Goal: Task Accomplishment & Management: Complete application form

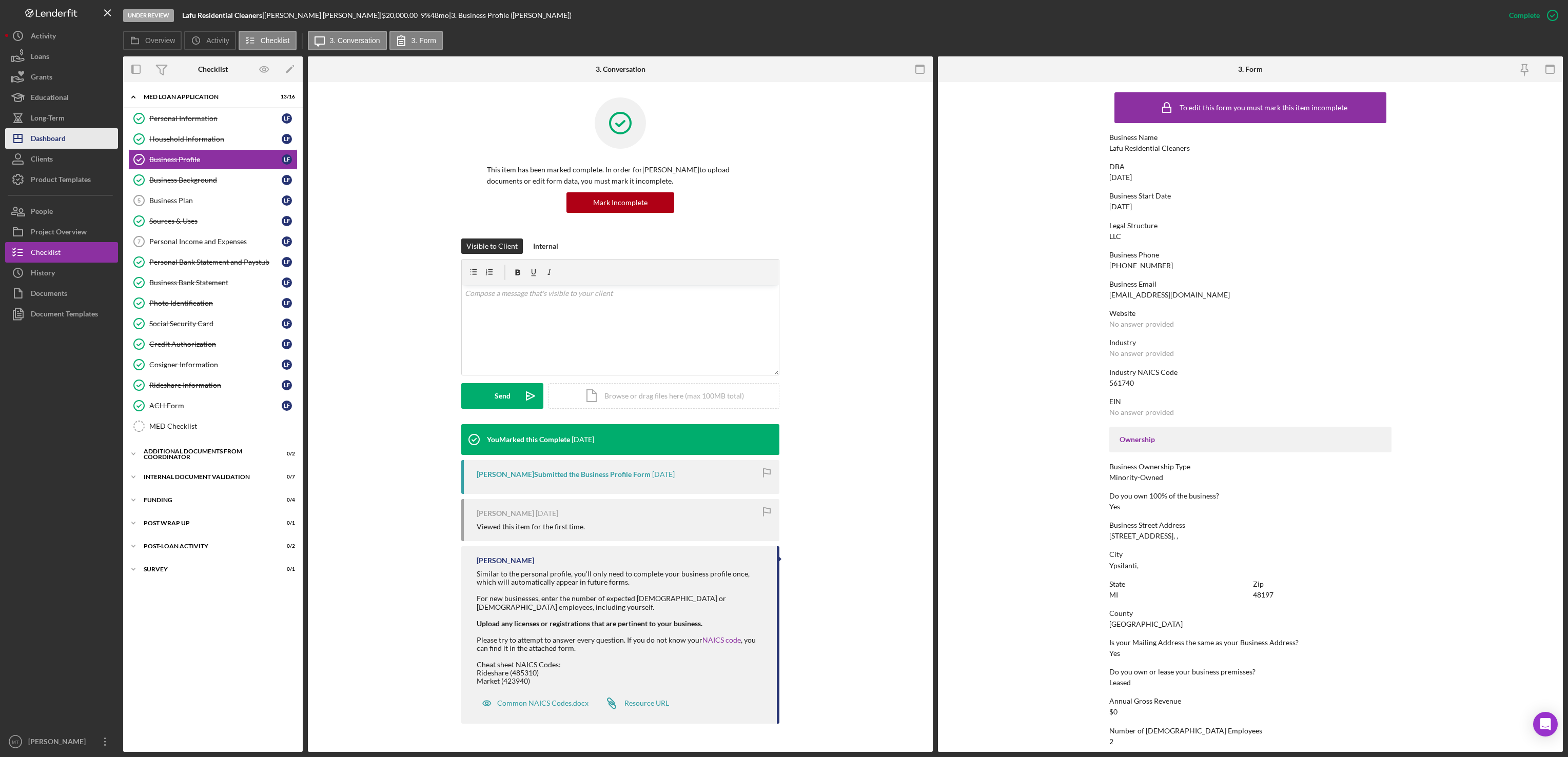
click at [65, 140] on div "Dashboard" at bounding box center [49, 139] width 35 height 23
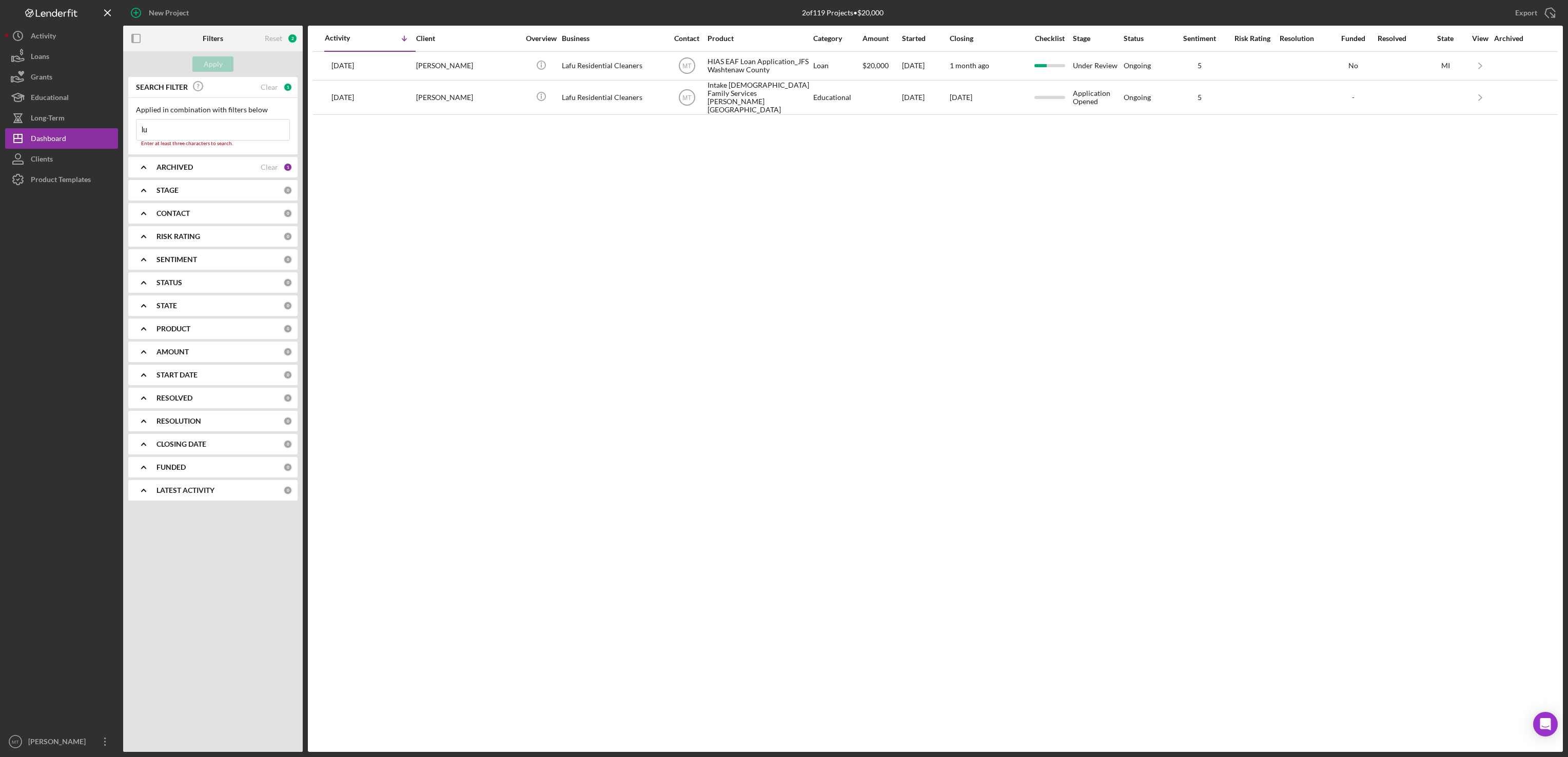
type input "l"
drag, startPoint x: 71, startPoint y: 139, endPoint x: 436, endPoint y: 211, distance: 372.0
drag, startPoint x: 436, startPoint y: 211, endPoint x: 191, endPoint y: 131, distance: 257.7
drag, startPoint x: 191, startPoint y: 131, endPoint x: 169, endPoint y: 133, distance: 22.1
drag, startPoint x: 169, startPoint y: 133, endPoint x: 158, endPoint y: 124, distance: 14.2
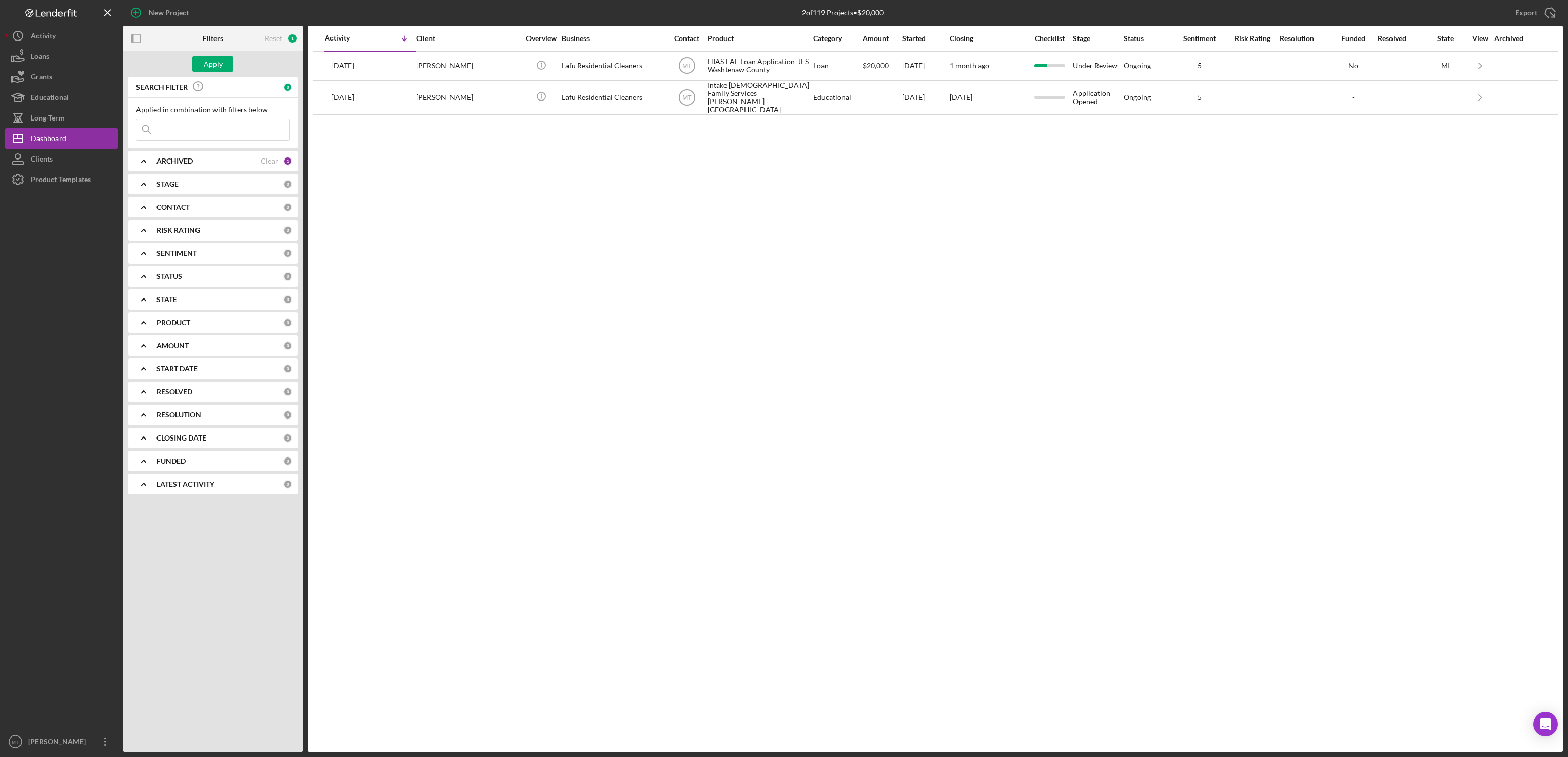
click at [158, 124] on div "Icon/Menu Close" at bounding box center [212, 130] width 154 height 22
drag, startPoint x: 158, startPoint y: 124, endPoint x: 158, endPoint y: 146, distance: 22.0
click at [158, 146] on div "Applied in combination with filters below Icon/Menu Close" at bounding box center [212, 123] width 169 height 50
type input "[PERSON_NAME]"
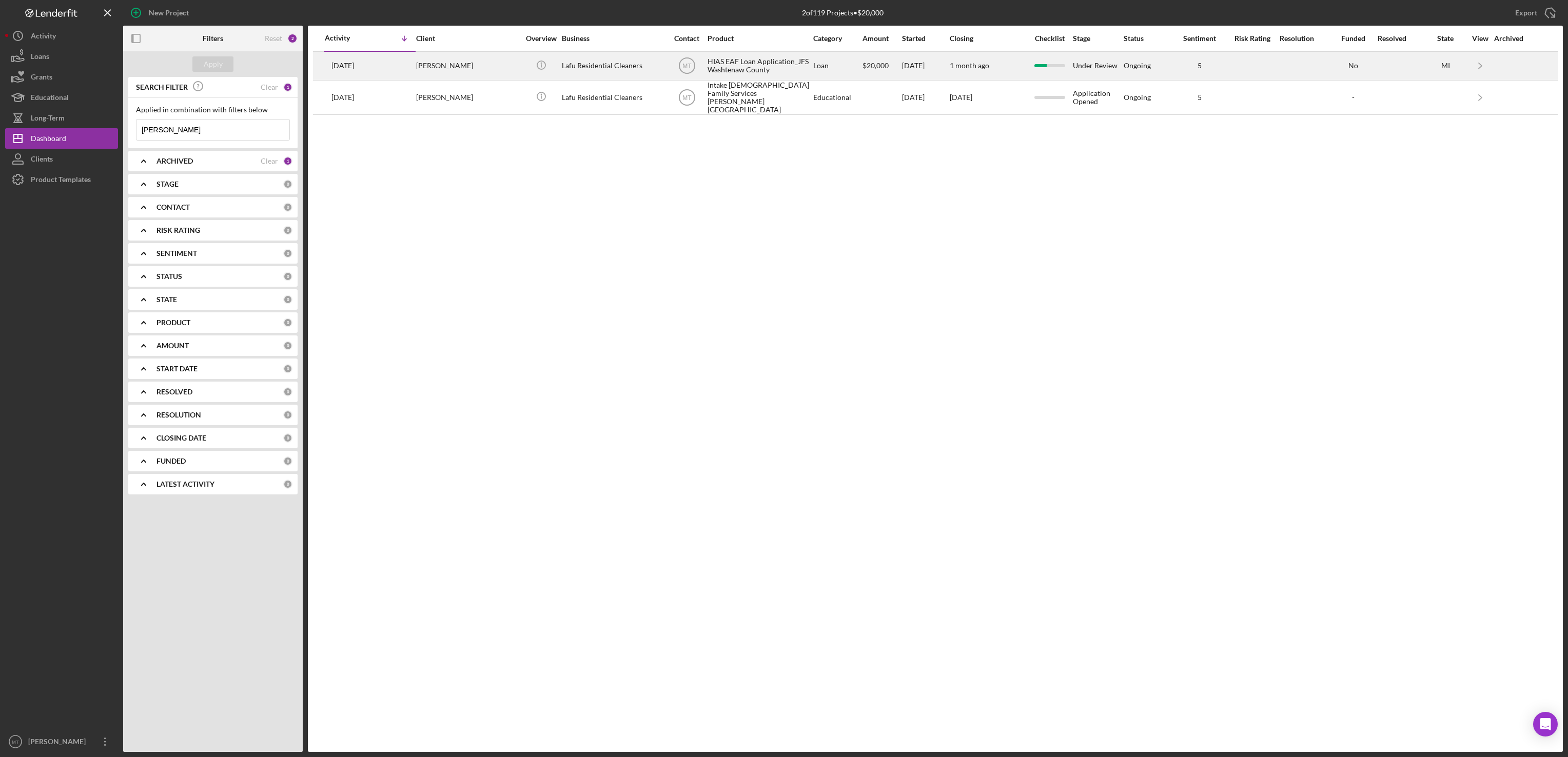
click at [729, 70] on div "HIAS EAF Loan Application_JFS Washtenaw County" at bounding box center [758, 66] width 103 height 27
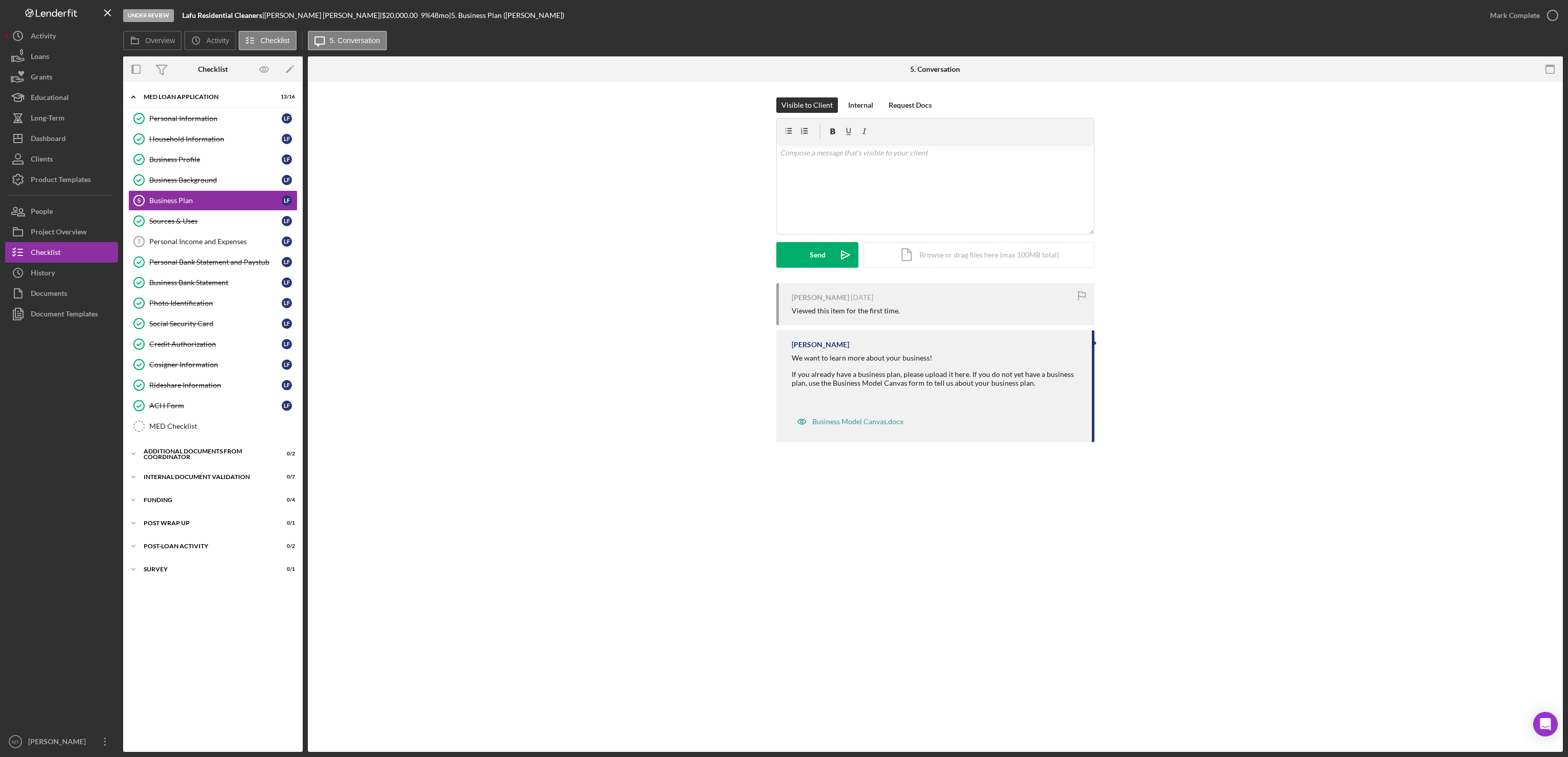
click at [396, 321] on div "[PERSON_NAME] [DATE] Viewed this item for the first time. [PERSON_NAME] We want…" at bounding box center [935, 364] width 1224 height 164
click at [205, 203] on div "Business Plan" at bounding box center [215, 200] width 133 height 8
click at [930, 254] on div "Icon/Document Browse or drag files here (max 100MB total) Tap to choose files o…" at bounding box center [979, 254] width 231 height 26
click at [811, 255] on div "Upload" at bounding box center [817, 254] width 23 height 26
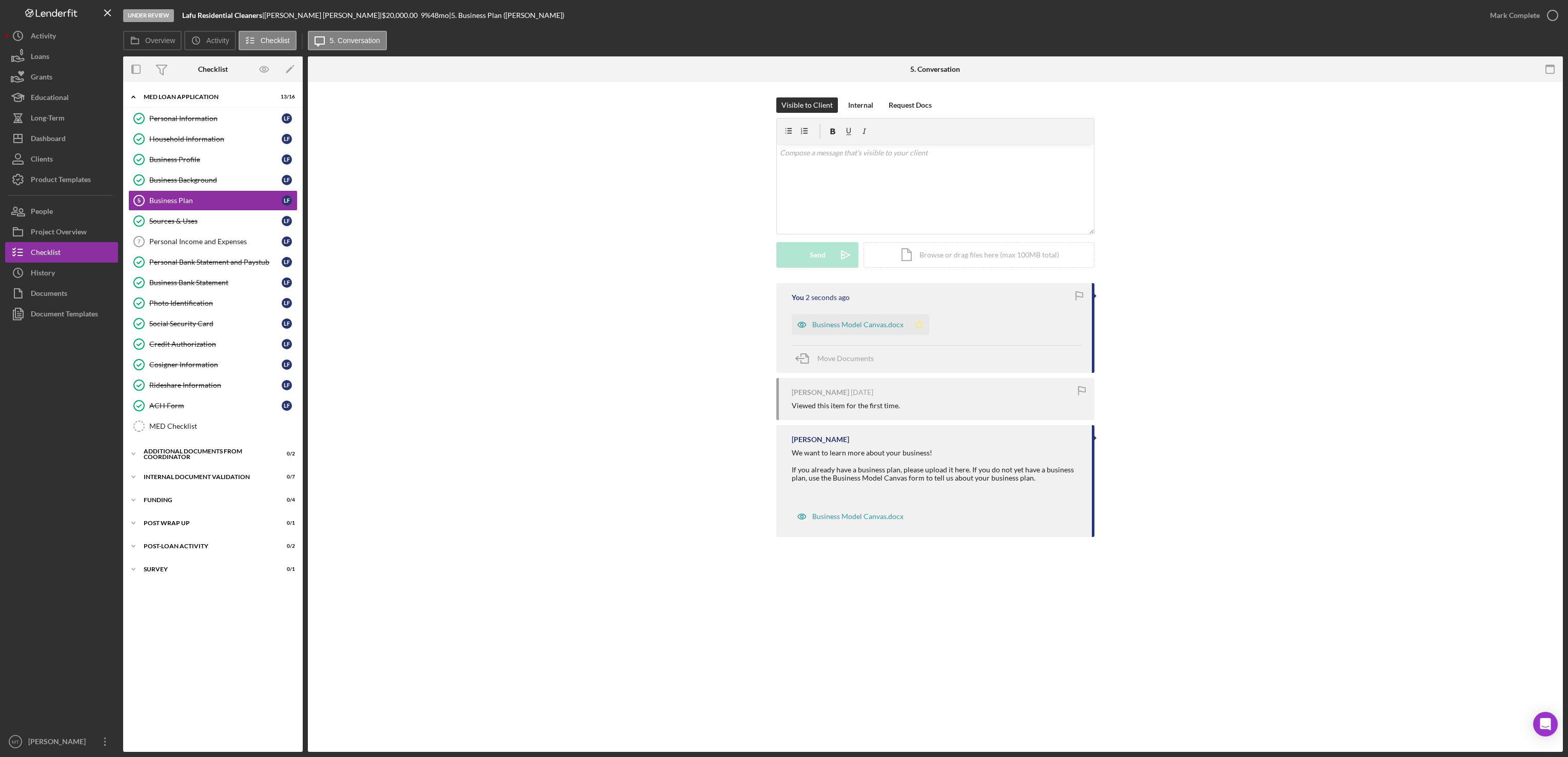
click at [917, 326] on icon "Icon/Star" at bounding box center [919, 324] width 20 height 20
click at [864, 330] on div "Business Model Canvas.docx" at bounding box center [850, 324] width 117 height 20
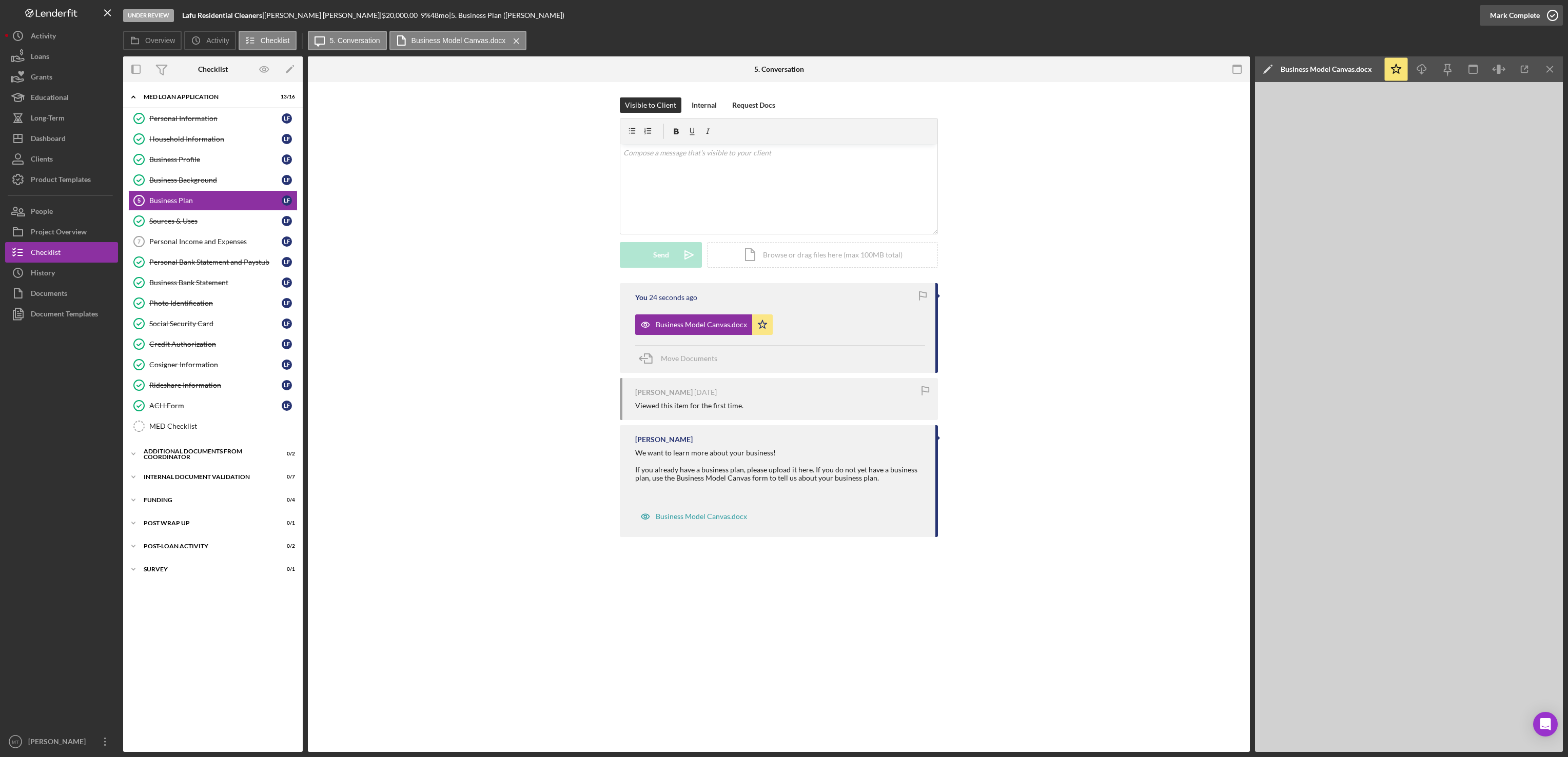
click at [1502, 12] on div "Mark Complete" at bounding box center [1515, 16] width 49 height 20
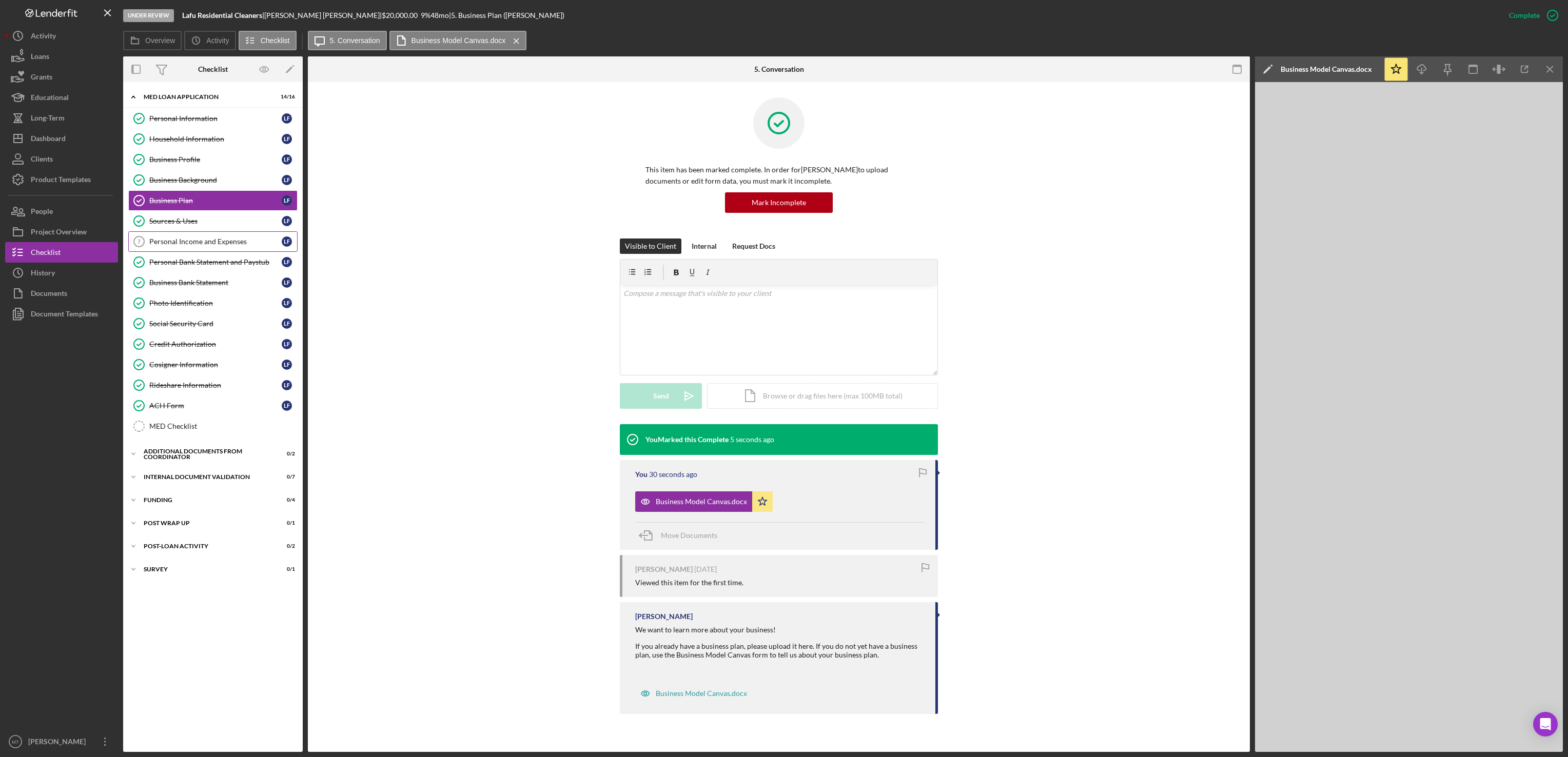
click at [212, 245] on div "Personal Income and Expenses" at bounding box center [215, 241] width 133 height 8
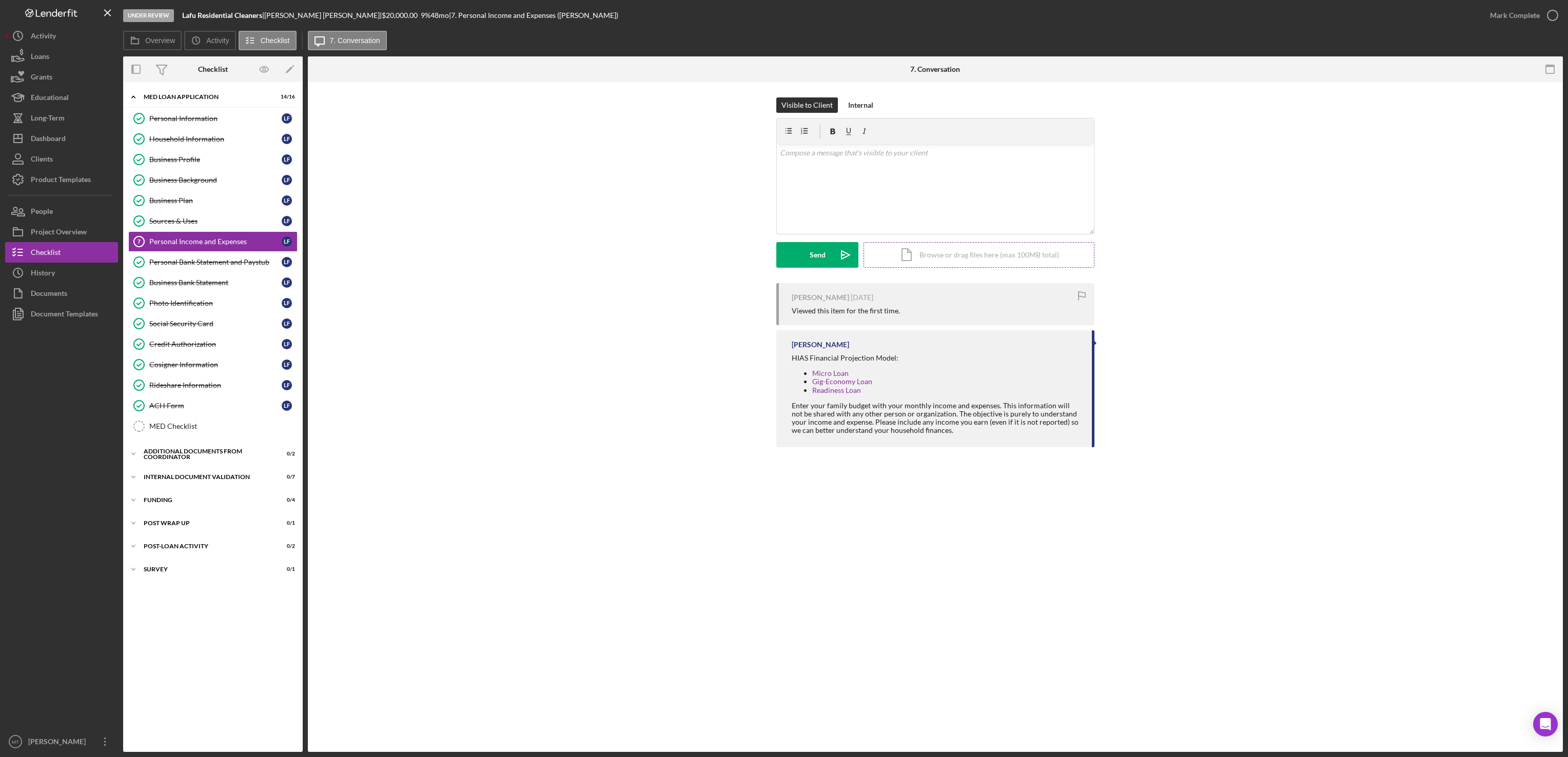
drag, startPoint x: 914, startPoint y: 258, endPoint x: 899, endPoint y: 256, distance: 15.1
click at [899, 256] on div "Icon/Document Browse or drag files here (max 100MB total) Tap to choose files o…" at bounding box center [979, 254] width 231 height 26
click at [811, 256] on div "Upload" at bounding box center [817, 254] width 23 height 26
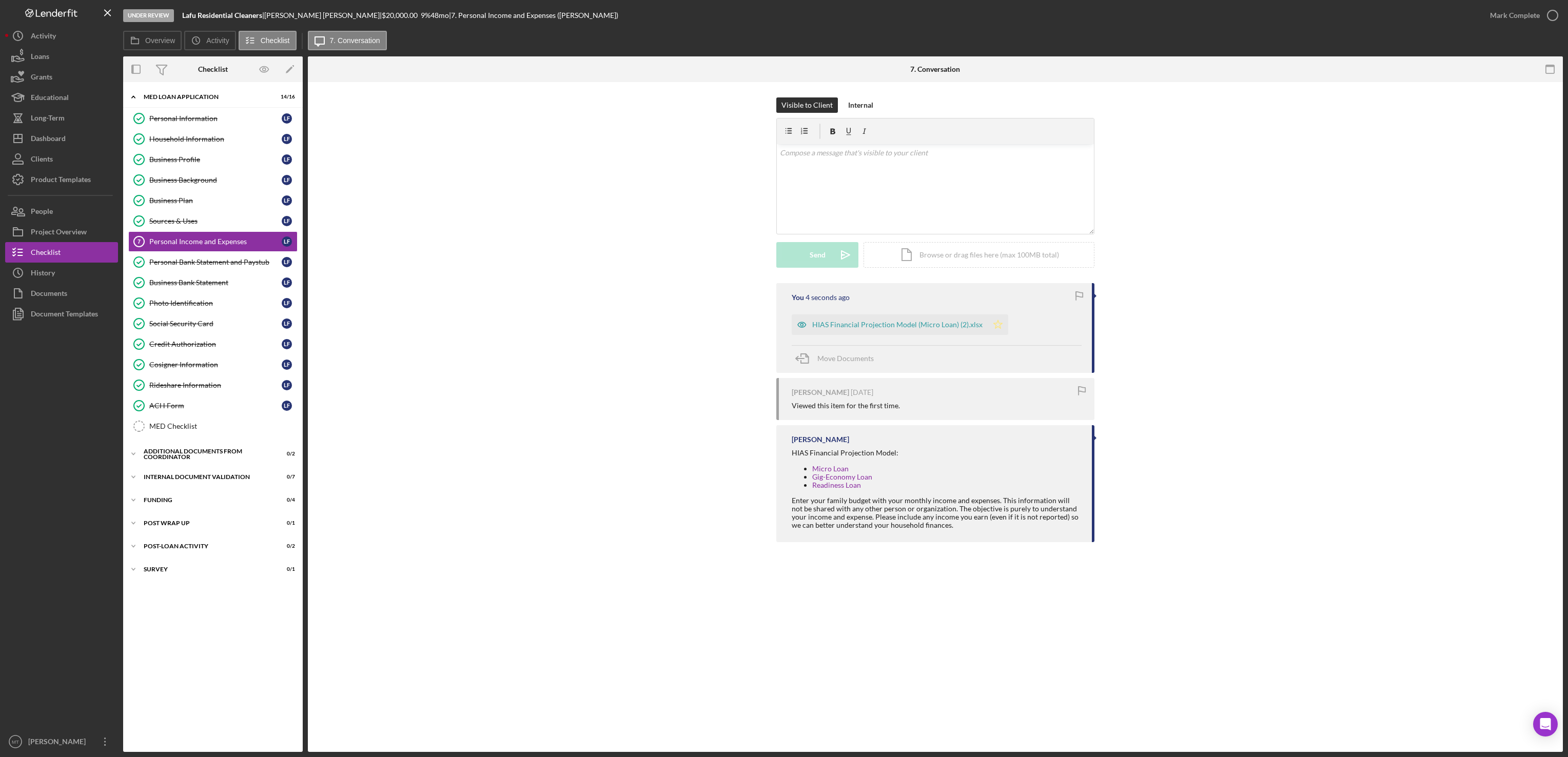
click at [989, 326] on icon "Icon/Star" at bounding box center [997, 324] width 20 height 20
click at [991, 330] on icon "Icon/Star" at bounding box center [997, 324] width 20 height 20
click at [831, 328] on div "HIAS Financial Projection Model (Micro Loan) (2).xlsx" at bounding box center [898, 324] width 170 height 8
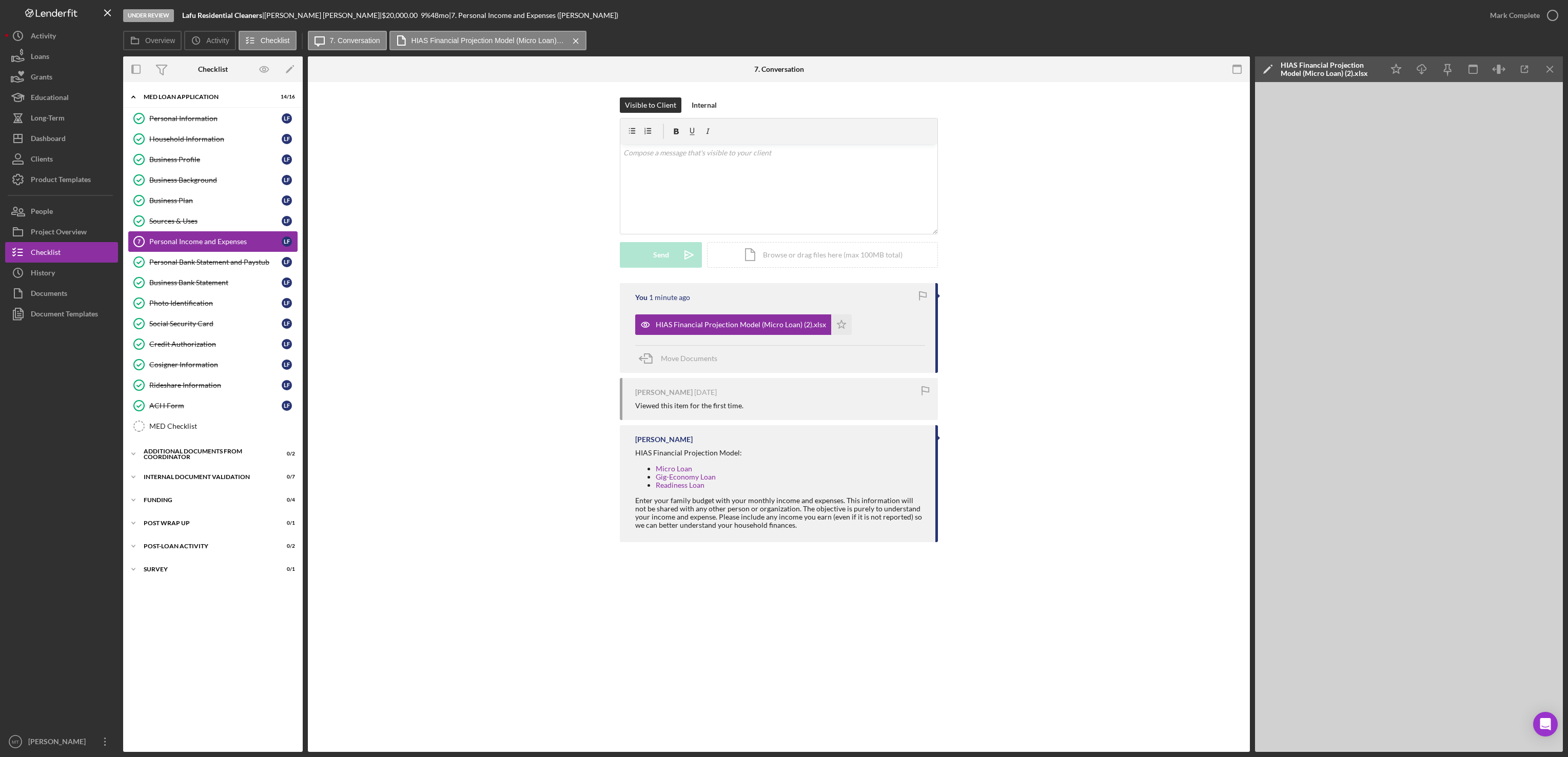
click at [201, 242] on div "Personal Income and Expenses" at bounding box center [215, 241] width 133 height 8
click at [1551, 71] on icon "Icon/Menu Close" at bounding box center [1550, 69] width 23 height 23
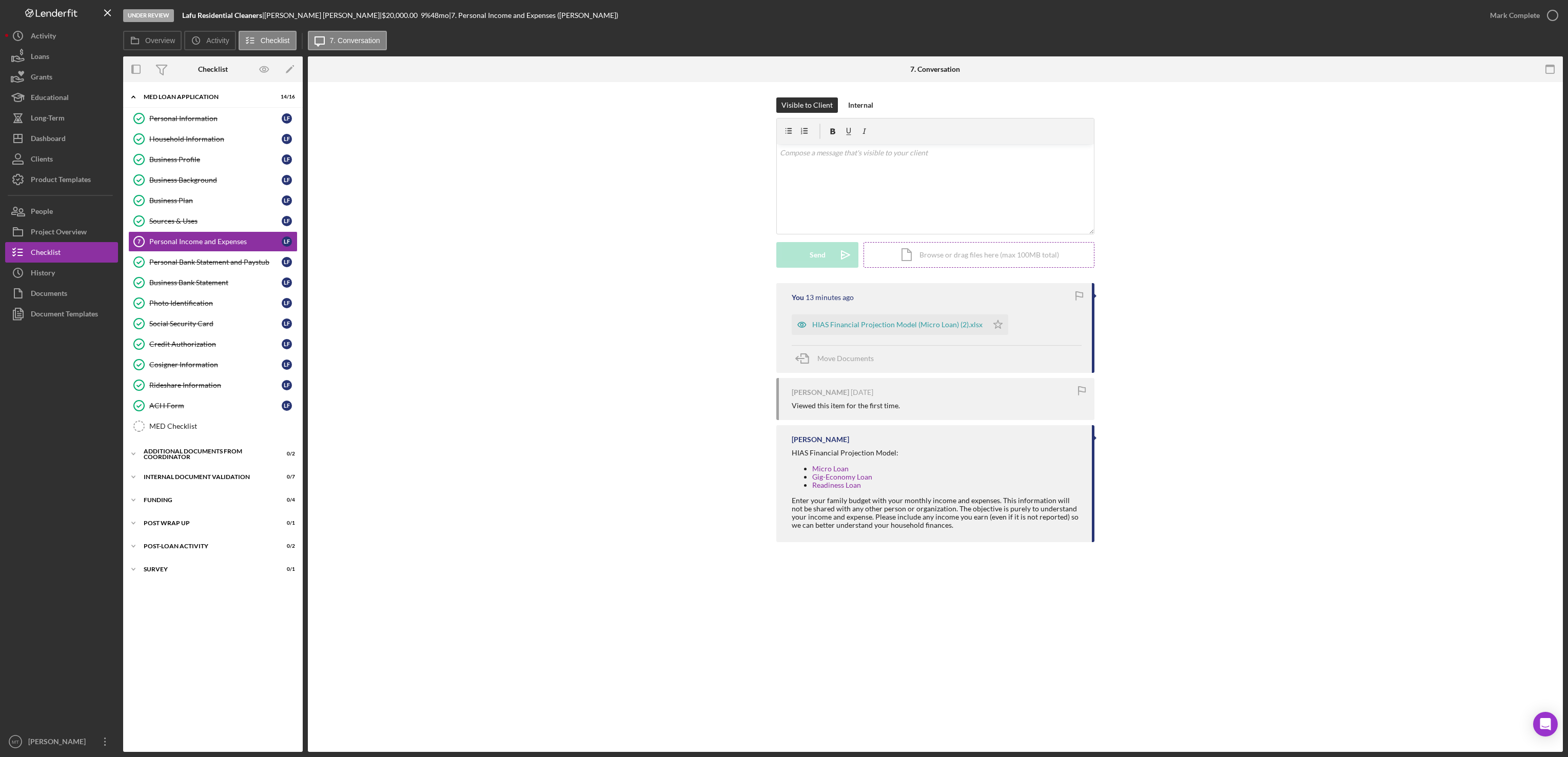
click at [940, 253] on div "Icon/Document Browse or drag files here (max 100MB total) Tap to choose files o…" at bounding box center [979, 254] width 231 height 26
click at [801, 256] on button "Upload Icon/Upload" at bounding box center [817, 254] width 82 height 26
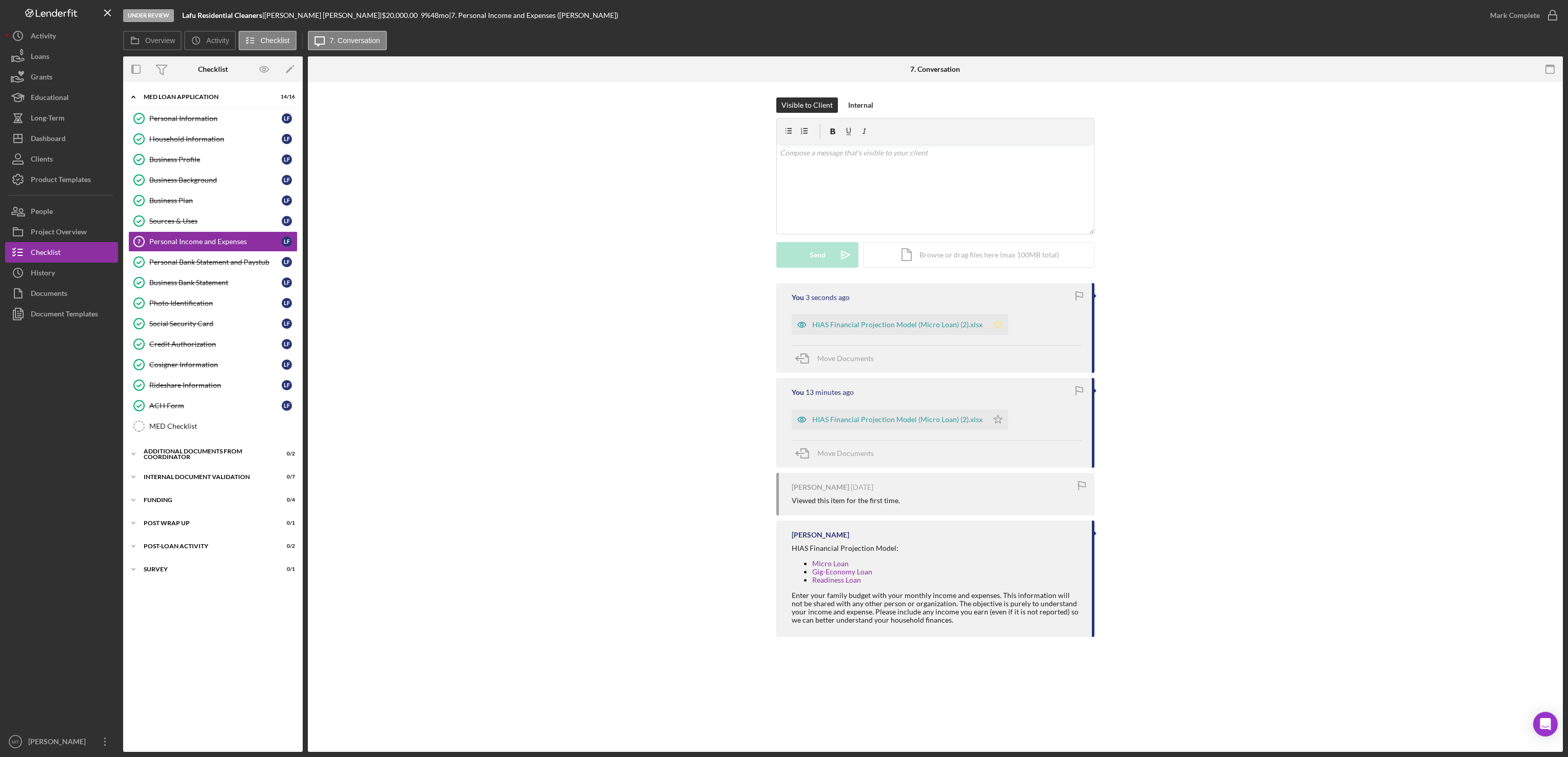
click at [994, 322] on polygon "button" at bounding box center [998, 324] width 9 height 8
click at [178, 211] on link "Business Plan Business Plan L F" at bounding box center [212, 200] width 169 height 20
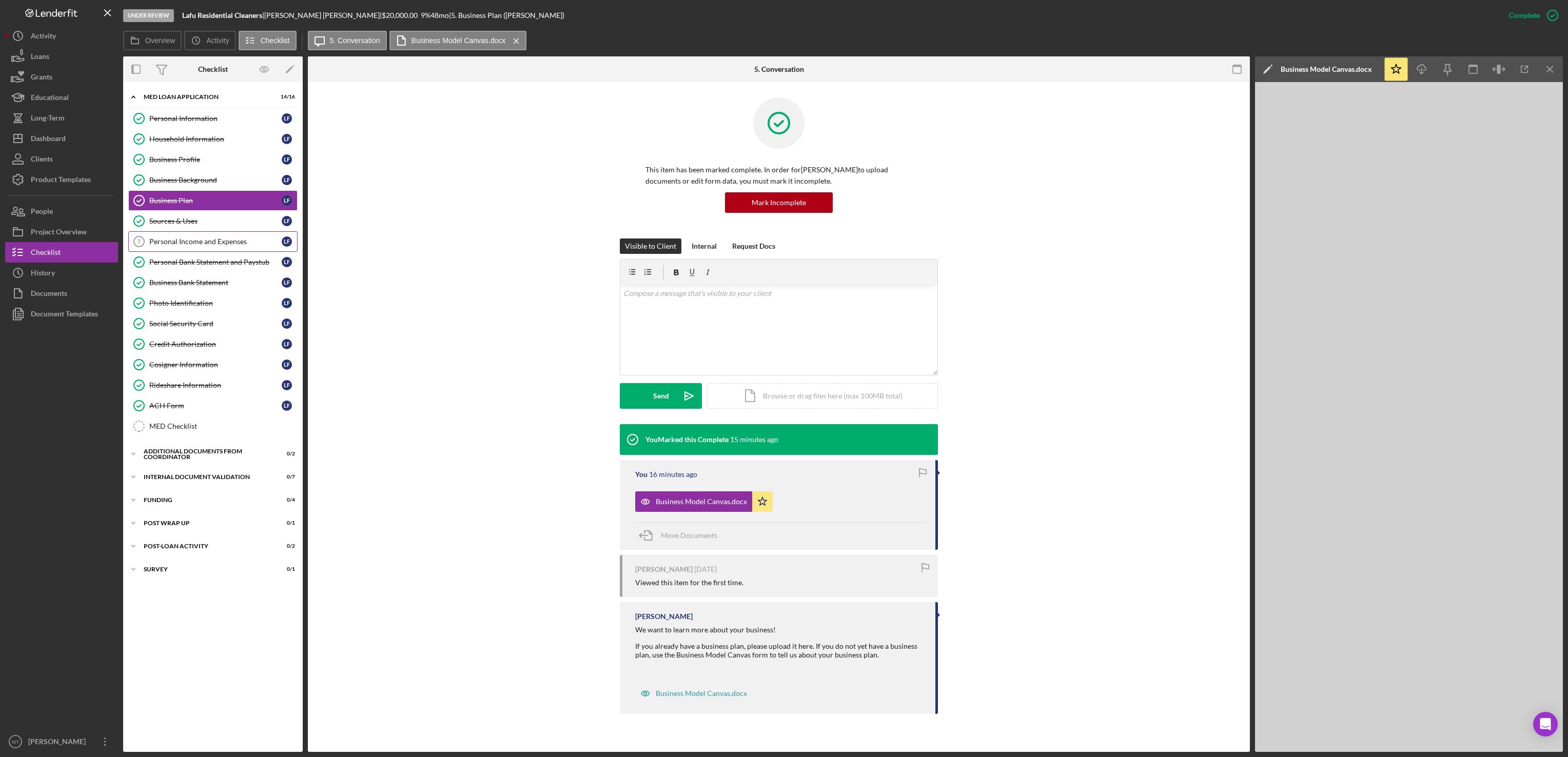
click at [194, 250] on link "Personal Income and Expenses 7 Personal Income and Expenses L F" at bounding box center [212, 242] width 169 height 20
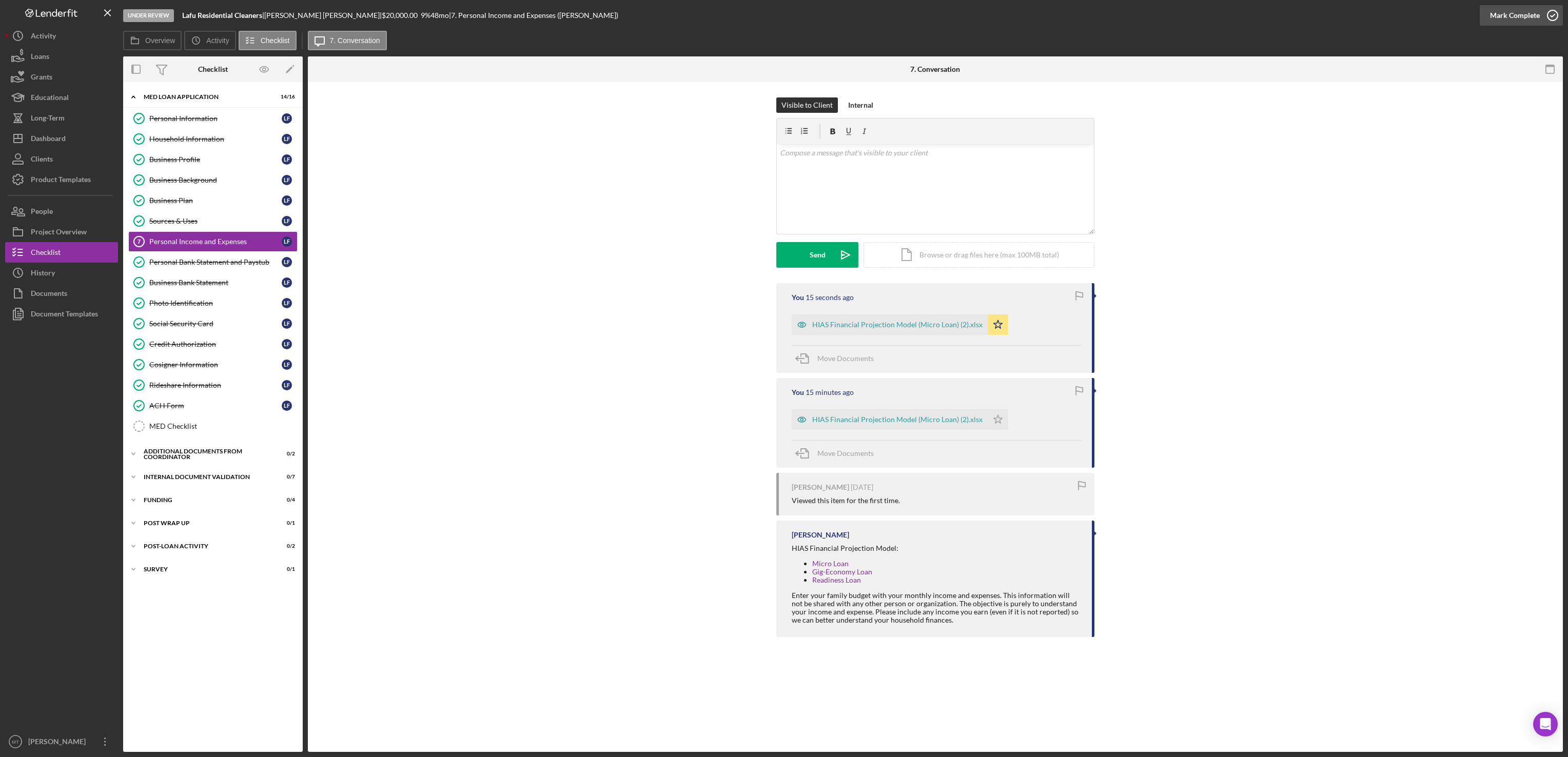
click at [1508, 10] on div "Mark Complete" at bounding box center [1515, 16] width 49 height 20
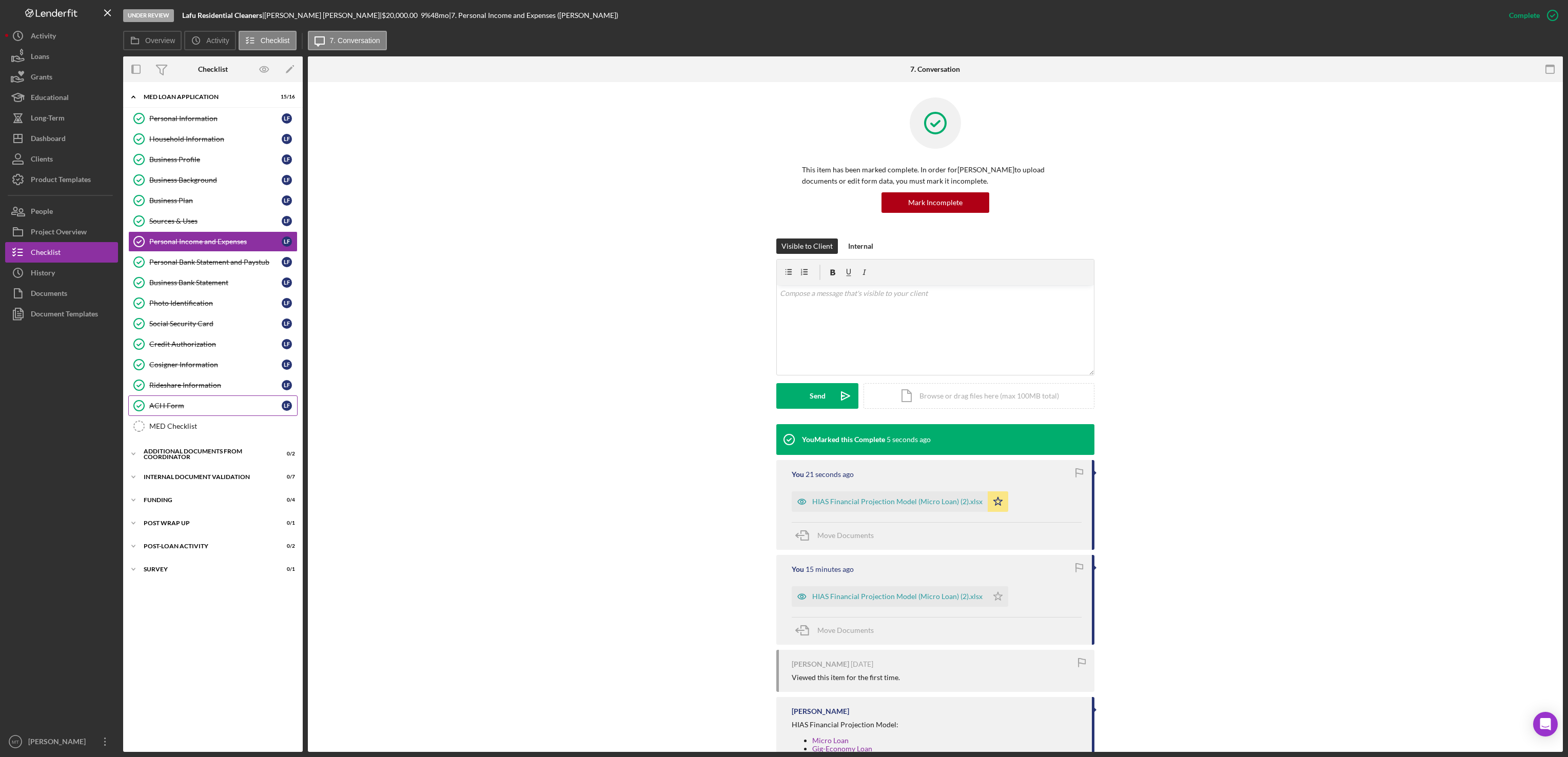
click at [163, 410] on div "ACH Form" at bounding box center [215, 406] width 133 height 8
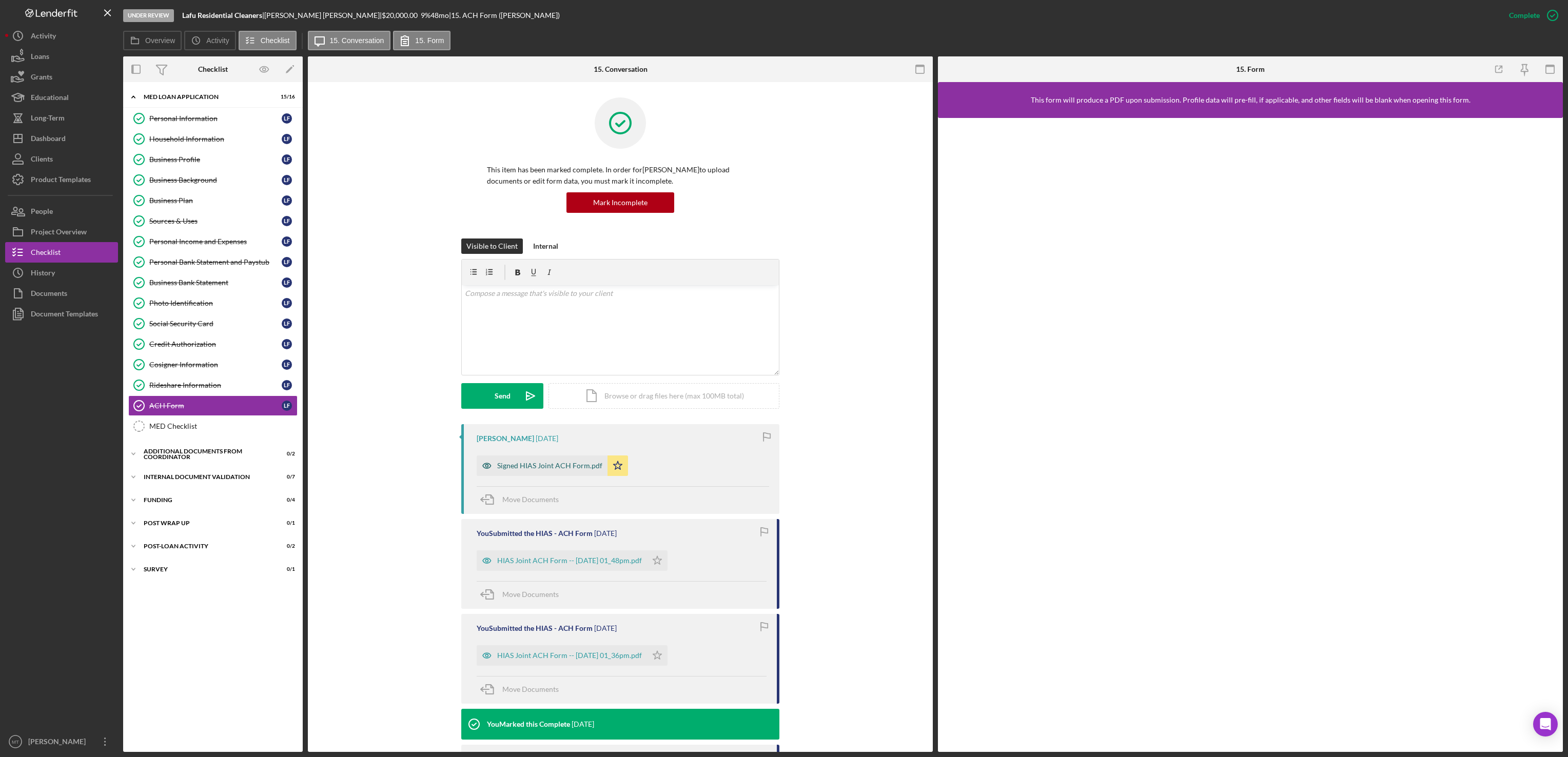
click at [504, 470] on div "Signed HIAS Joint ACH Form.pdf" at bounding box center [550, 465] width 105 height 8
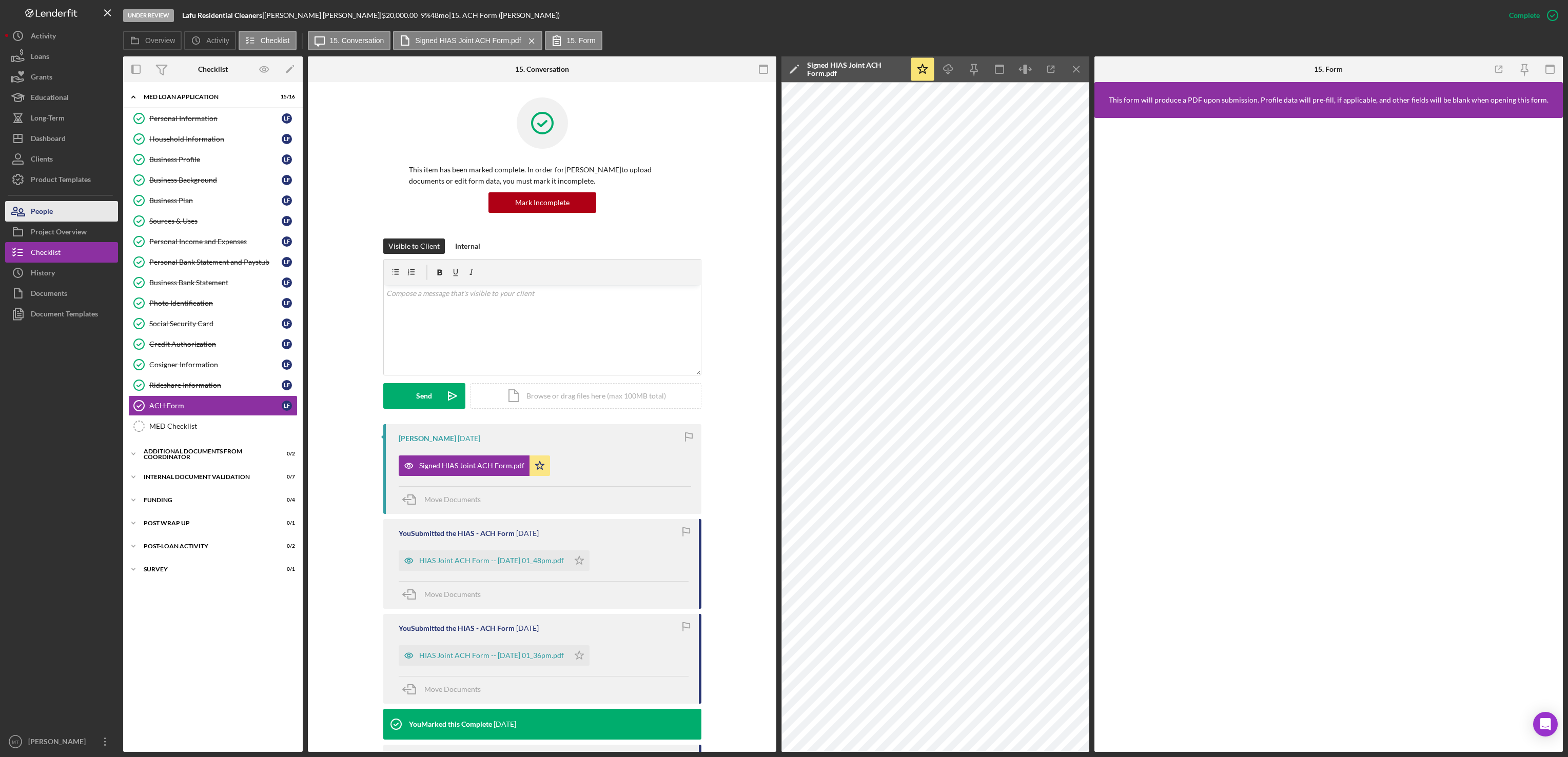
click at [54, 211] on button "People" at bounding box center [61, 211] width 113 height 20
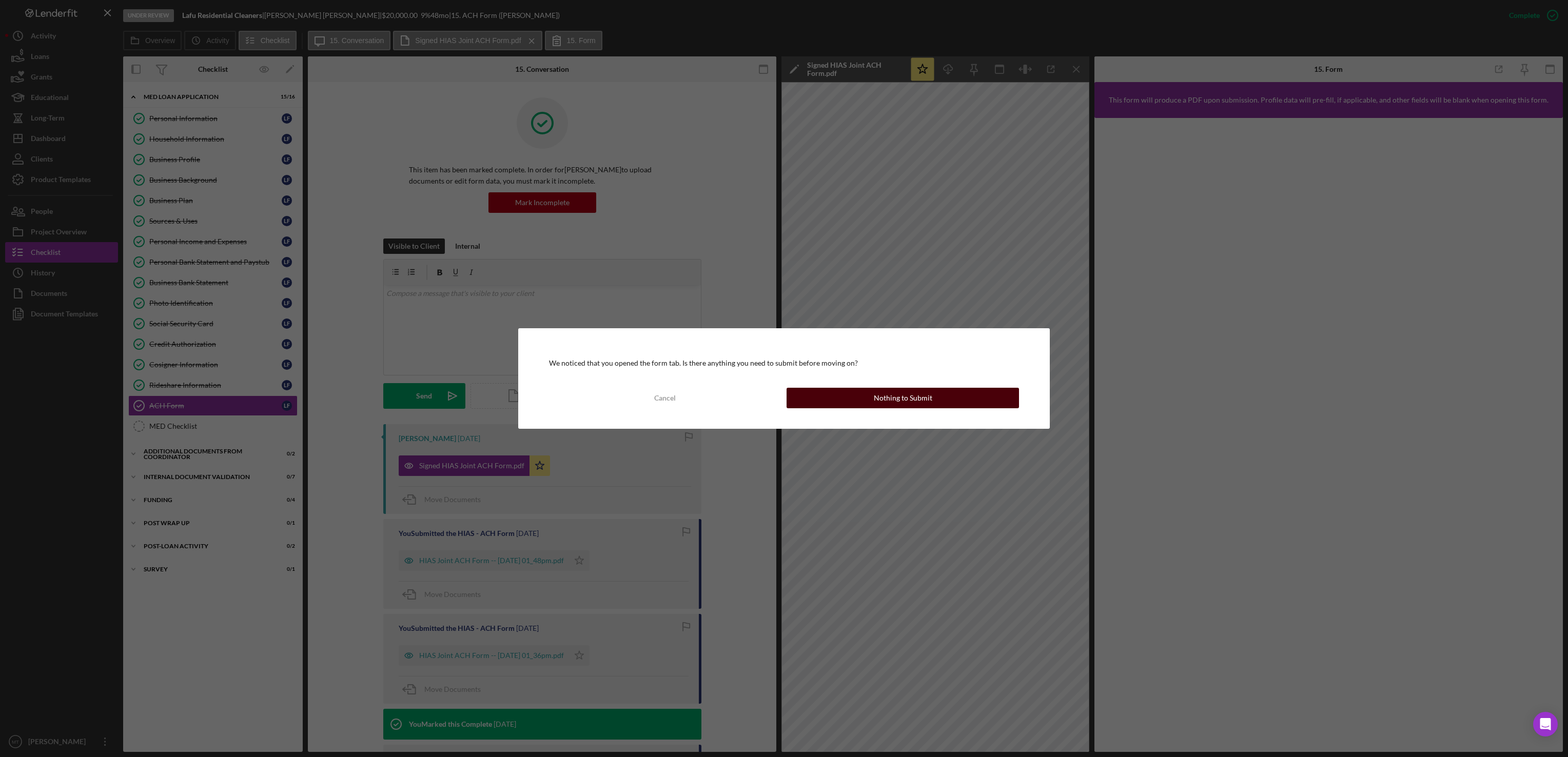
click at [839, 395] on button "Nothing to Submit" at bounding box center [903, 397] width 233 height 20
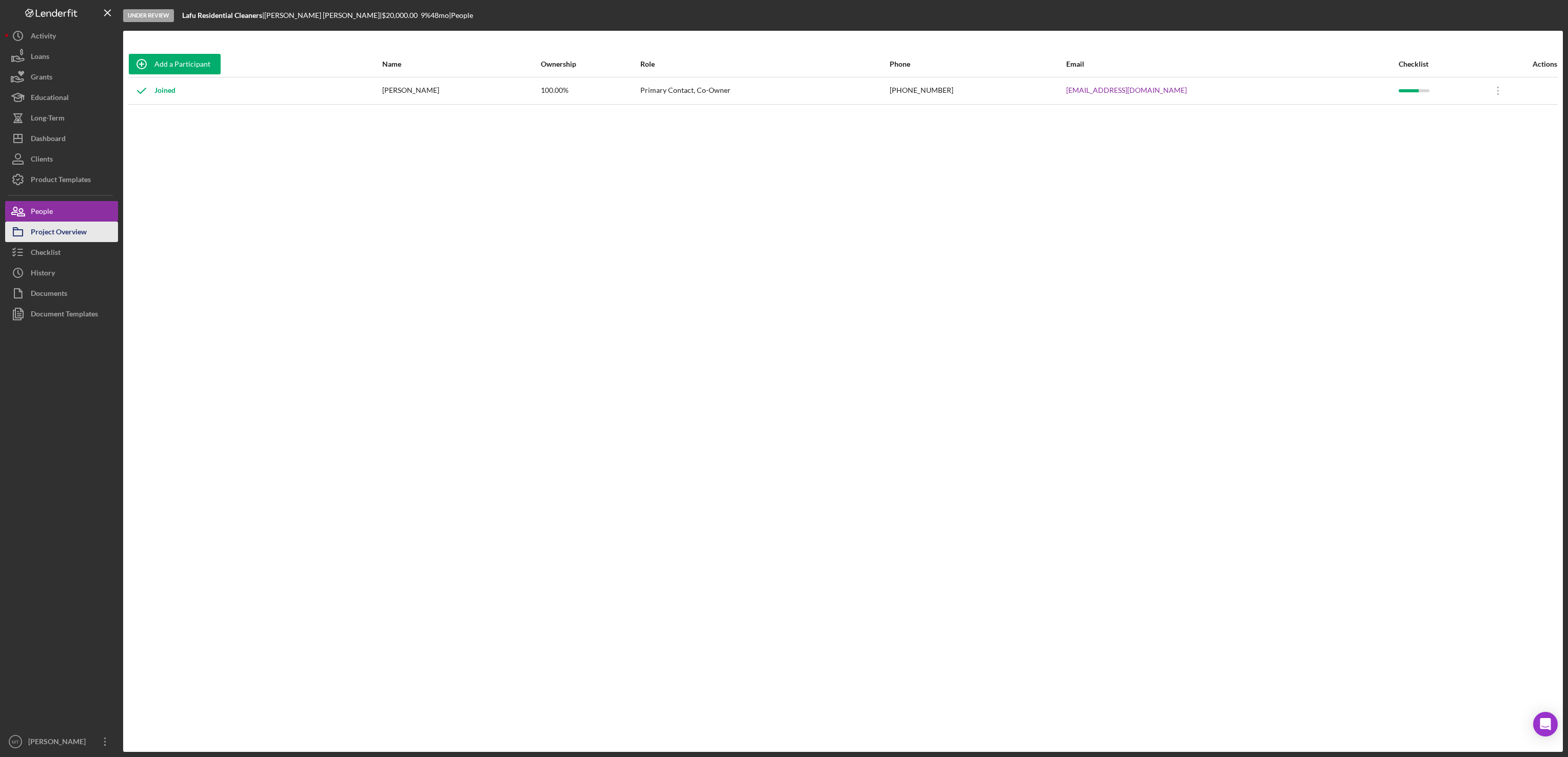
click at [60, 228] on div "Project Overview" at bounding box center [59, 233] width 56 height 23
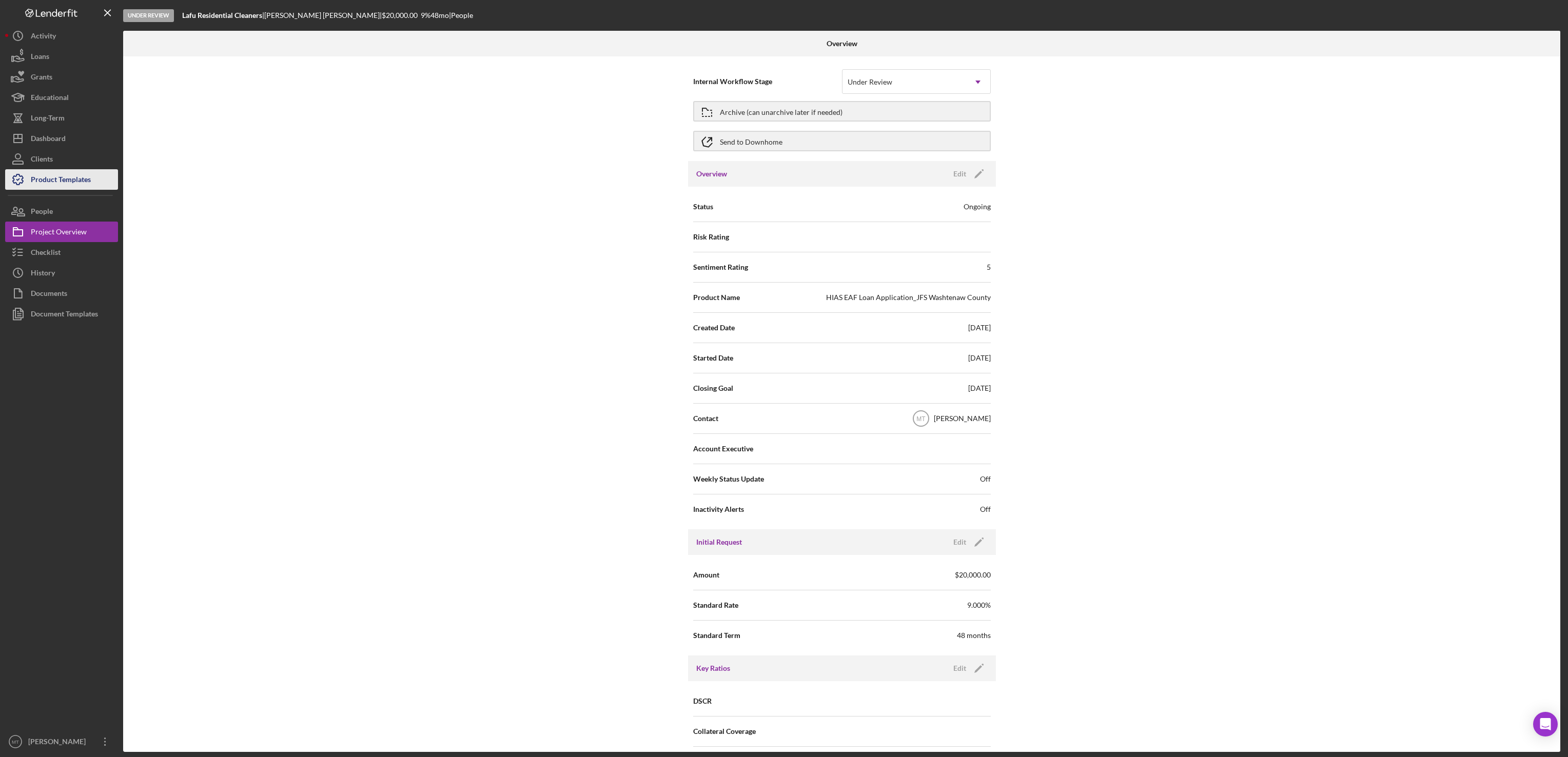
click at [58, 182] on div "Product Templates" at bounding box center [61, 180] width 60 height 23
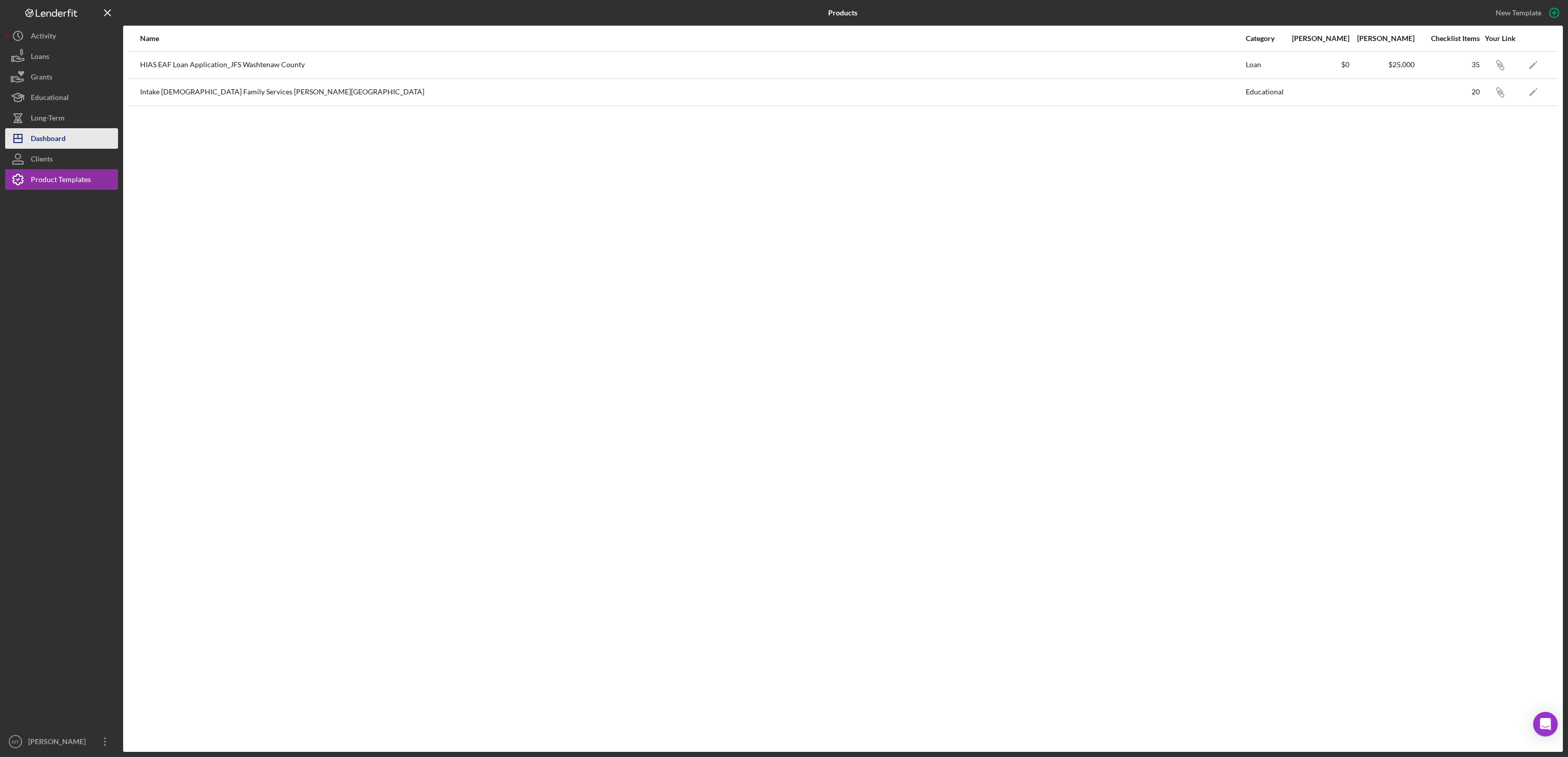
click at [59, 140] on div "Dashboard" at bounding box center [49, 139] width 35 height 23
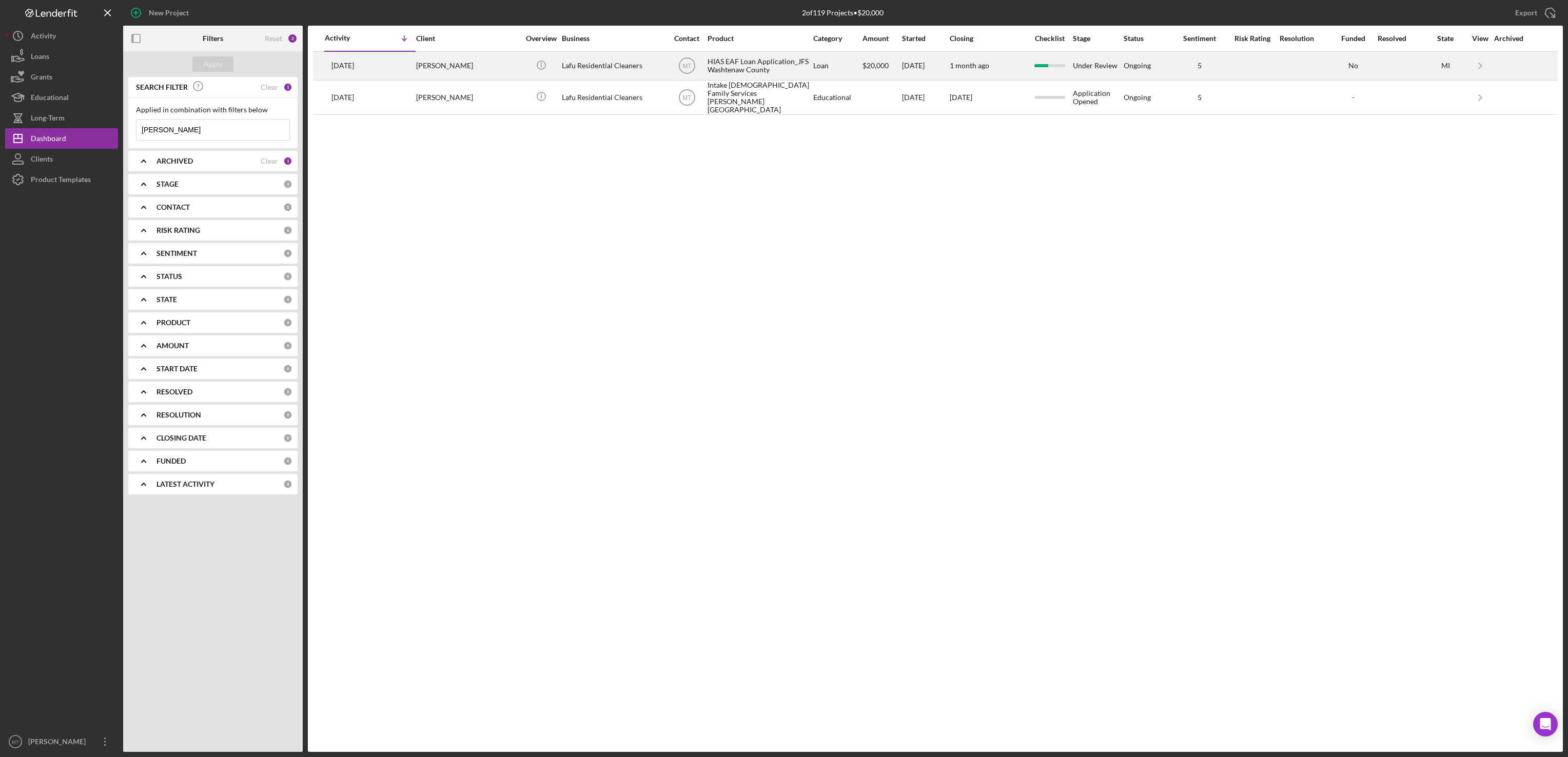
click at [728, 66] on div "HIAS EAF Loan Application_JFS Washtenaw County" at bounding box center [758, 66] width 103 height 27
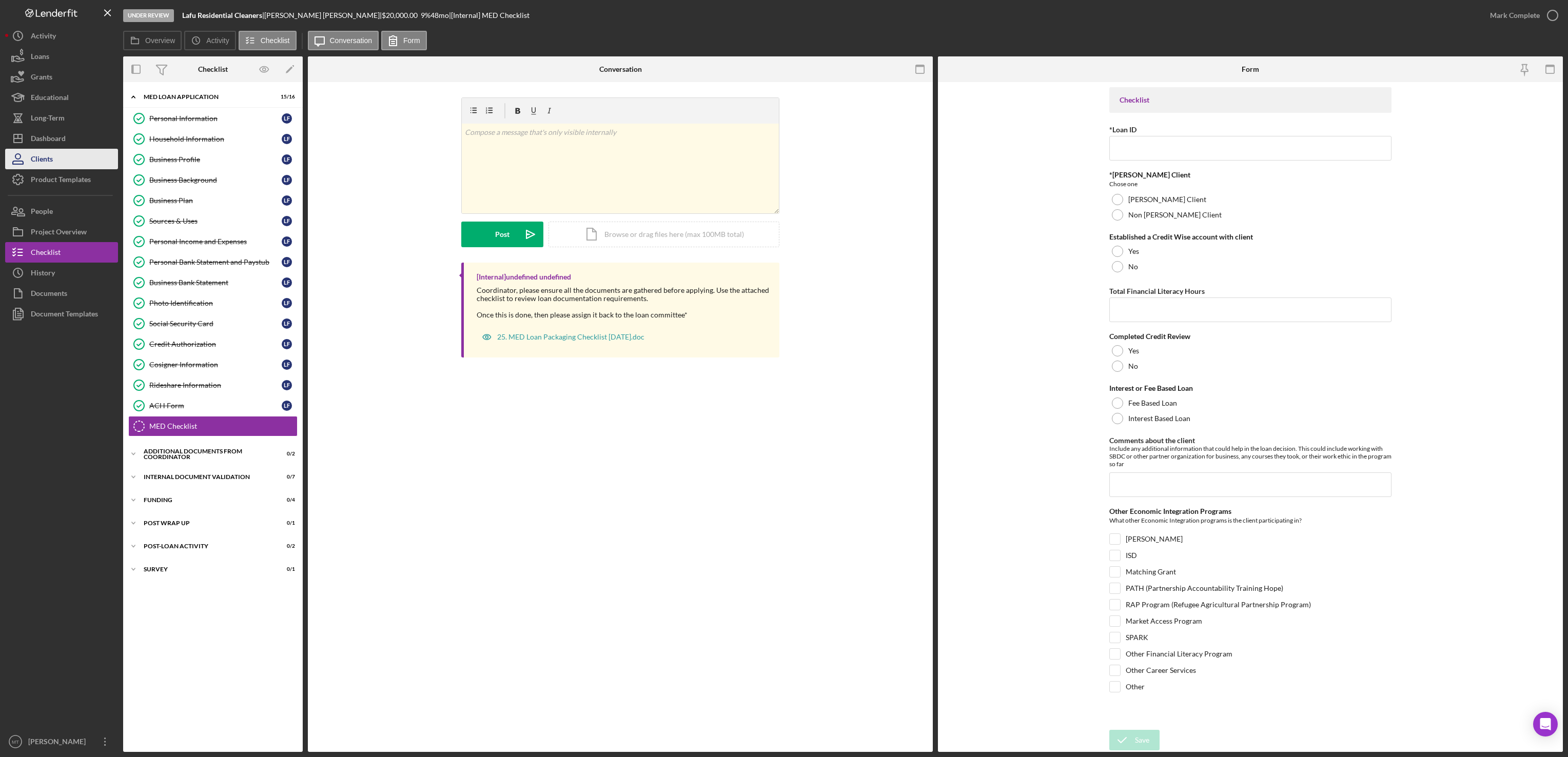
click at [58, 156] on button "Clients" at bounding box center [61, 158] width 113 height 20
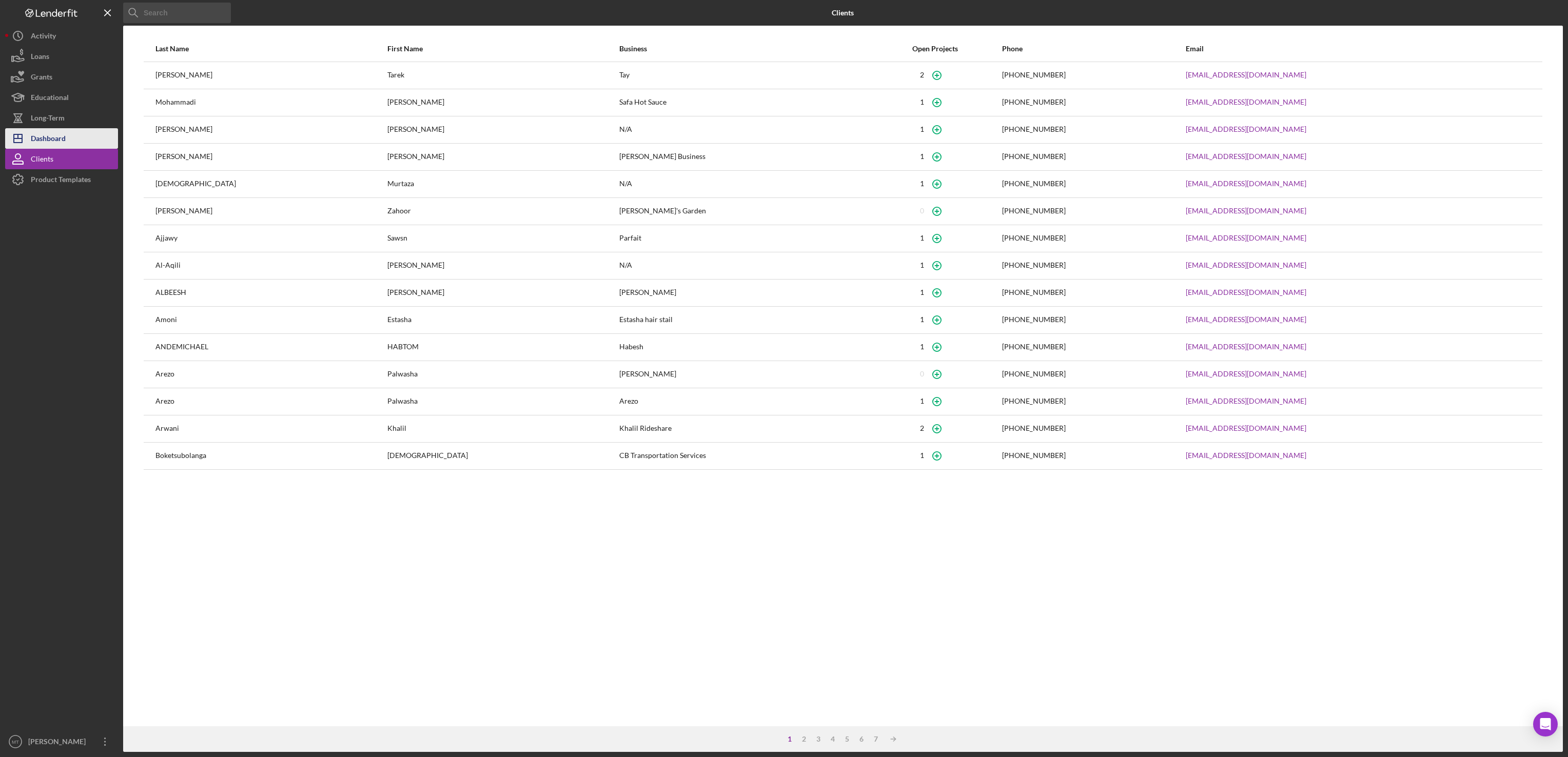
click at [60, 138] on div "Dashboard" at bounding box center [49, 139] width 35 height 23
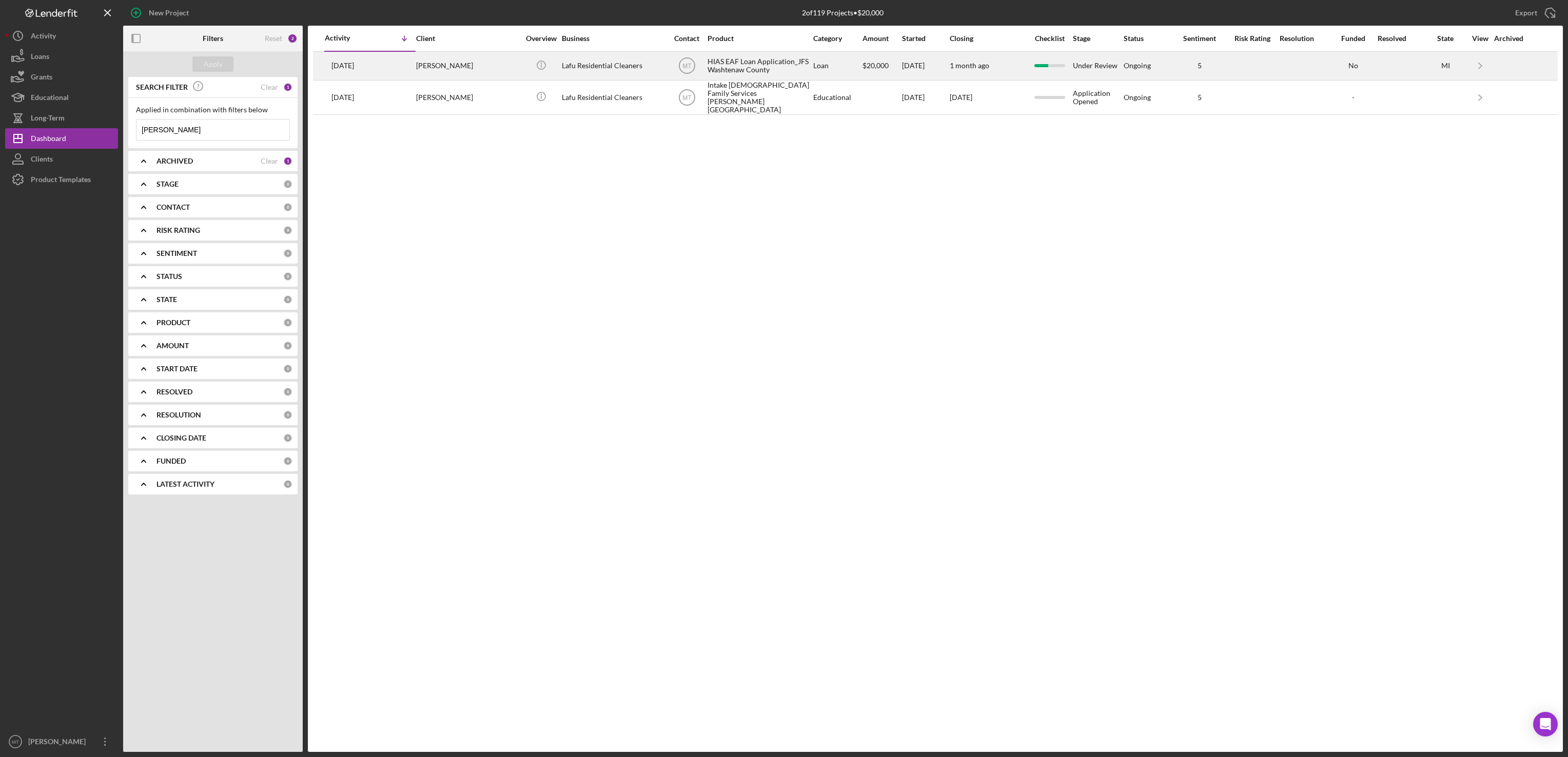
click at [736, 59] on div "HIAS EAF Loan Application_JFS Washtenaw County" at bounding box center [758, 66] width 103 height 27
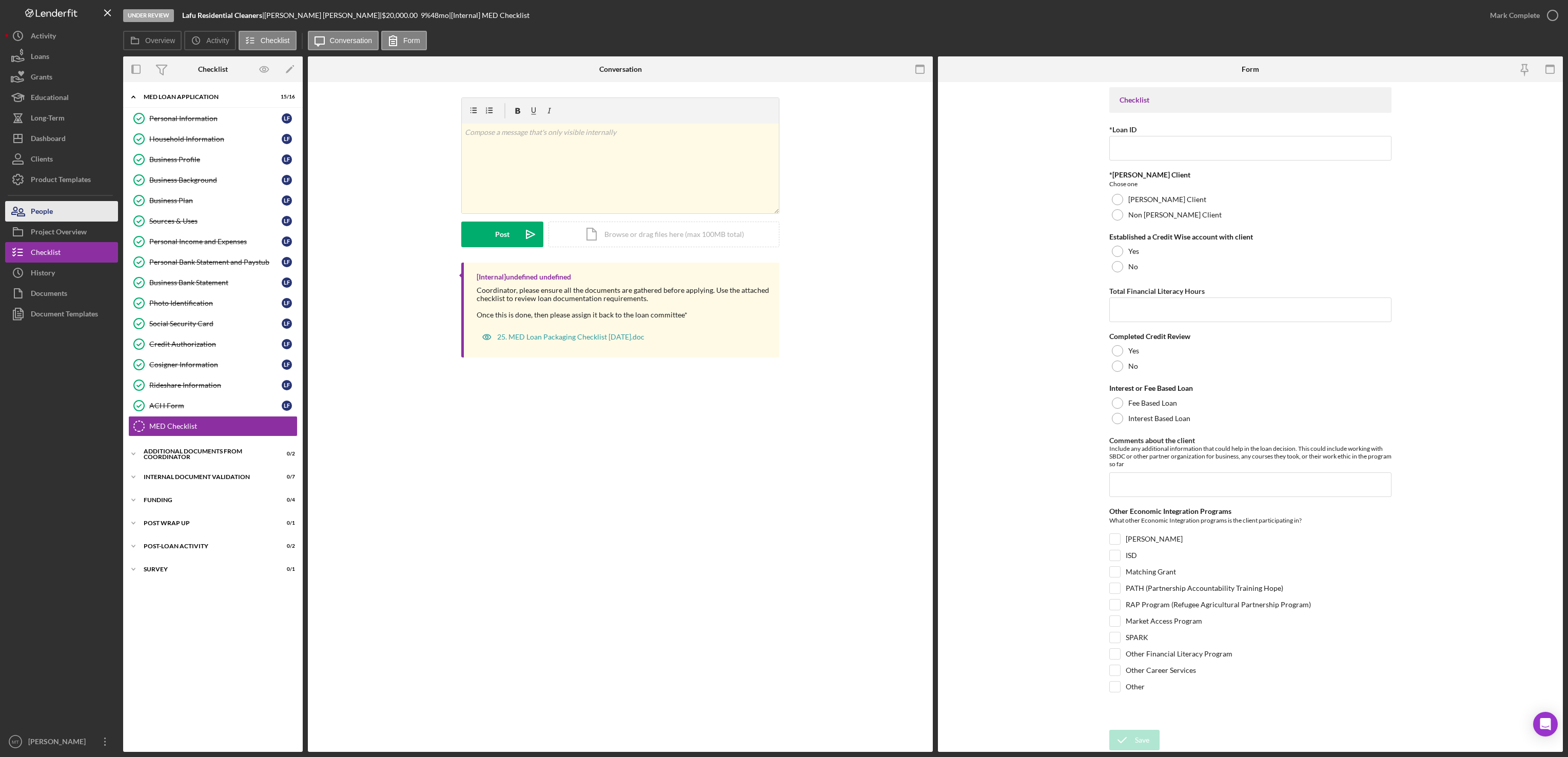
click at [58, 215] on button "People" at bounding box center [61, 211] width 113 height 20
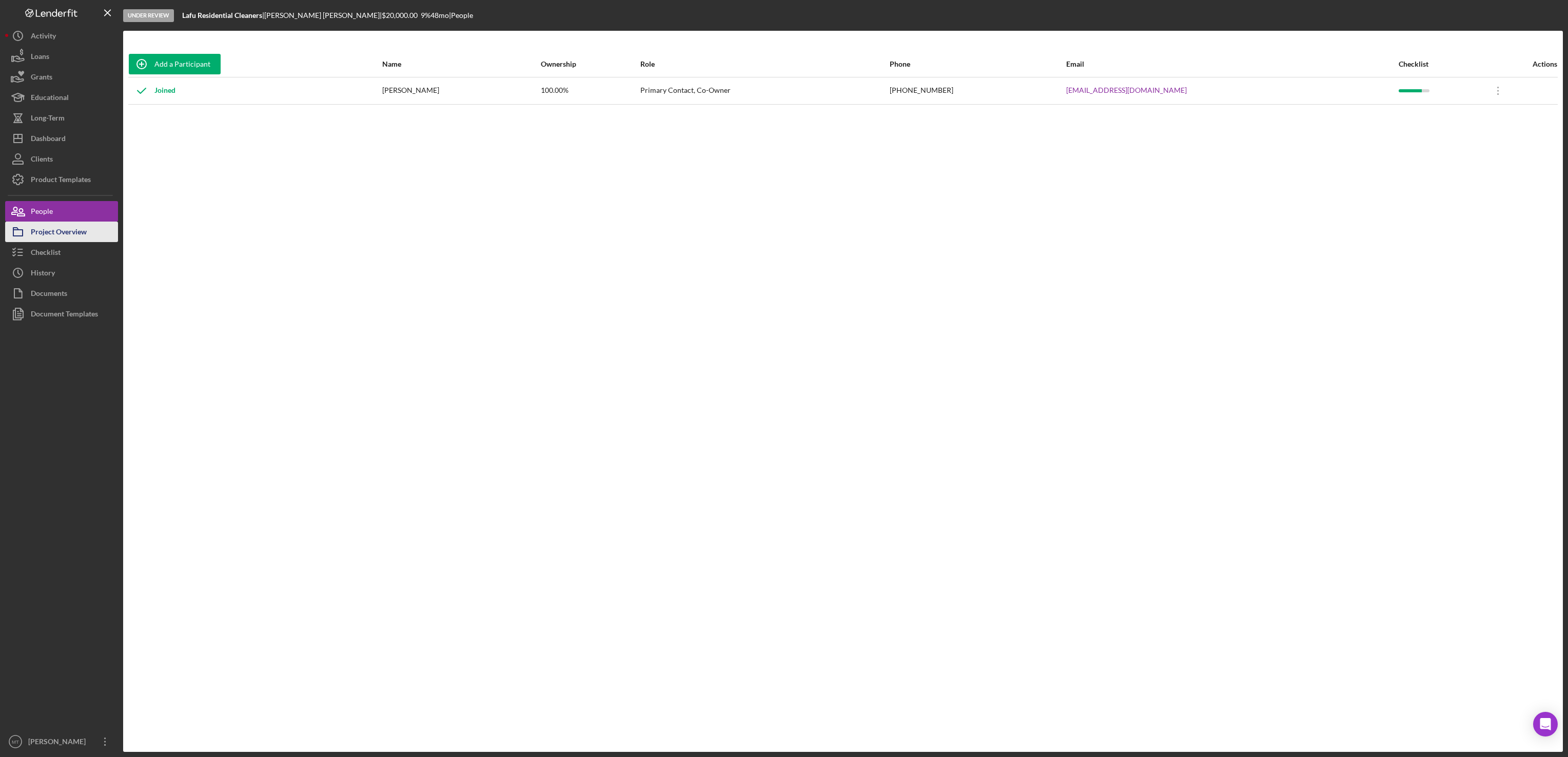
click at [58, 232] on div "Project Overview" at bounding box center [59, 233] width 56 height 23
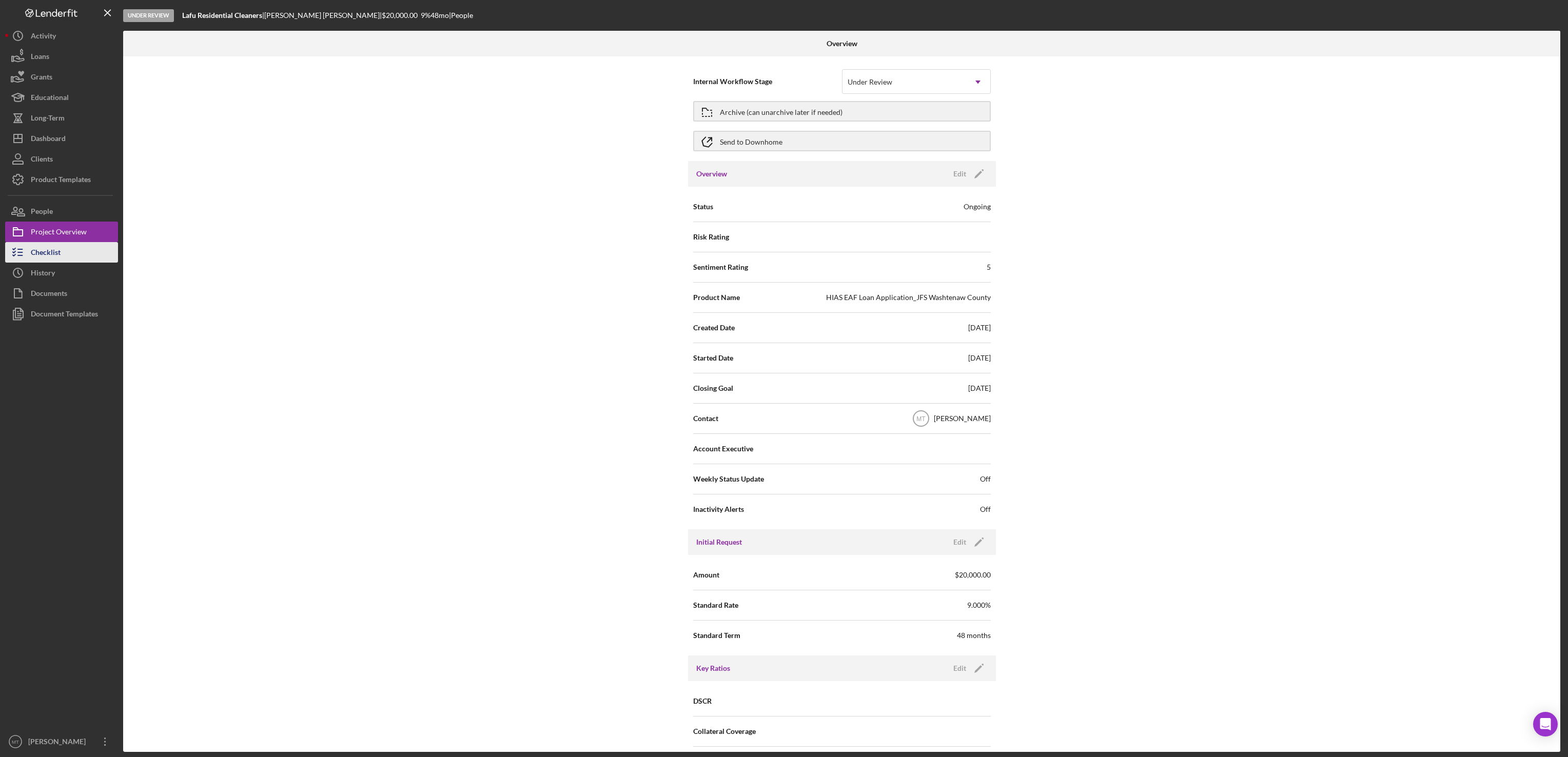
click at [53, 258] on div "Checklist" at bounding box center [46, 253] width 29 height 23
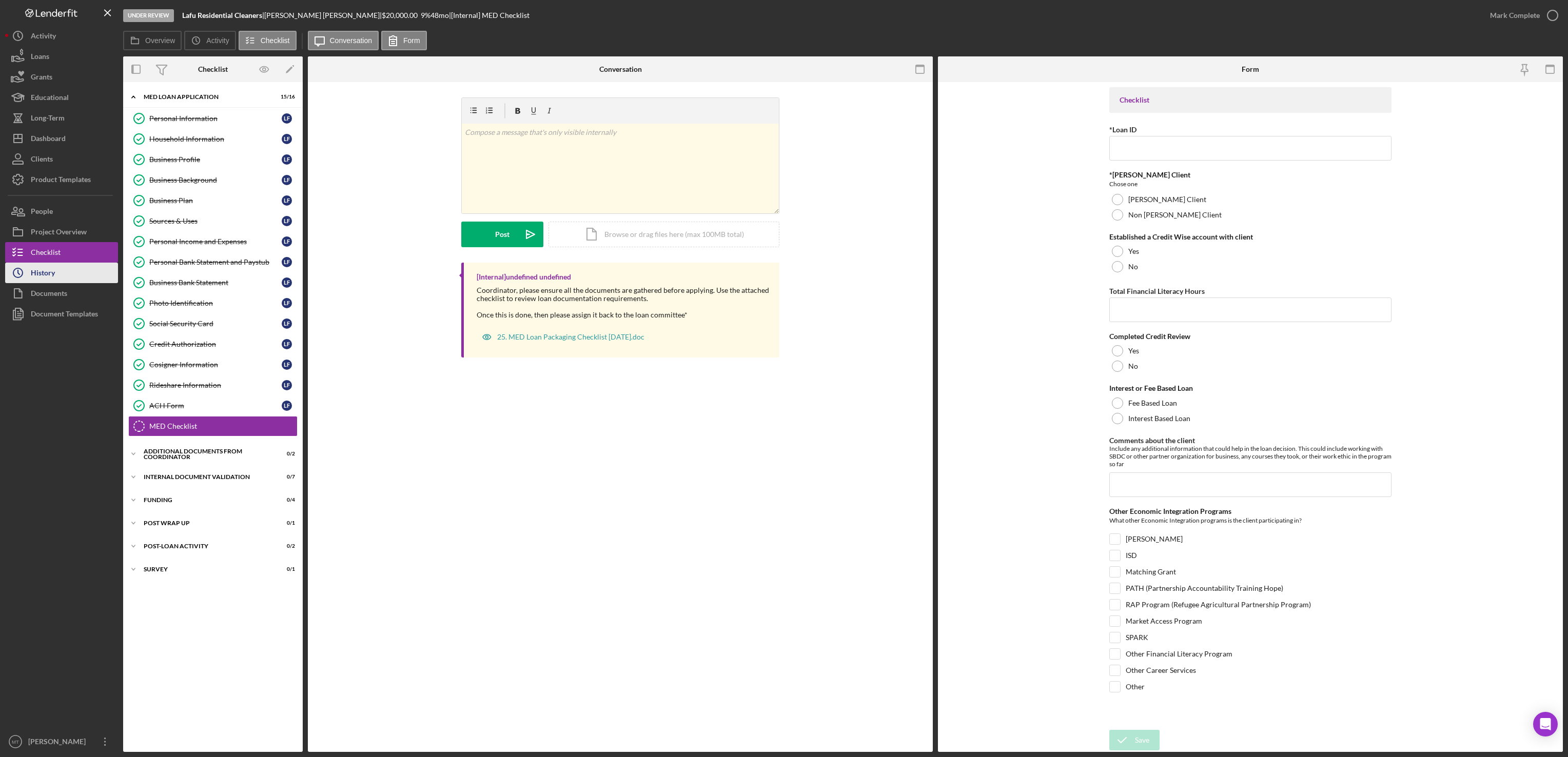
click at [49, 278] on div "History" at bounding box center [43, 274] width 24 height 23
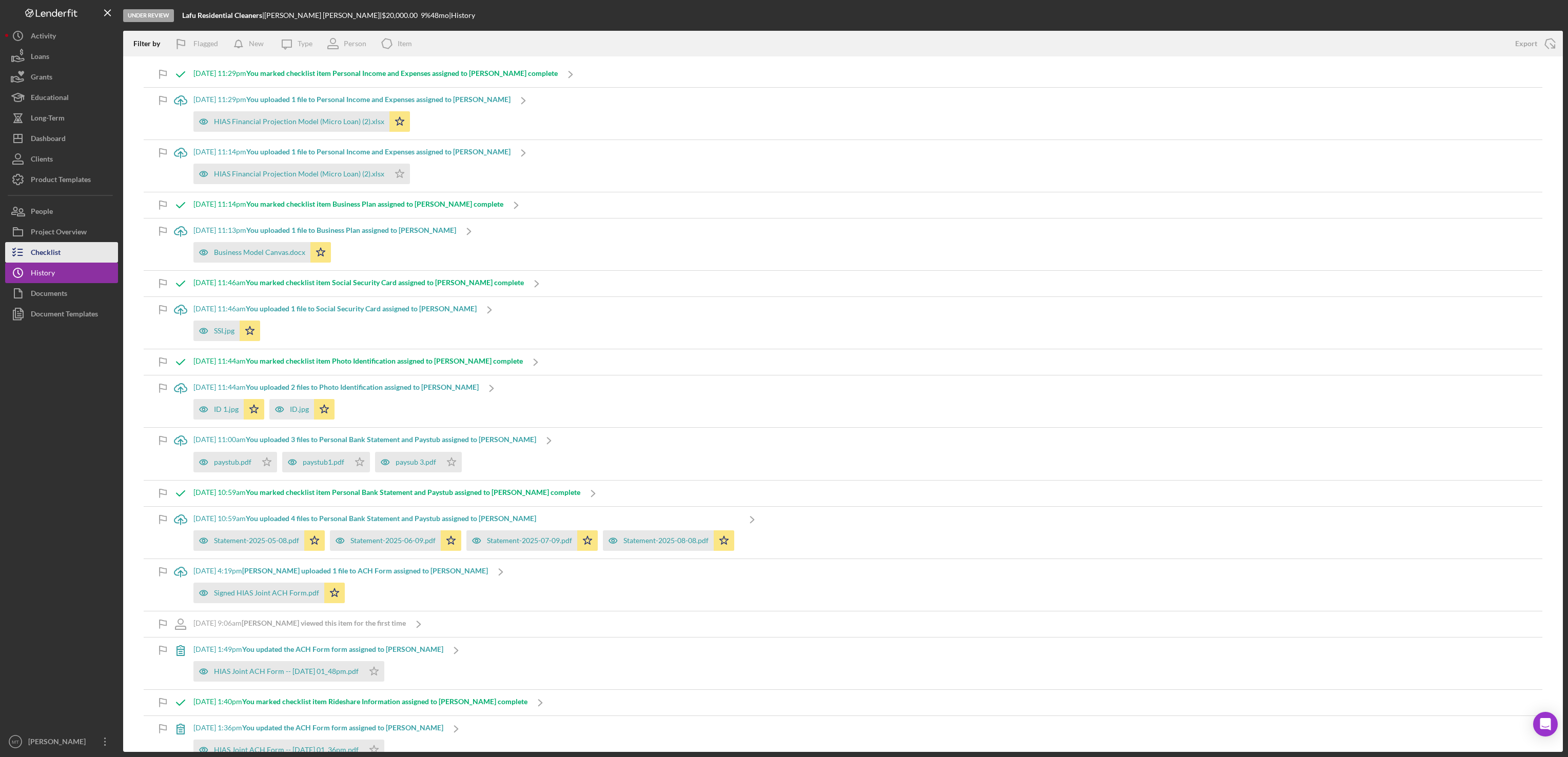
click at [49, 250] on div "Checklist" at bounding box center [46, 253] width 29 height 23
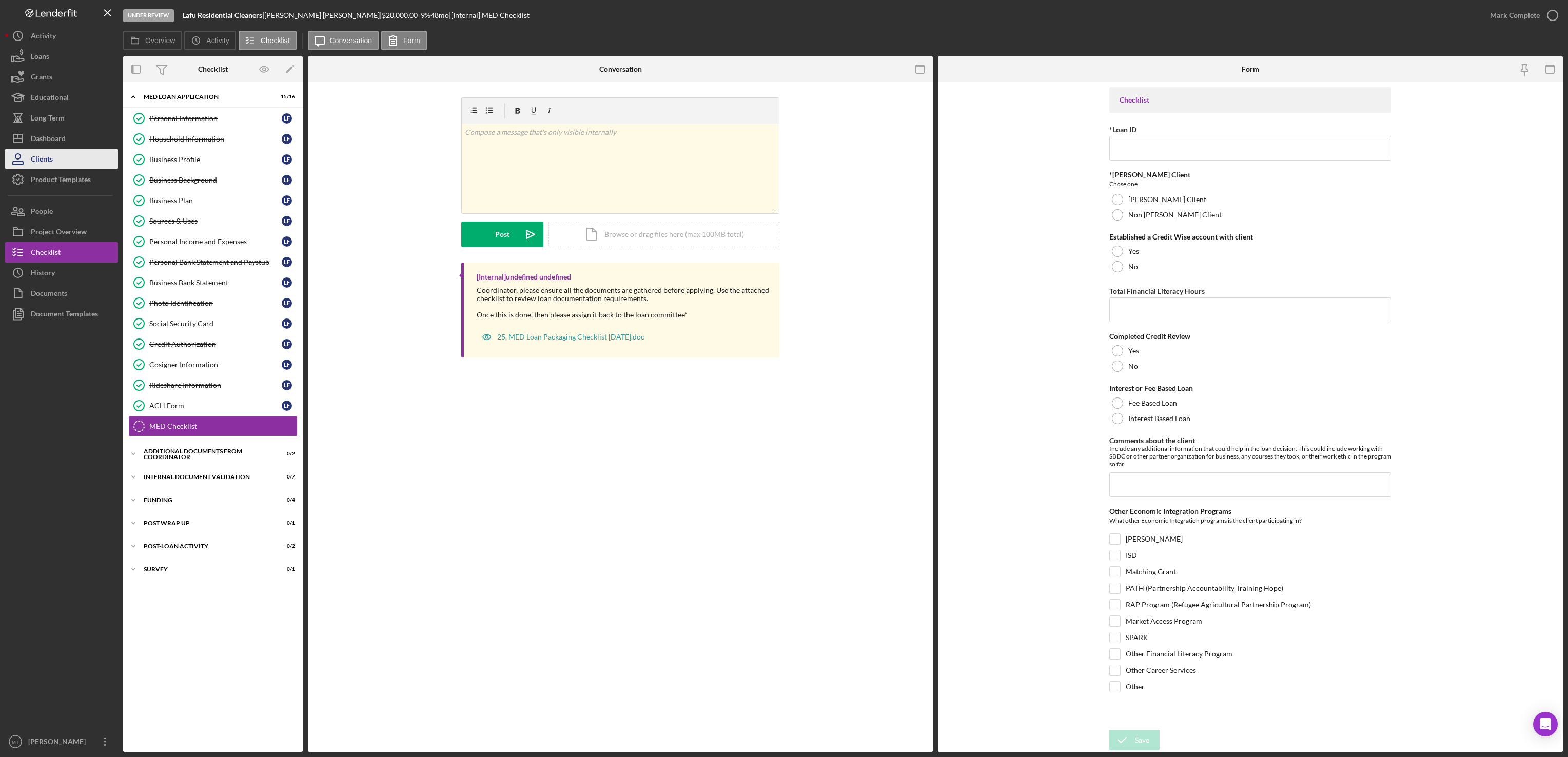
click at [49, 154] on div "Clients" at bounding box center [42, 159] width 22 height 23
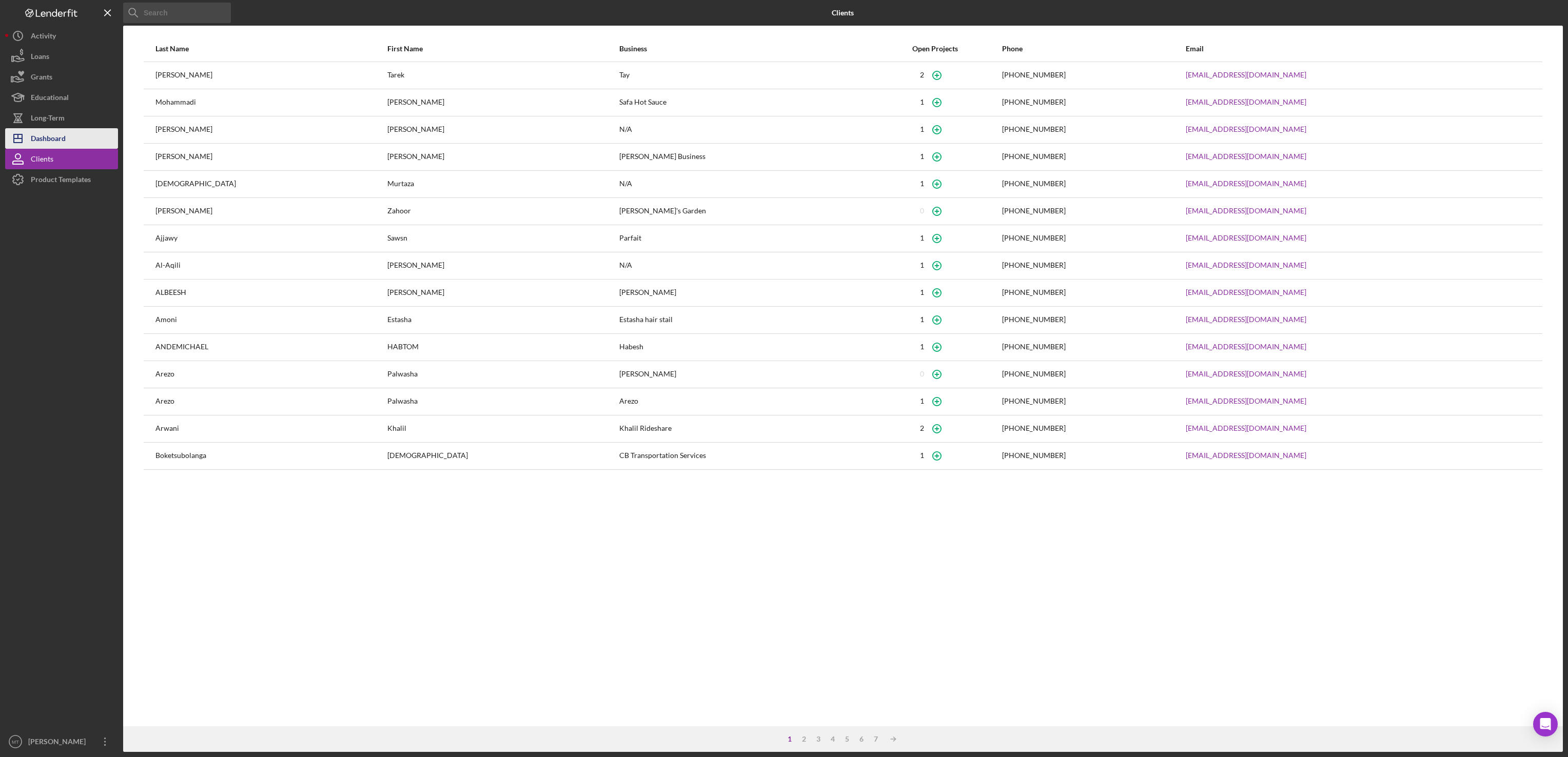
click at [55, 136] on div "Dashboard" at bounding box center [49, 139] width 35 height 23
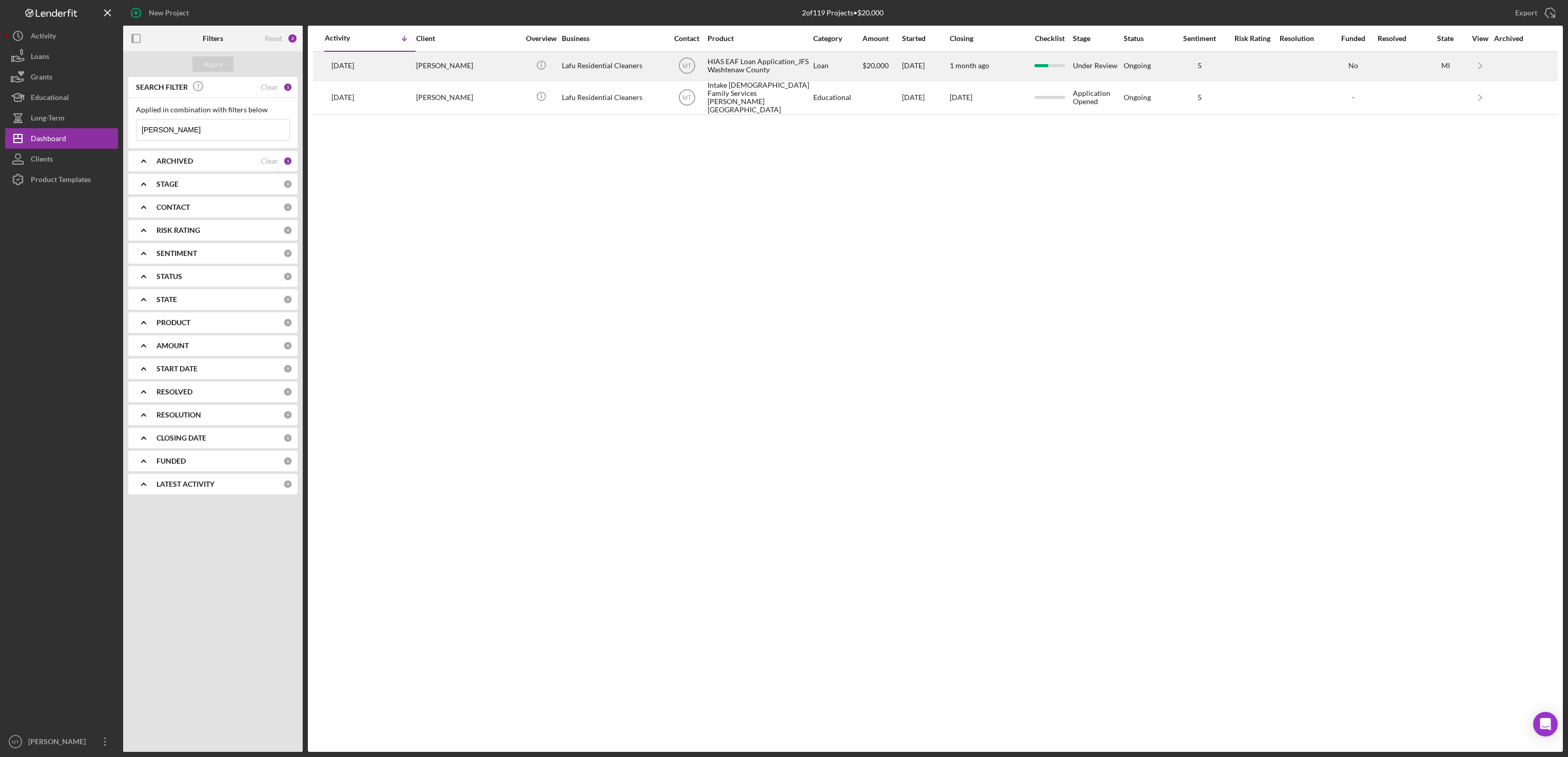
click at [742, 63] on div "HIAS EAF Loan Application_JFS Washtenaw County" at bounding box center [758, 66] width 103 height 27
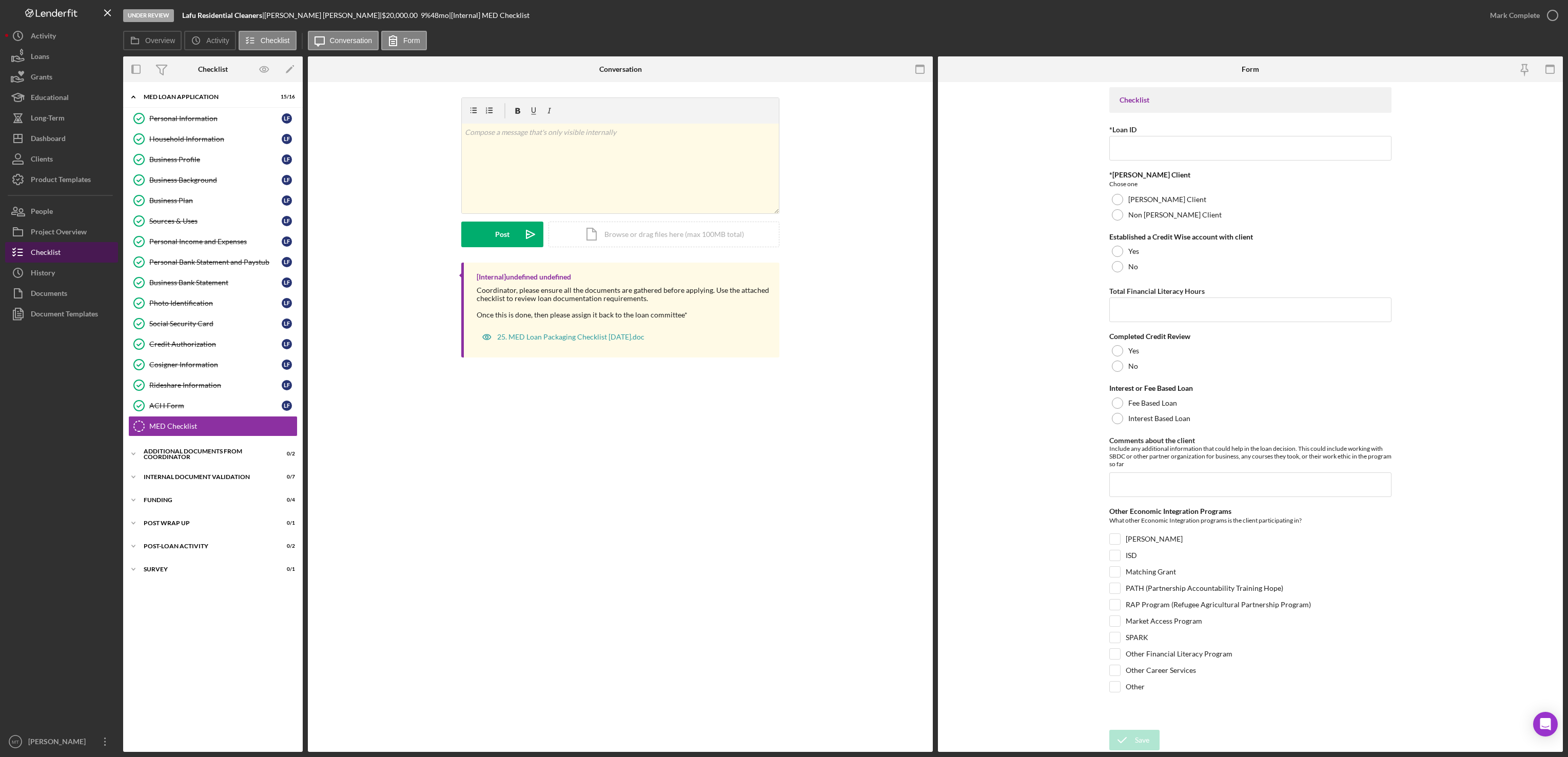
click at [49, 254] on div "Checklist" at bounding box center [46, 253] width 29 height 23
click at [55, 213] on button "People" at bounding box center [61, 211] width 113 height 20
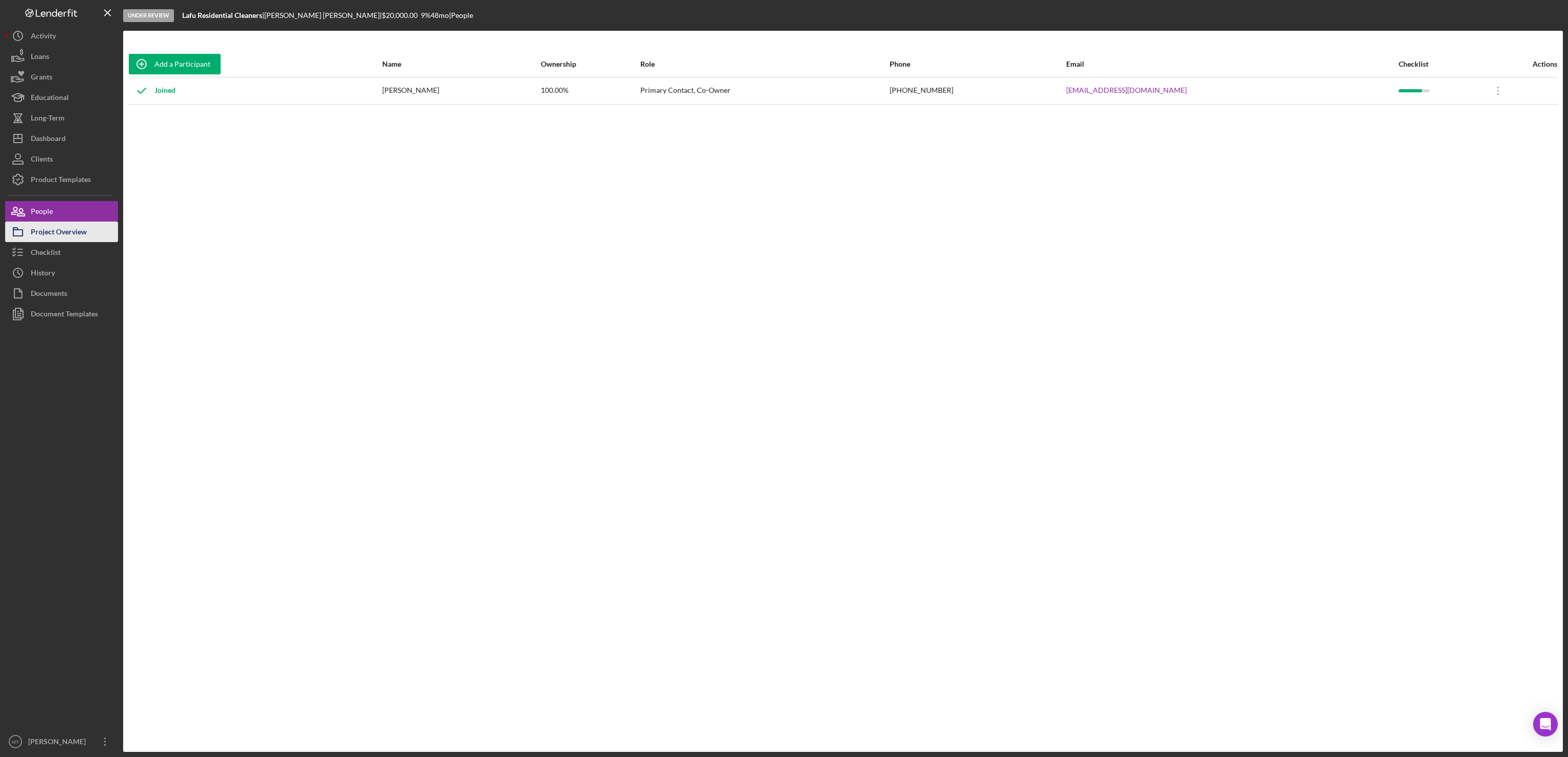
click at [55, 232] on div "Project Overview" at bounding box center [59, 233] width 56 height 23
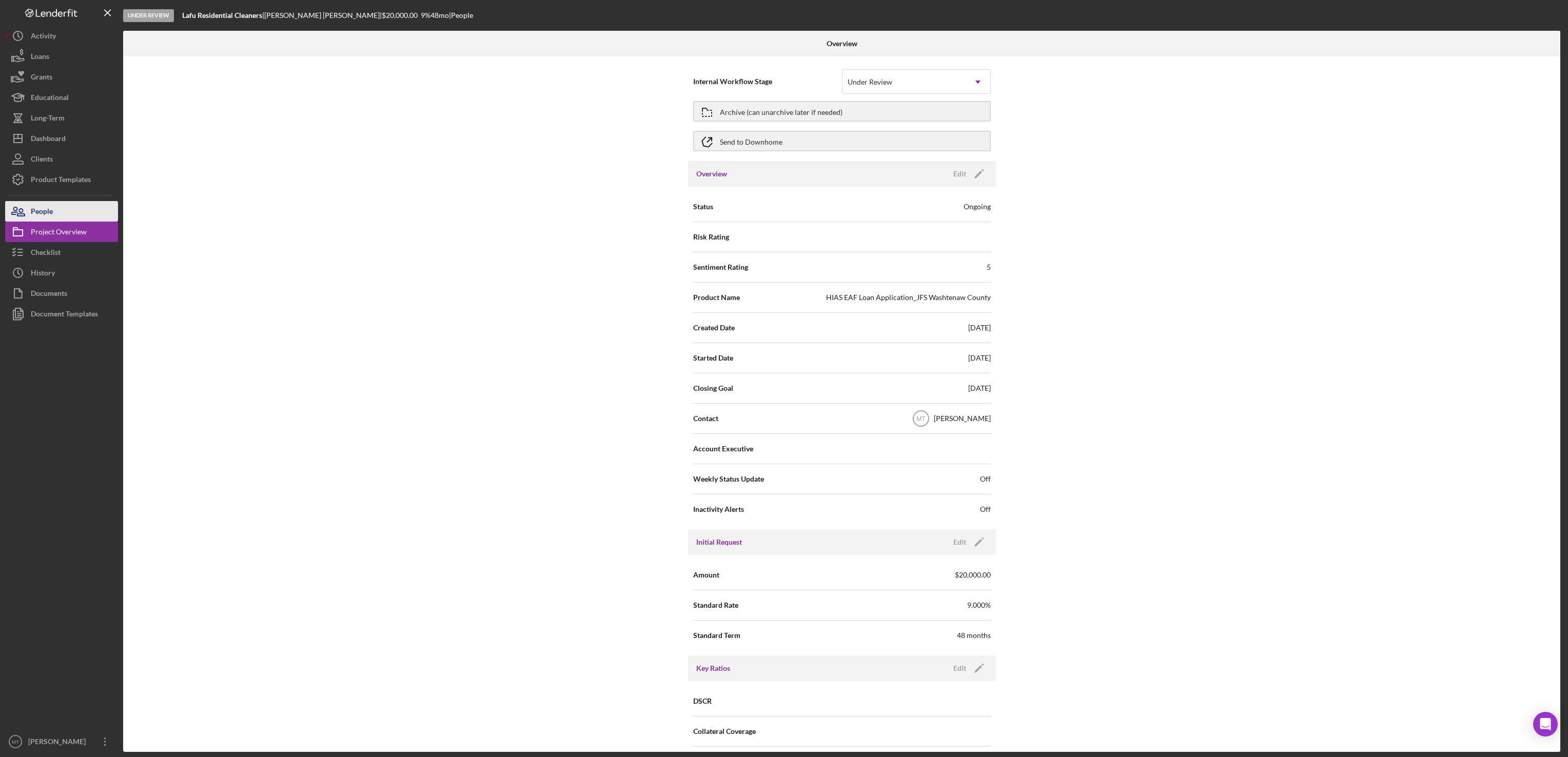
click at [48, 211] on div "People" at bounding box center [42, 212] width 22 height 23
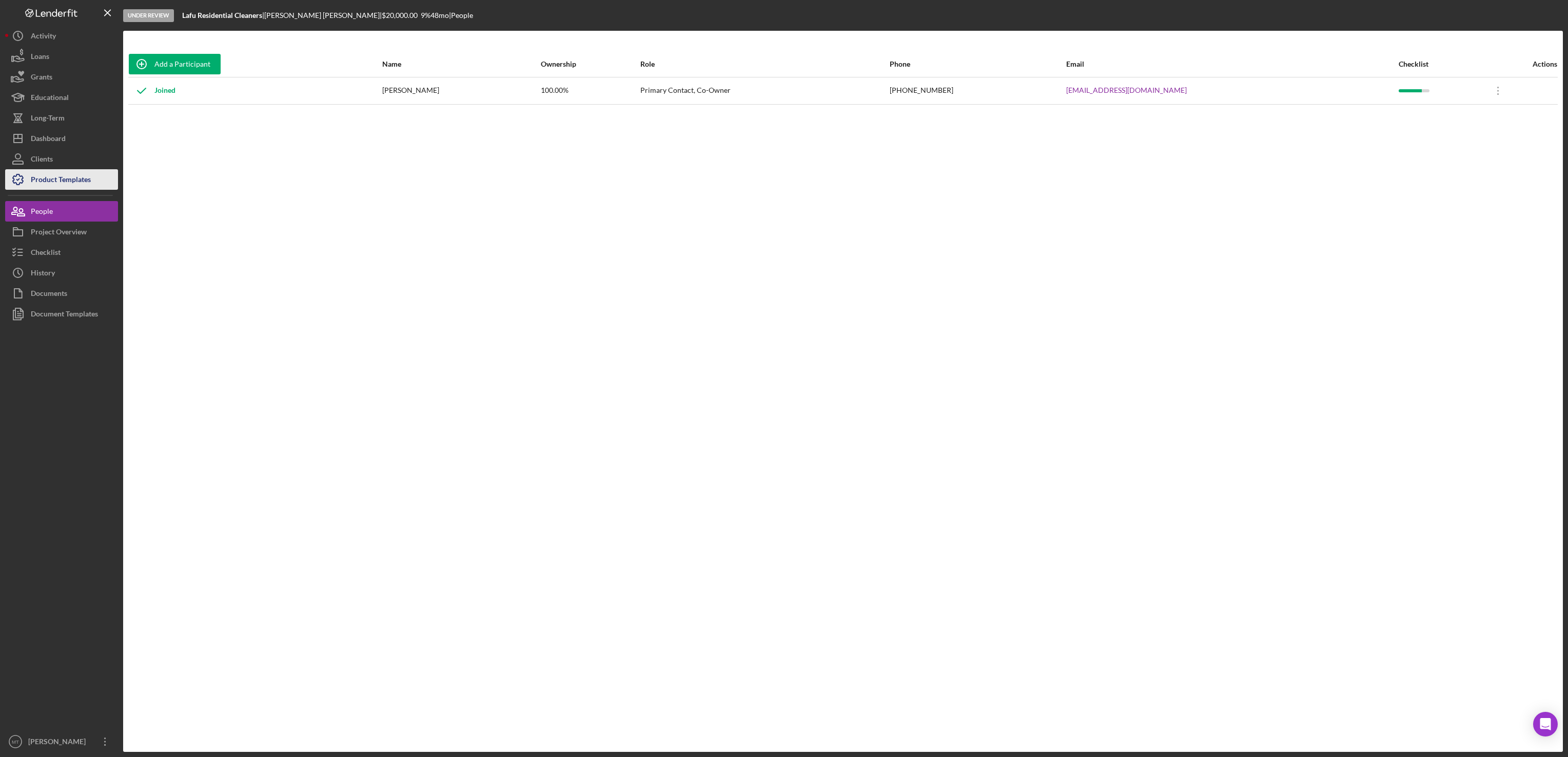
click at [43, 183] on div "Product Templates" at bounding box center [61, 180] width 60 height 23
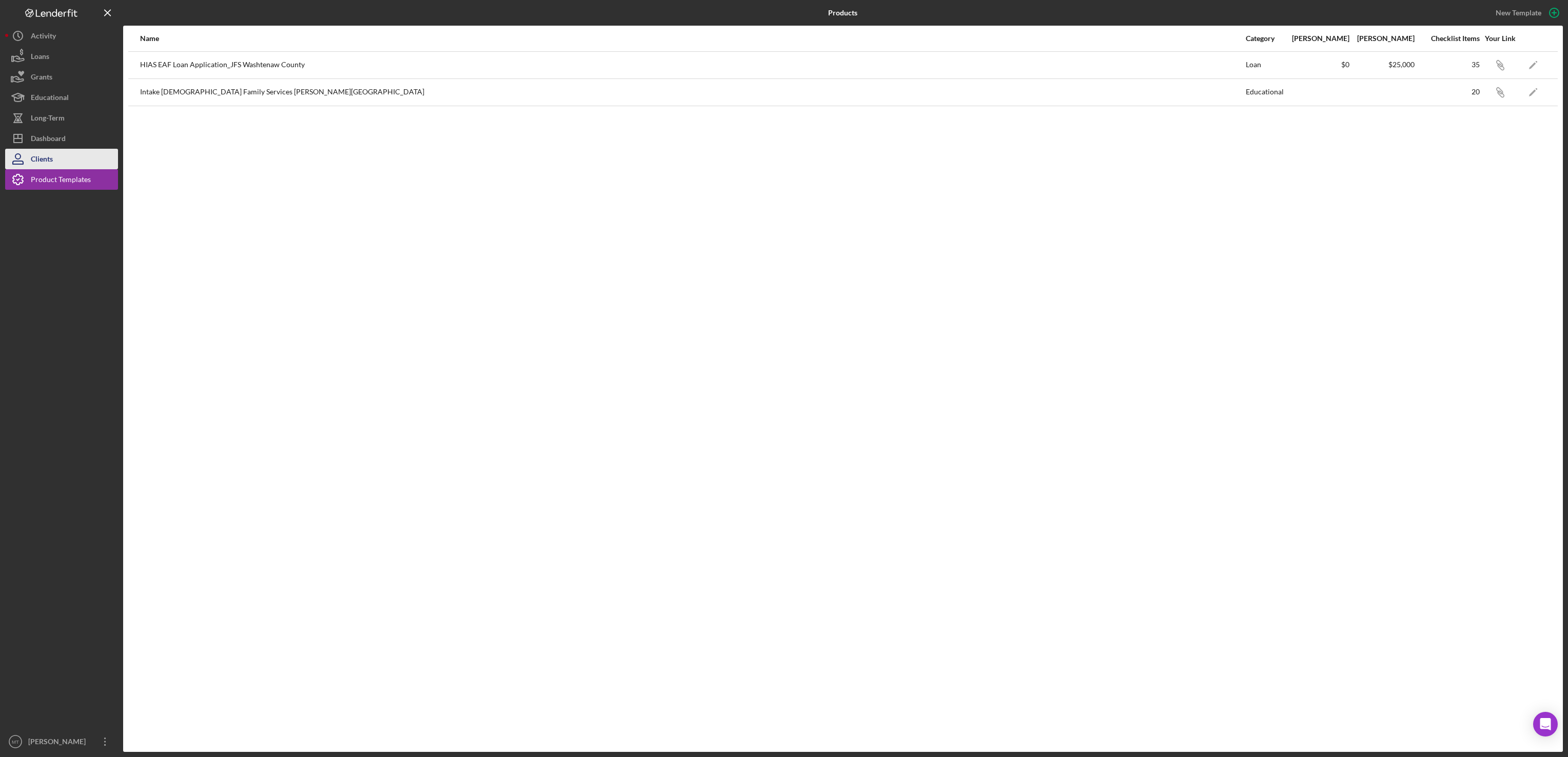
click at [38, 160] on div "Clients" at bounding box center [42, 159] width 22 height 23
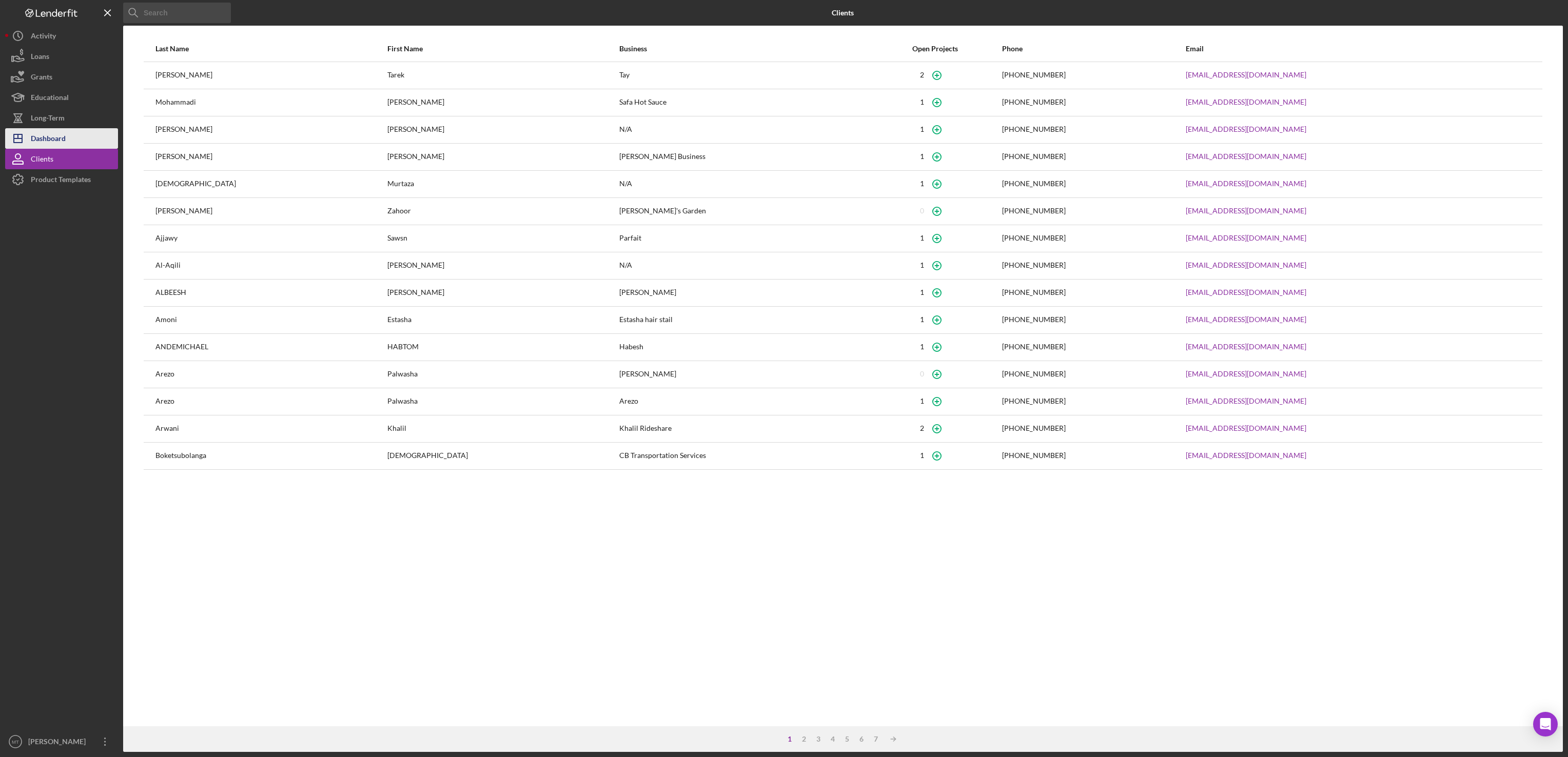
click at [50, 146] on div "Dashboard" at bounding box center [49, 139] width 35 height 23
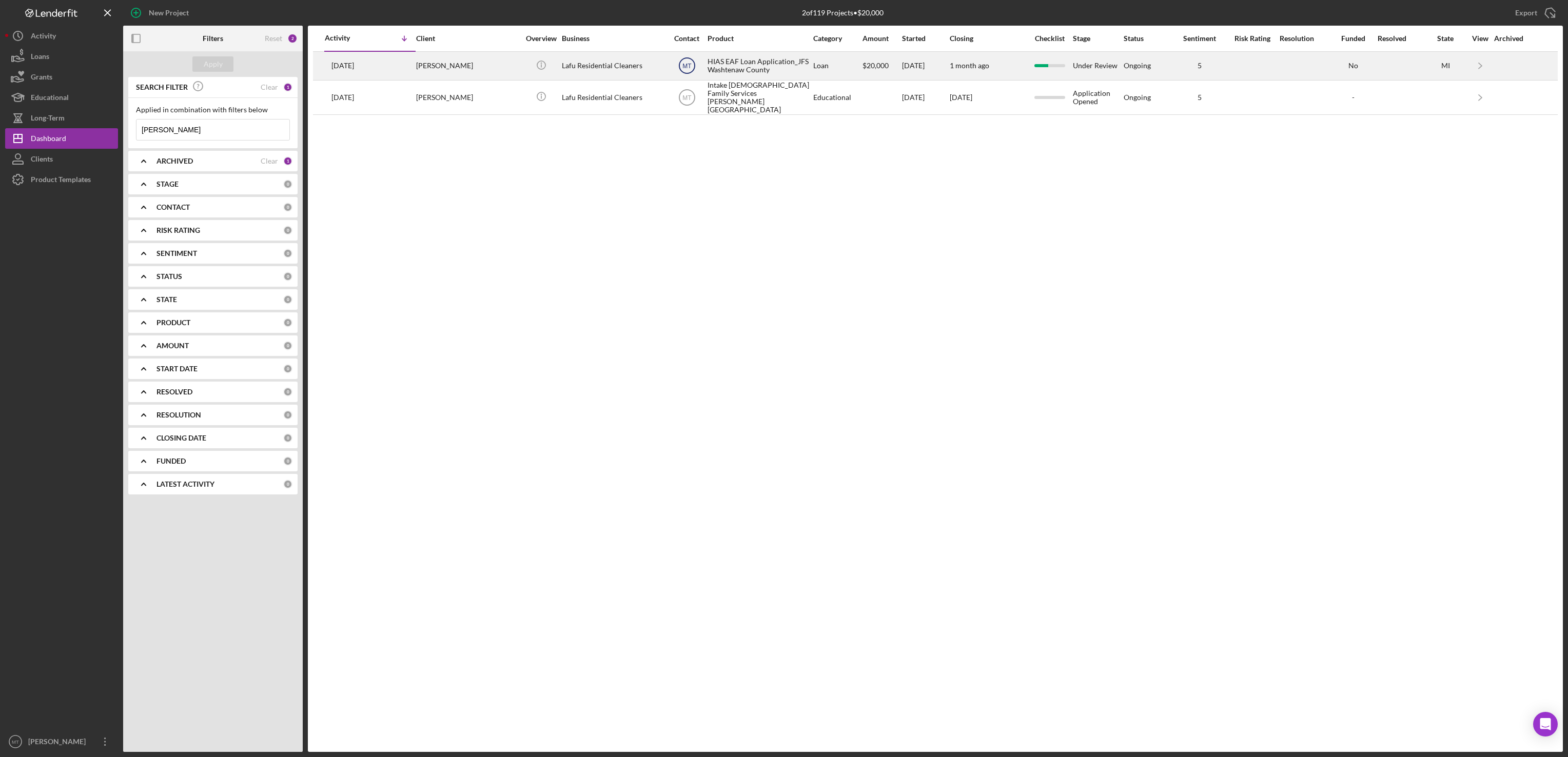
click at [688, 70] on icon "MT" at bounding box center [687, 66] width 26 height 26
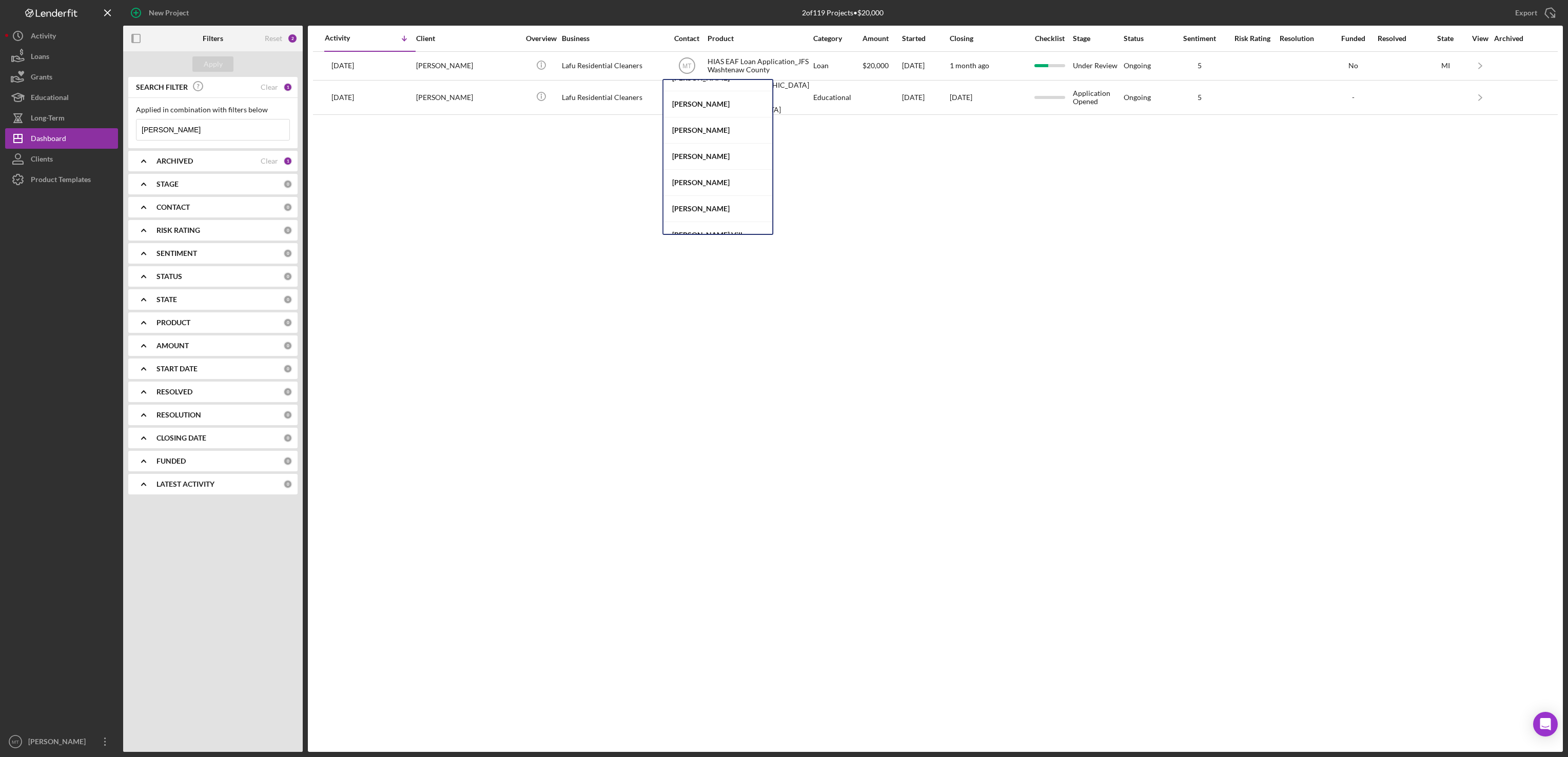
scroll to position [57, 0]
click at [724, 195] on div "[PERSON_NAME]" at bounding box center [717, 195] width 109 height 27
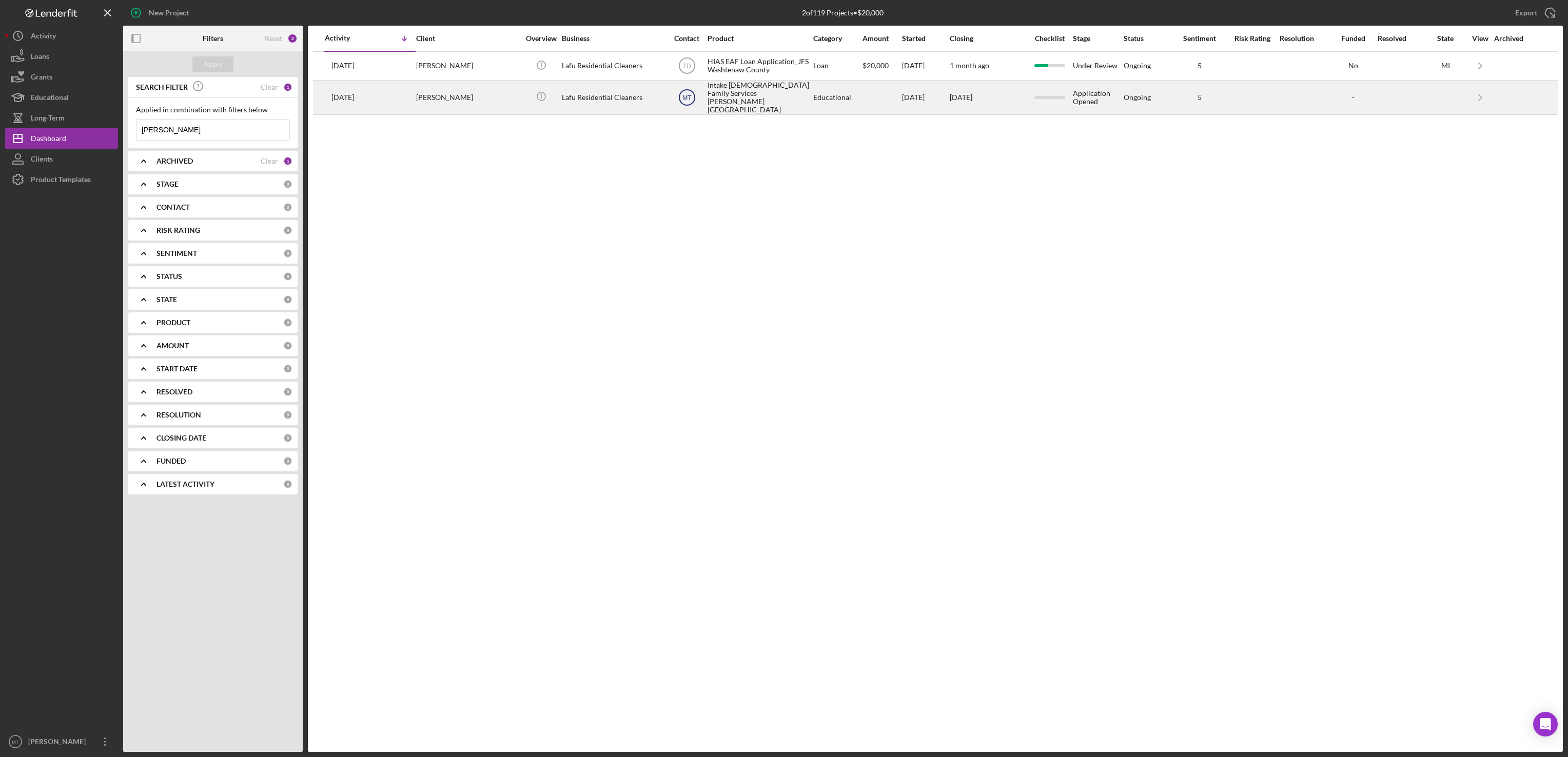
click at [686, 70] on text "MT" at bounding box center [686, 66] width 8 height 7
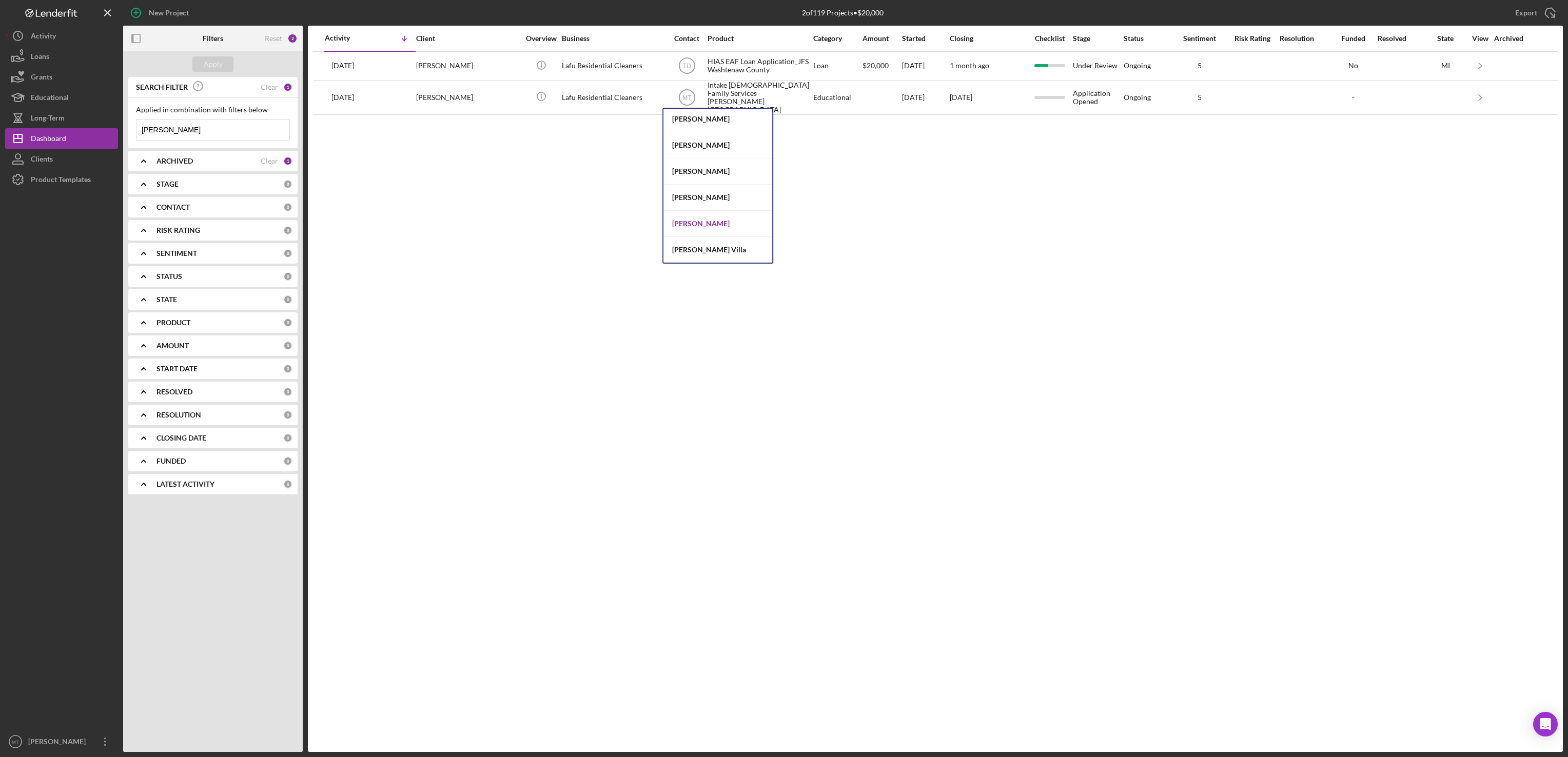
click at [695, 222] on div "[PERSON_NAME]" at bounding box center [717, 223] width 109 height 27
click at [171, 129] on input "[PERSON_NAME]" at bounding box center [212, 130] width 153 height 20
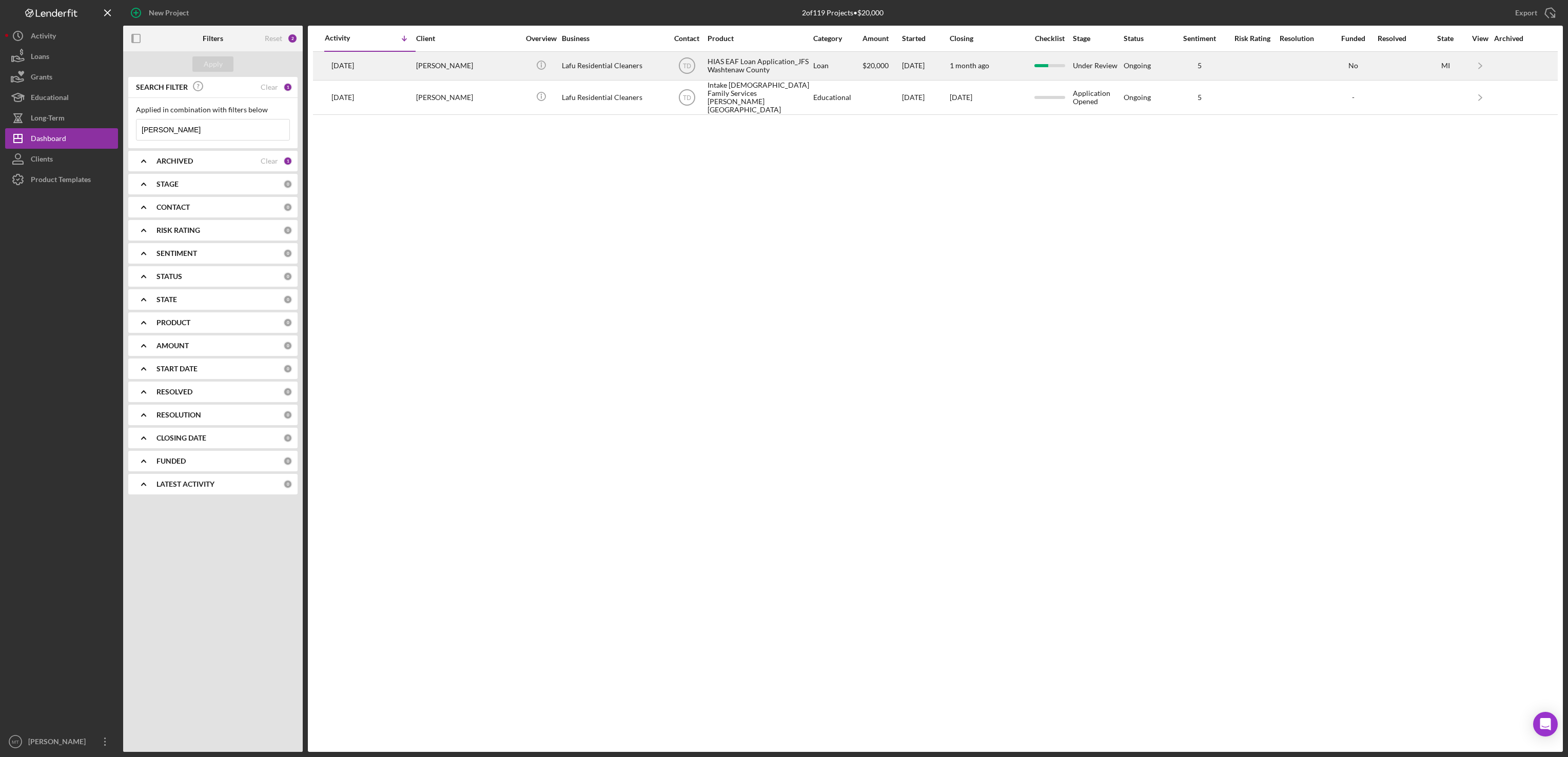
click at [718, 59] on div "HIAS EAF Loan Application_JFS Washtenaw County" at bounding box center [758, 66] width 103 height 27
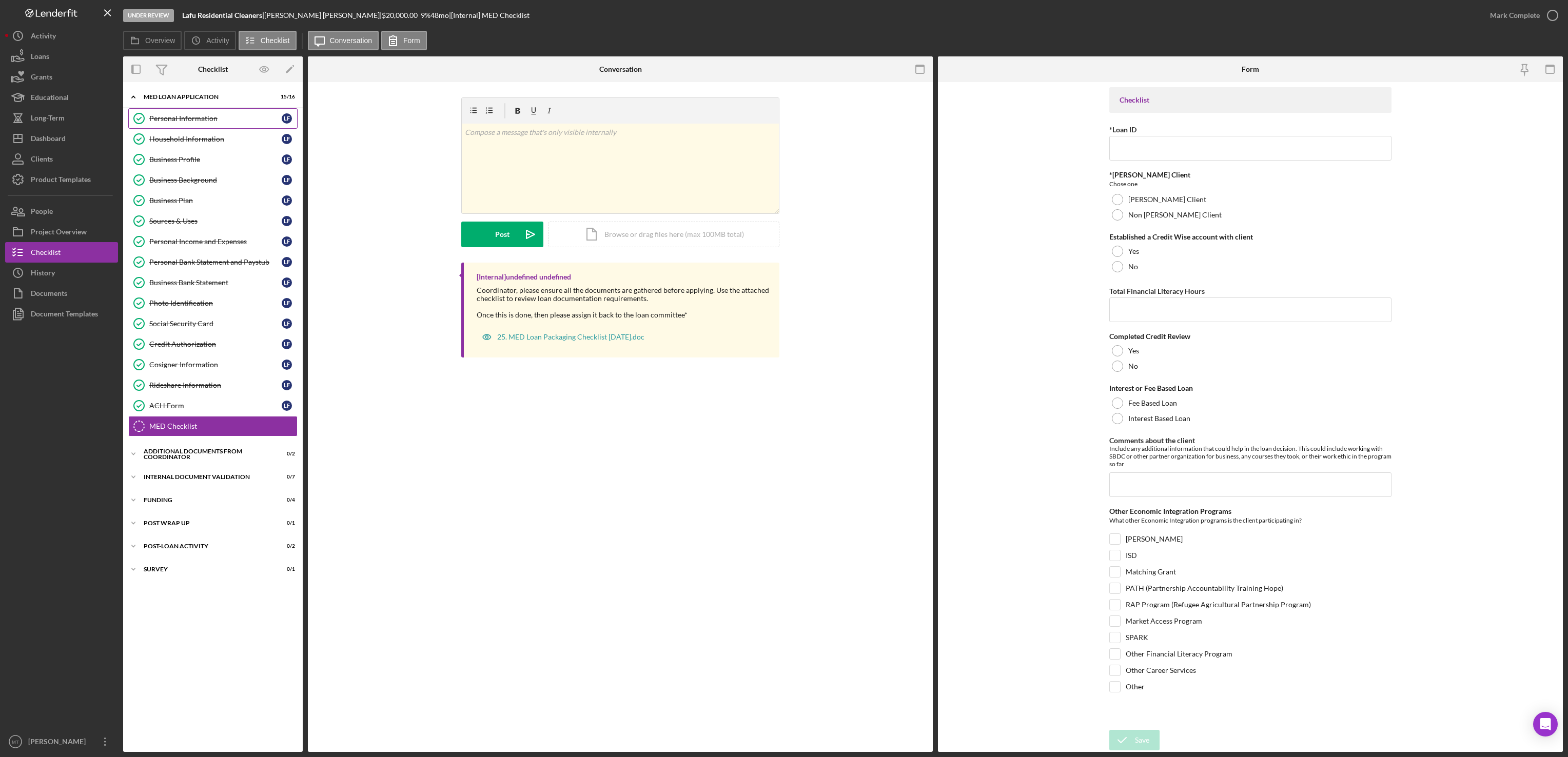
click at [193, 123] on div "Personal Information" at bounding box center [215, 118] width 133 height 8
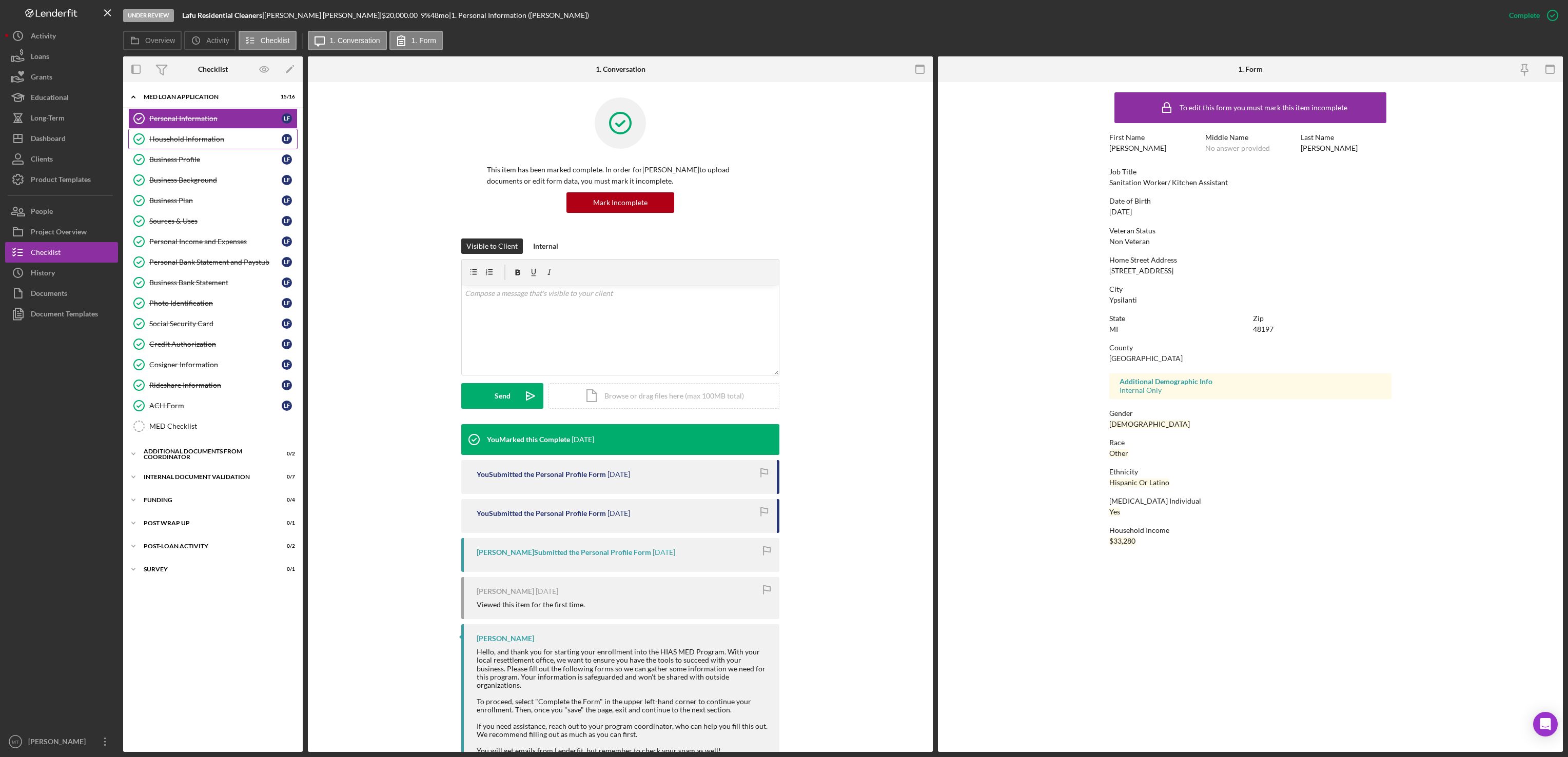
click at [196, 142] on div "Household Information" at bounding box center [215, 138] width 133 height 8
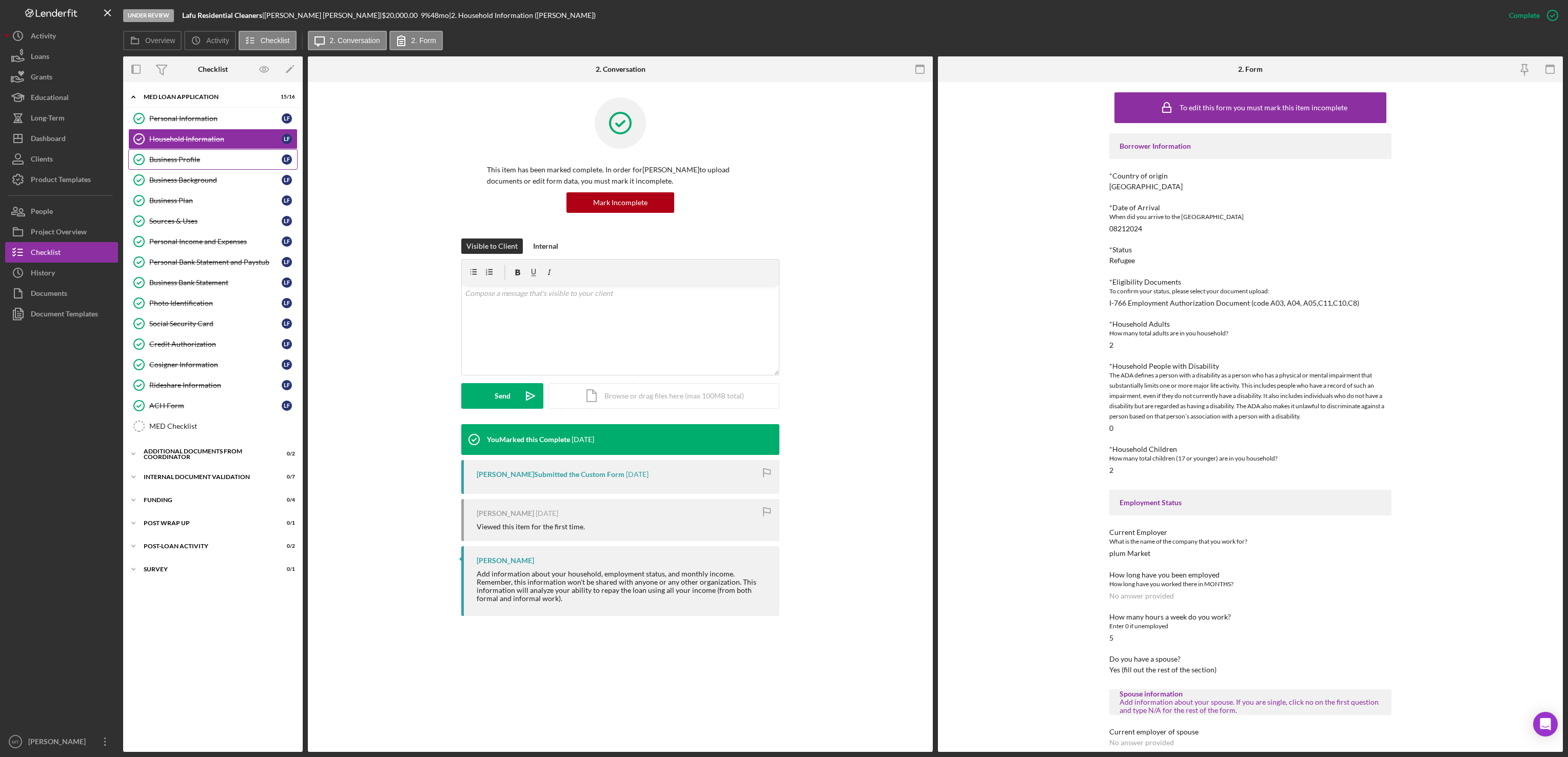
click at [197, 158] on div "Business Profile" at bounding box center [215, 159] width 133 height 8
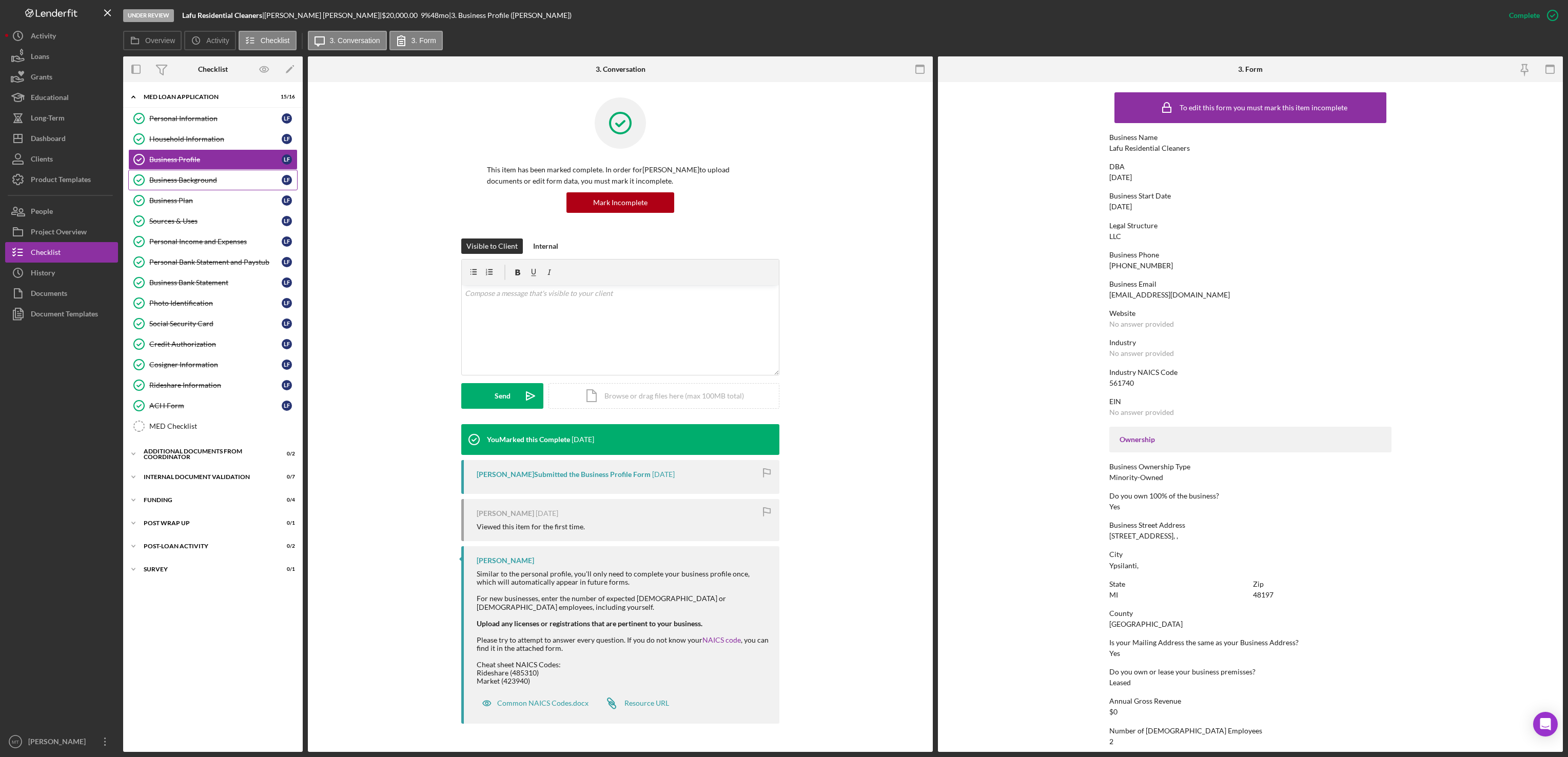
click at [193, 184] on div "Business Background" at bounding box center [215, 179] width 133 height 8
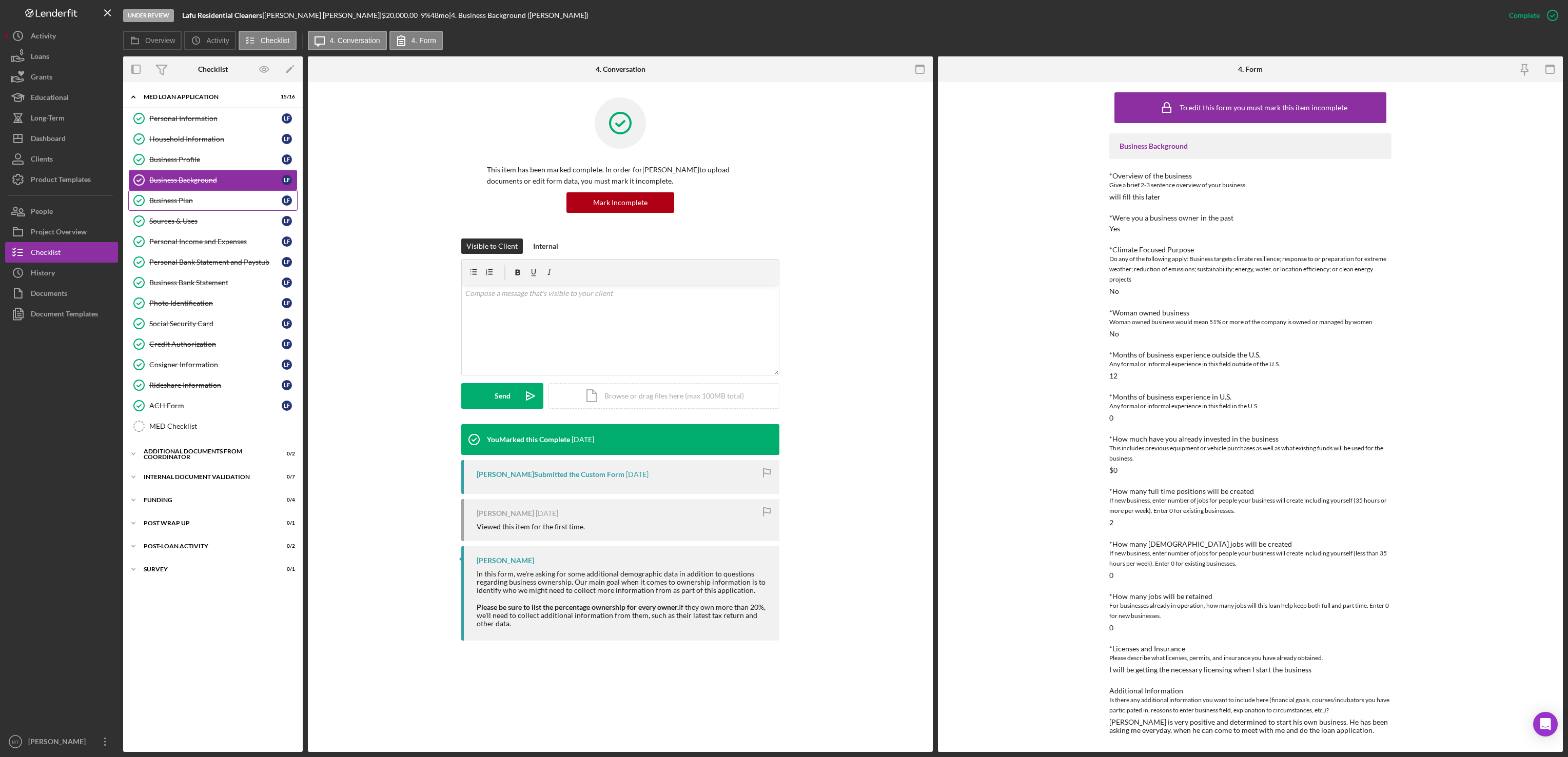
click at [186, 203] on div "Business Plan" at bounding box center [215, 200] width 133 height 8
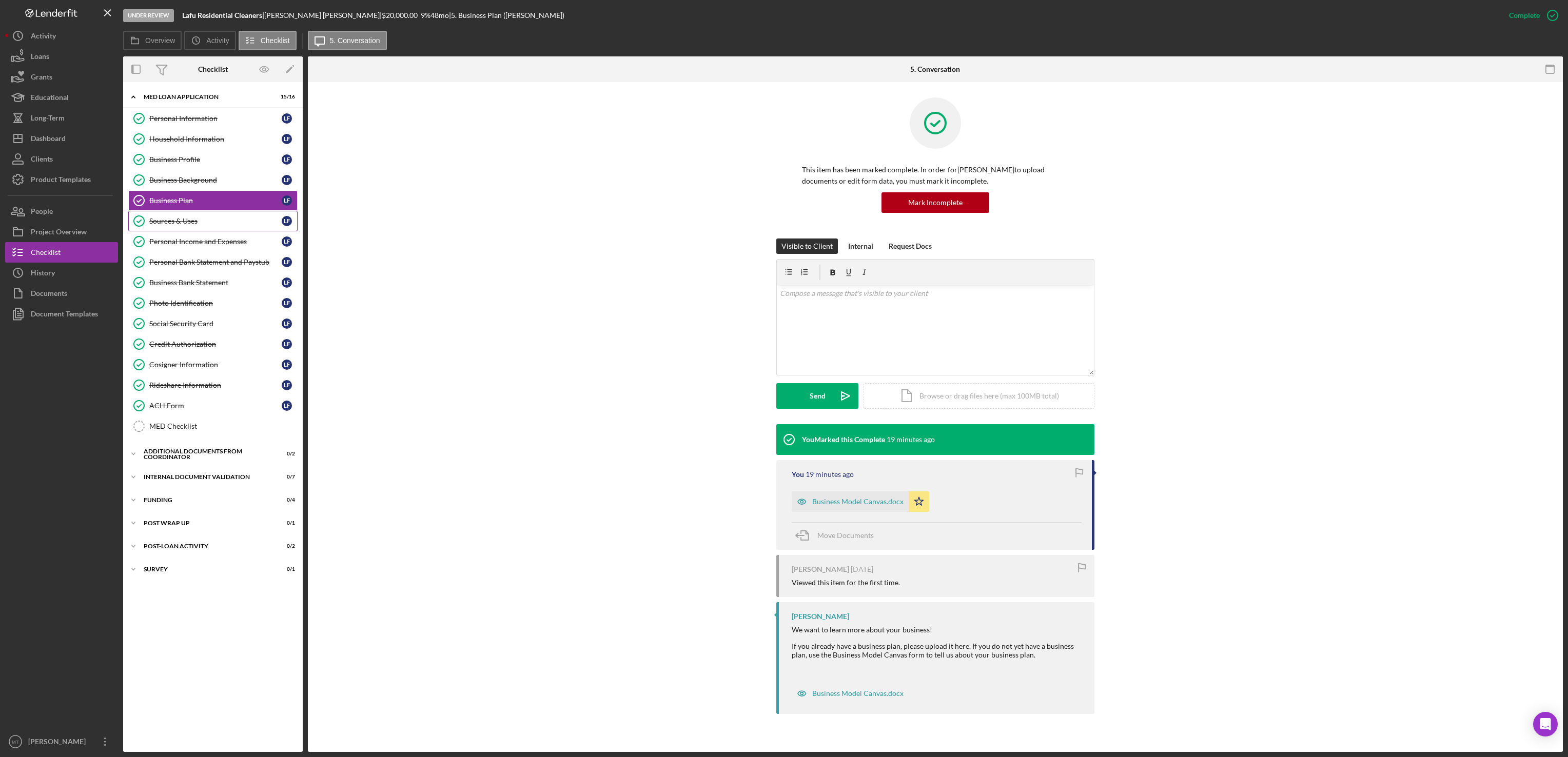
click at [191, 230] on link "Sources & Uses Sources & Uses L F" at bounding box center [212, 221] width 169 height 20
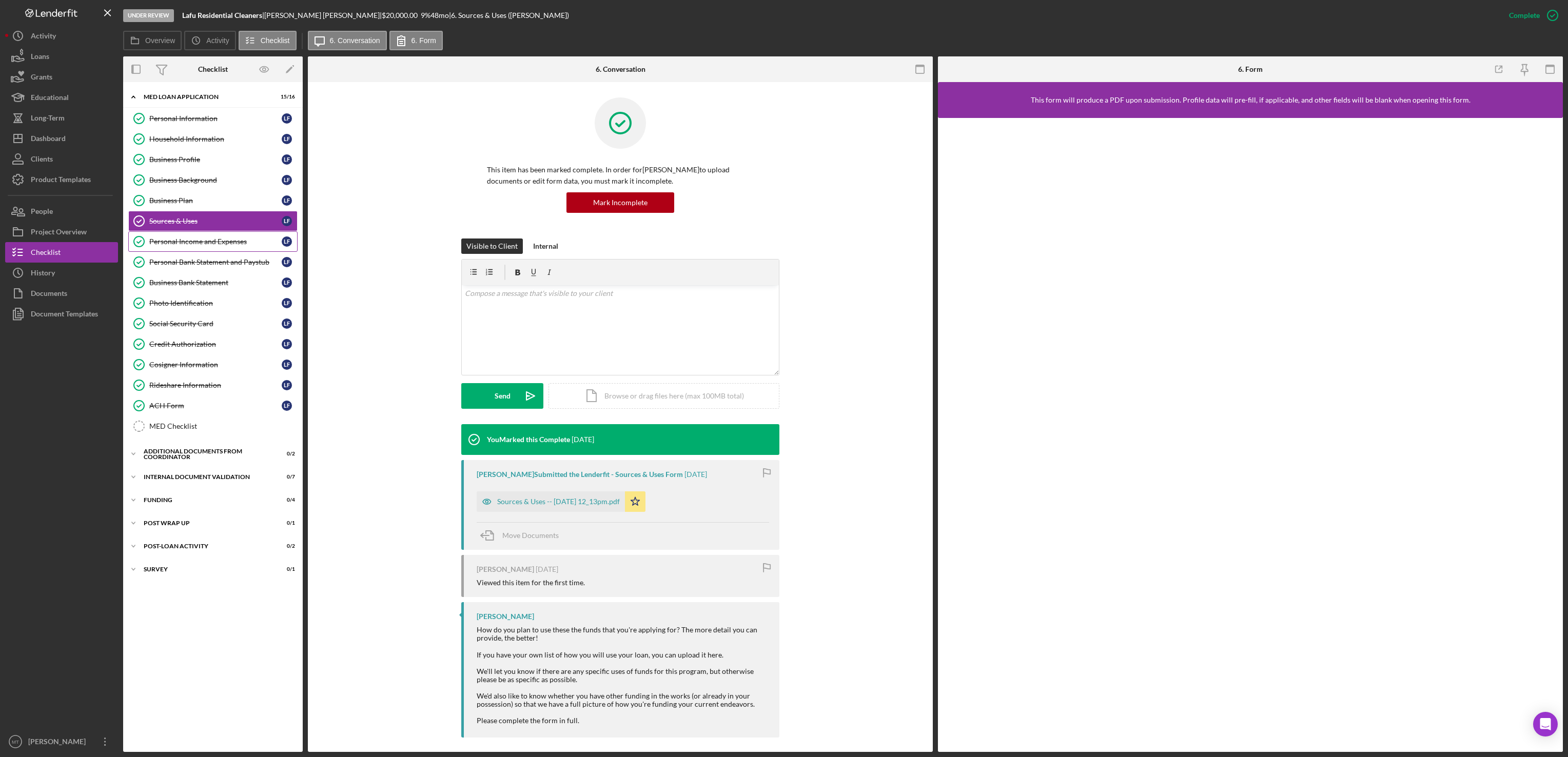
click at [210, 241] on link "Personal Income and Expenses Personal Income and Expenses L F" at bounding box center [212, 242] width 169 height 20
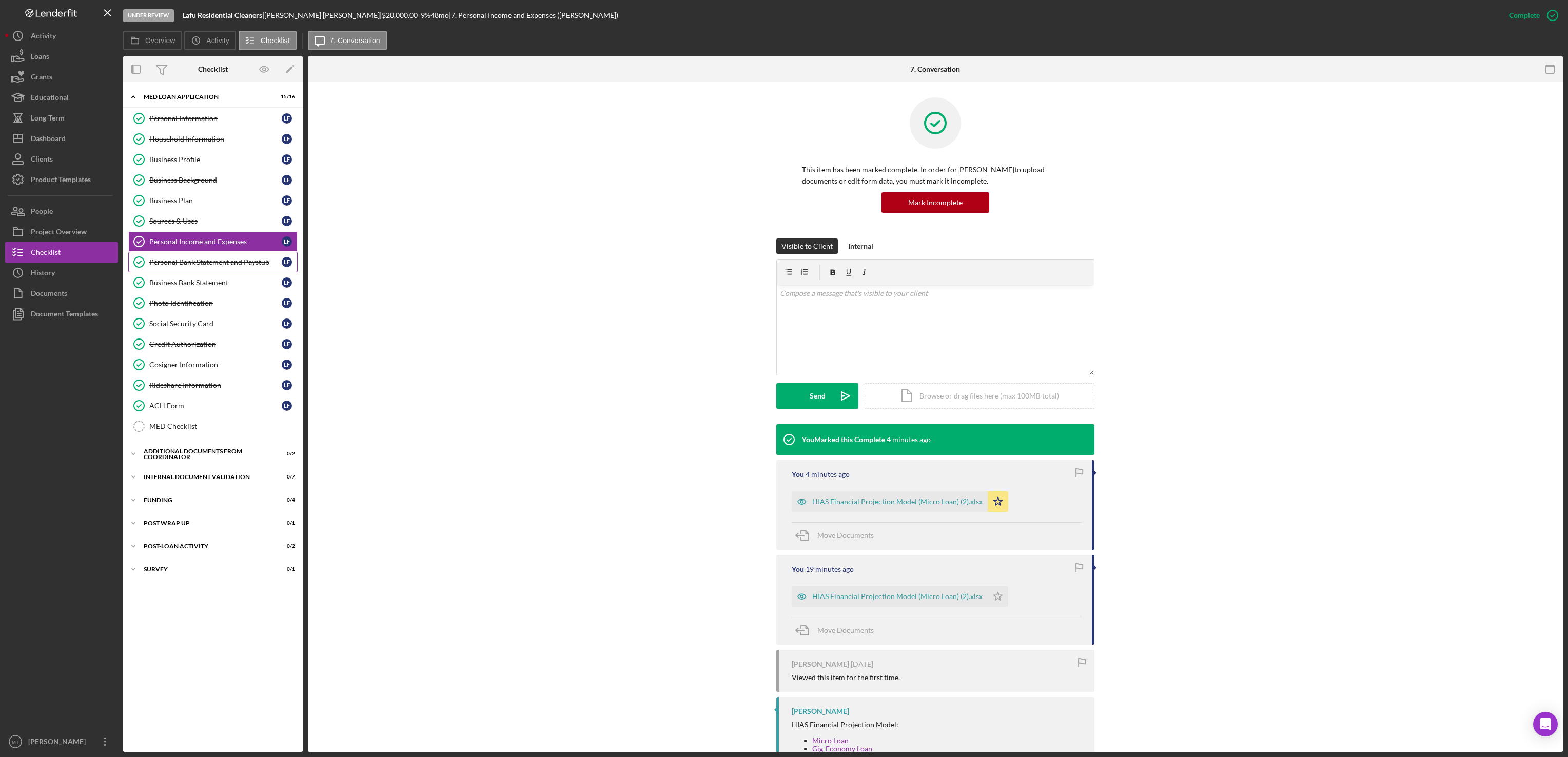
click at [214, 266] on div "Personal Bank Statement and Paystub" at bounding box center [215, 262] width 133 height 8
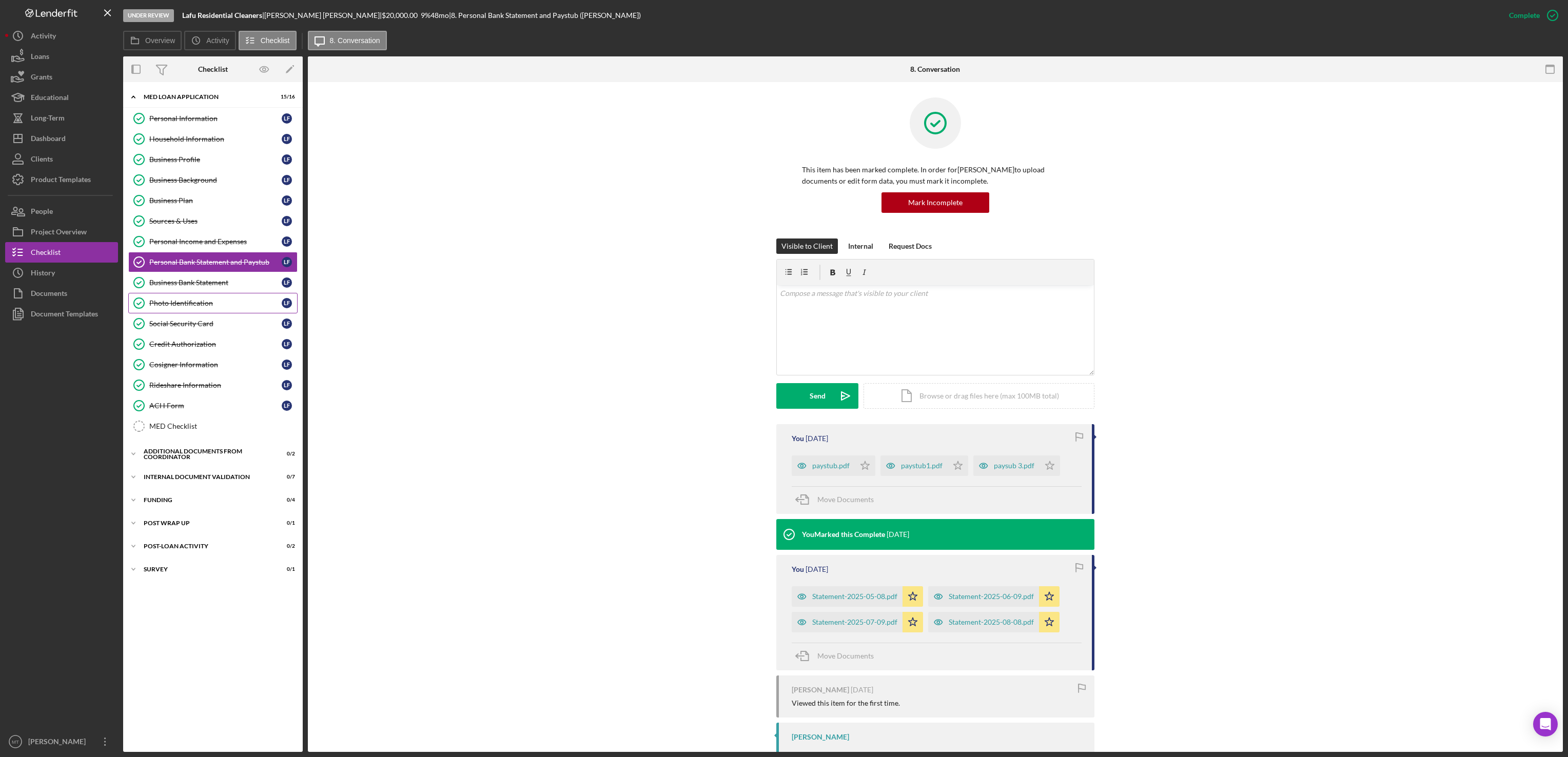
click at [211, 308] on div "Photo Identification" at bounding box center [215, 303] width 133 height 8
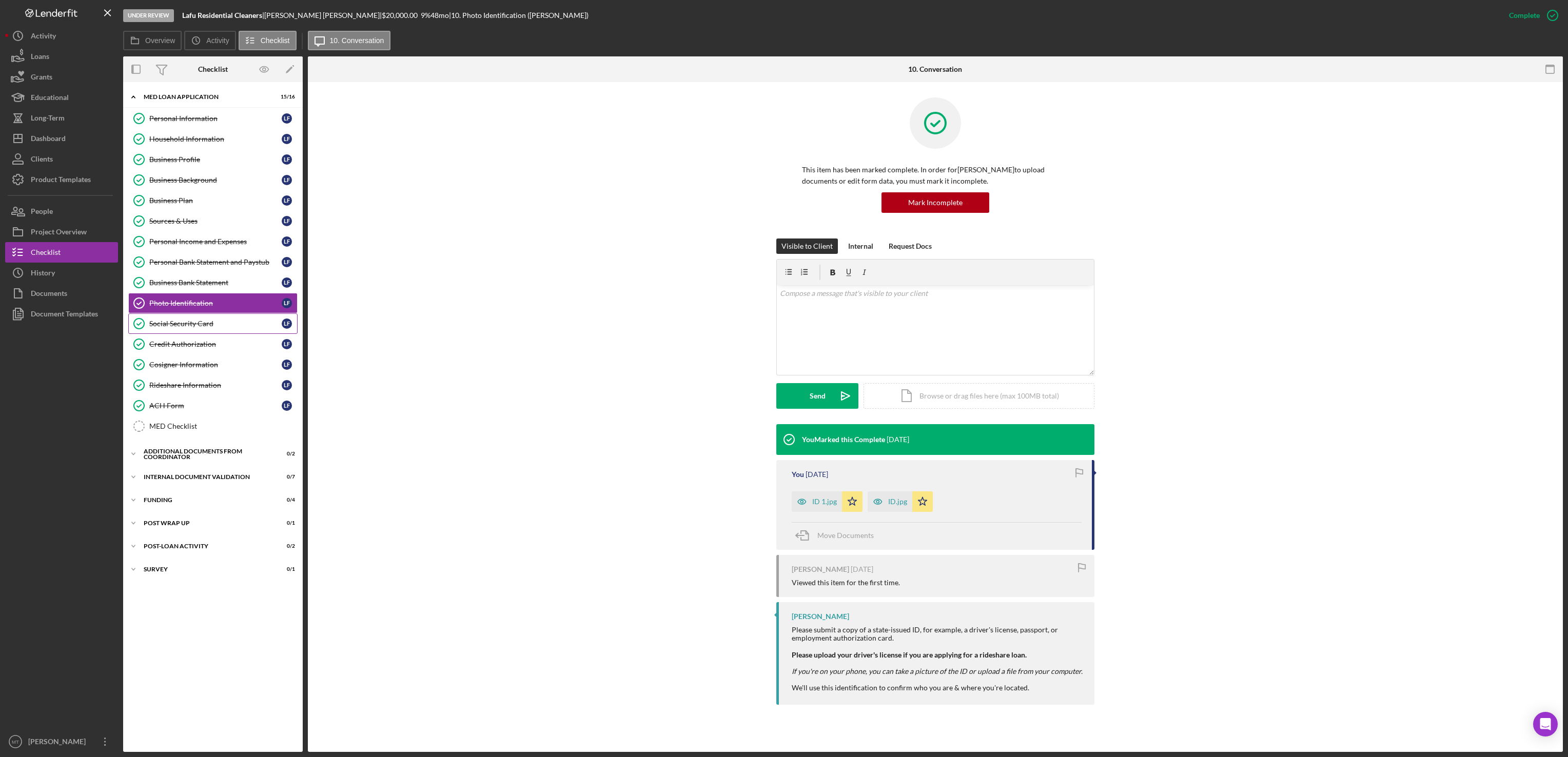
click at [210, 328] on div "Social Security Card" at bounding box center [215, 323] width 133 height 8
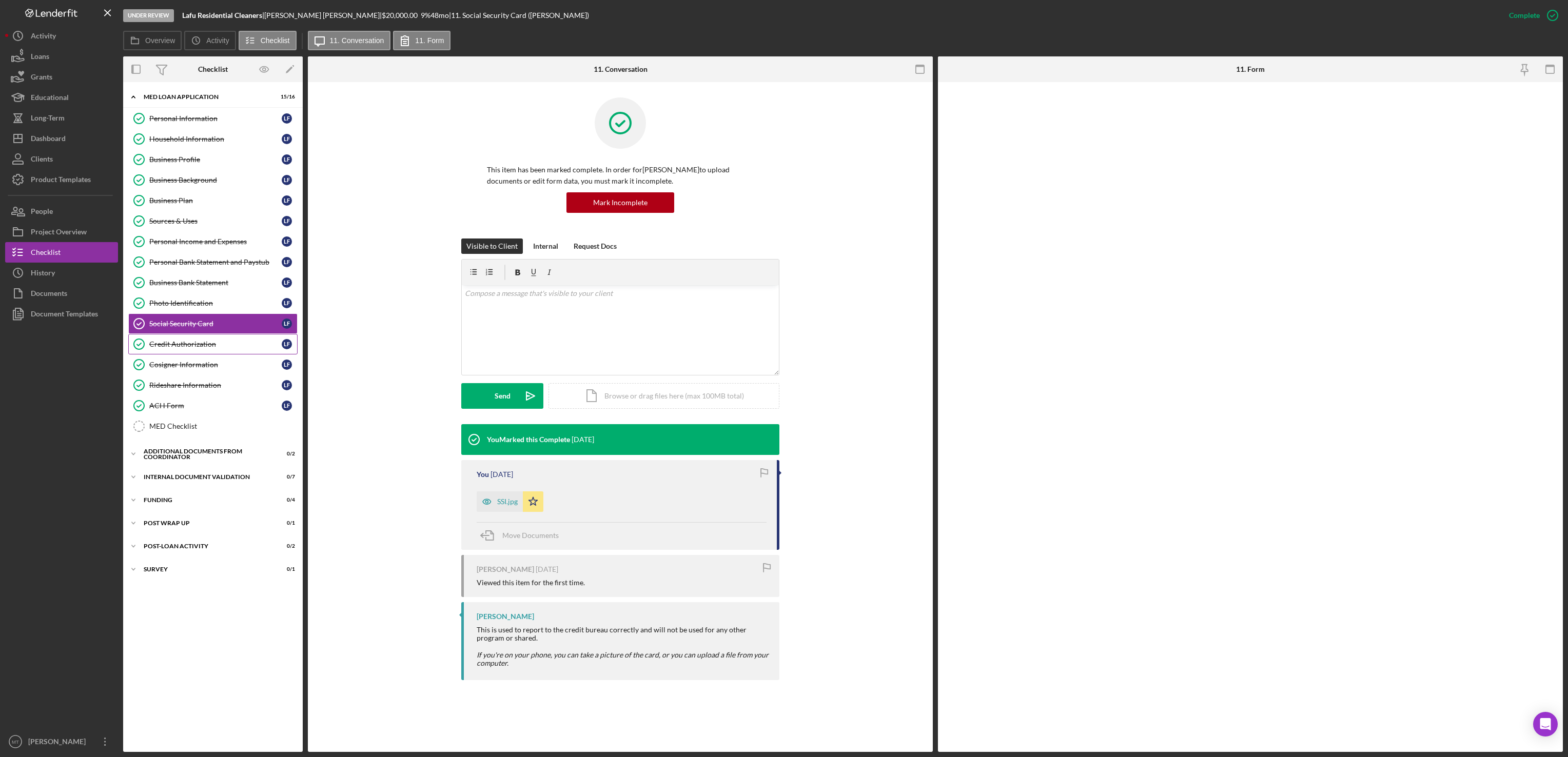
click at [201, 348] on div "Credit Authorization" at bounding box center [215, 343] width 133 height 8
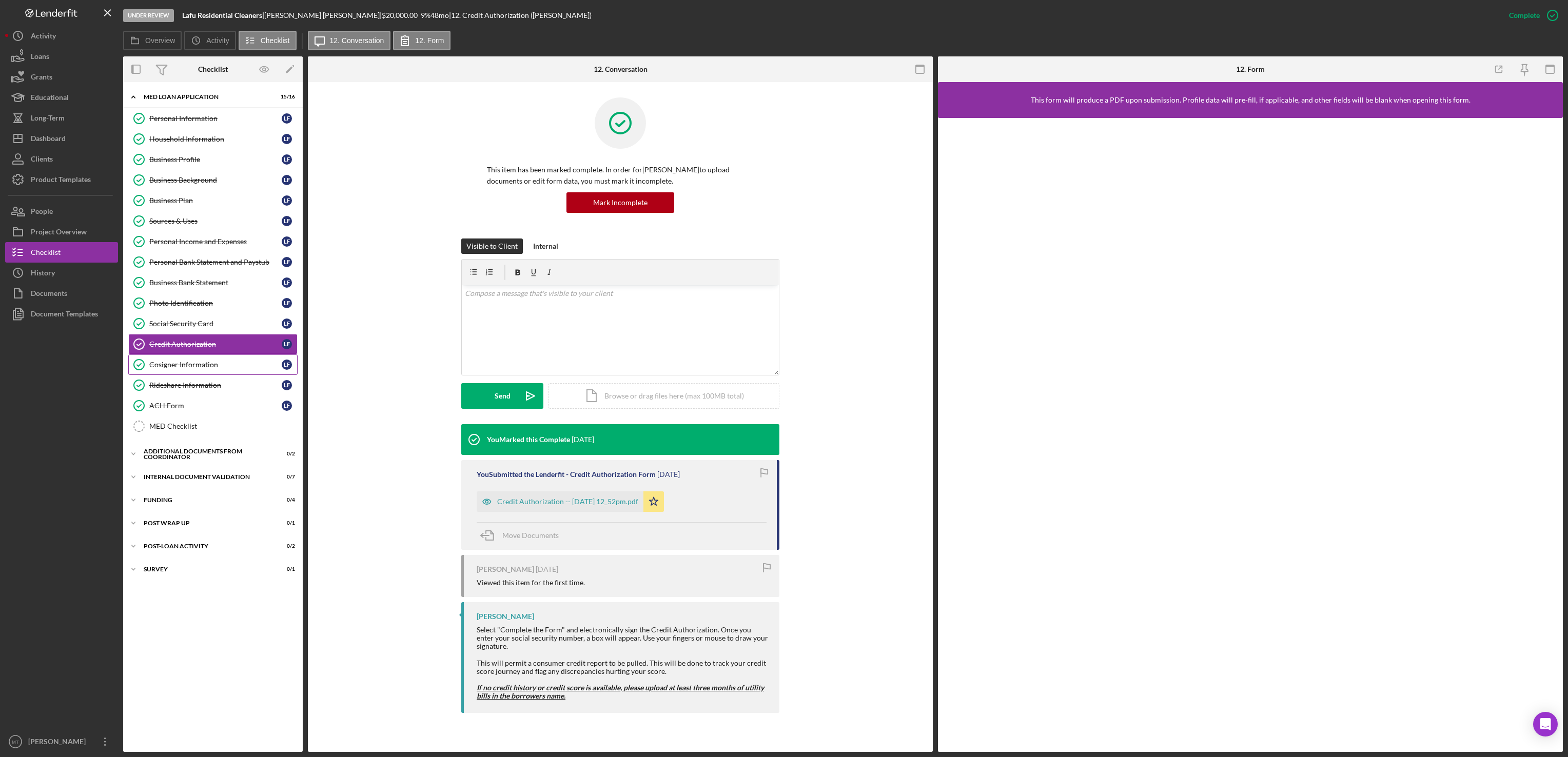
click at [202, 369] on div "Cosigner Information" at bounding box center [215, 364] width 133 height 8
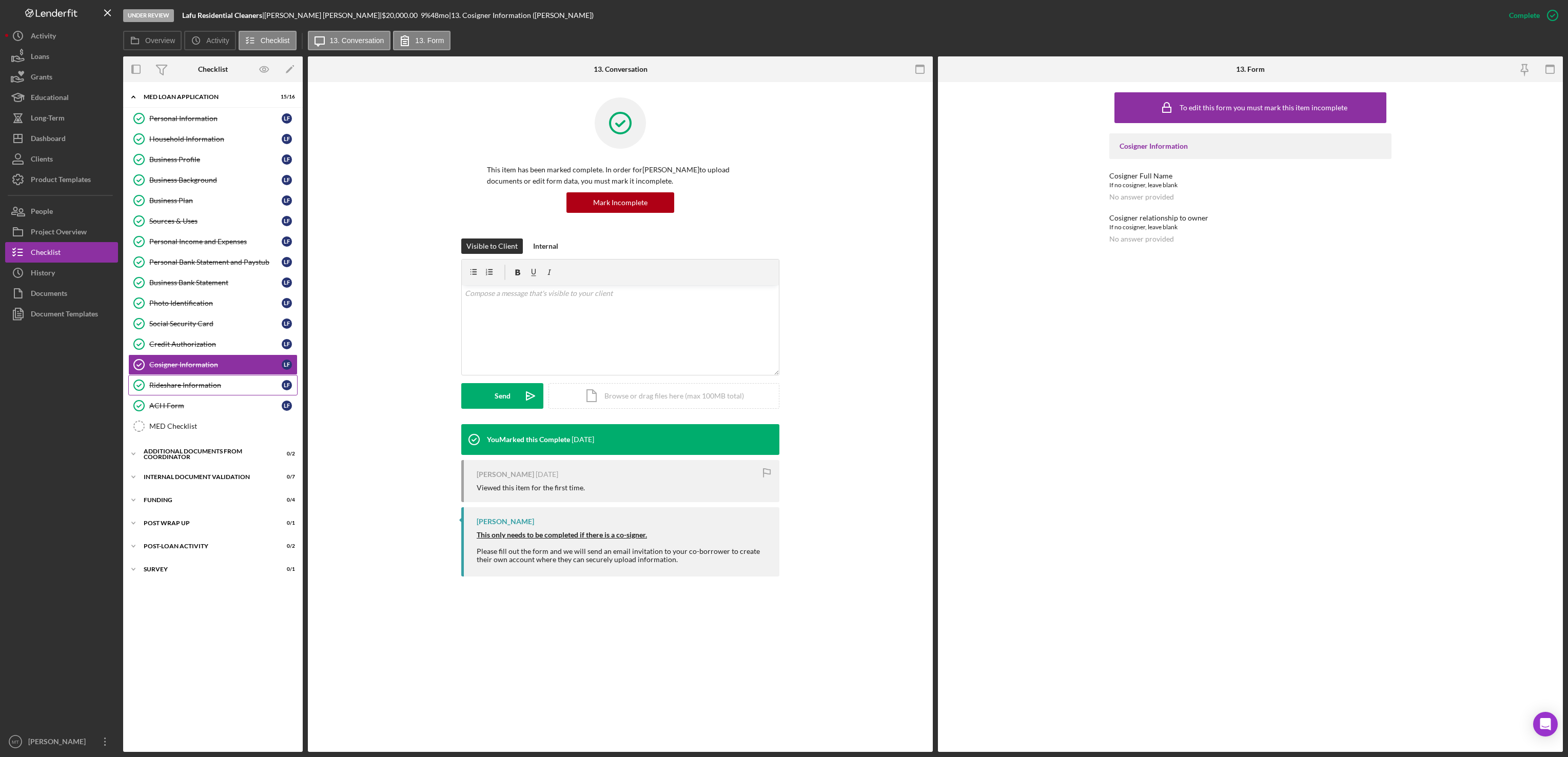
click at [201, 389] on div "Rideshare Information" at bounding box center [215, 384] width 133 height 8
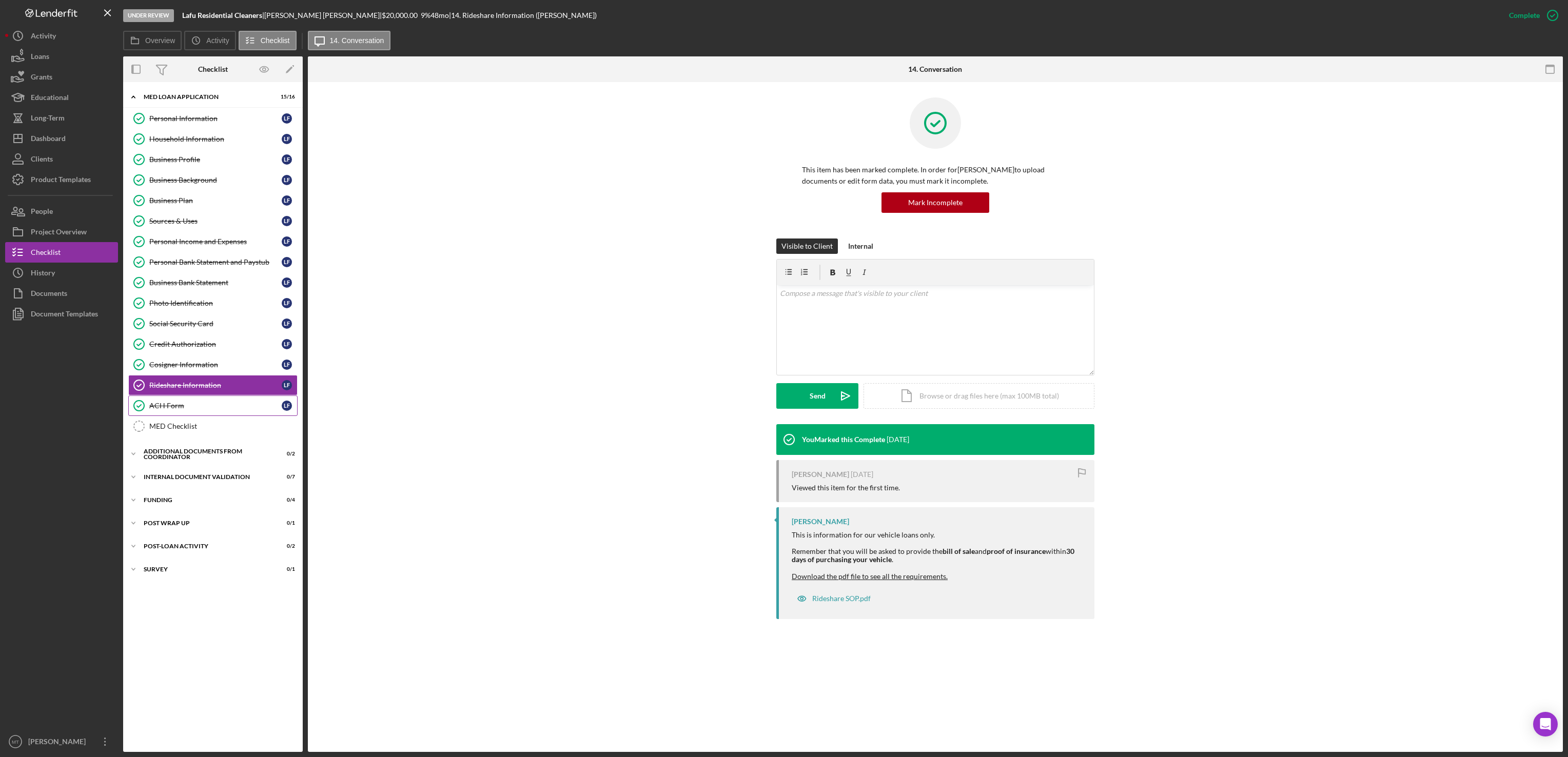
click at [184, 410] on div "ACH Form" at bounding box center [215, 406] width 133 height 8
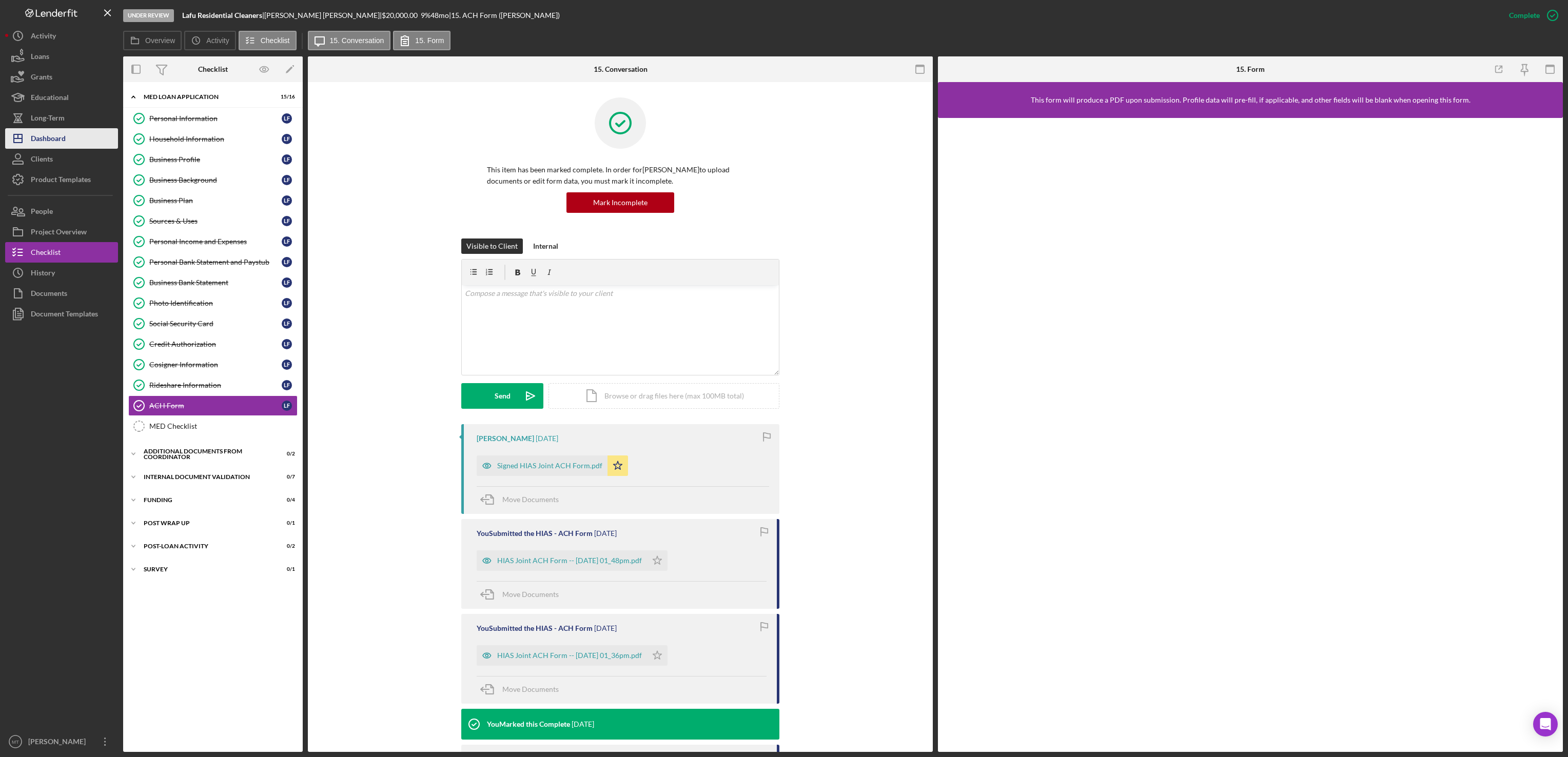
click at [73, 142] on button "Icon/Dashboard Dashboard" at bounding box center [61, 138] width 113 height 20
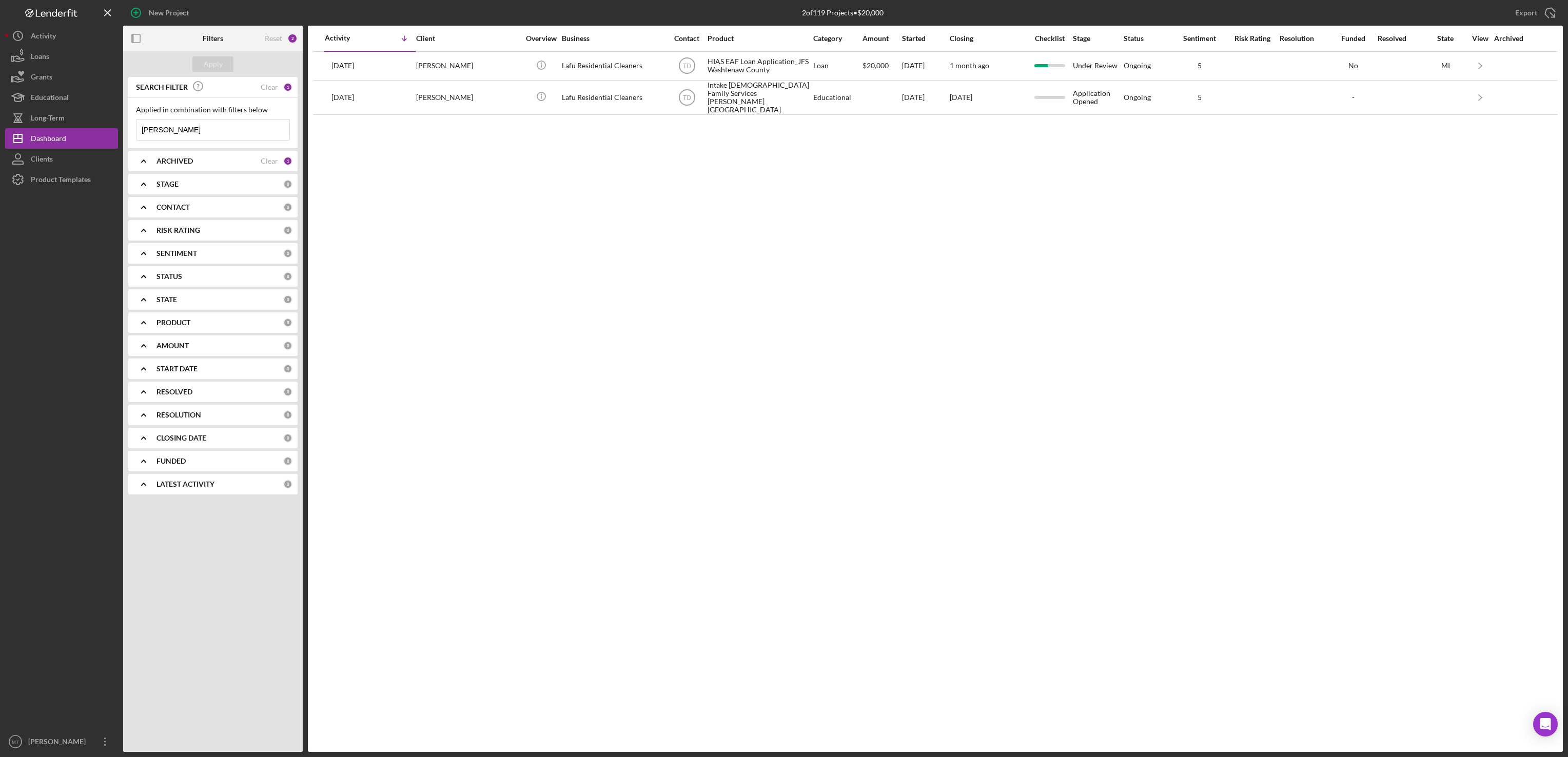
drag, startPoint x: 180, startPoint y: 128, endPoint x: 135, endPoint y: 134, distance: 45.4
click at [135, 134] on div "Applied in combination with filters below [PERSON_NAME]/Menu Close" at bounding box center [212, 123] width 169 height 50
type input "[PERSON_NAME]"
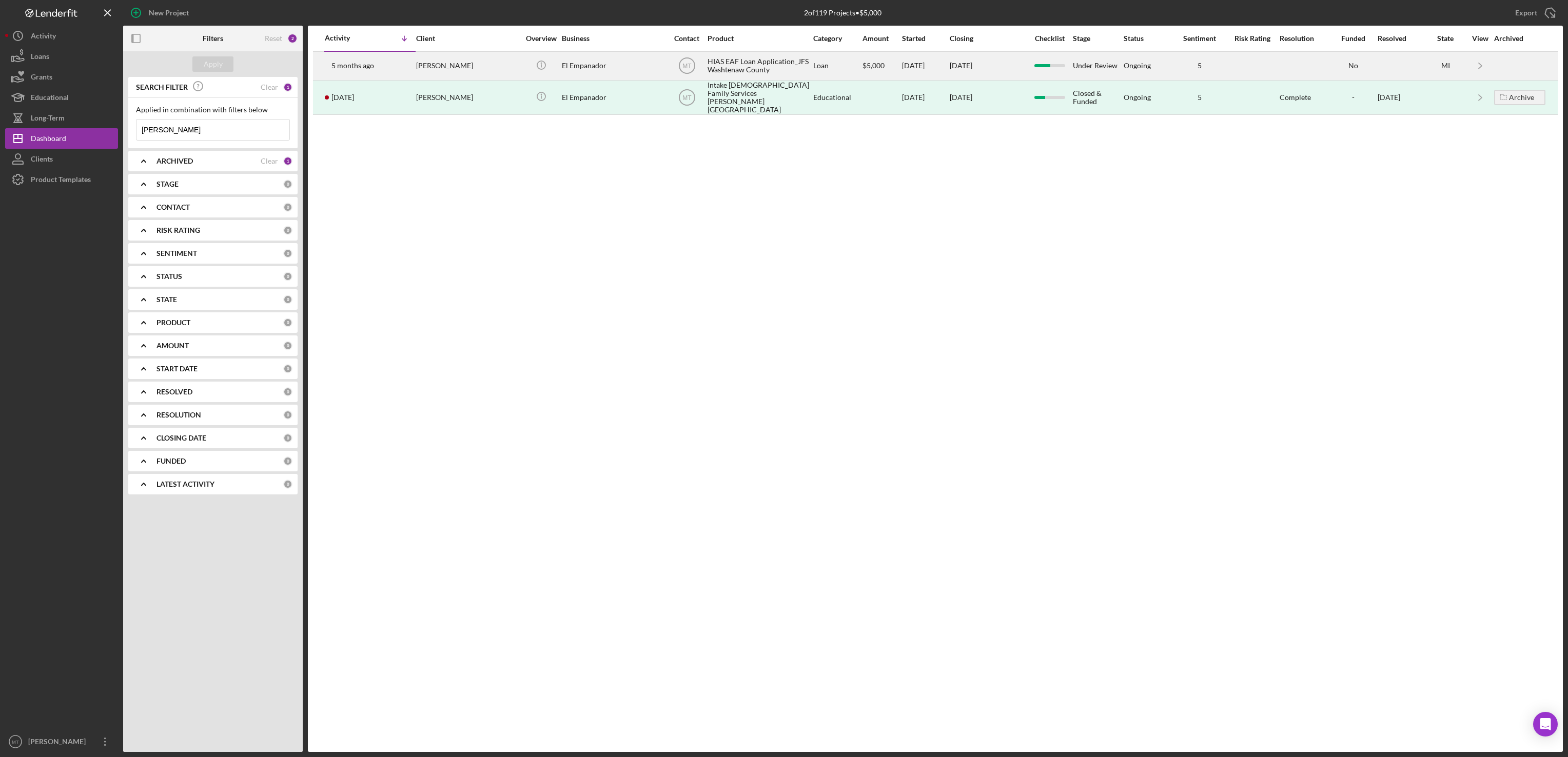
click at [731, 63] on div "HIAS EAF Loan Application_JFS Washtenaw County" at bounding box center [758, 66] width 103 height 27
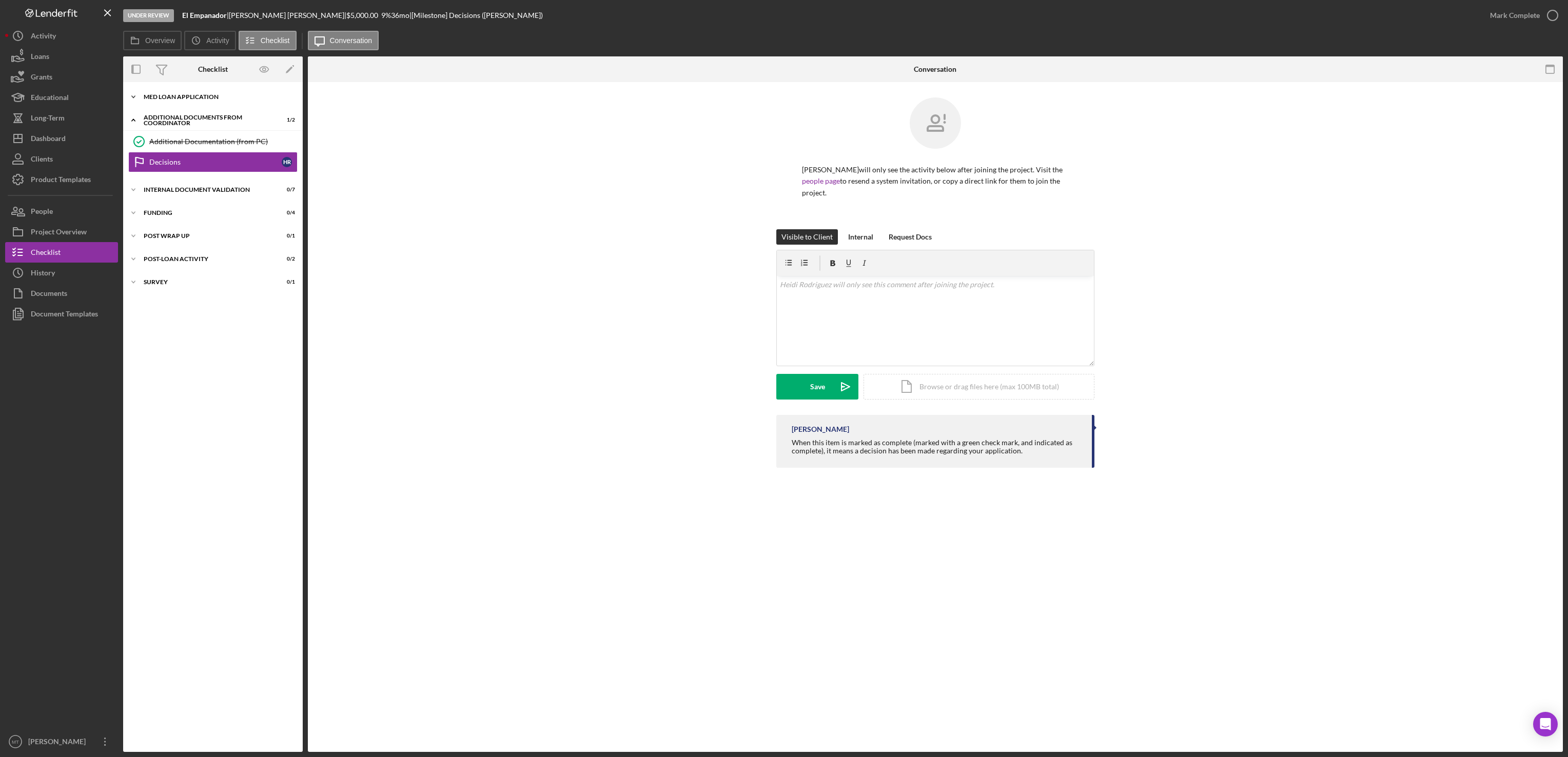
click at [194, 95] on div "MED Loan Application" at bounding box center [217, 96] width 147 height 6
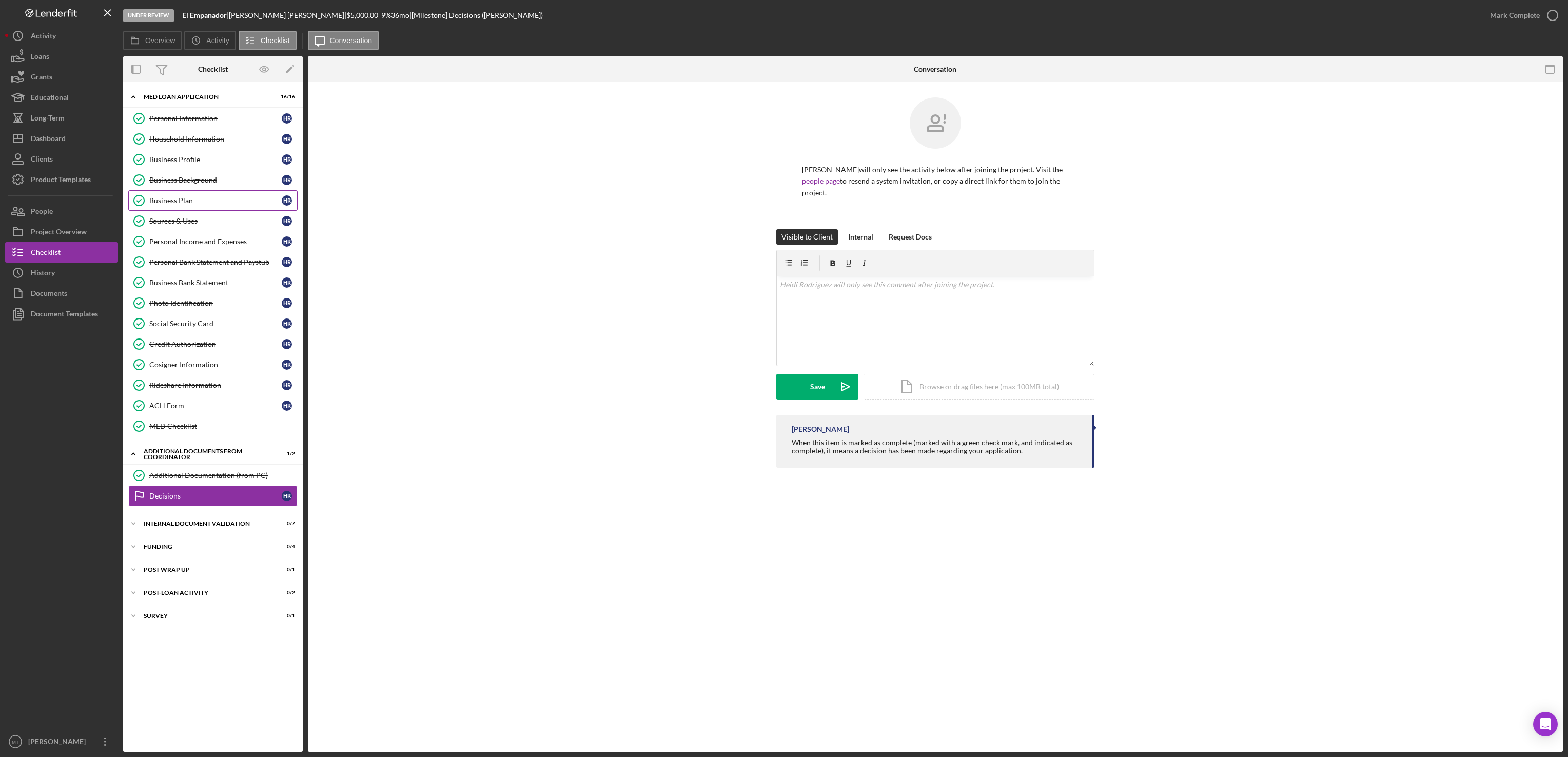
click at [204, 202] on div "Business Plan" at bounding box center [215, 200] width 133 height 8
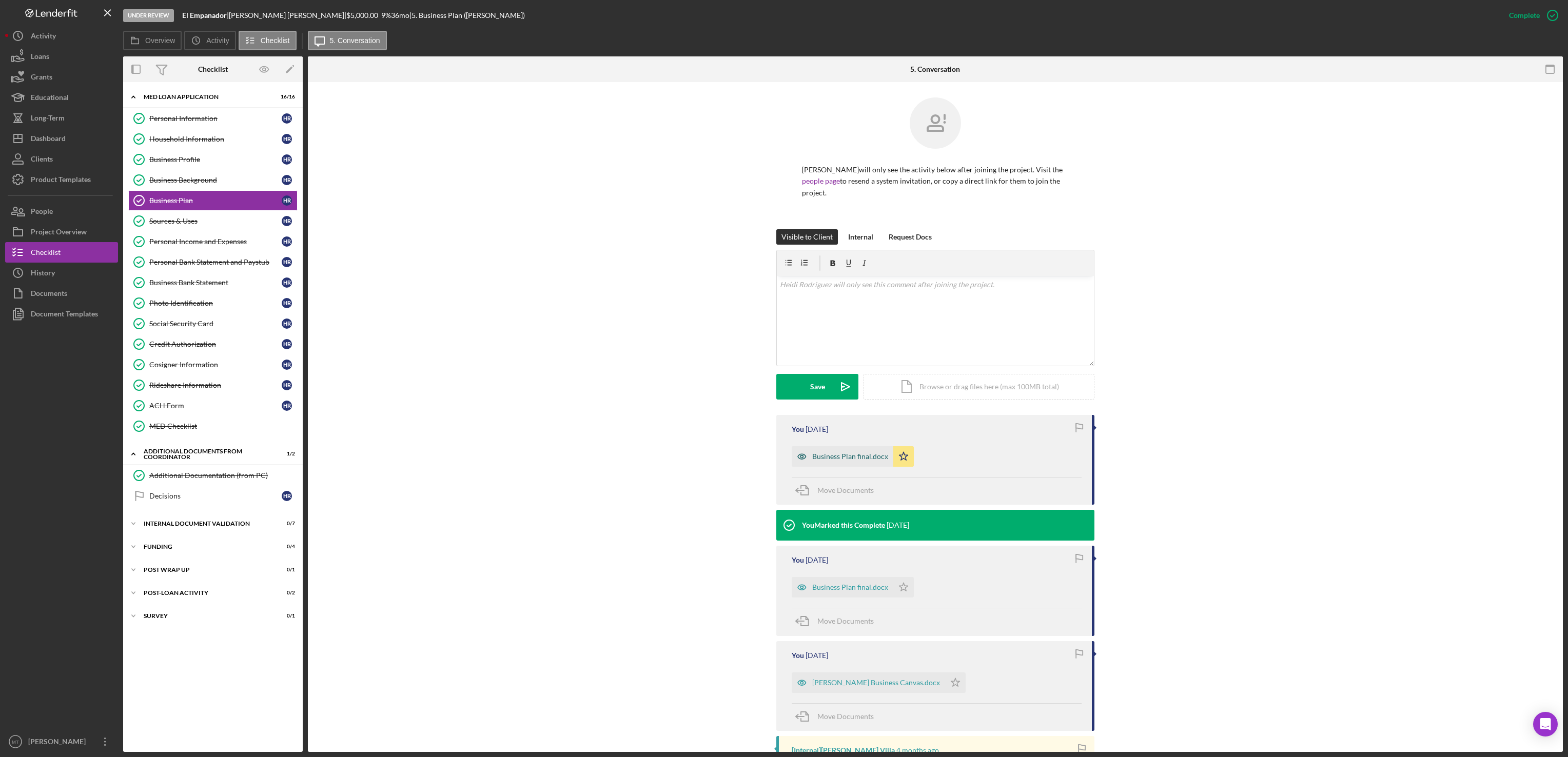
click at [854, 455] on div "Business Plan final.docx" at bounding box center [850, 456] width 76 height 8
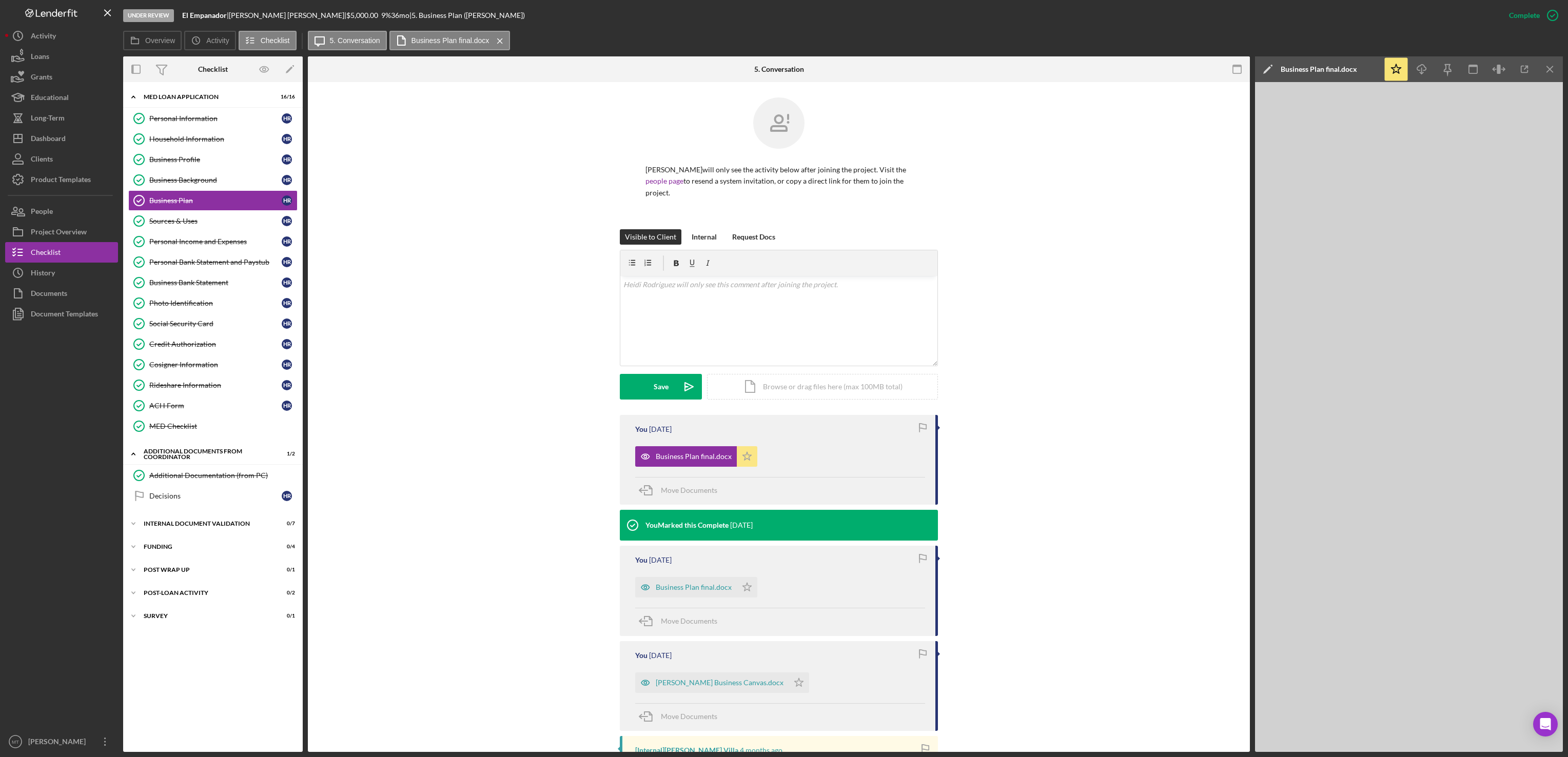
drag, startPoint x: 745, startPoint y: 459, endPoint x: 735, endPoint y: 459, distance: 10.0
click at [736, 459] on icon "Icon/Star" at bounding box center [746, 456] width 20 height 20
click at [789, 385] on div "Icon/Document Browse or drag files here (max 100MB total) Tap to choose files o…" at bounding box center [822, 386] width 231 height 26
click at [659, 339] on div "Business Plan final.docx" at bounding box center [669, 341] width 76 height 8
click at [713, 339] on circle at bounding box center [716, 339] width 6 height 6
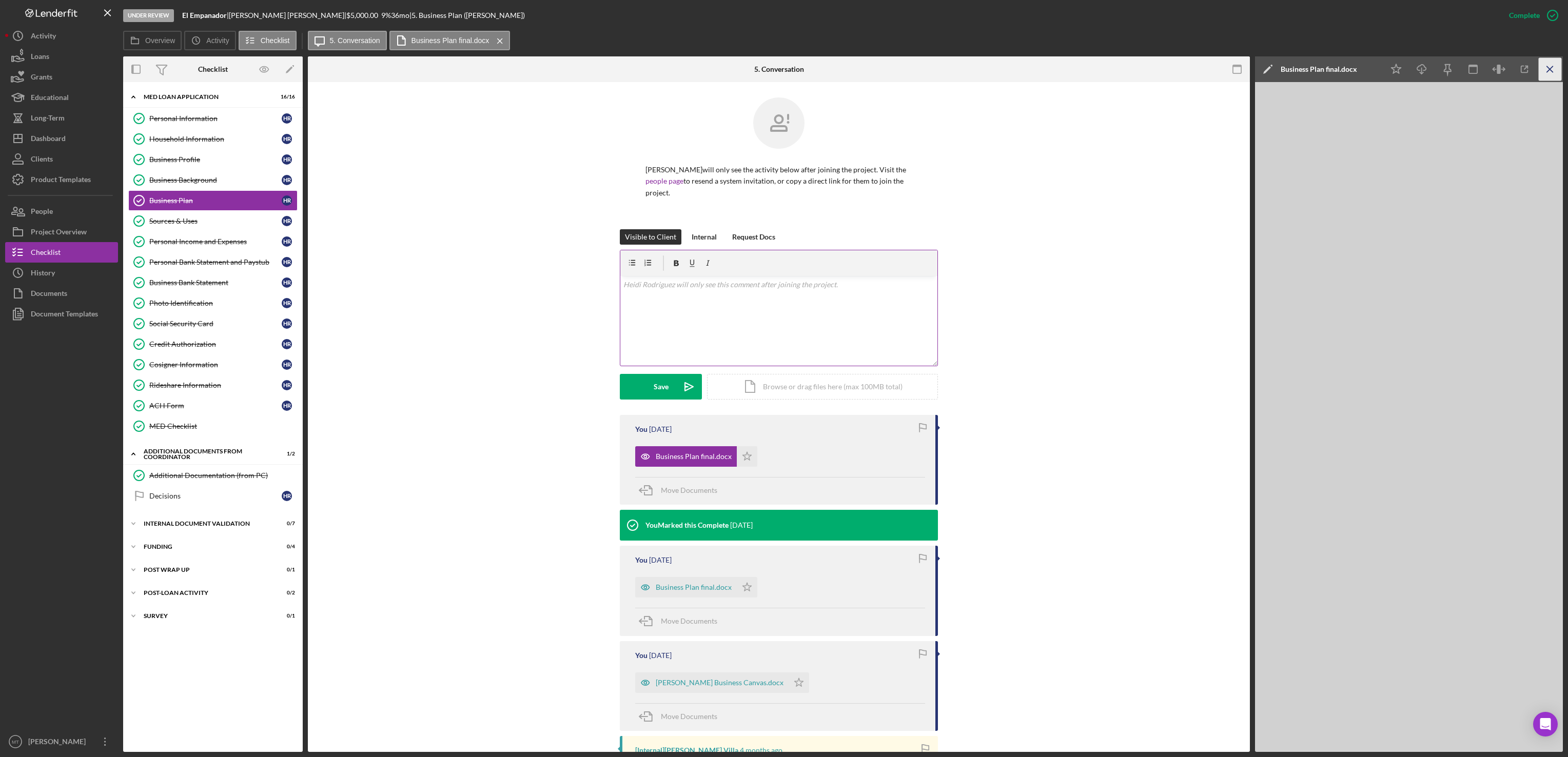
click at [1545, 70] on icon "Icon/Menu Close" at bounding box center [1550, 69] width 23 height 23
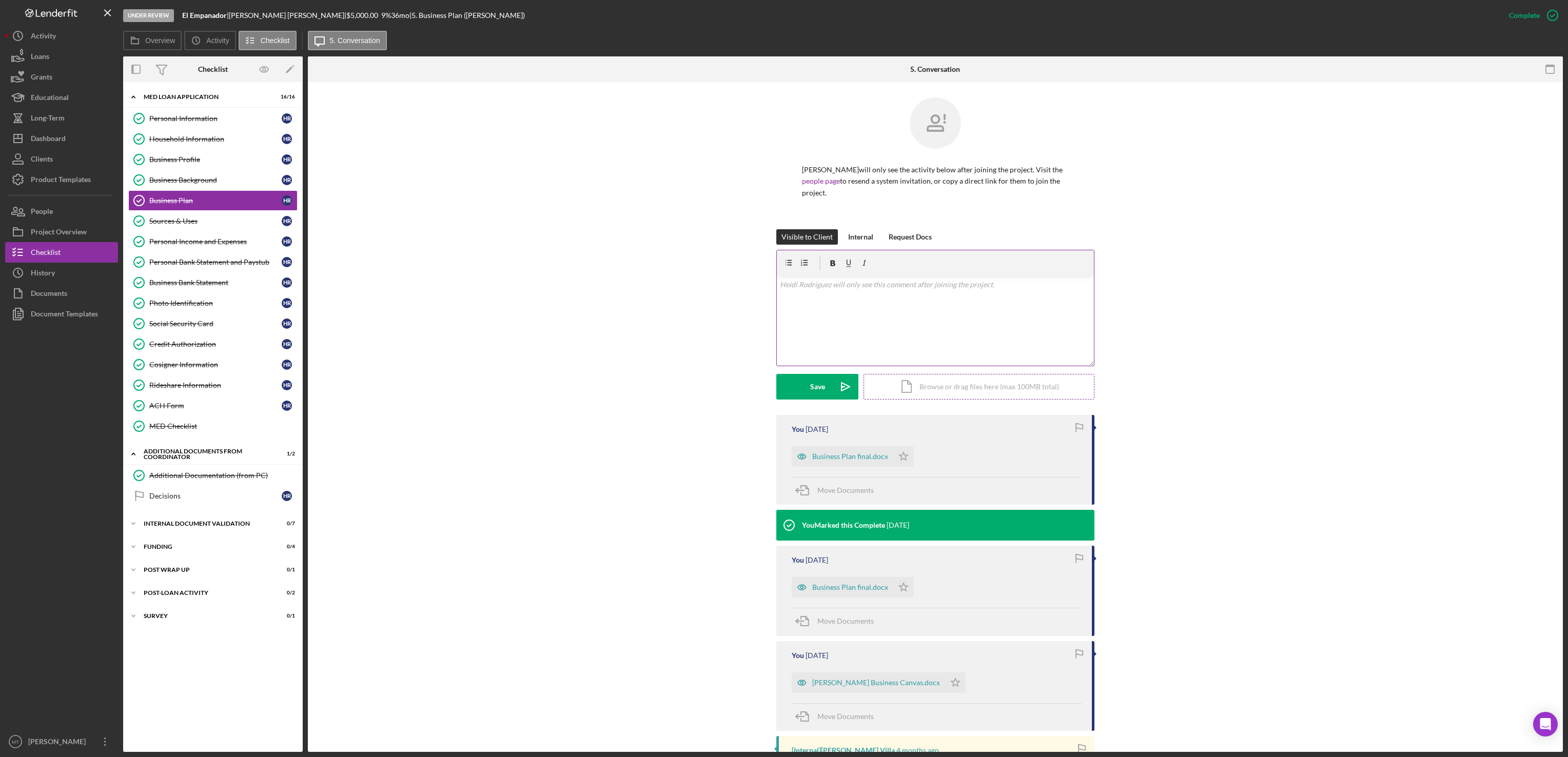
click at [961, 389] on div "Icon/Document Browse or drag files here (max 100MB total) Tap to choose files o…" at bounding box center [979, 386] width 231 height 26
click at [803, 389] on button "Upload Icon/Upload" at bounding box center [817, 386] width 82 height 26
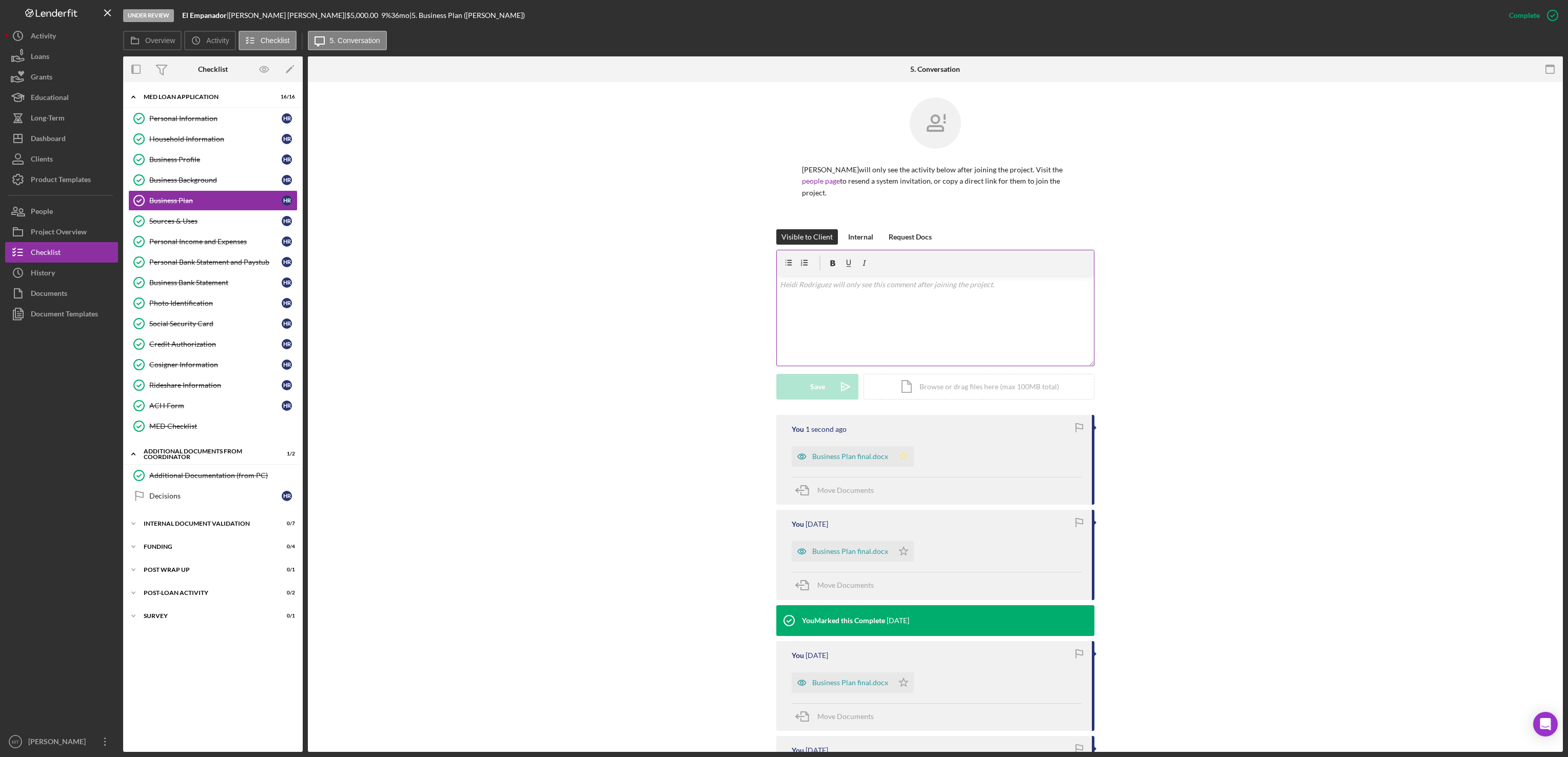
click at [902, 461] on icon "Icon/Star" at bounding box center [903, 456] width 20 height 20
click at [225, 245] on div "Personal Income and Expenses" at bounding box center [215, 241] width 133 height 8
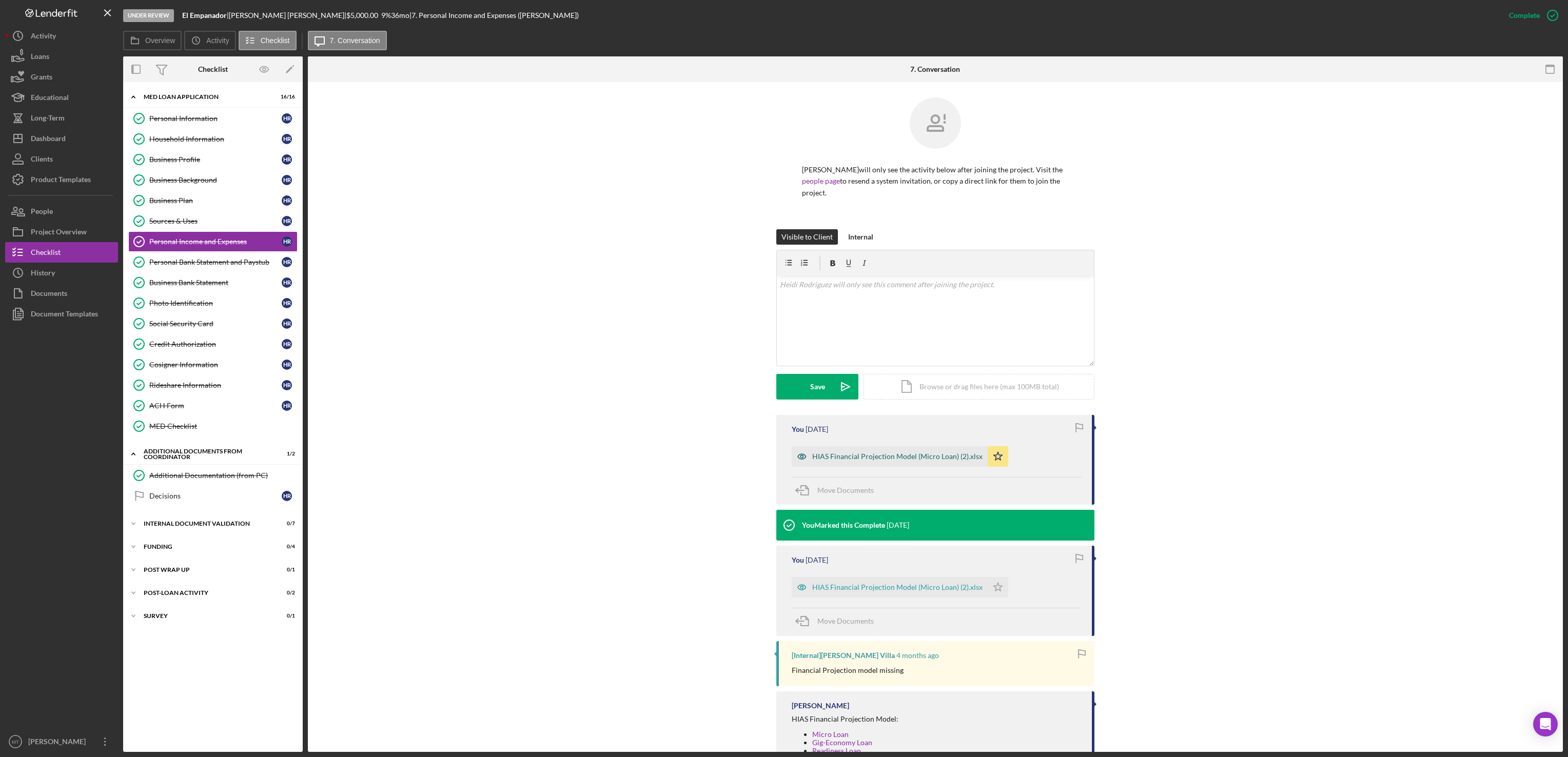
click at [911, 458] on div "HIAS Financial Projection Model (Micro Loan) (2).xlsx" at bounding box center [898, 456] width 170 height 8
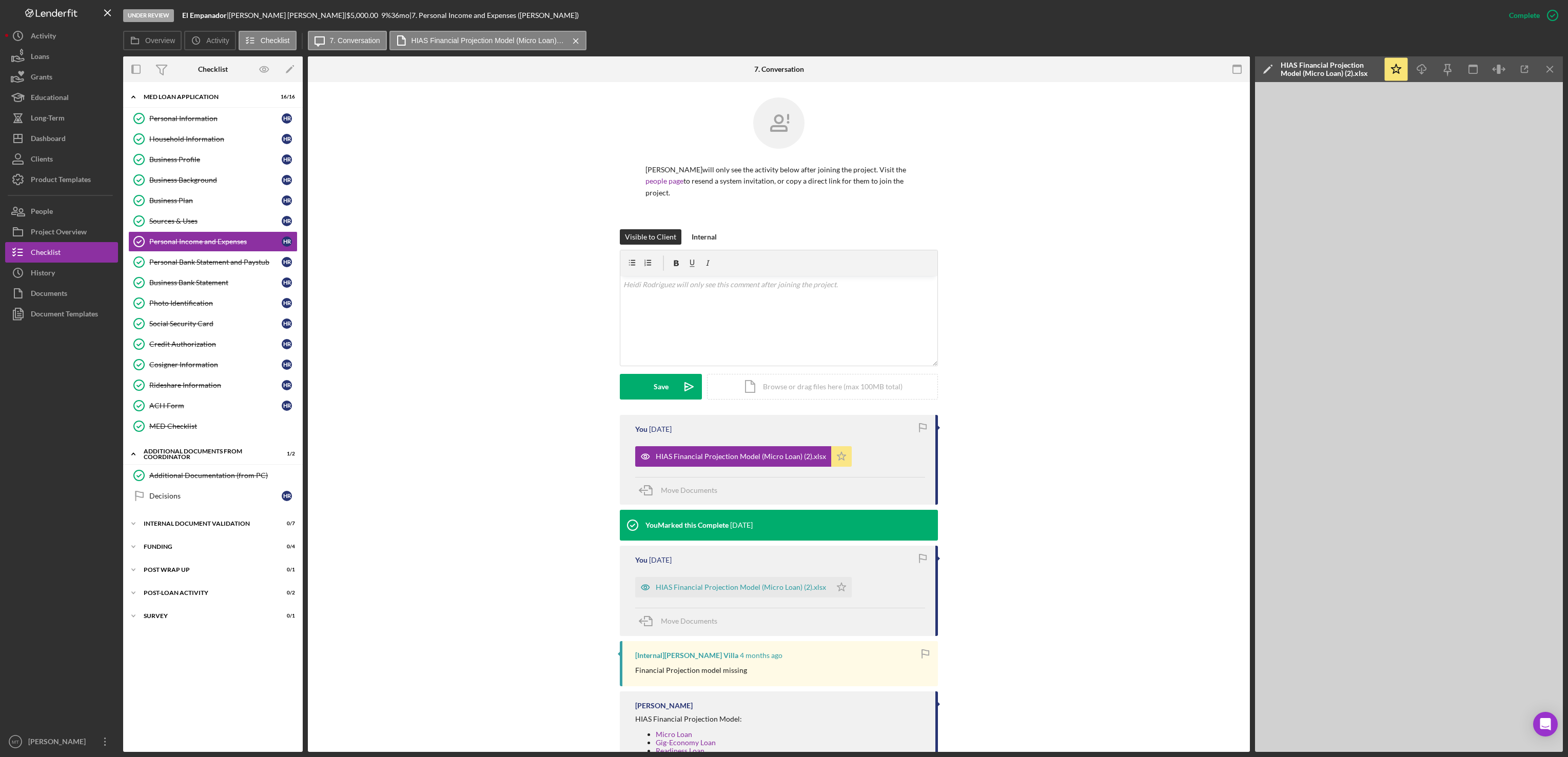
click at [832, 458] on icon "Icon/Star" at bounding box center [841, 456] width 20 height 20
click at [762, 387] on div "Icon/Document Browse or drag files here (max 100MB total) Tap to choose files o…" at bounding box center [822, 386] width 231 height 26
click at [642, 382] on button "Upload Icon/Upload" at bounding box center [661, 386] width 82 height 26
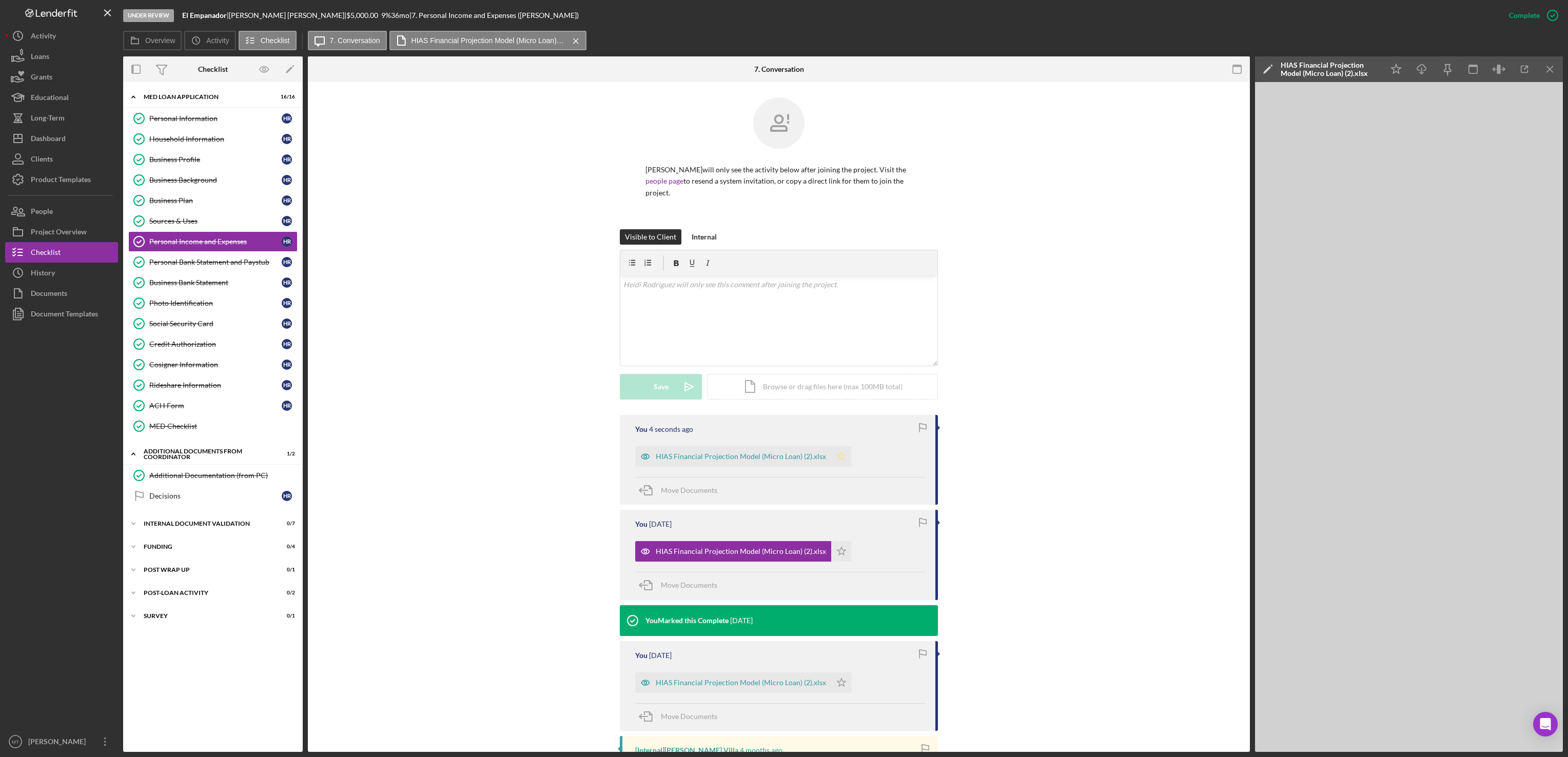
click at [837, 463] on icon "Icon/Star" at bounding box center [841, 456] width 20 height 20
click at [752, 455] on div "HIAS Financial Projection Model (Micro Loan) (2).xlsx" at bounding box center [741, 456] width 170 height 8
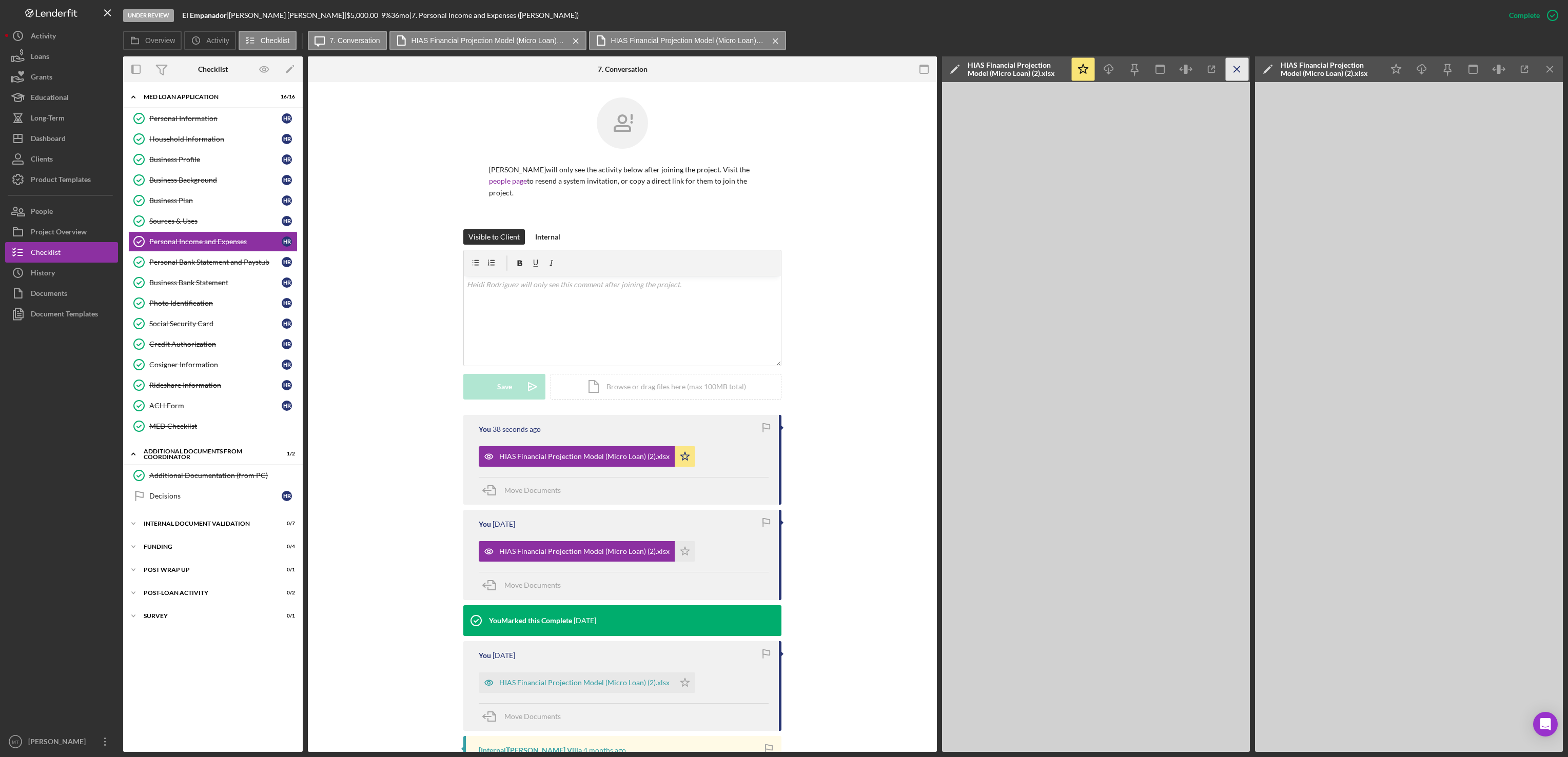
drag, startPoint x: 1548, startPoint y: 70, endPoint x: 1550, endPoint y: 65, distance: 5.4
click at [1550, 65] on icon "Icon/Menu Close" at bounding box center [1550, 69] width 23 height 23
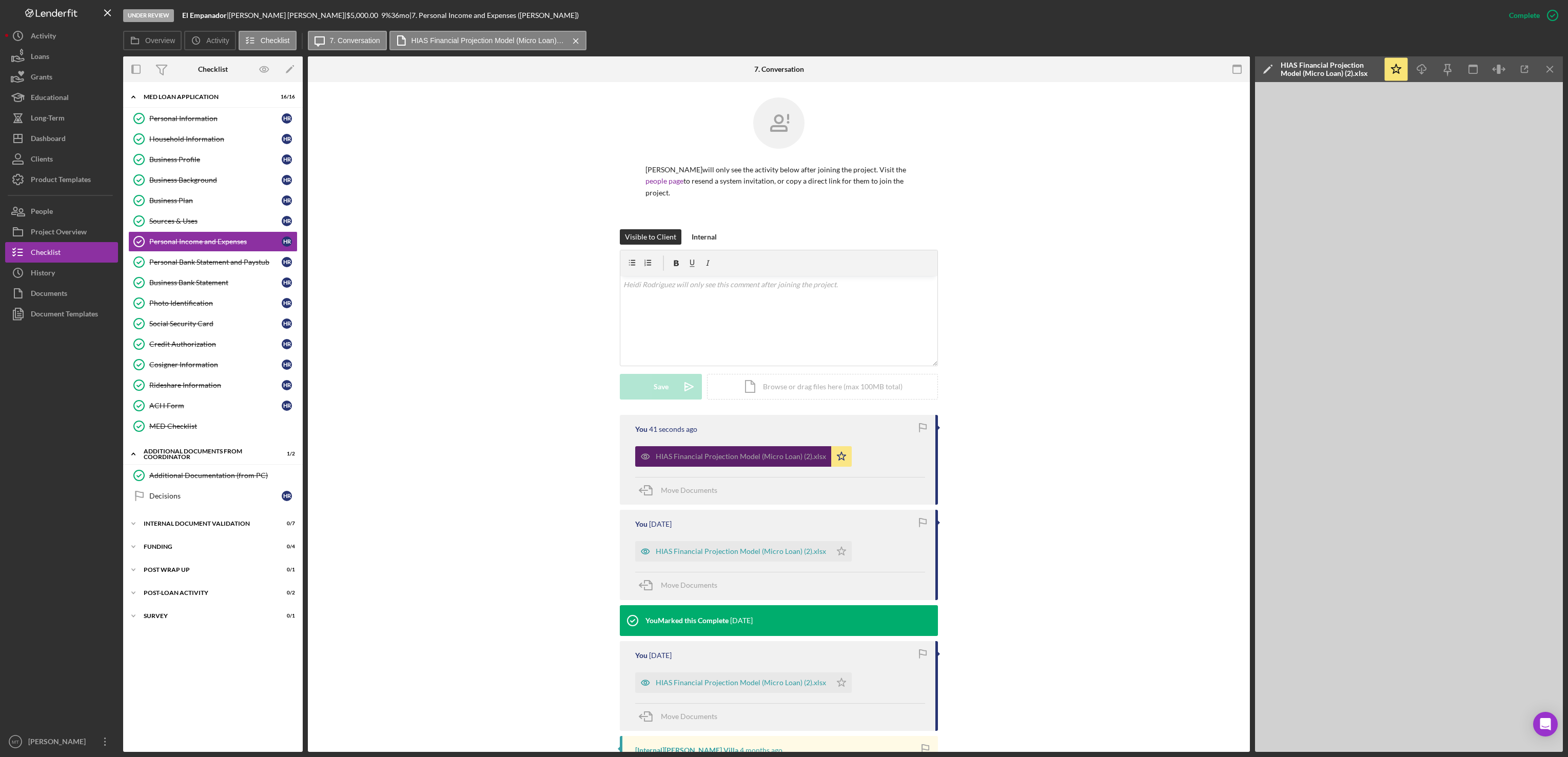
click at [761, 463] on div "HIAS Financial Projection Model (Micro Loan) (2).xlsx" at bounding box center [733, 456] width 196 height 20
click at [1550, 72] on icon "Icon/Menu Close" at bounding box center [1550, 69] width 23 height 23
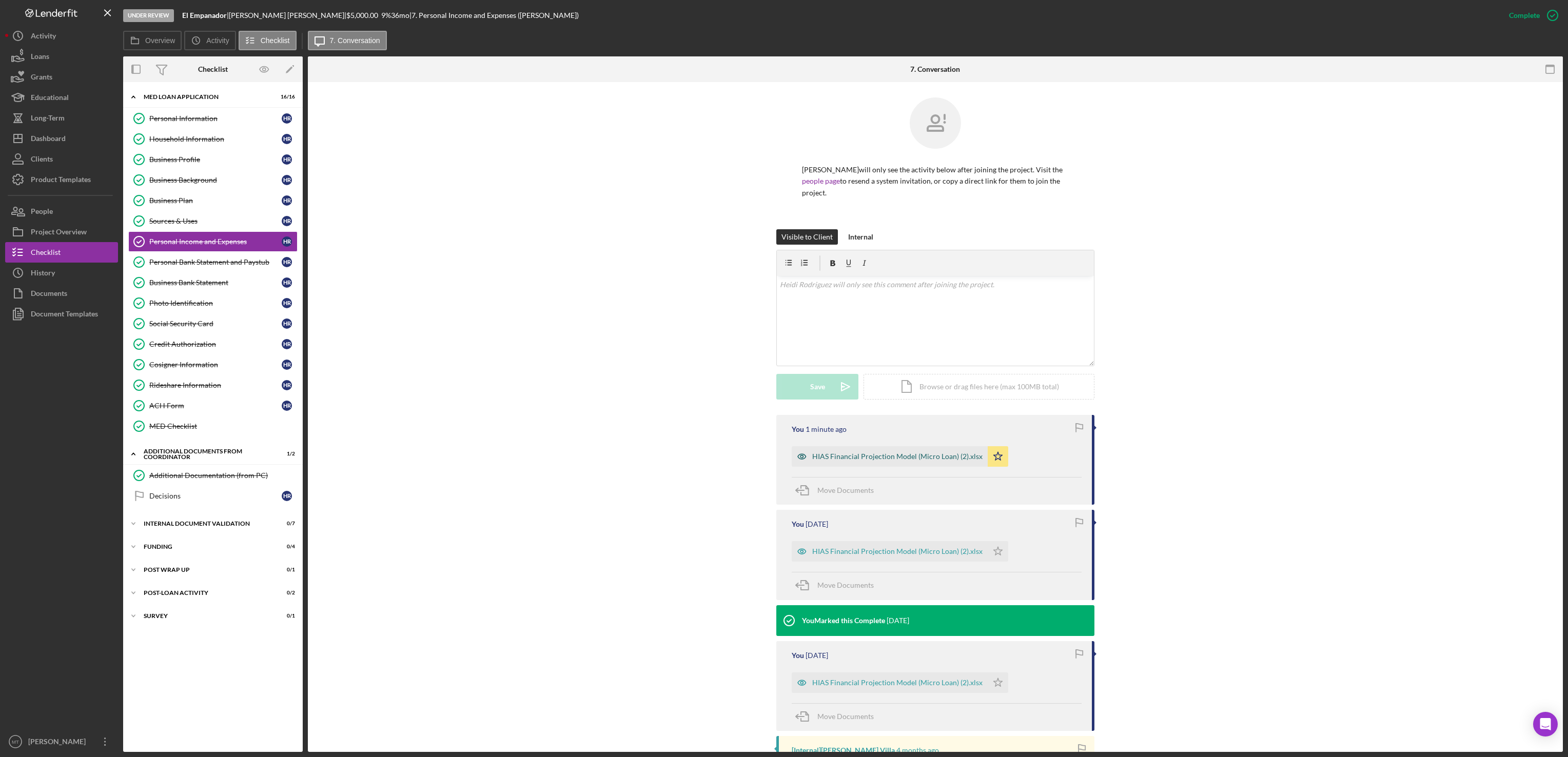
click at [920, 460] on div "HIAS Financial Projection Model (Micro Loan) (2).xlsx" at bounding box center [898, 456] width 170 height 8
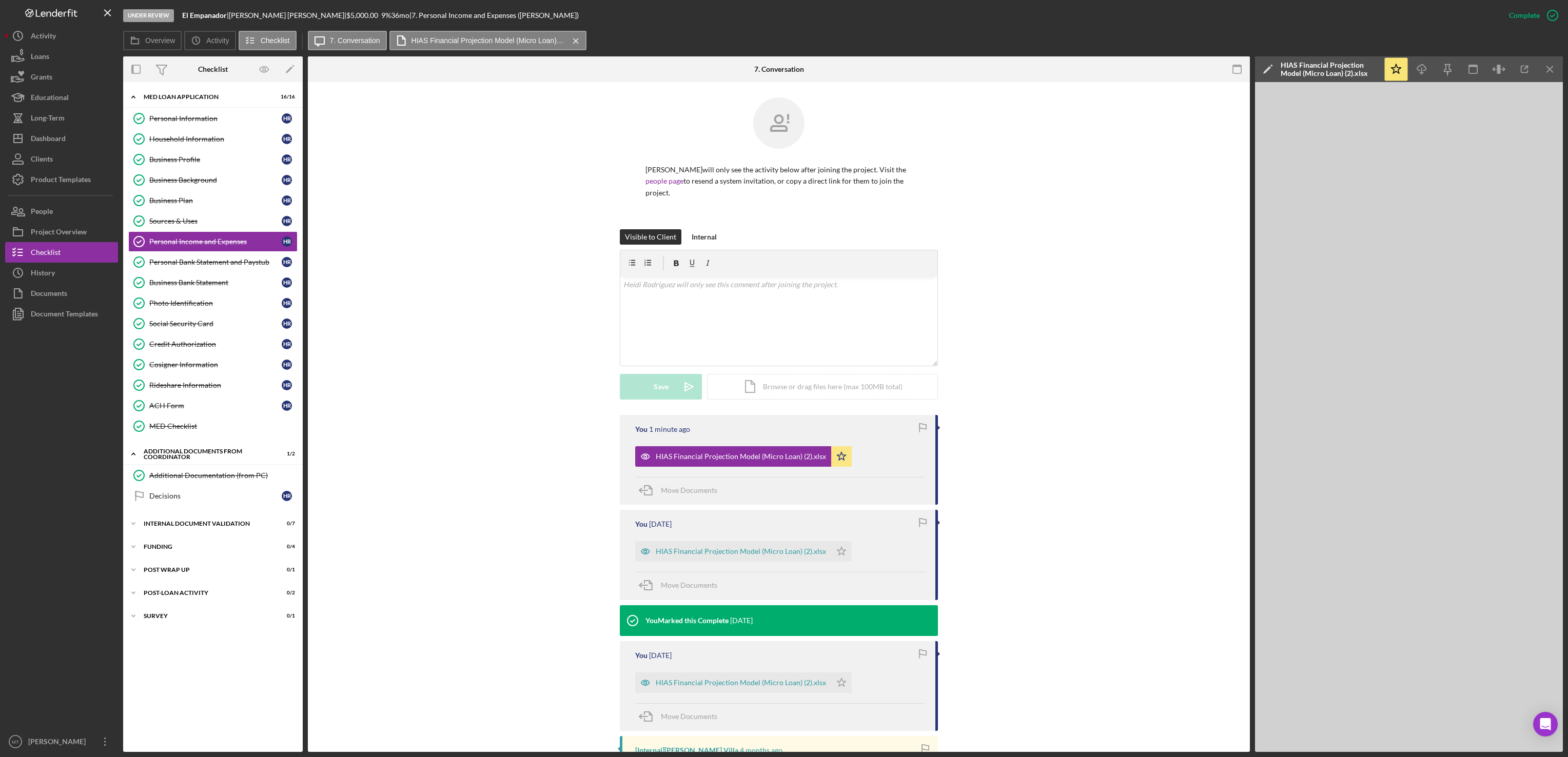
click at [1052, 384] on div "Visible to Client Internal v Color teal Color pink Remove color Add row above A…" at bounding box center [779, 321] width 911 height 186
click at [844, 459] on icon "Icon/Star" at bounding box center [841, 456] width 20 height 20
click at [836, 458] on icon "Icon/Star" at bounding box center [841, 456] width 20 height 20
click at [227, 266] on div "Personal Bank Statement and Paystub" at bounding box center [215, 262] width 133 height 8
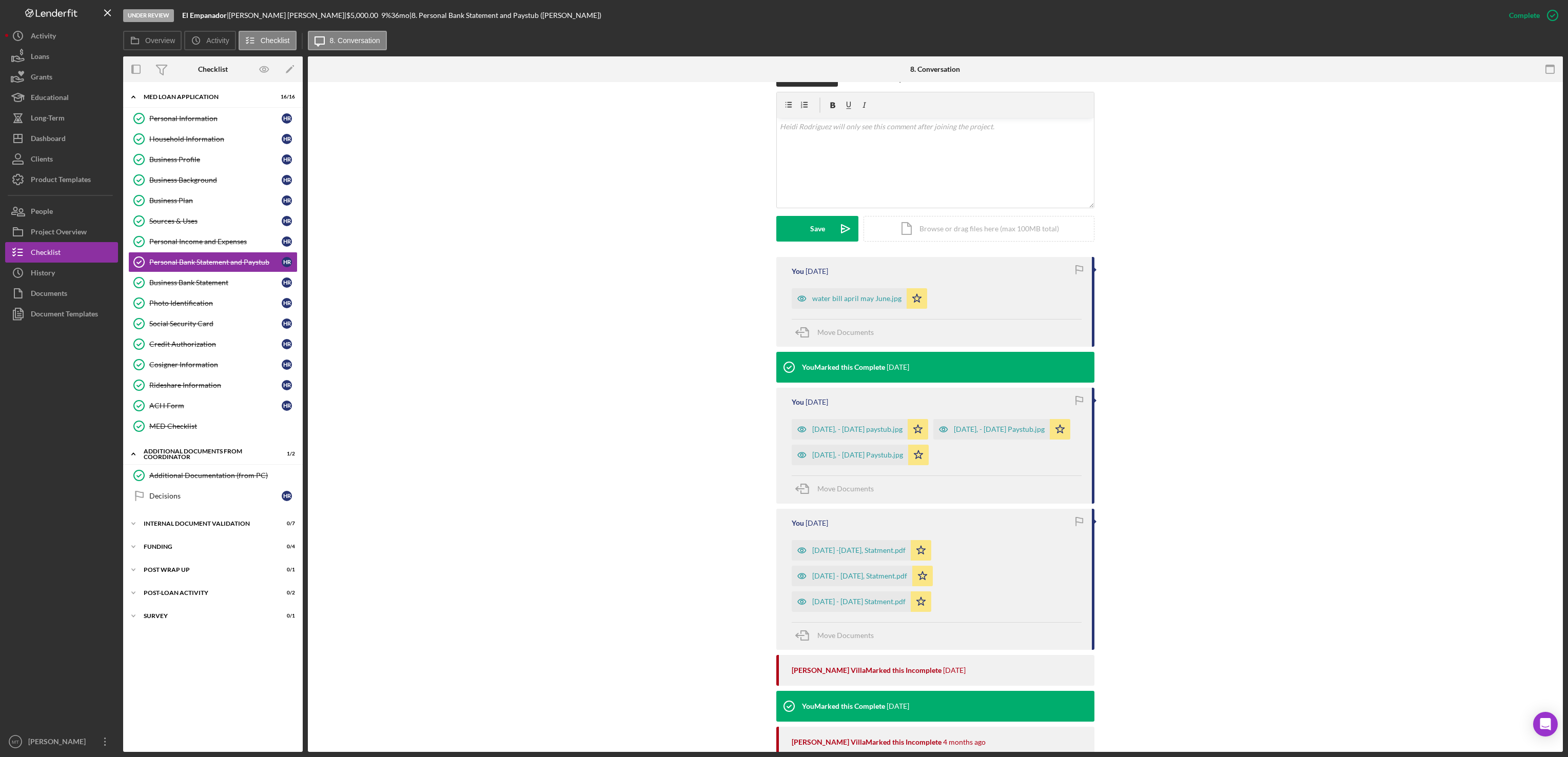
scroll to position [160, 0]
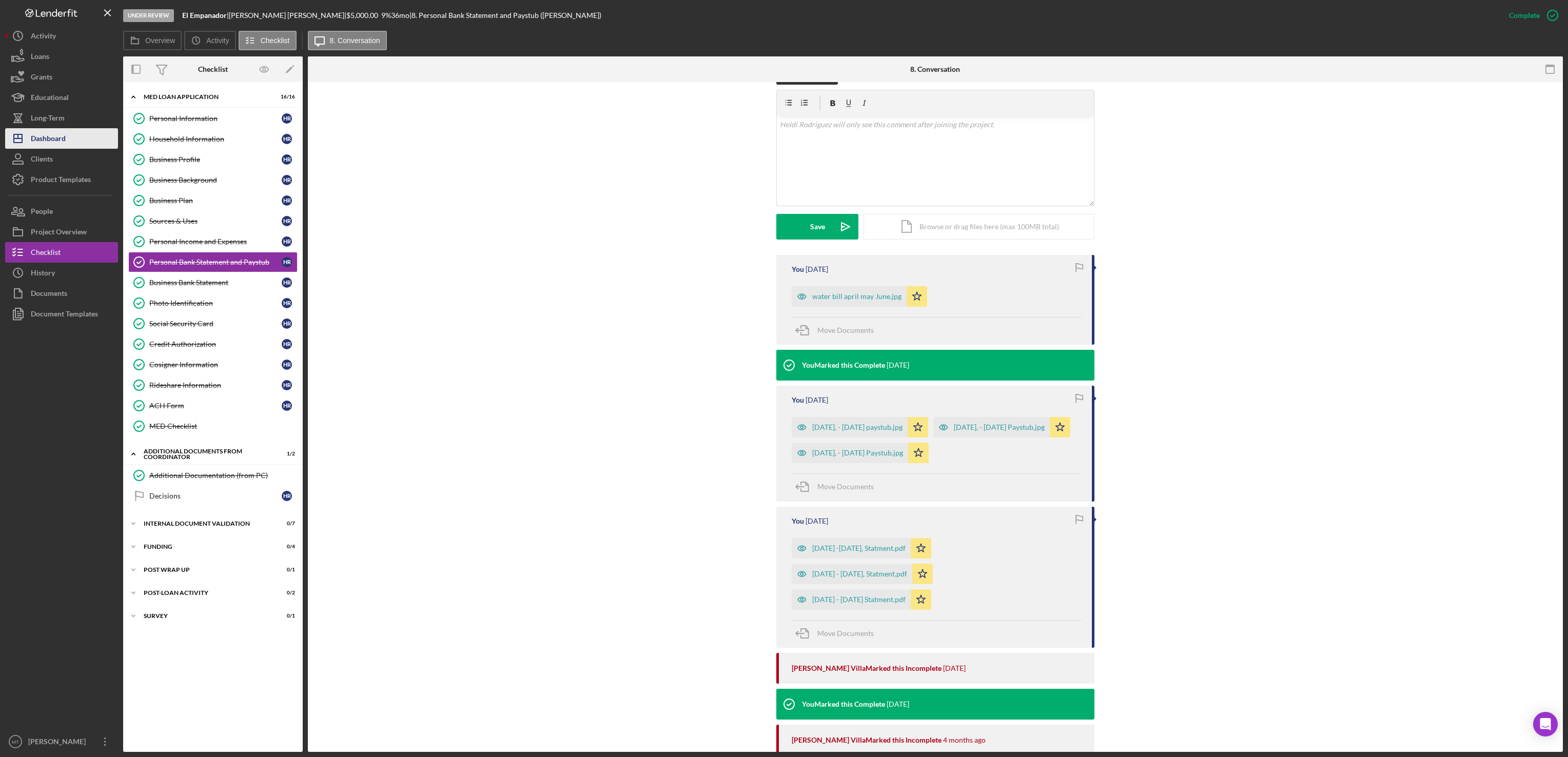
click at [57, 139] on div "Dashboard" at bounding box center [49, 139] width 35 height 23
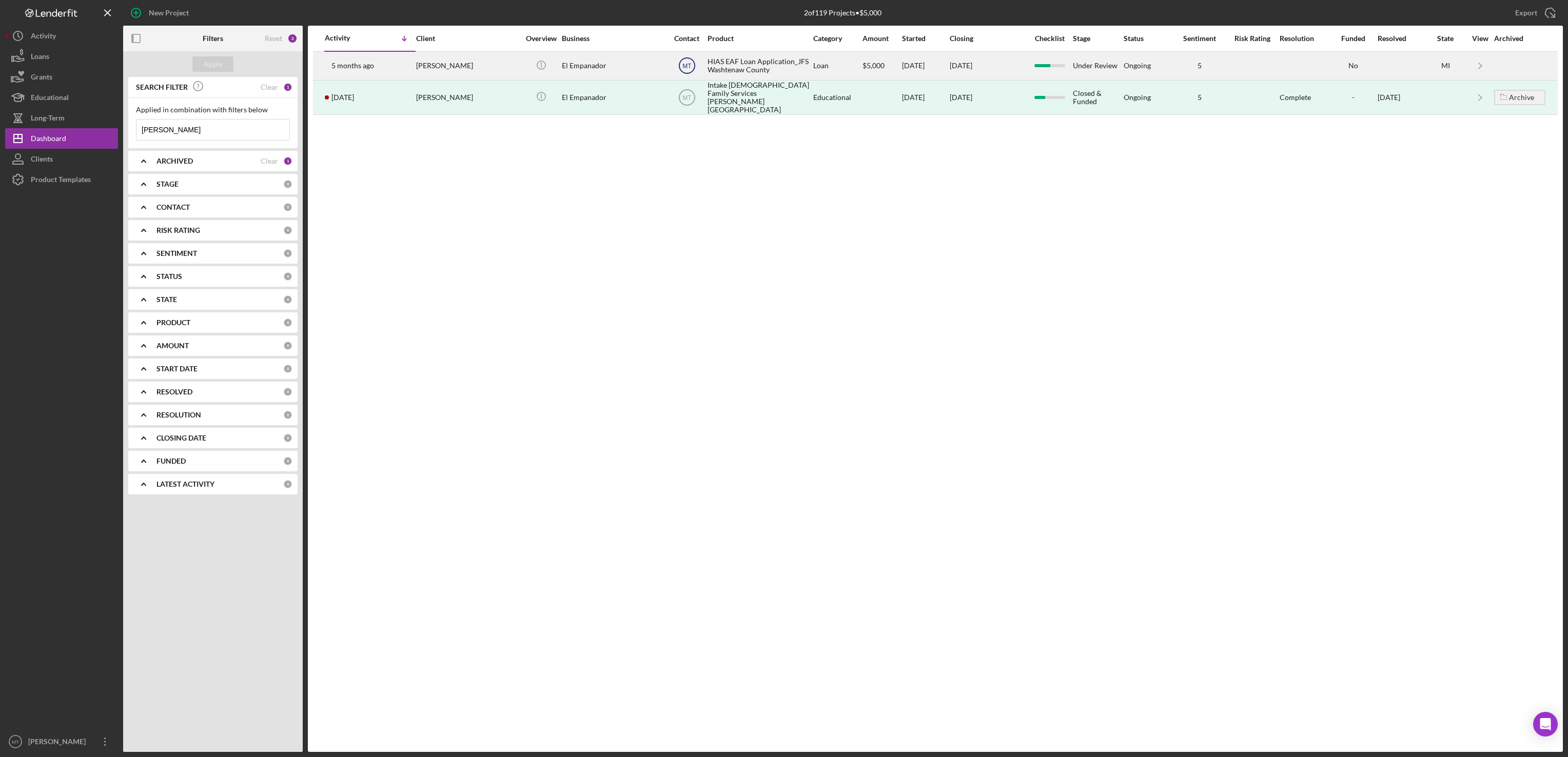
type input "[PERSON_NAME]"
click at [684, 66] on text "MT" at bounding box center [687, 66] width 9 height 7
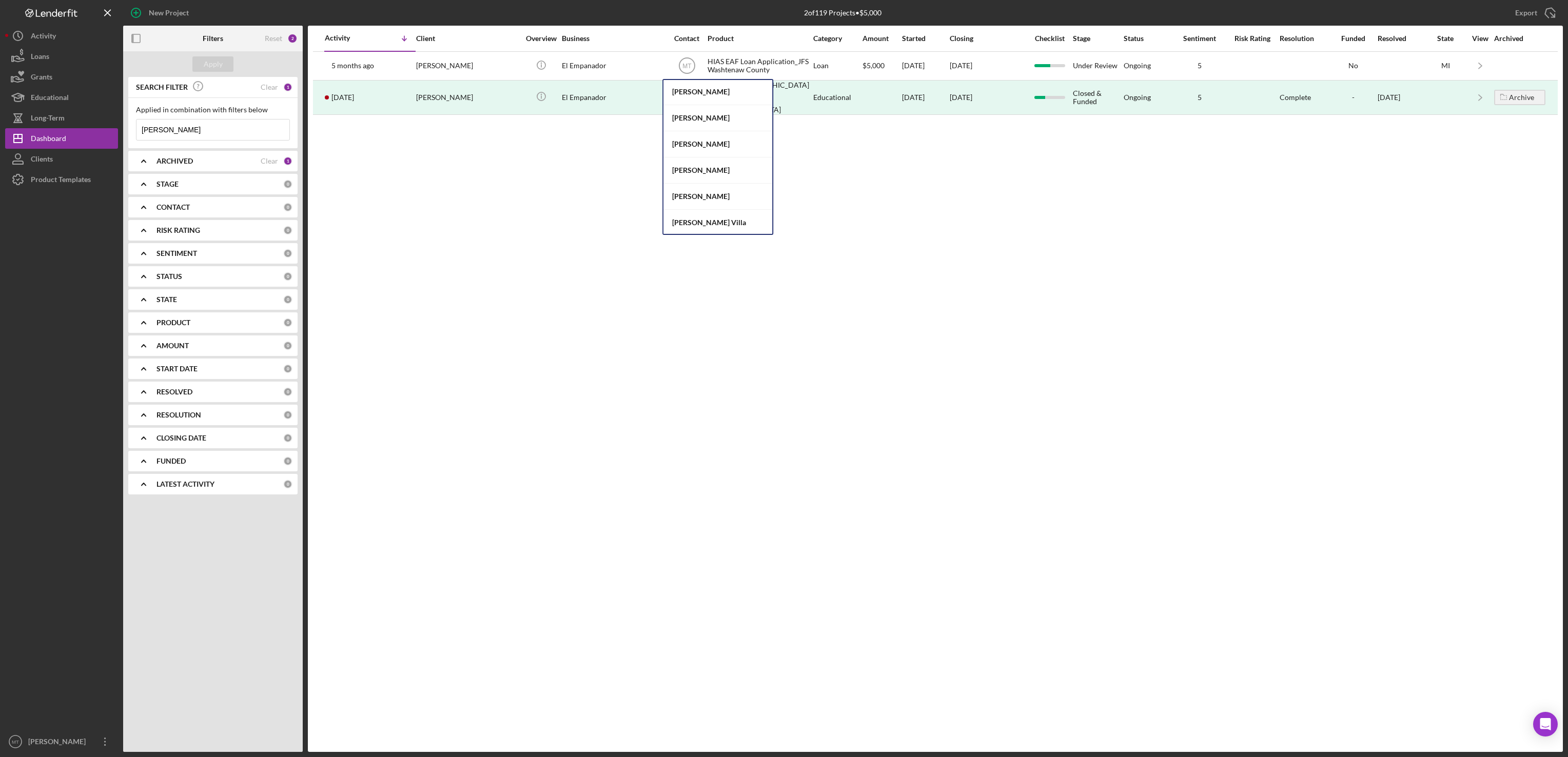
scroll to position [57, 0]
click at [720, 190] on div "[PERSON_NAME]" at bounding box center [717, 195] width 109 height 27
click at [177, 131] on input "[PERSON_NAME]" at bounding box center [212, 130] width 153 height 20
drag, startPoint x: 177, startPoint y: 131, endPoint x: 136, endPoint y: 131, distance: 41.0
click at [136, 131] on input "[PERSON_NAME]" at bounding box center [212, 130] width 153 height 20
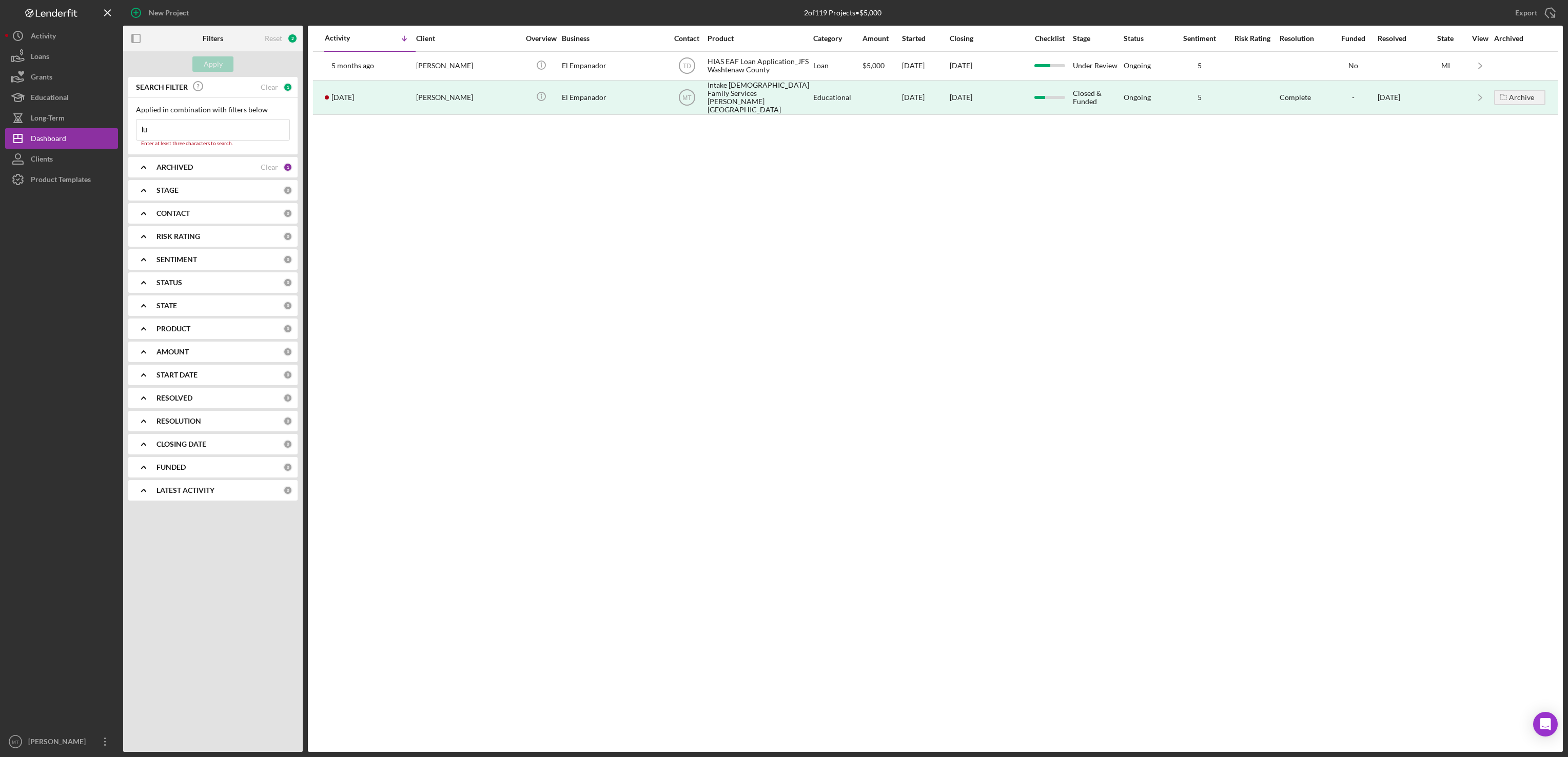
type input "[PERSON_NAME]"
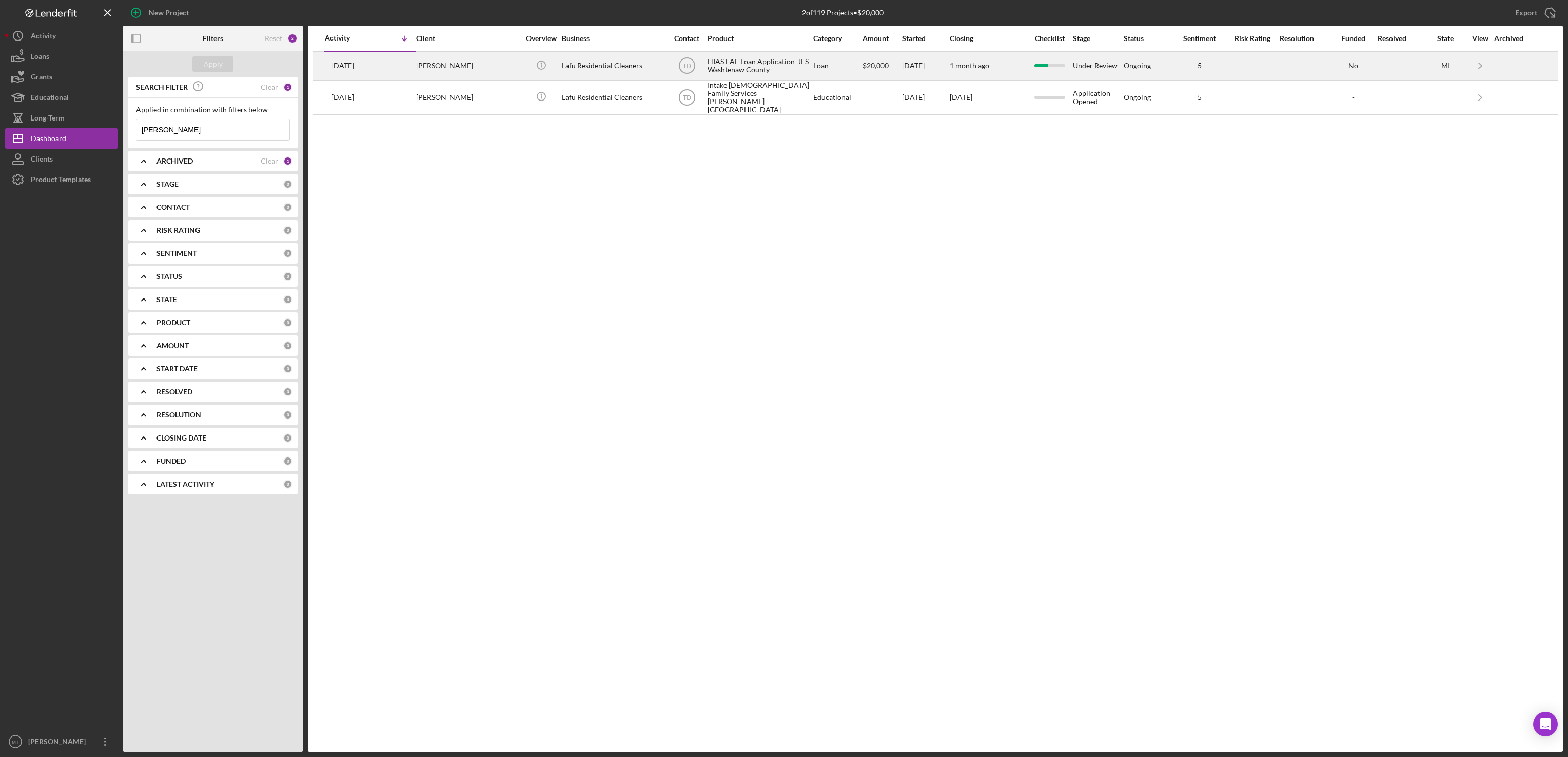
click at [747, 67] on div "HIAS EAF Loan Application_JFS Washtenaw County" at bounding box center [758, 66] width 103 height 27
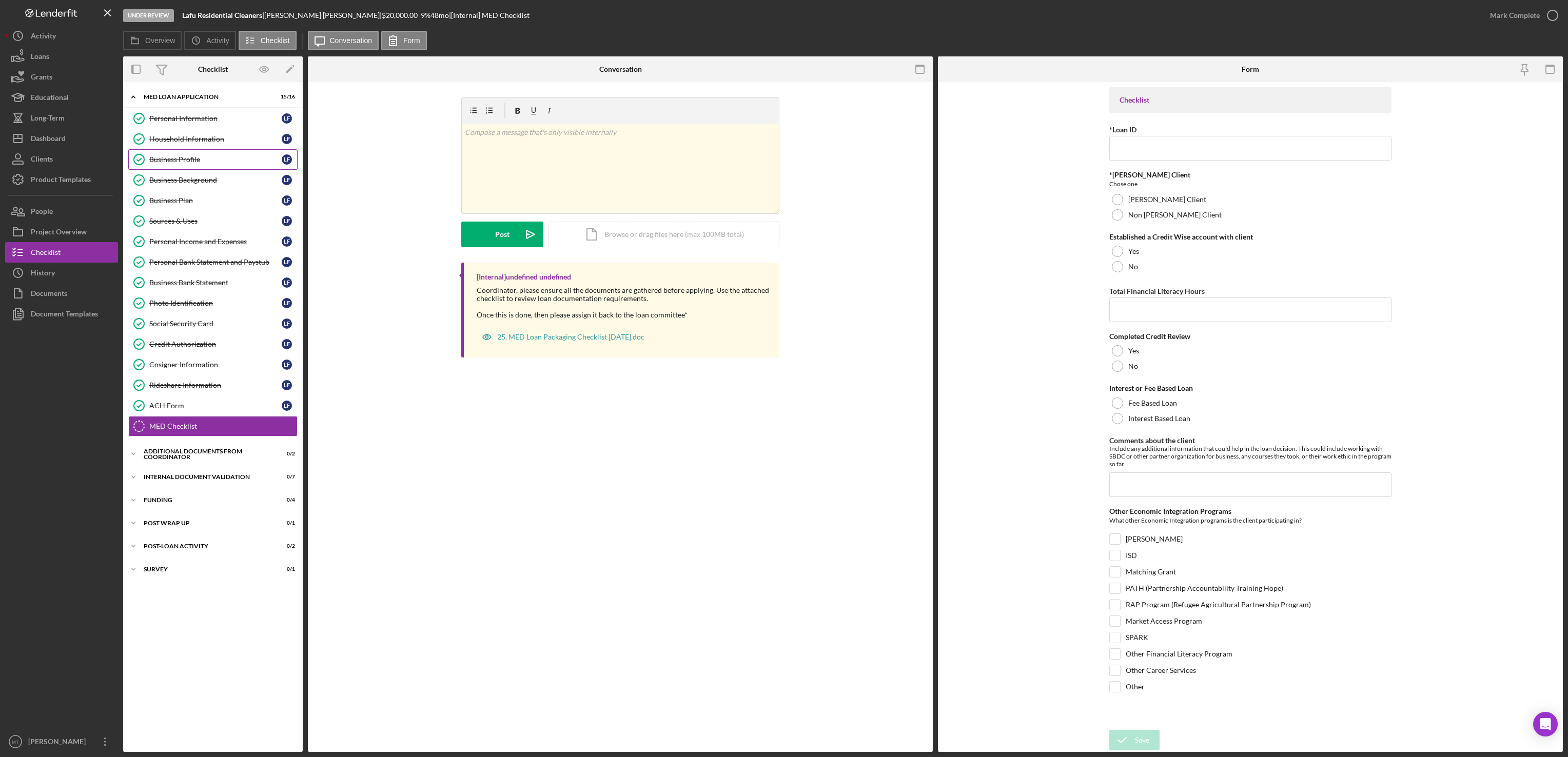
click at [193, 164] on div "Business Profile" at bounding box center [215, 159] width 133 height 8
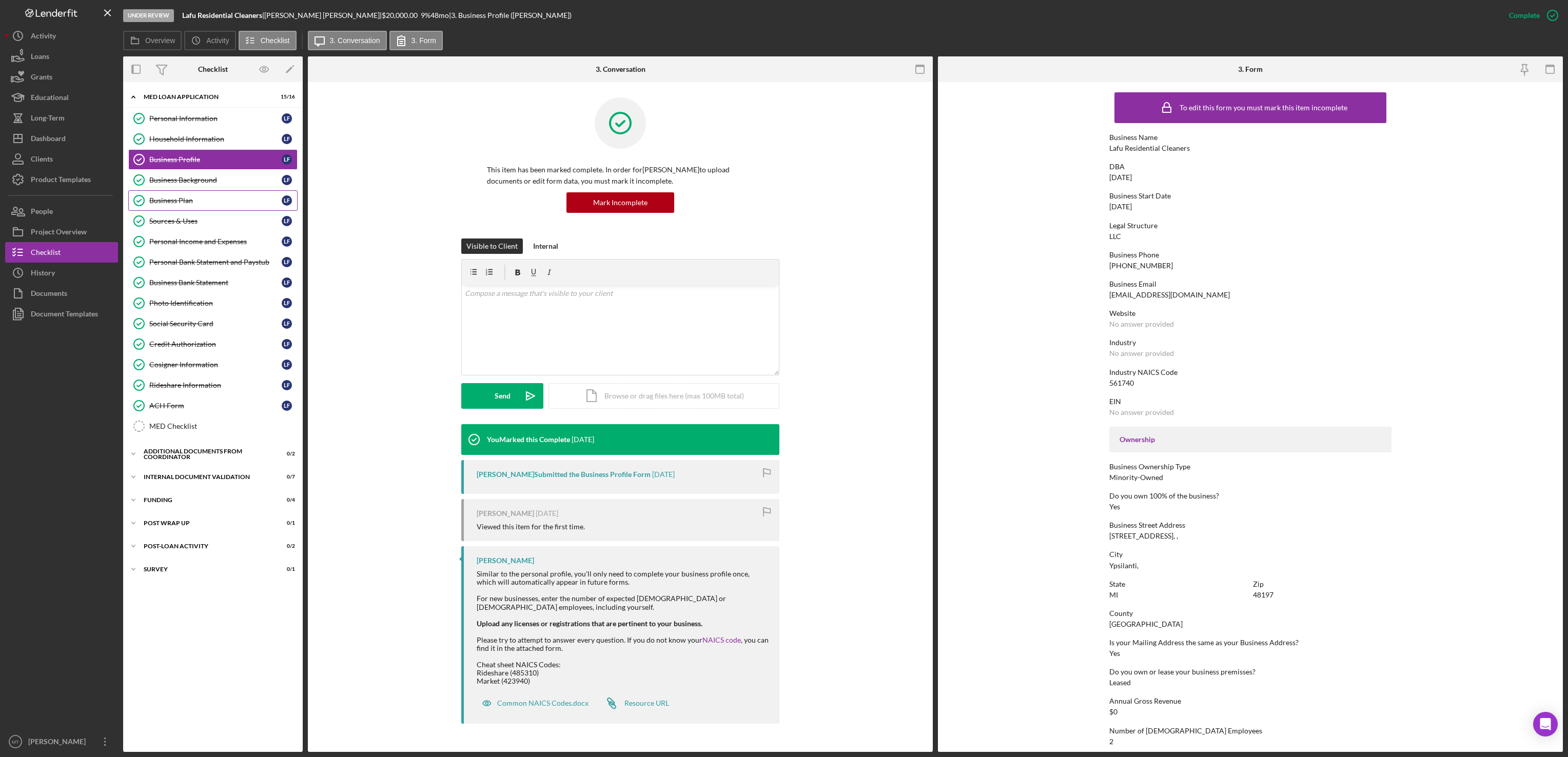
click at [201, 204] on div "Business Plan" at bounding box center [215, 200] width 133 height 8
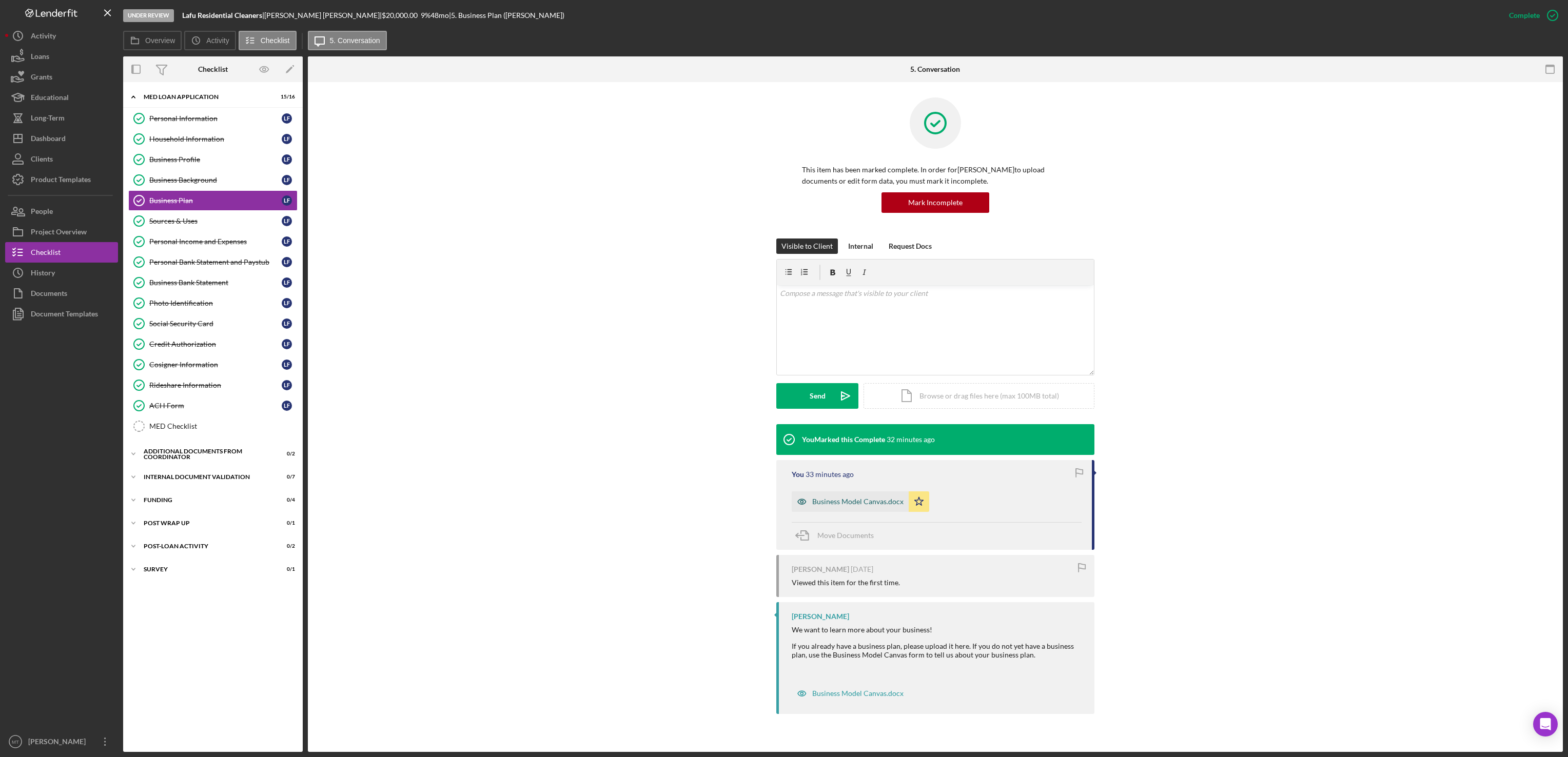
click at [843, 504] on div "Business Model Canvas.docx" at bounding box center [858, 501] width 92 height 8
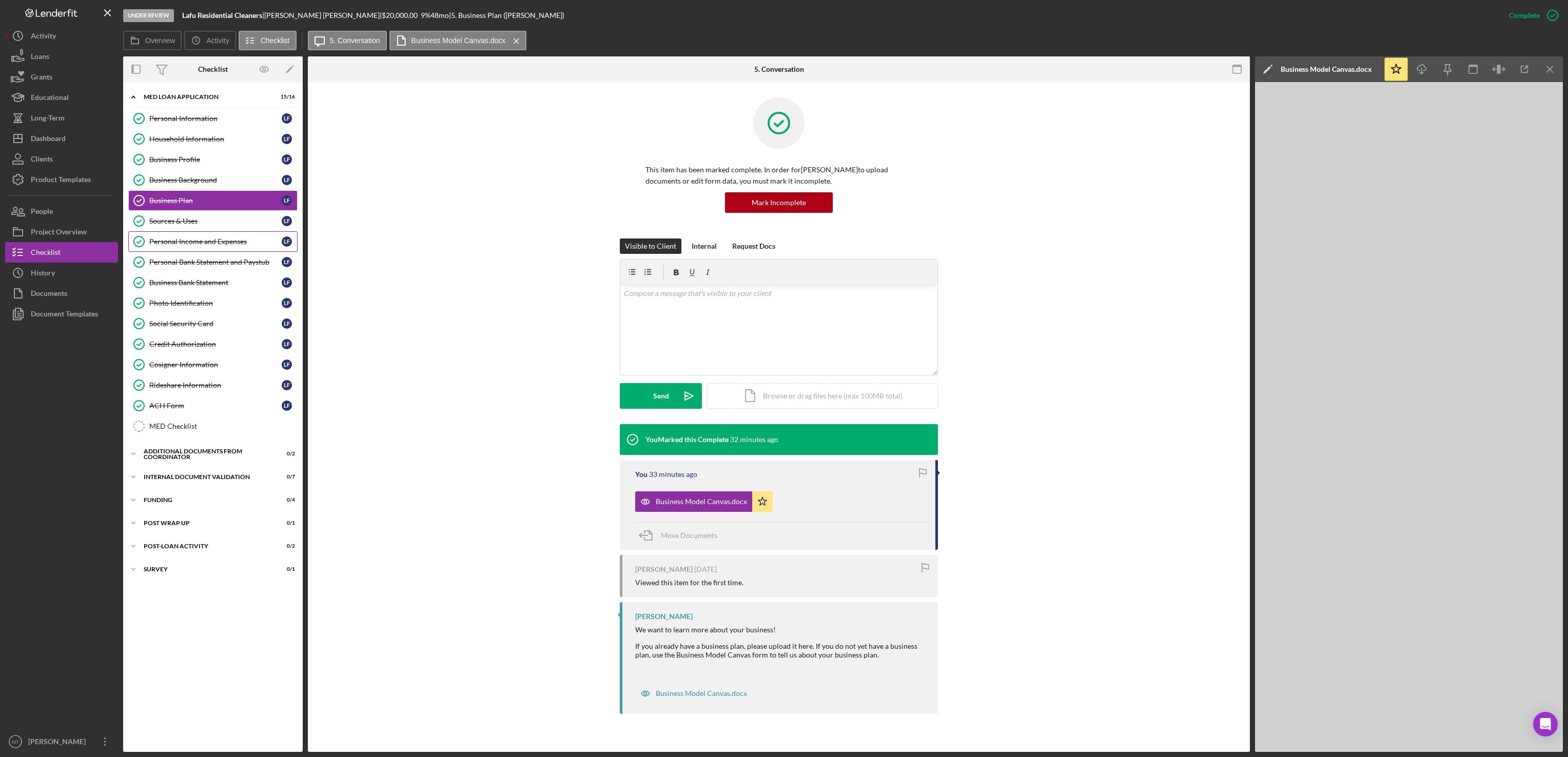
click at [207, 250] on link "Personal Income and Expenses Personal Income and Expenses L F" at bounding box center [212, 242] width 169 height 20
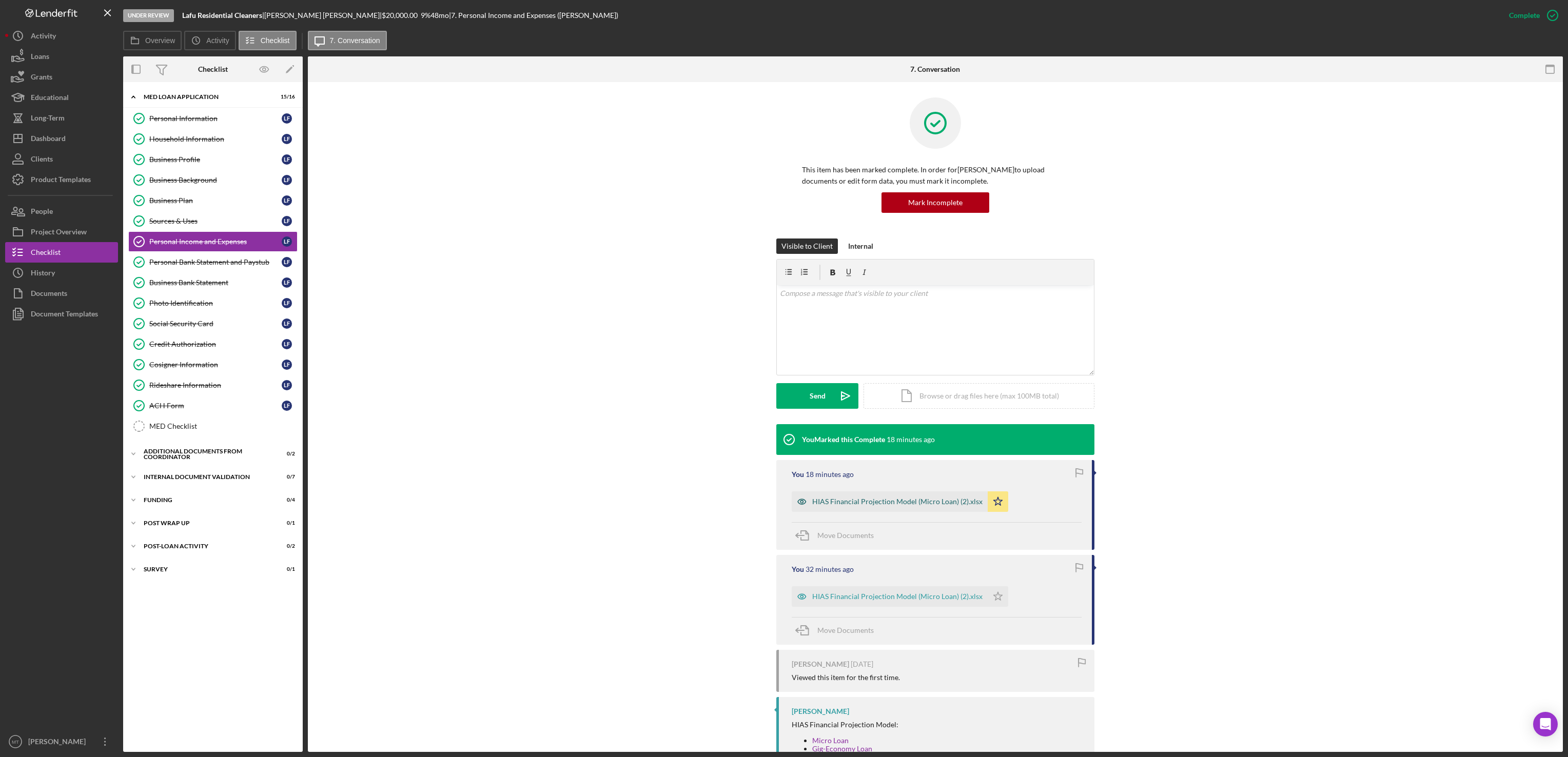
click at [824, 507] on div "HIAS Financial Projection Model (Micro Loan) (2).xlsx" at bounding box center [889, 502] width 196 height 20
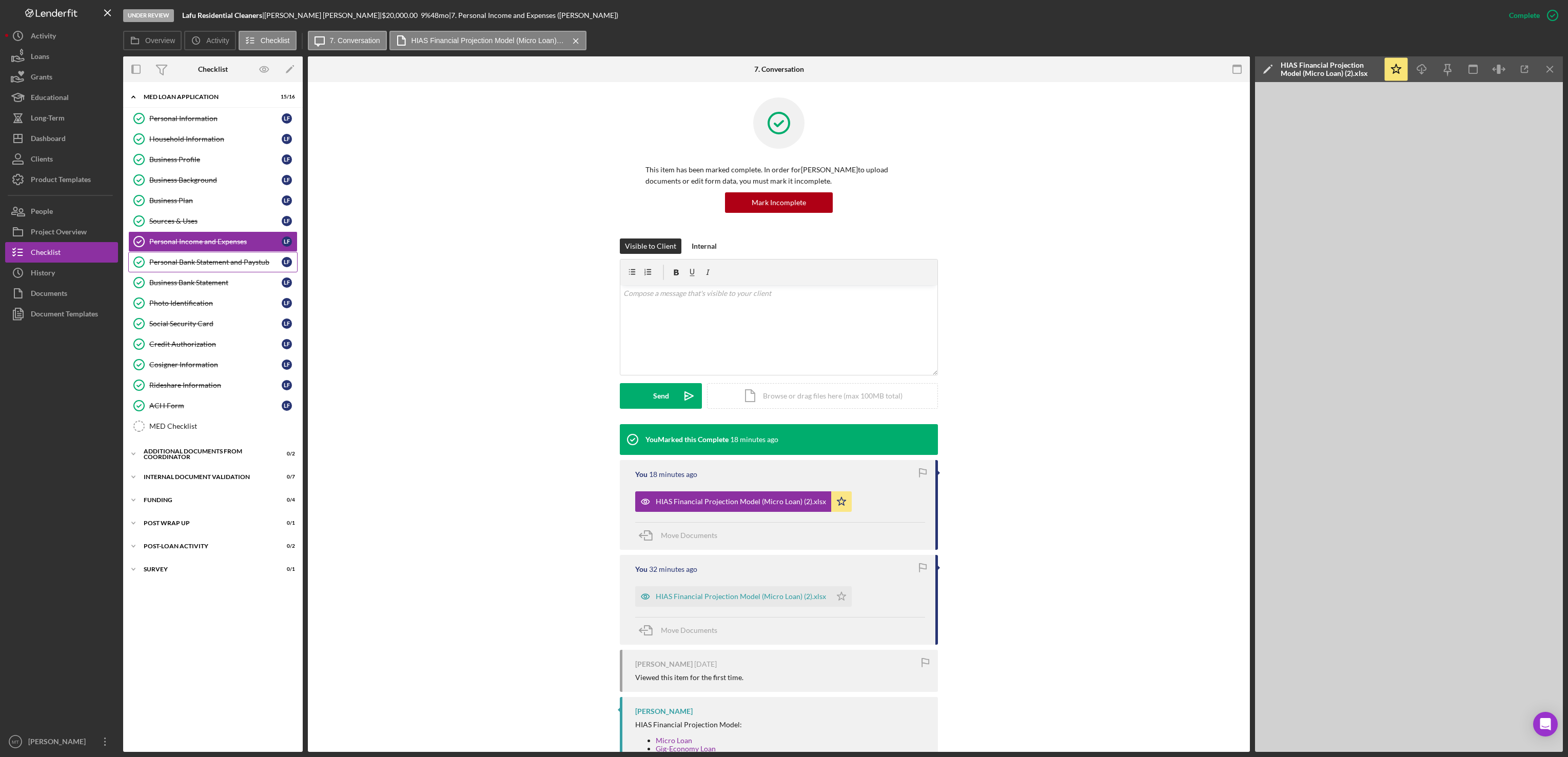
click at [210, 266] on div "Personal Bank Statement and Paystub" at bounding box center [215, 262] width 133 height 8
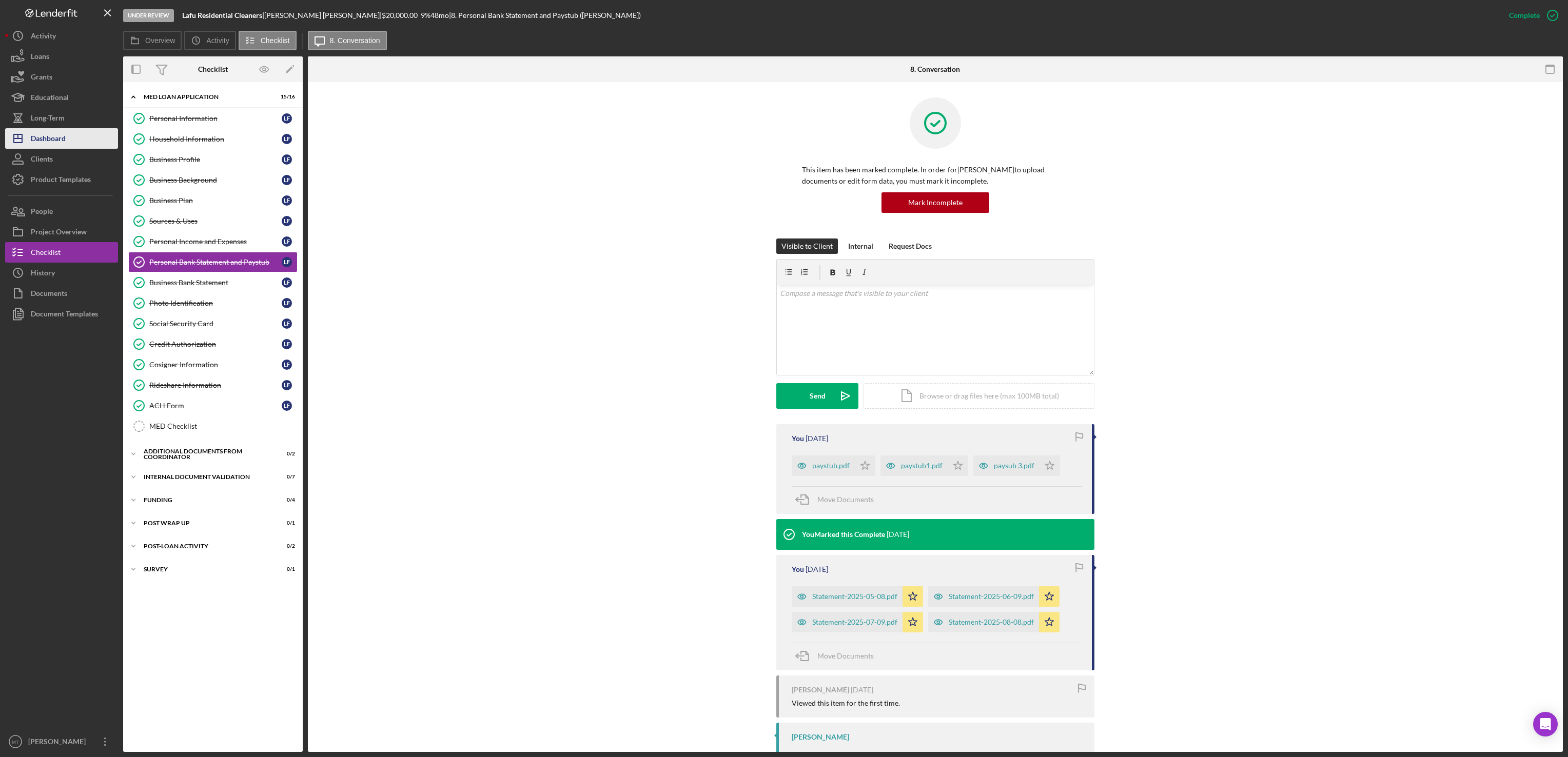
click at [71, 136] on button "Icon/Dashboard Dashboard" at bounding box center [61, 138] width 113 height 20
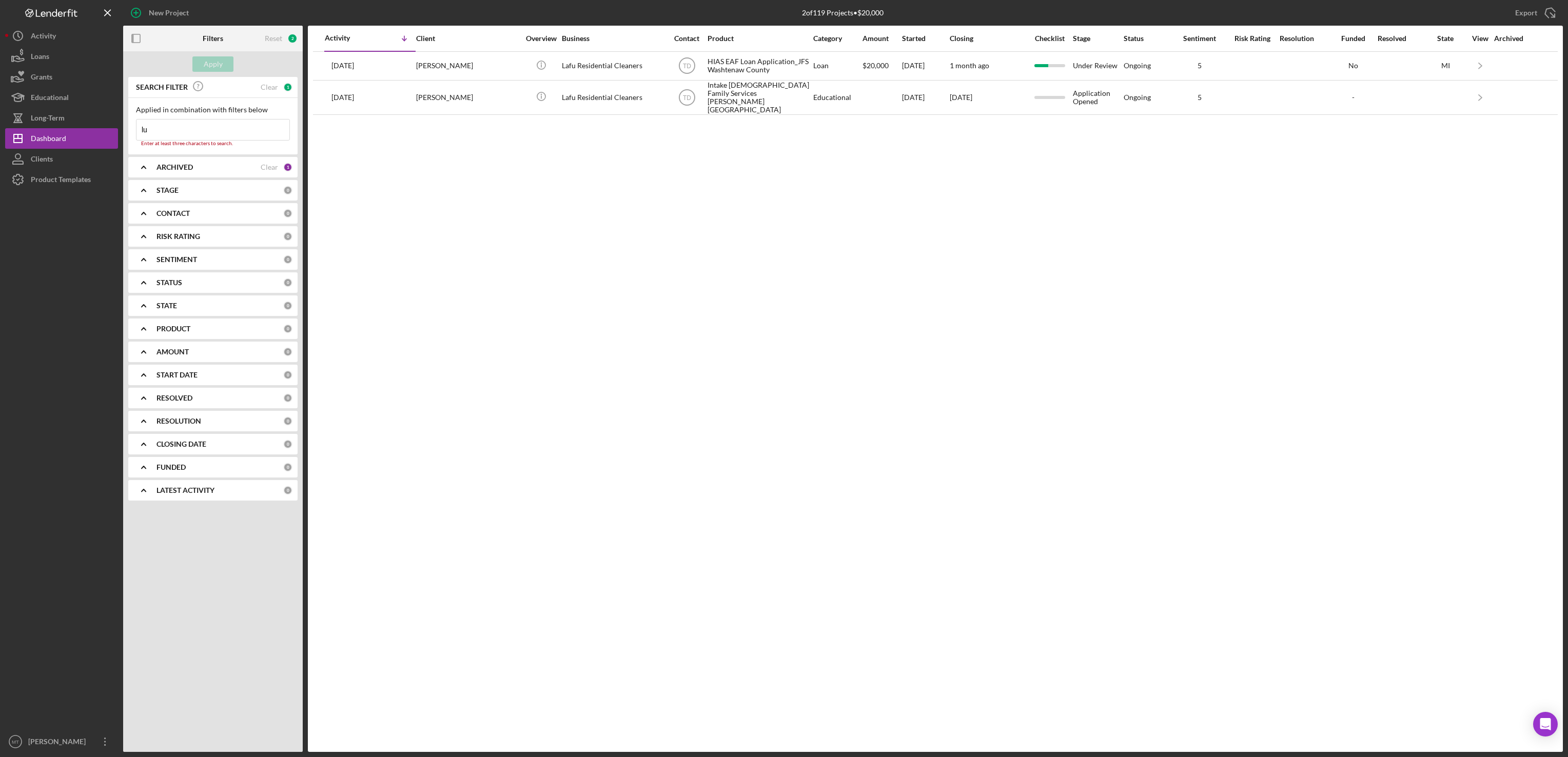
type input "l"
type input "[PERSON_NAME]"
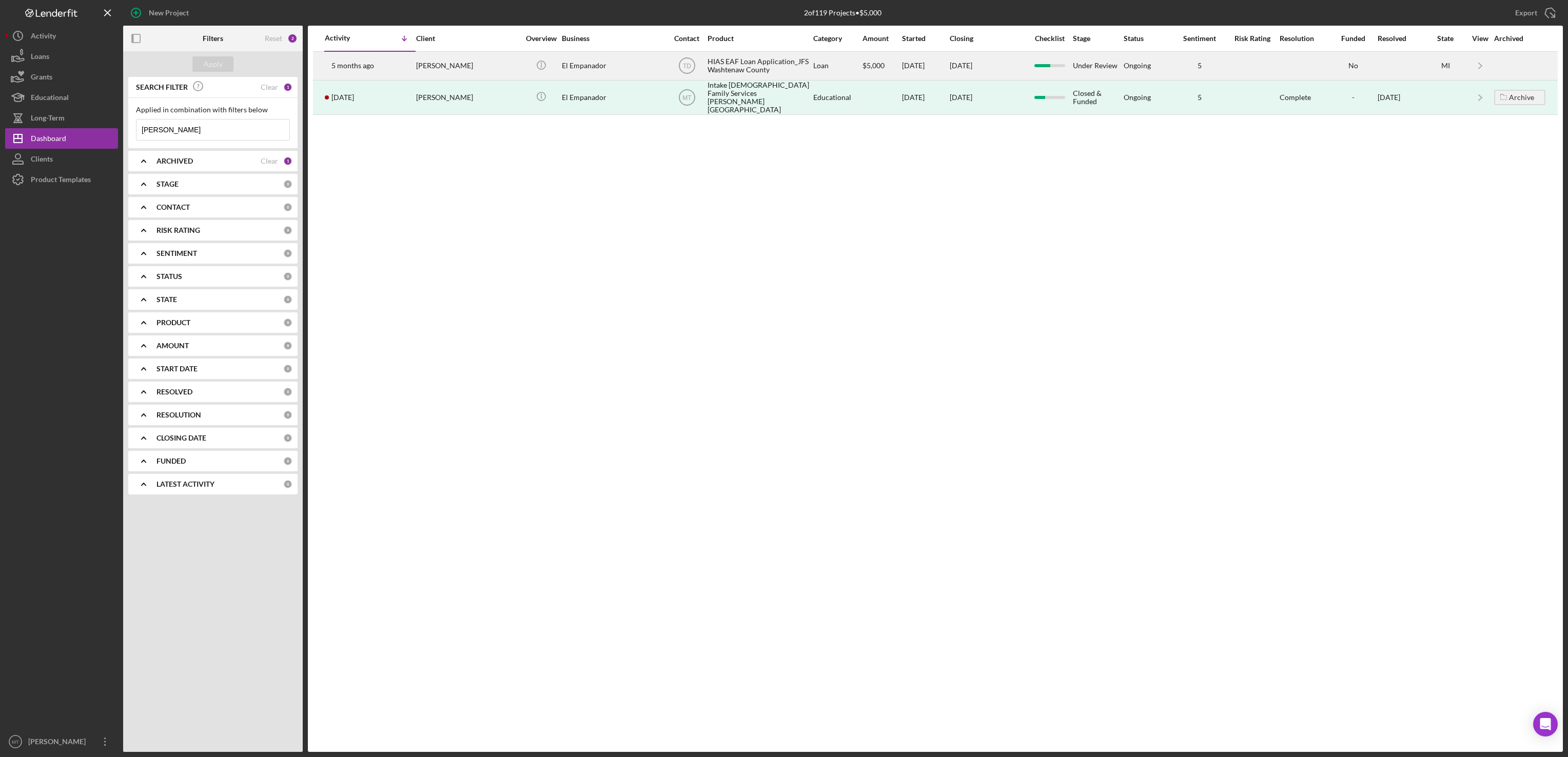
click at [717, 66] on div "HIAS EAF Loan Application_JFS Washtenaw County" at bounding box center [758, 66] width 103 height 27
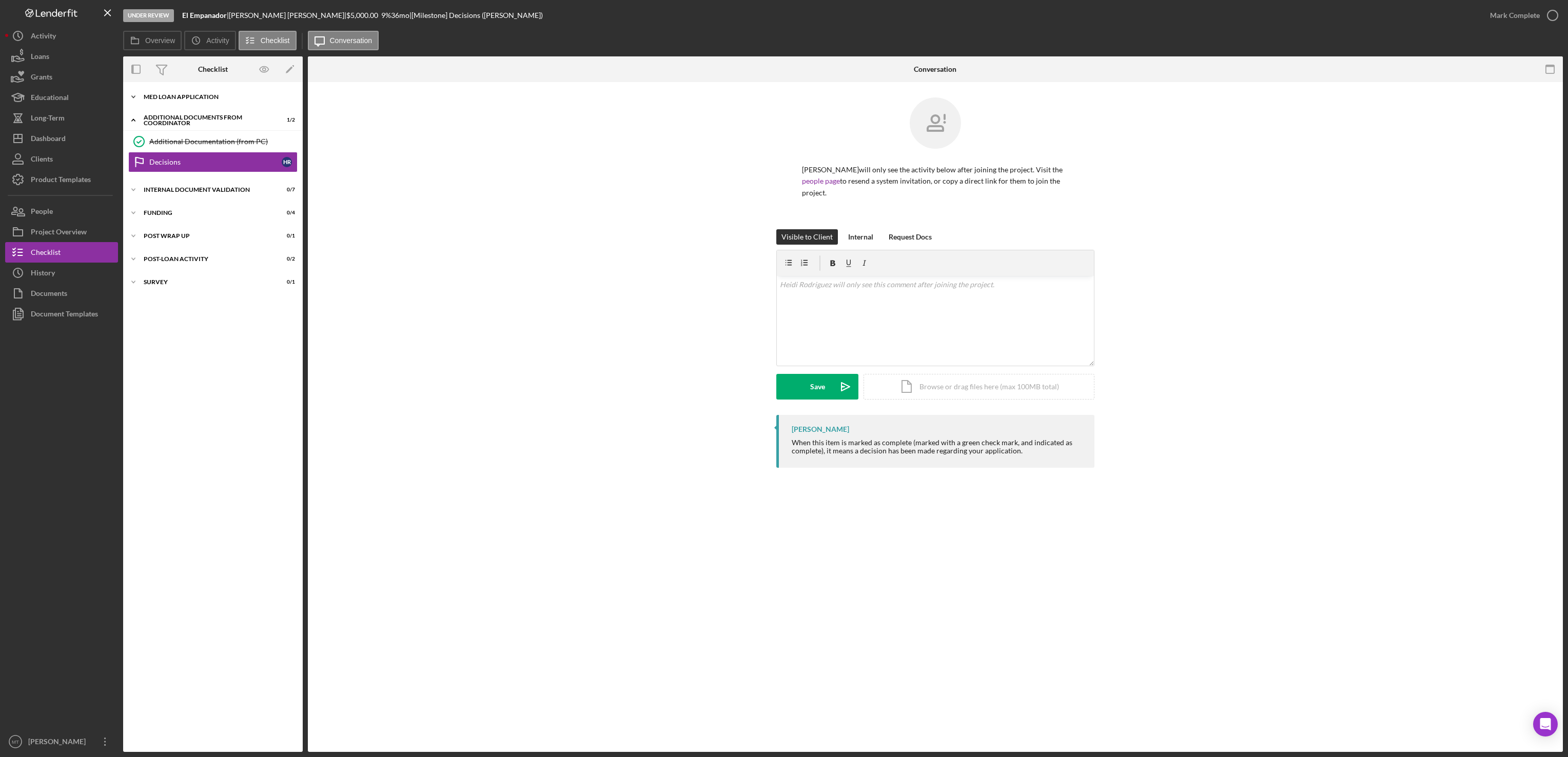
click at [190, 94] on div "MED Loan Application" at bounding box center [217, 96] width 147 height 6
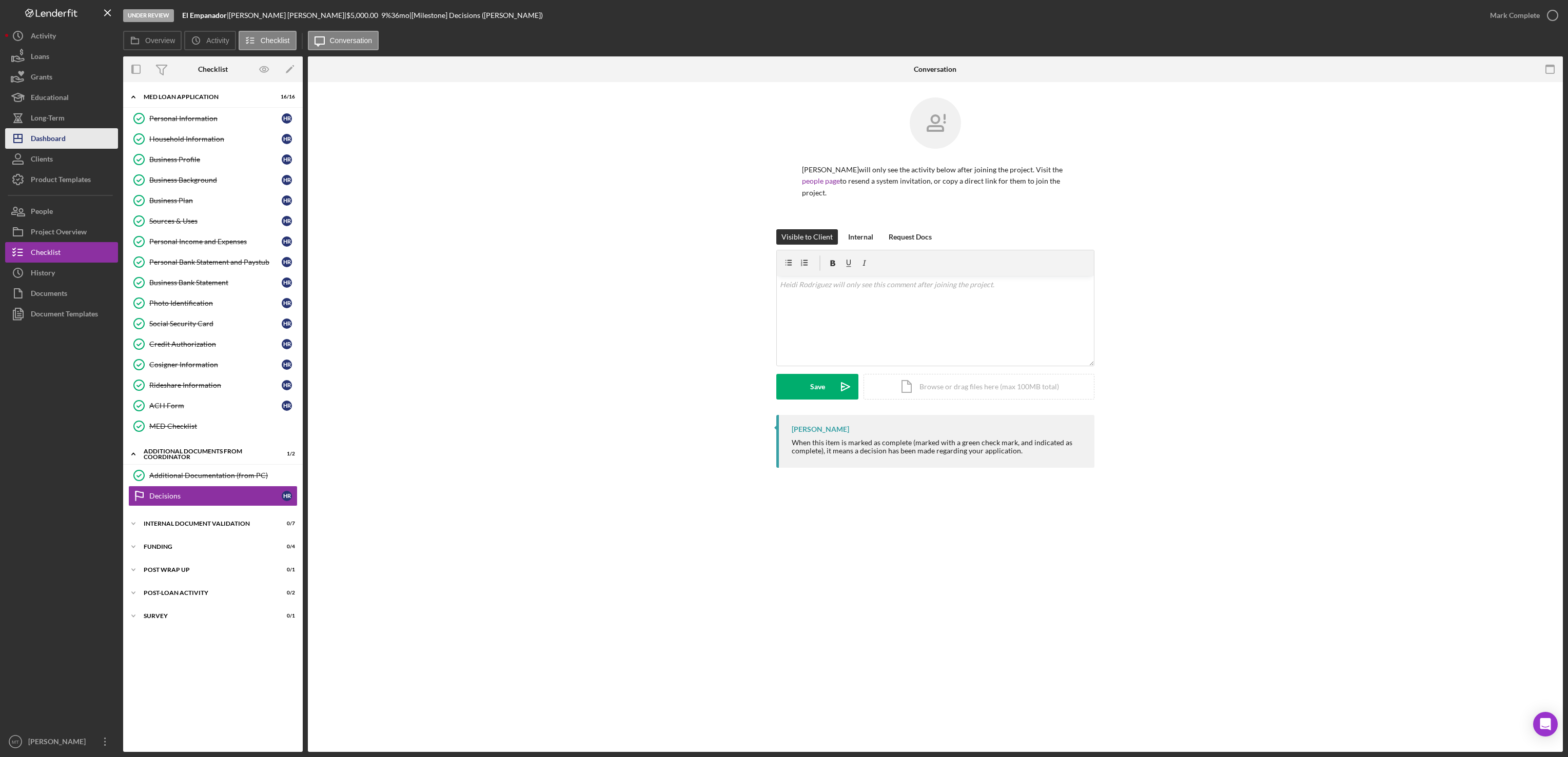
click at [88, 131] on button "Icon/Dashboard Dashboard" at bounding box center [61, 138] width 113 height 20
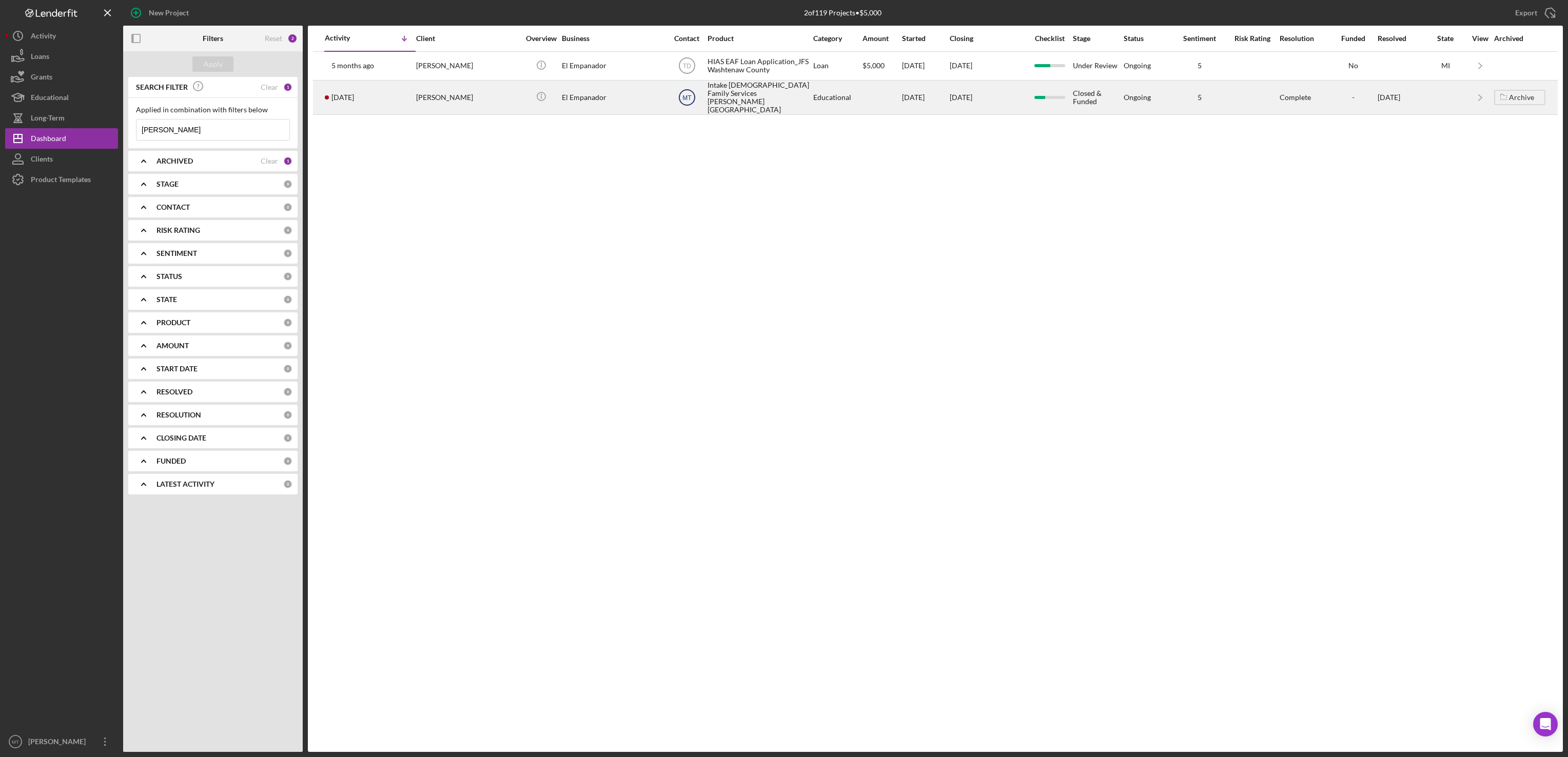
click at [685, 95] on text "MT" at bounding box center [687, 97] width 9 height 7
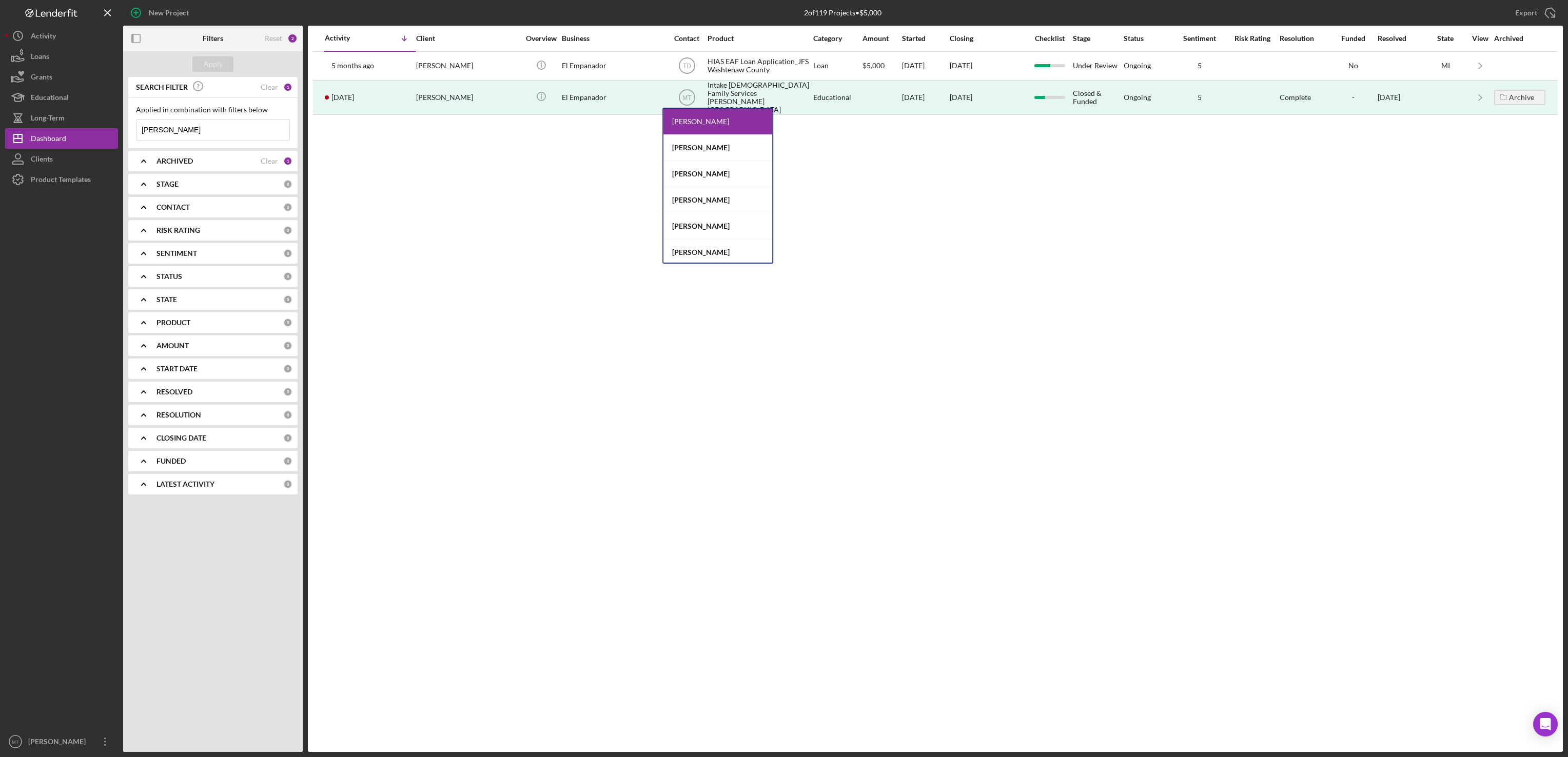
scroll to position [41, 0]
click at [724, 237] on div "[PERSON_NAME]" at bounding box center [717, 237] width 109 height 27
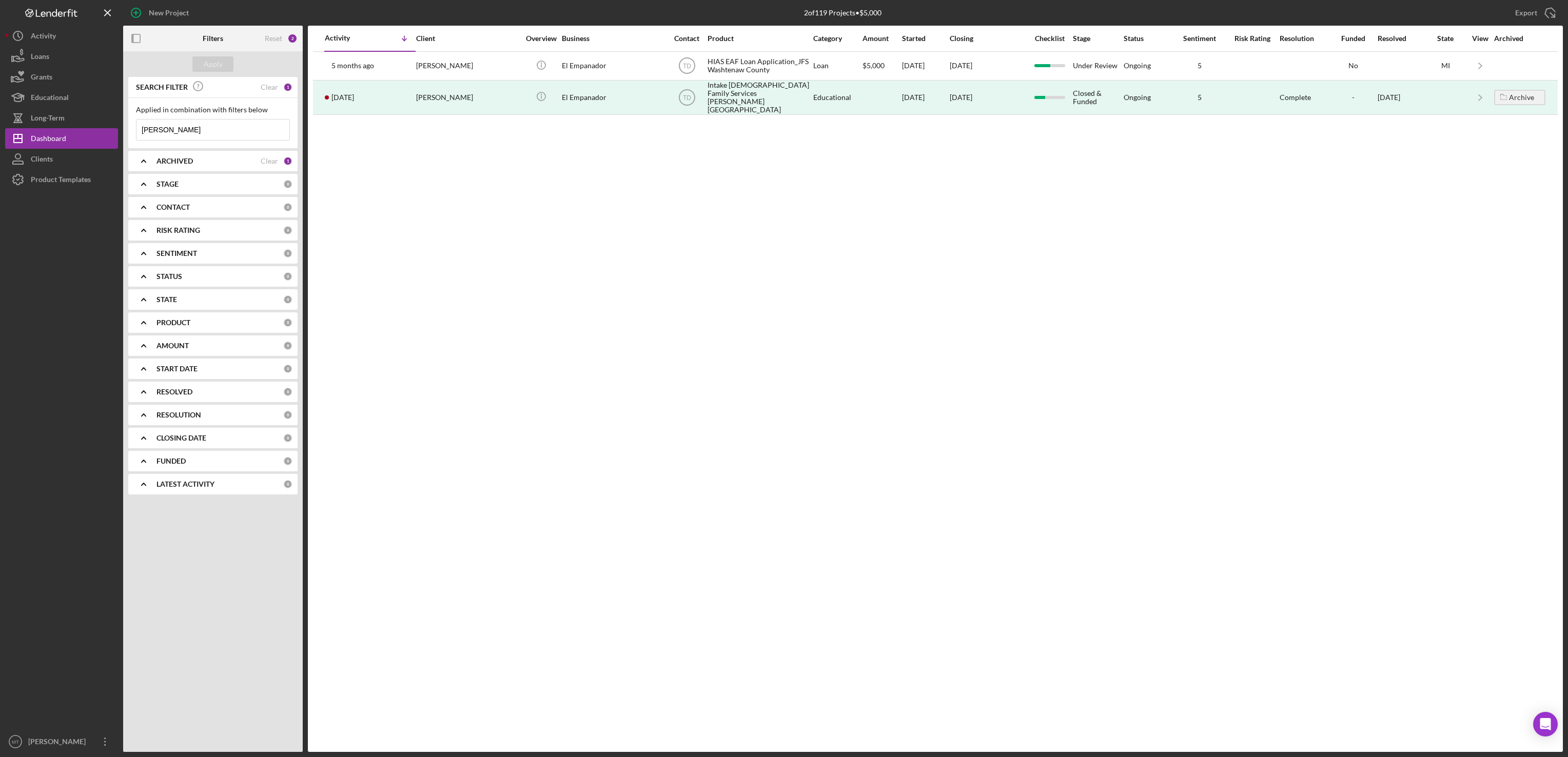
drag, startPoint x: 189, startPoint y: 126, endPoint x: 126, endPoint y: 134, distance: 63.5
click at [126, 134] on div "SEARCH FILTER Clear 1 Applied in combination with filters below [PERSON_NAME] I…" at bounding box center [212, 289] width 180 height 425
type input "Nephtalie"
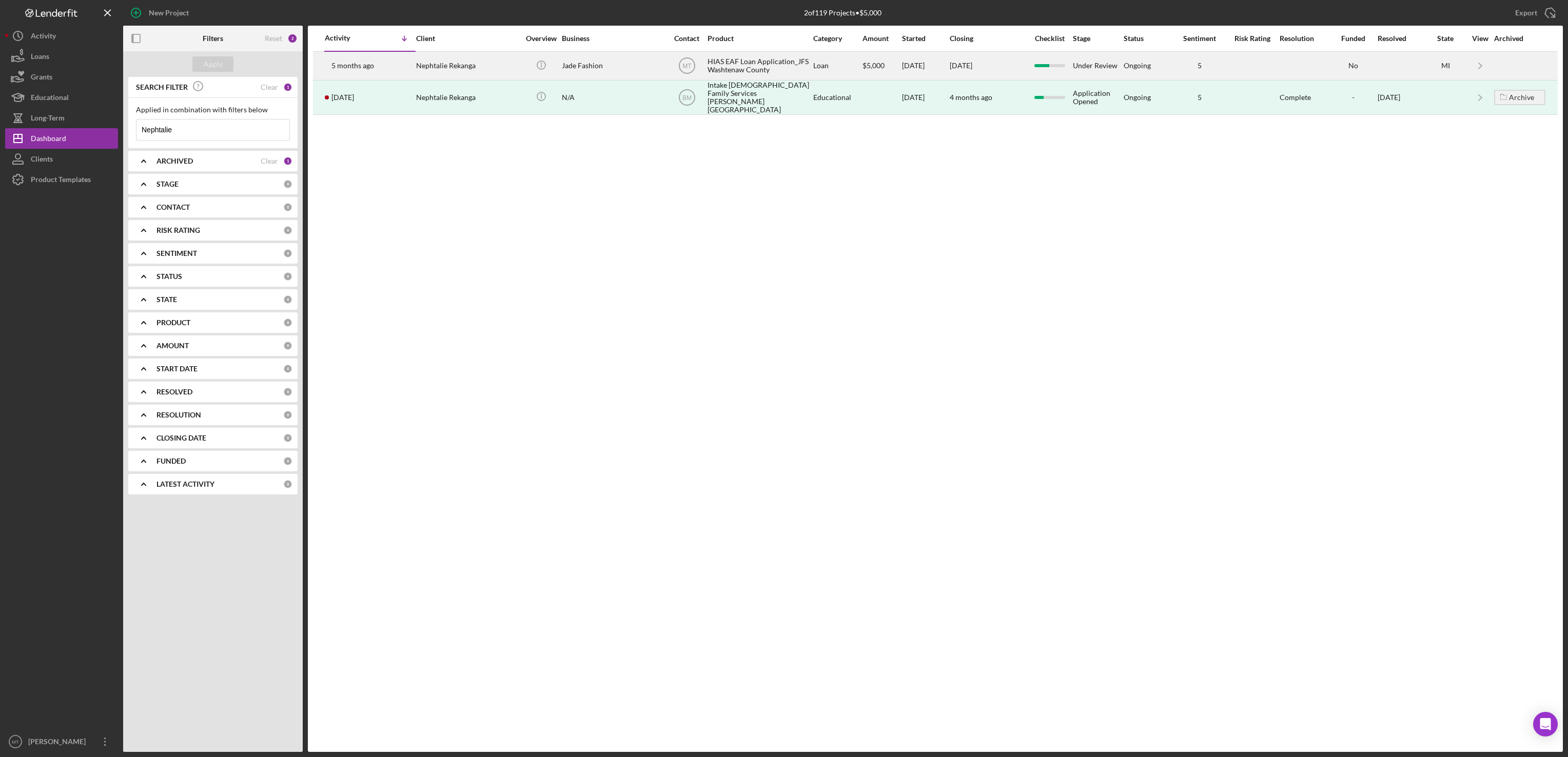
click at [741, 70] on div "HIAS EAF Loan Application_JFS Washtenaw County" at bounding box center [758, 66] width 103 height 27
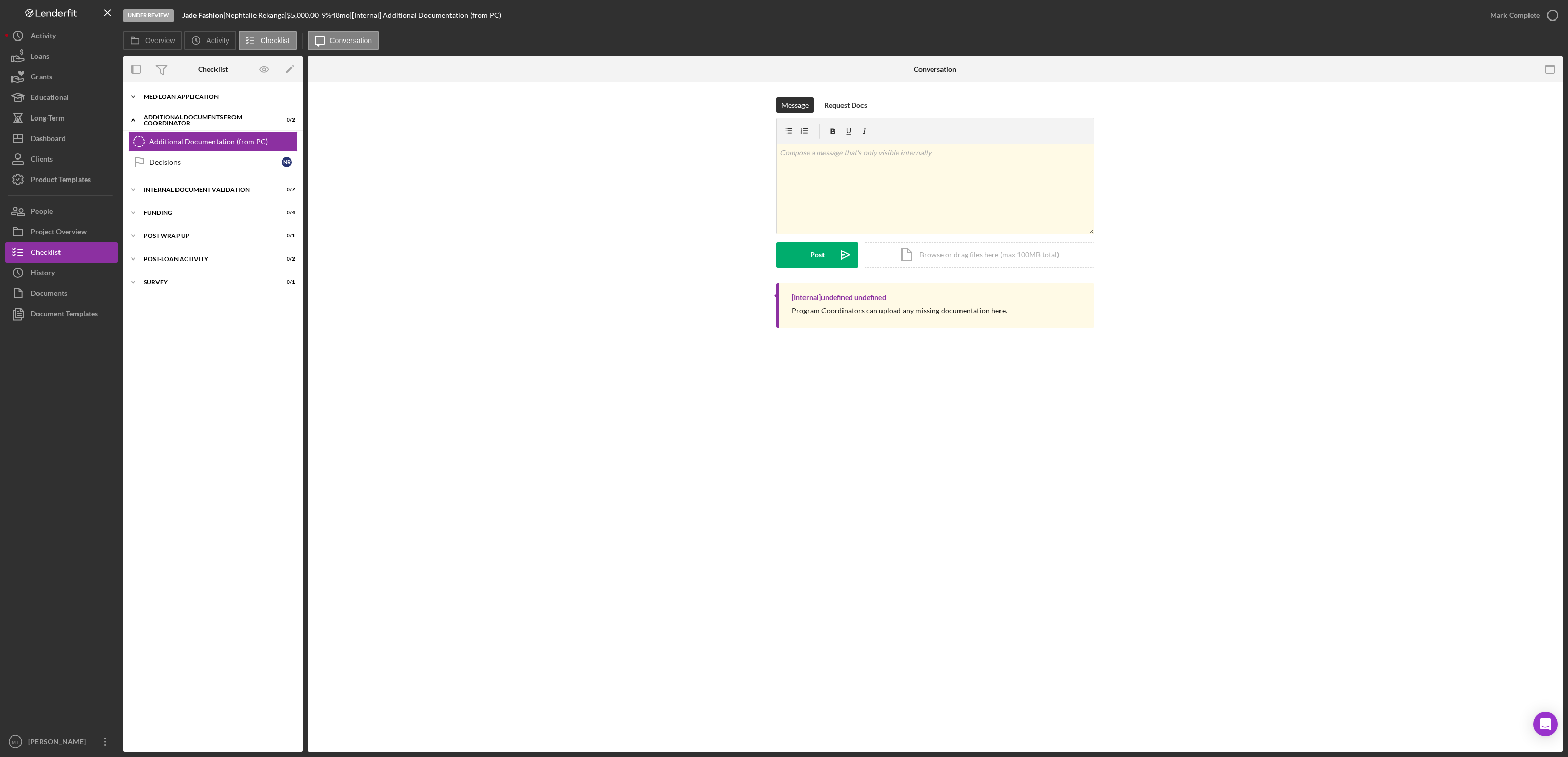
click at [201, 92] on div "Icon/Expander MED Loan Application 16 / 16" at bounding box center [212, 97] width 180 height 20
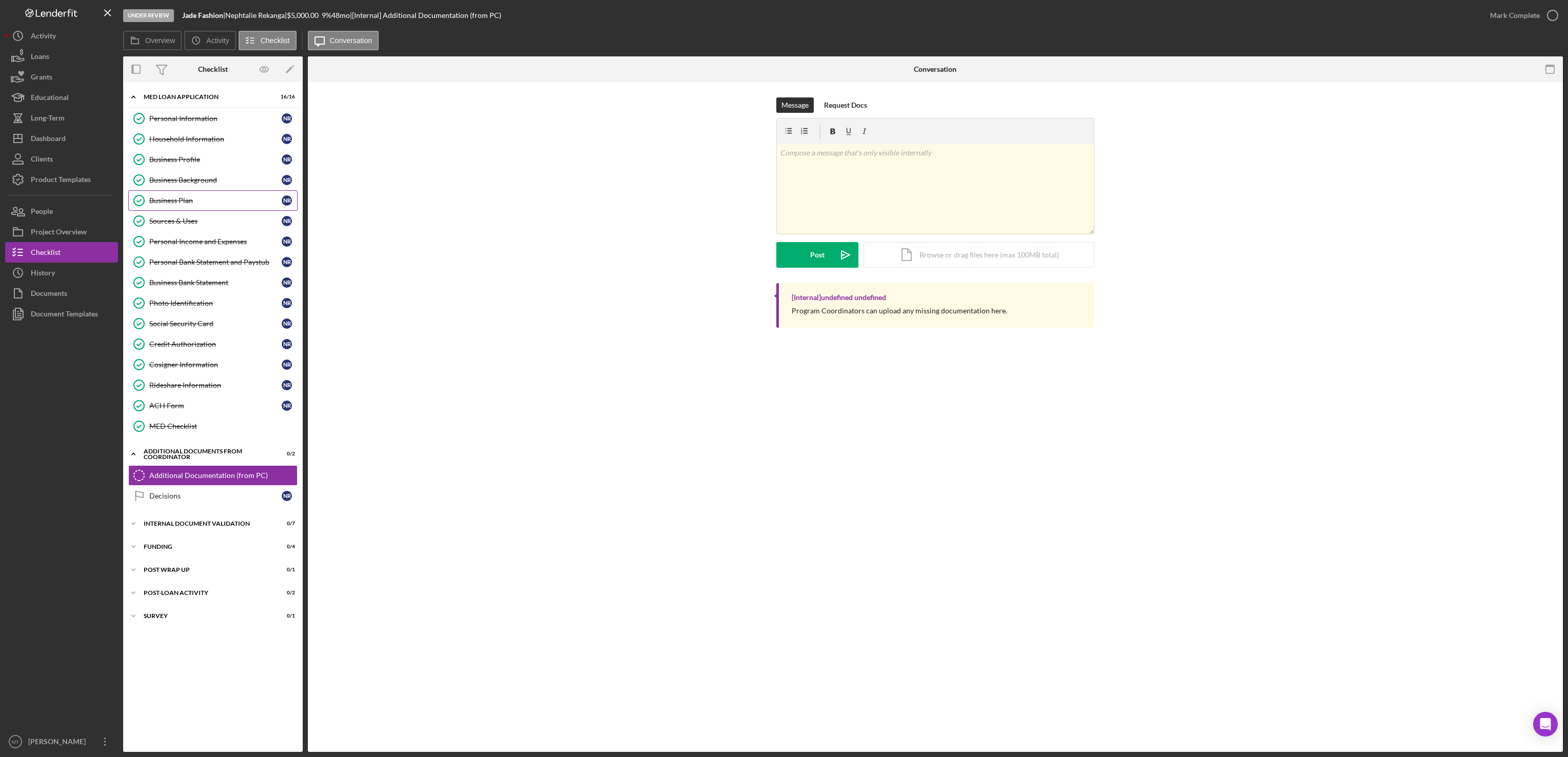
click at [197, 208] on link "Business Plan Business Plan N R" at bounding box center [212, 200] width 169 height 20
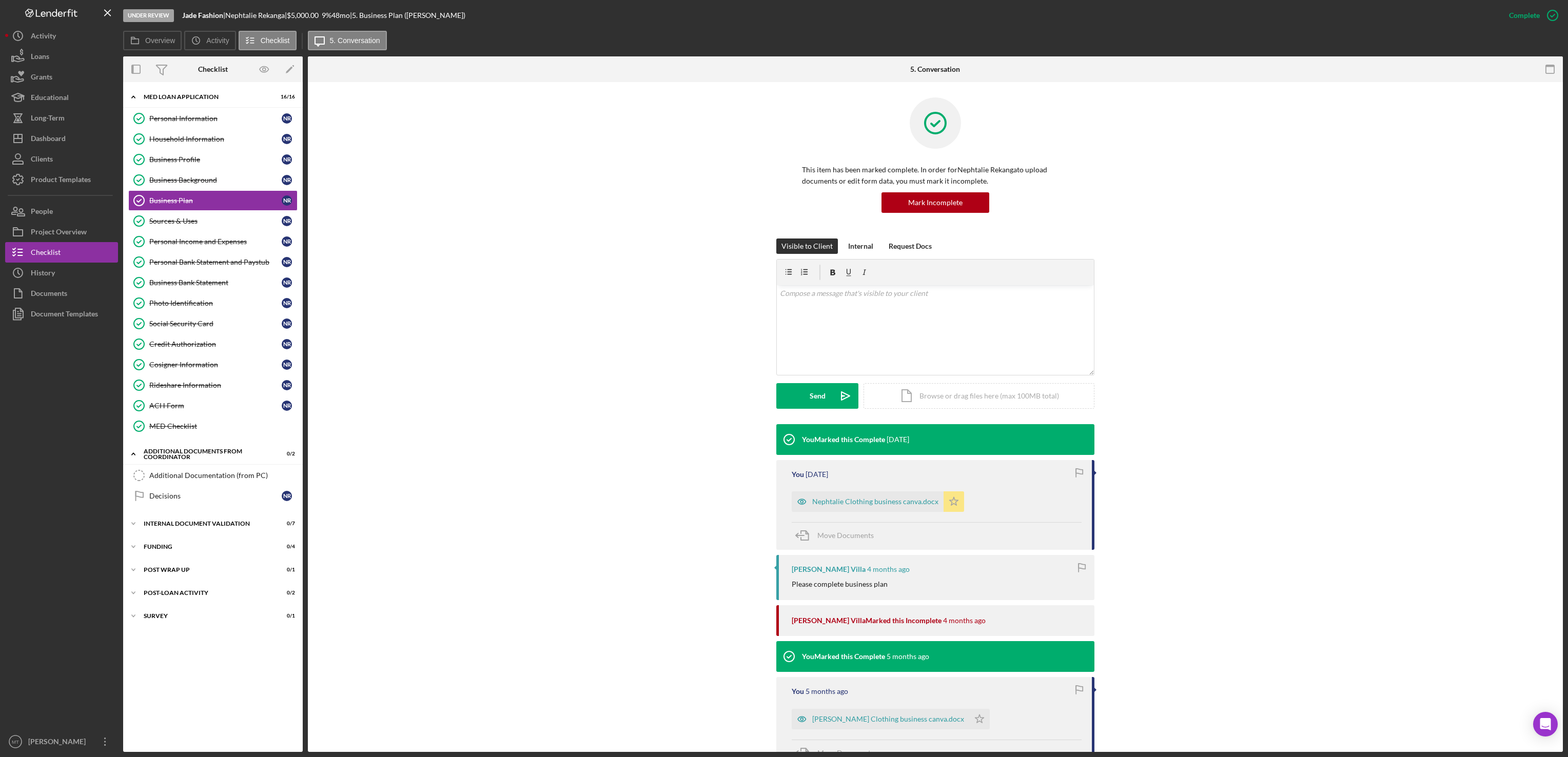
click at [950, 502] on polygon "button" at bounding box center [954, 501] width 9 height 8
click at [925, 395] on div "Icon/Document Browse or drag files here (max 100MB total) Tap to choose files o…" at bounding box center [979, 395] width 231 height 26
click at [211, 245] on div "Personal Income and Expenses" at bounding box center [215, 241] width 133 height 8
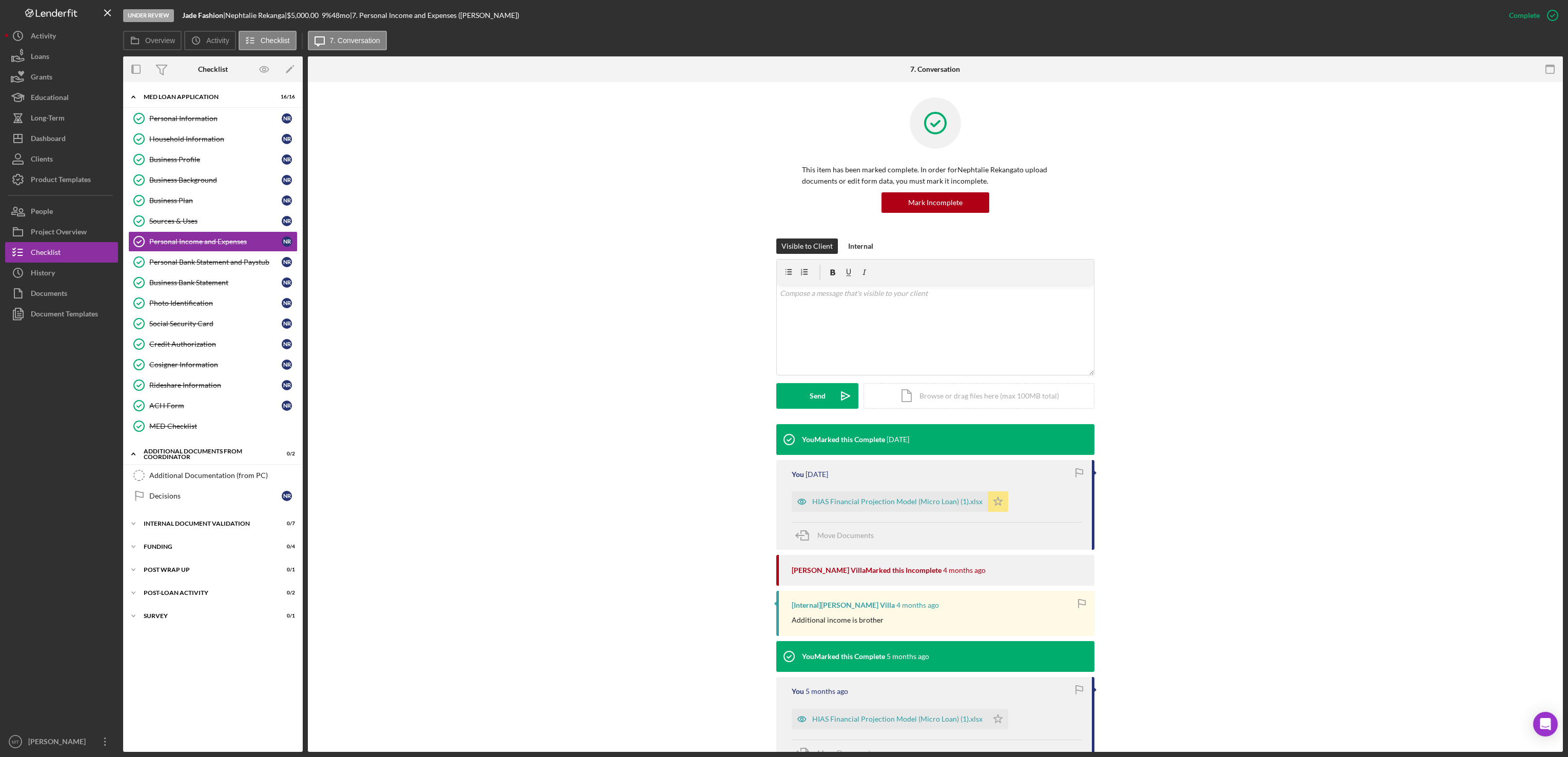
click at [996, 505] on icon "Icon/Star" at bounding box center [997, 502] width 20 height 20
click at [928, 402] on div "Icon/Document Browse or drag files here (max 100MB total) Tap to choose files o…" at bounding box center [979, 395] width 231 height 26
click at [809, 396] on div "Upload" at bounding box center [817, 395] width 23 height 26
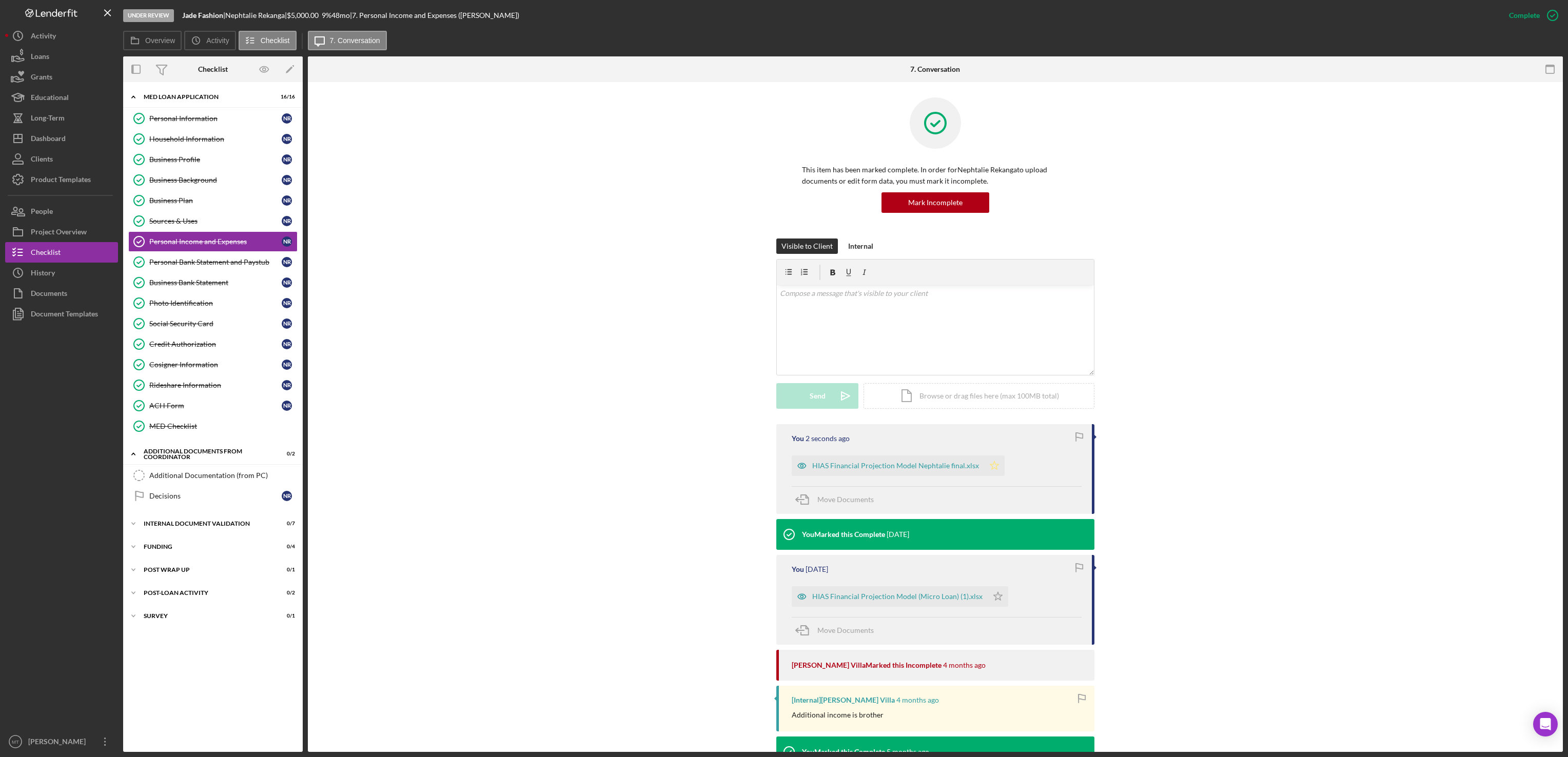
click at [990, 463] on polygon "button" at bounding box center [995, 465] width 9 height 8
click at [211, 266] on div "Personal Bank Statement and Paystub" at bounding box center [215, 262] width 133 height 8
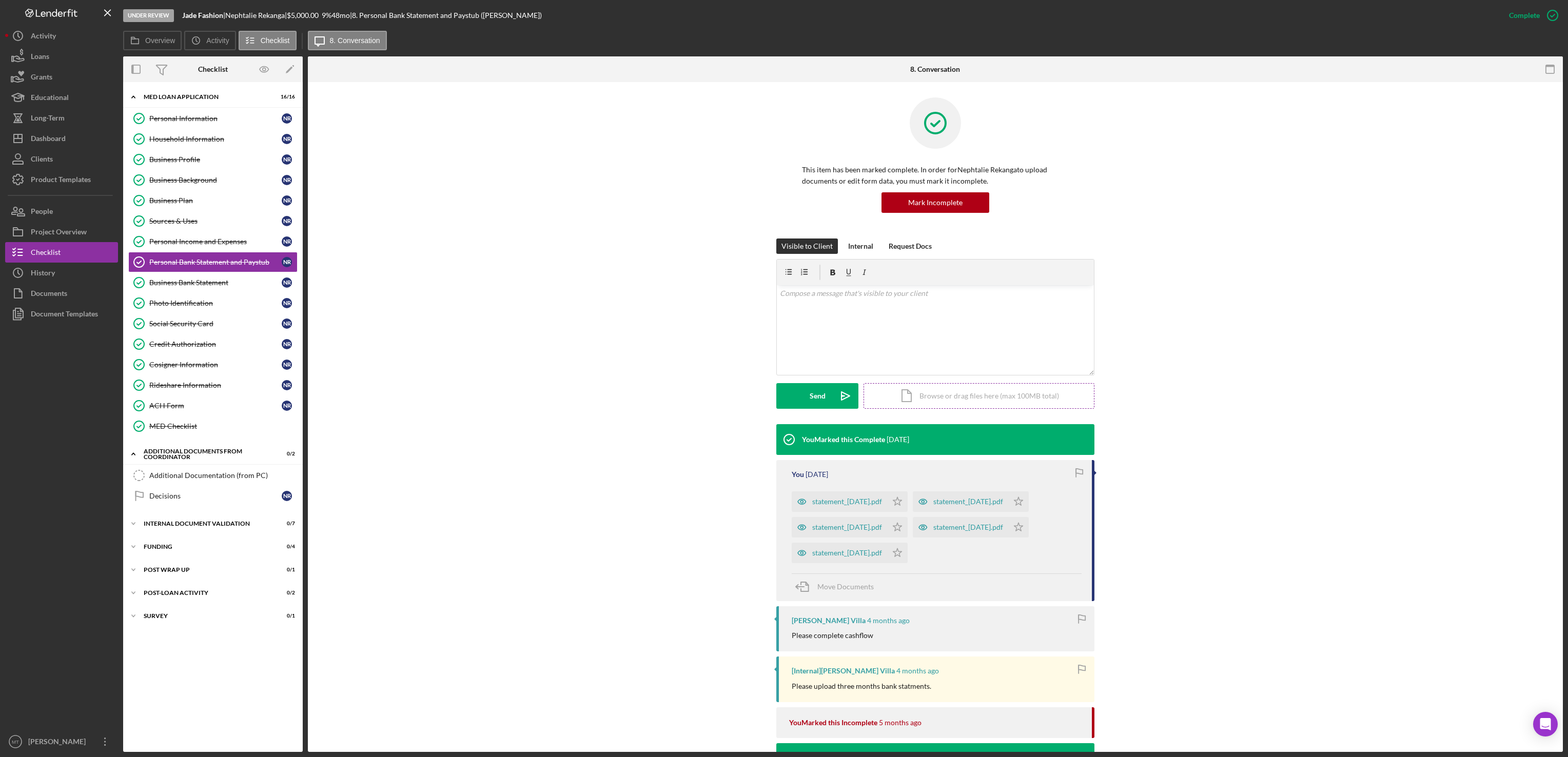
click at [945, 400] on div "Icon/Document Browse or drag files here (max 100MB total) Tap to choose files o…" at bounding box center [979, 395] width 231 height 26
click at [809, 390] on div "Upload" at bounding box center [817, 395] width 23 height 26
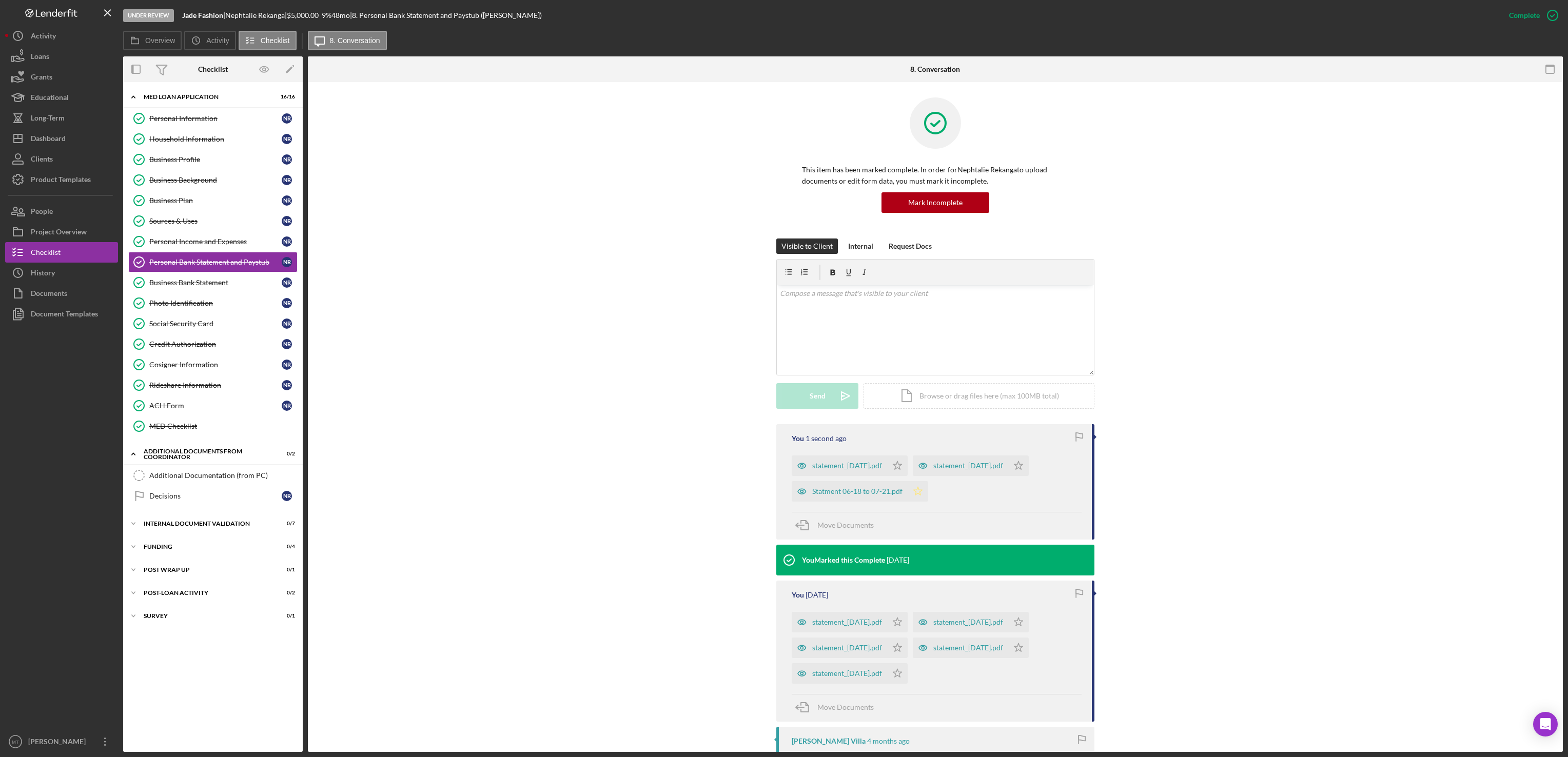
click at [913, 496] on icon "Icon/Star" at bounding box center [918, 491] width 20 height 20
click at [908, 467] on icon "Icon/Star" at bounding box center [897, 465] width 20 height 20
click at [1029, 467] on icon "Icon/Star" at bounding box center [1018, 465] width 20 height 20
click at [936, 405] on div "Icon/Document Browse or drag files here (max 100MB total) Tap to choose files o…" at bounding box center [979, 395] width 231 height 26
click at [822, 394] on div "Upload" at bounding box center [817, 395] width 23 height 26
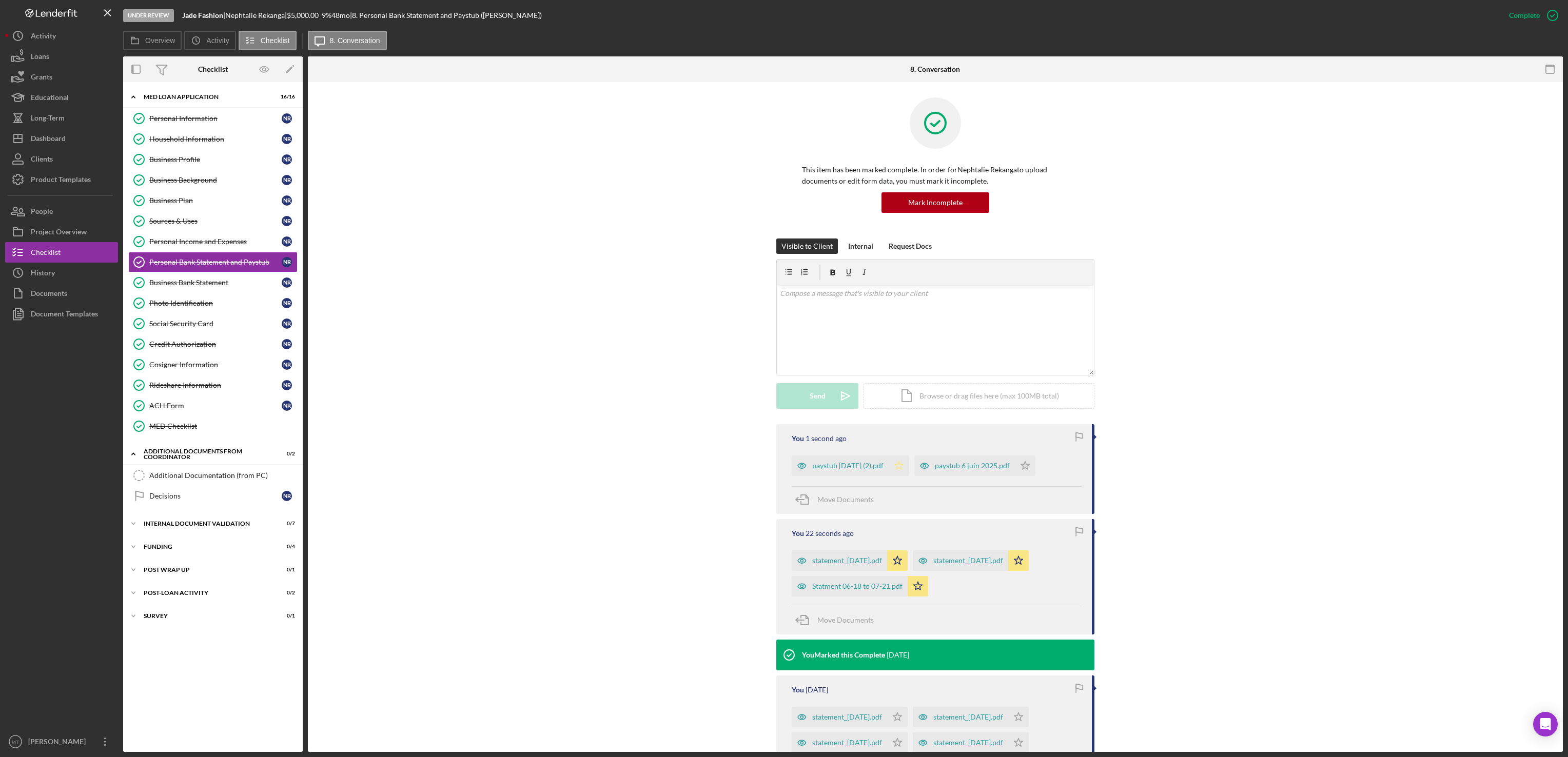
click at [903, 469] on polygon "button" at bounding box center [899, 465] width 9 height 8
click at [1029, 466] on polygon "button" at bounding box center [1026, 465] width 9 height 8
click at [63, 134] on div "Dashboard" at bounding box center [49, 139] width 35 height 23
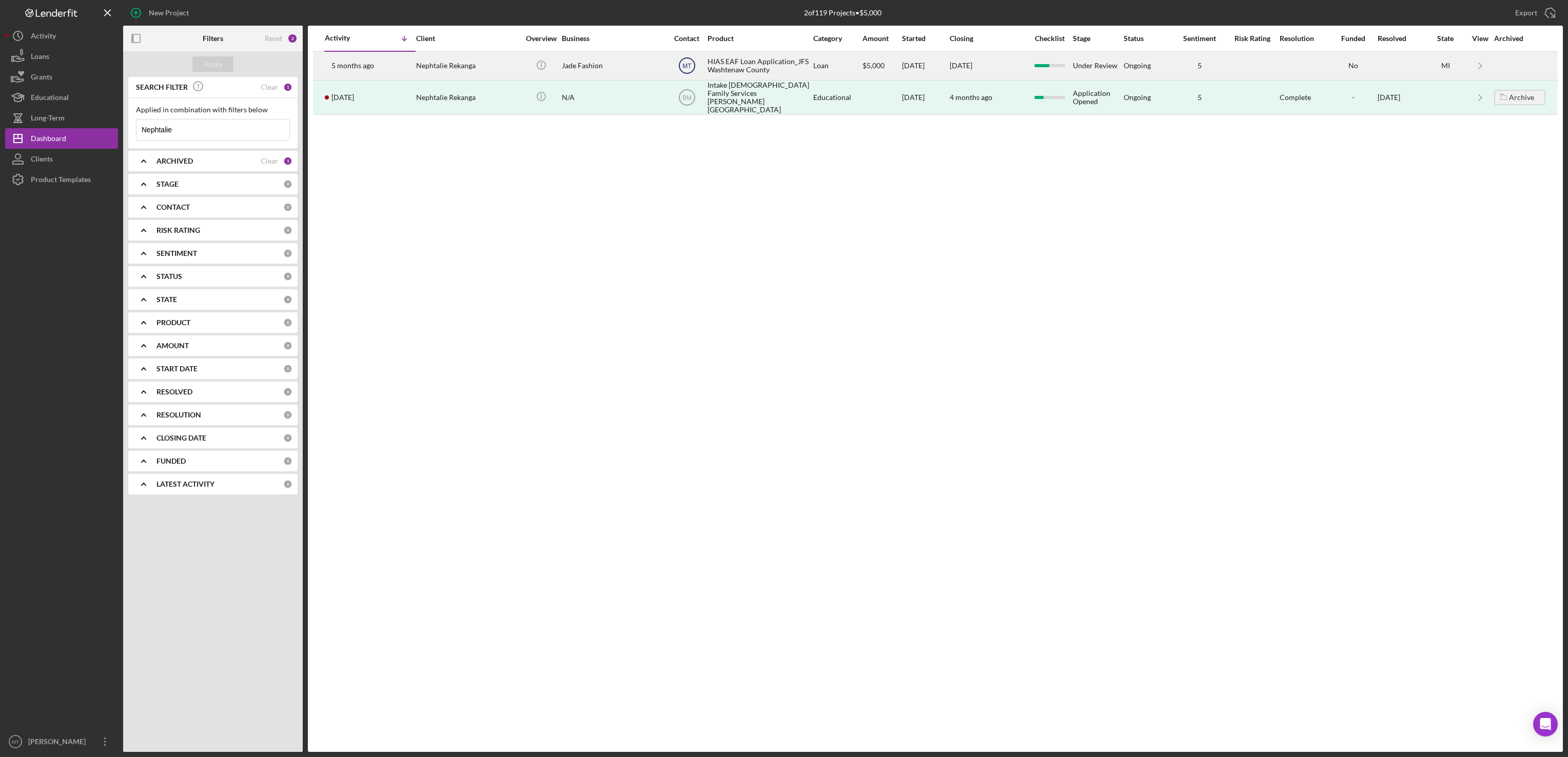
click at [690, 64] on text "MT" at bounding box center [687, 66] width 9 height 7
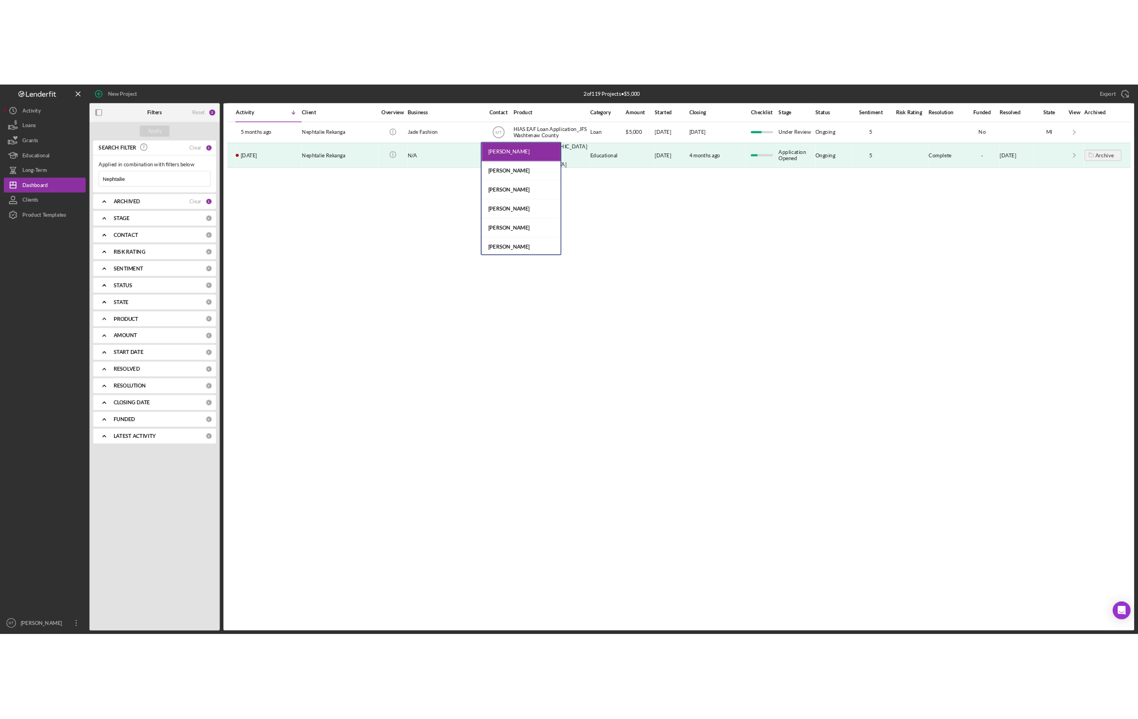
scroll to position [45, 0]
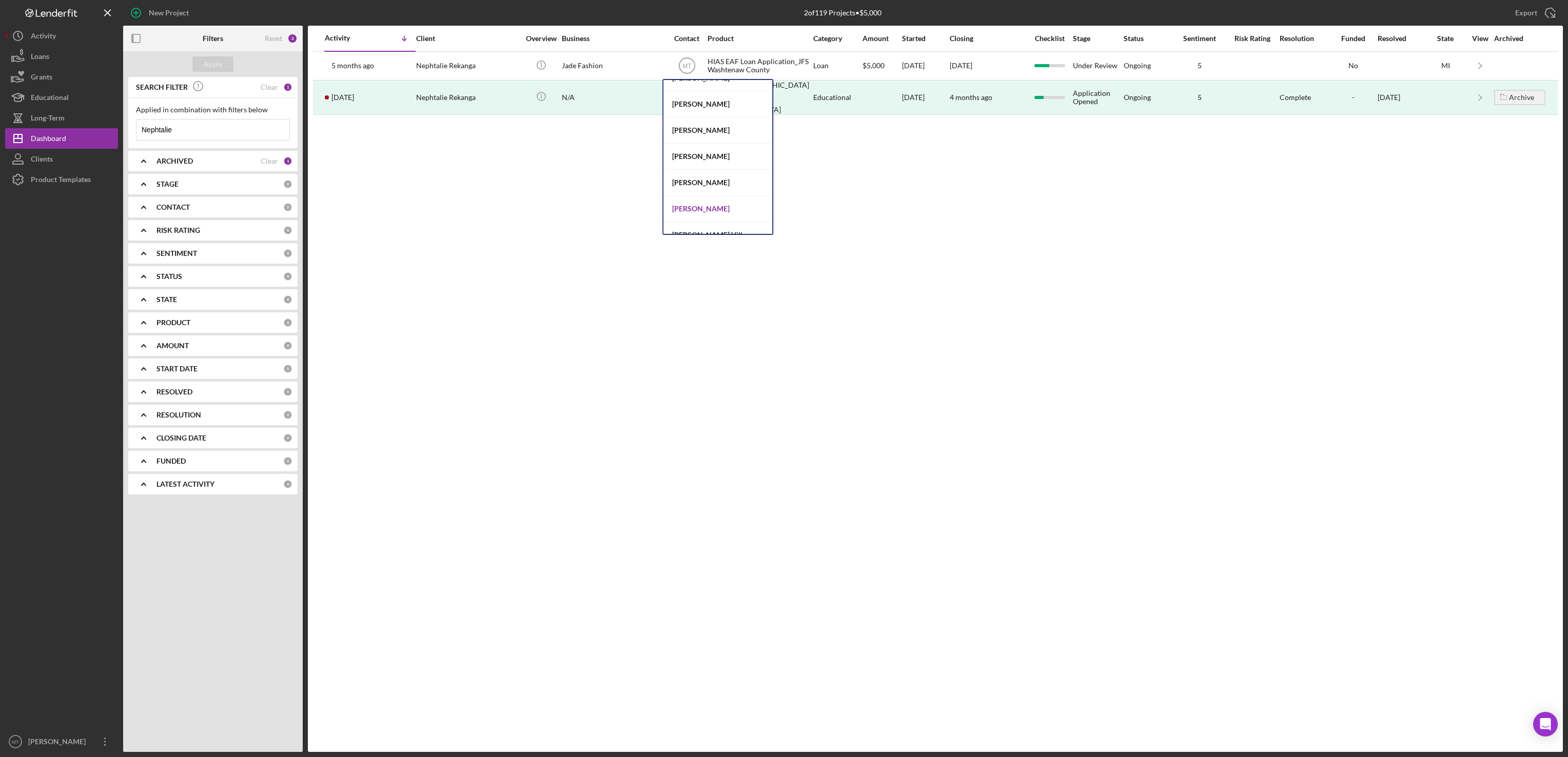
click at [741, 208] on div "[PERSON_NAME]" at bounding box center [717, 209] width 109 height 27
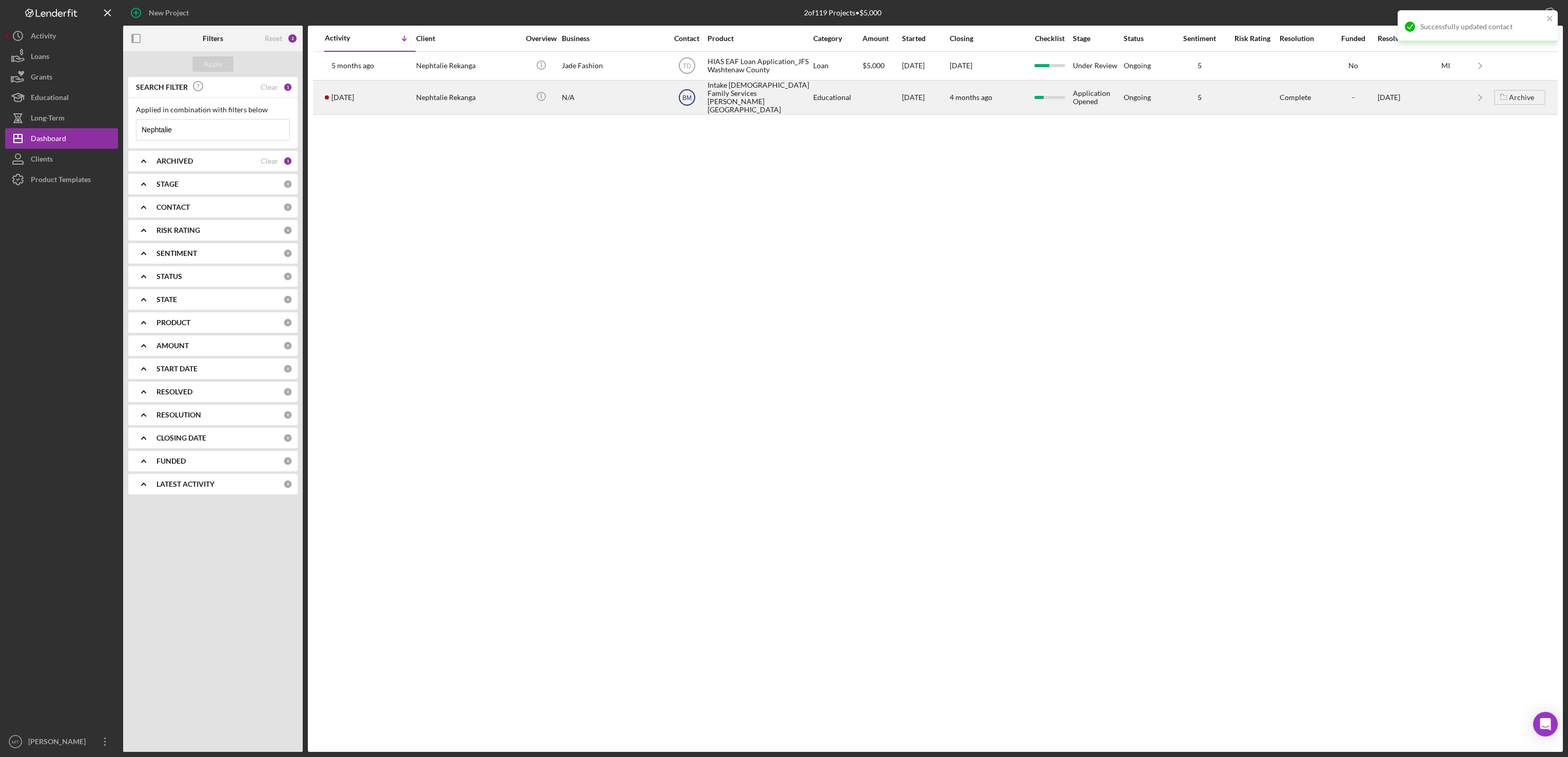
click at [684, 98] on text "BM" at bounding box center [687, 97] width 9 height 7
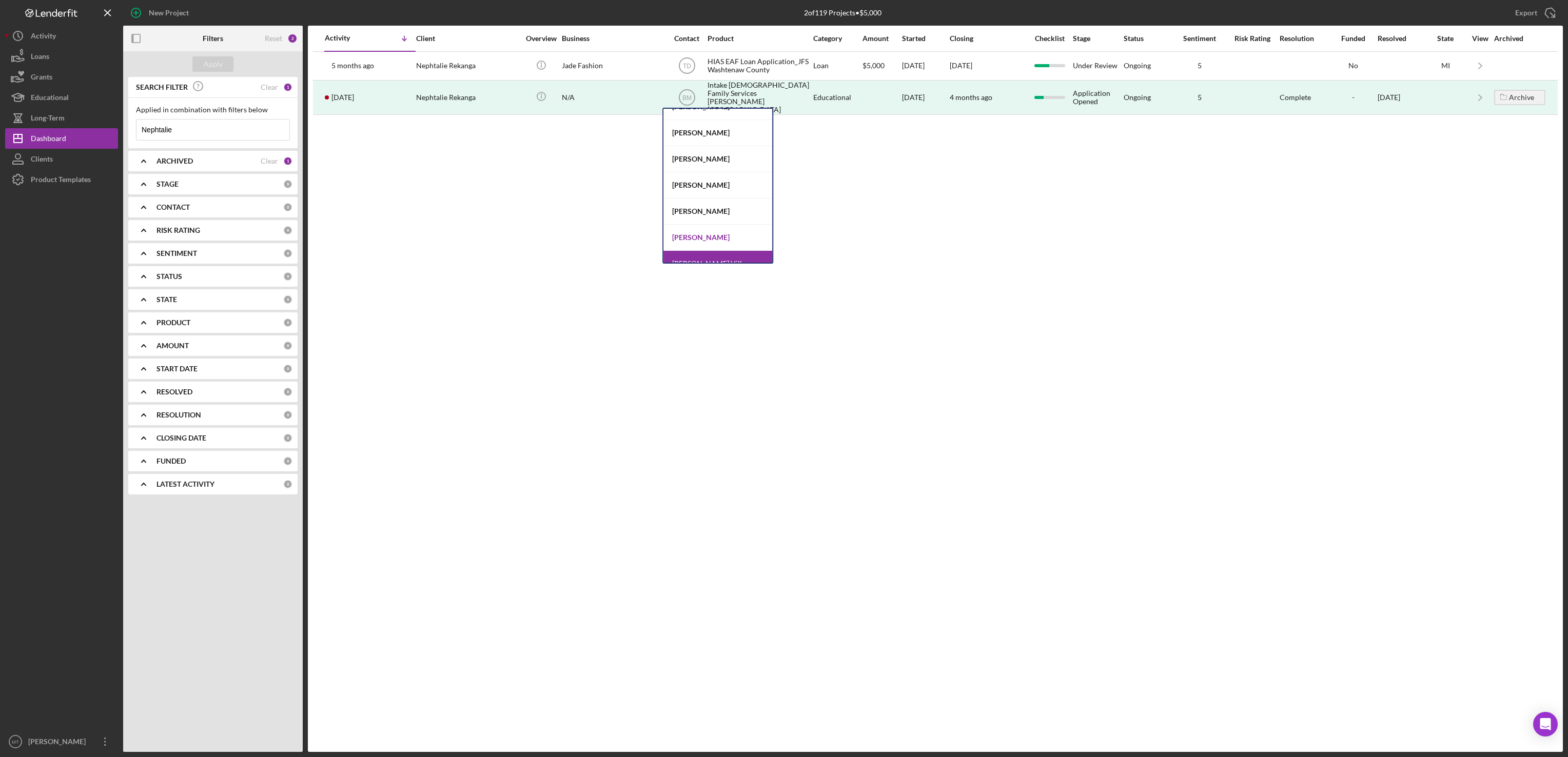
click at [749, 238] on div "[PERSON_NAME]" at bounding box center [717, 237] width 109 height 27
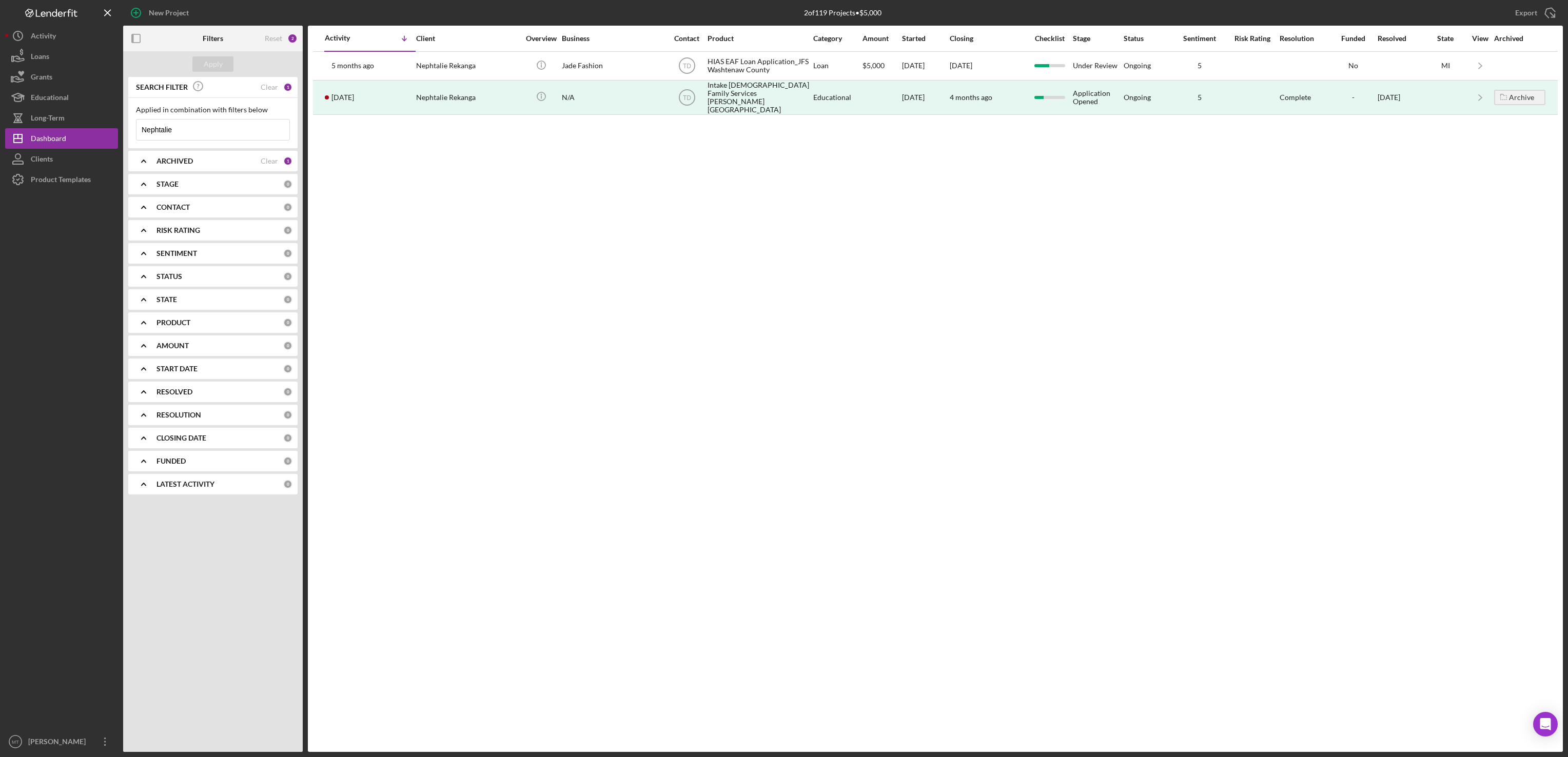
drag, startPoint x: 185, startPoint y: 133, endPoint x: 143, endPoint y: 134, distance: 42.0
click at [143, 134] on input "Nephtalie" at bounding box center [212, 130] width 153 height 20
type input "Palwasha"
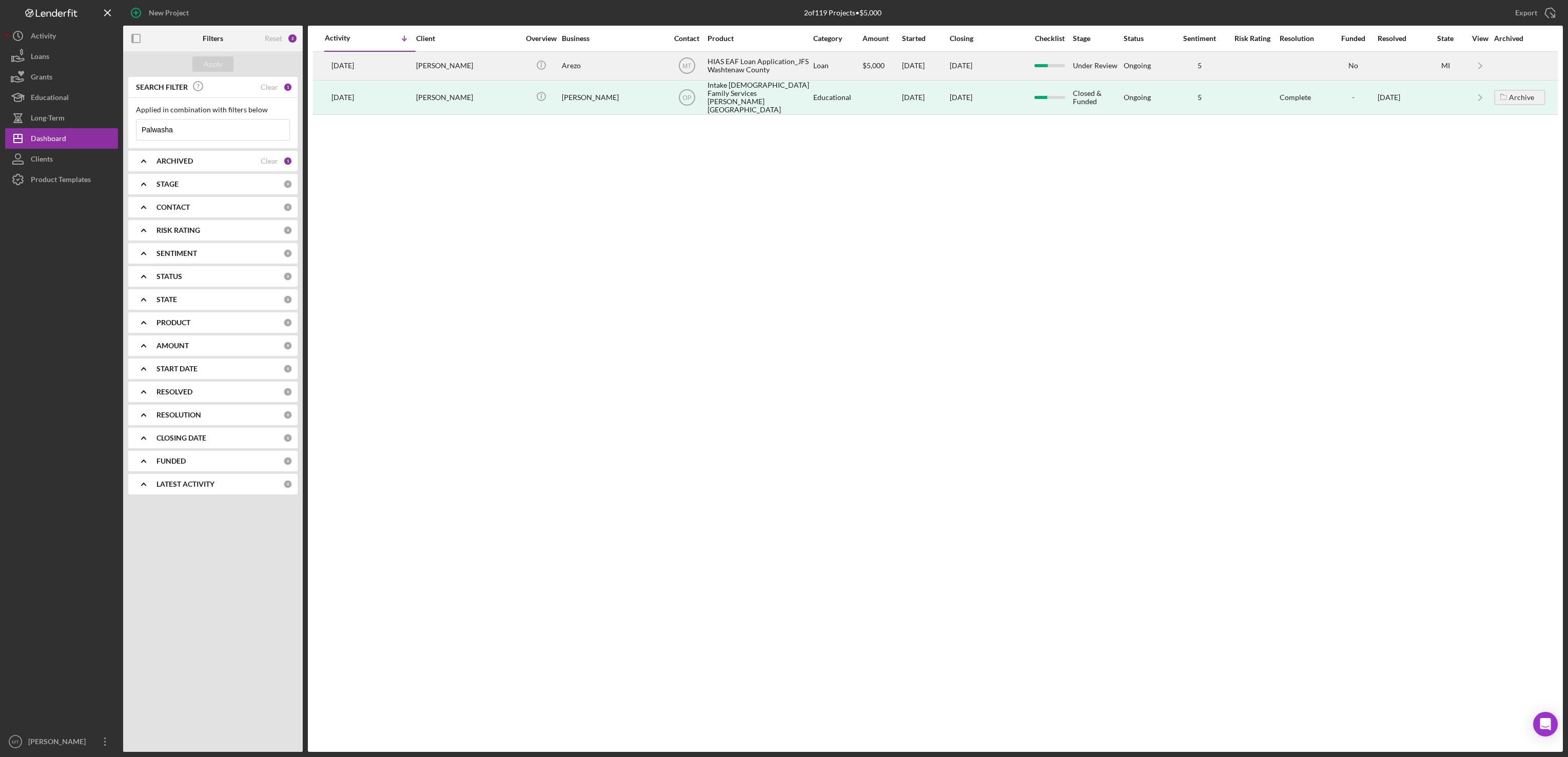
click at [729, 70] on div "HIAS EAF Loan Application_JFS Washtenaw County" at bounding box center [758, 66] width 103 height 27
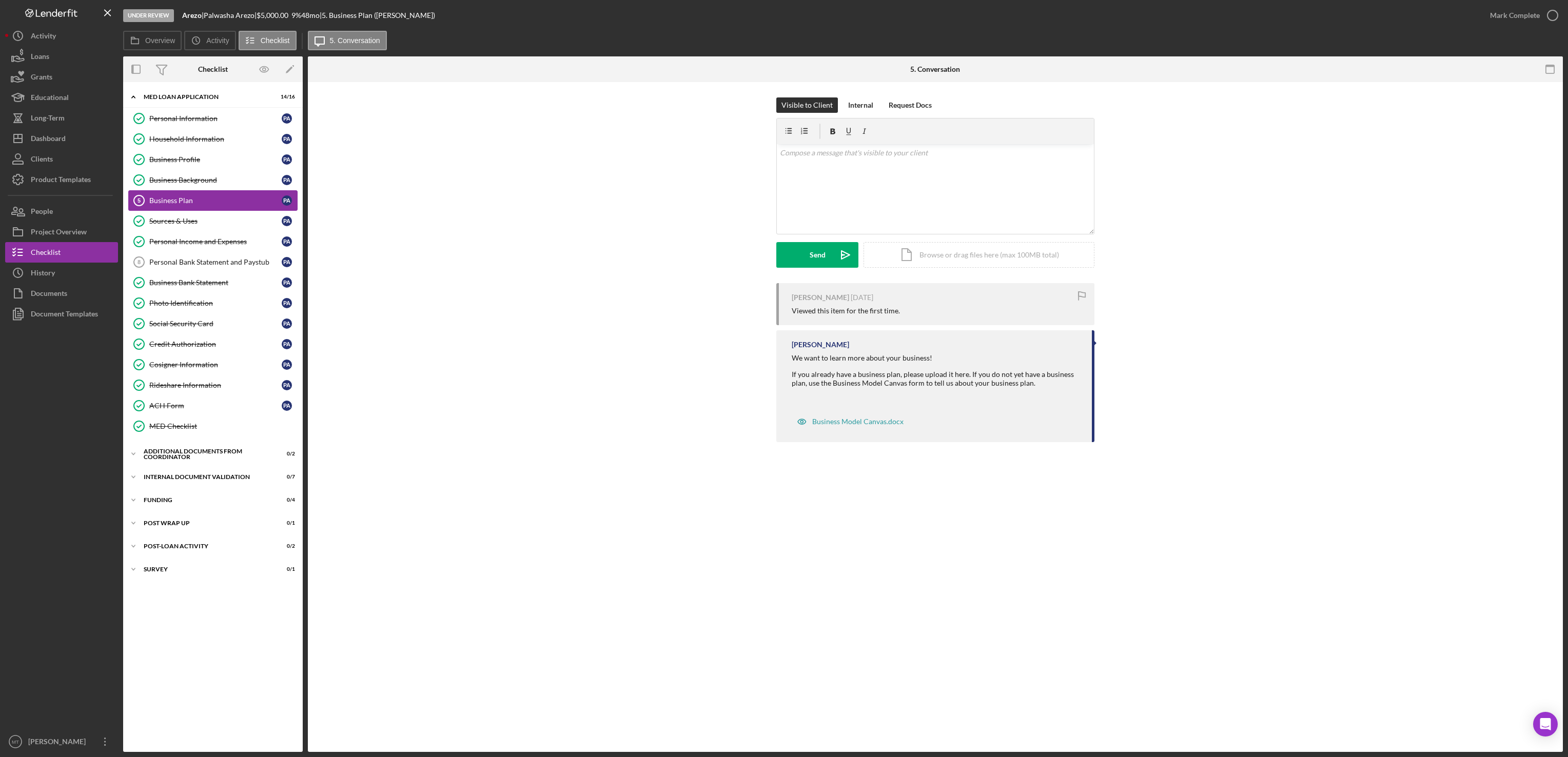
click at [215, 204] on div "Business Plan" at bounding box center [215, 200] width 133 height 8
click at [925, 262] on div "Icon/Document Browse or drag files here (max 100MB total) Tap to choose files o…" at bounding box center [979, 254] width 231 height 26
click at [924, 254] on div "Icon/Document Browse or drag files here (max 100MB total) Tap to choose files o…" at bounding box center [979, 254] width 231 height 26
click at [809, 247] on div "Upload" at bounding box center [817, 254] width 23 height 26
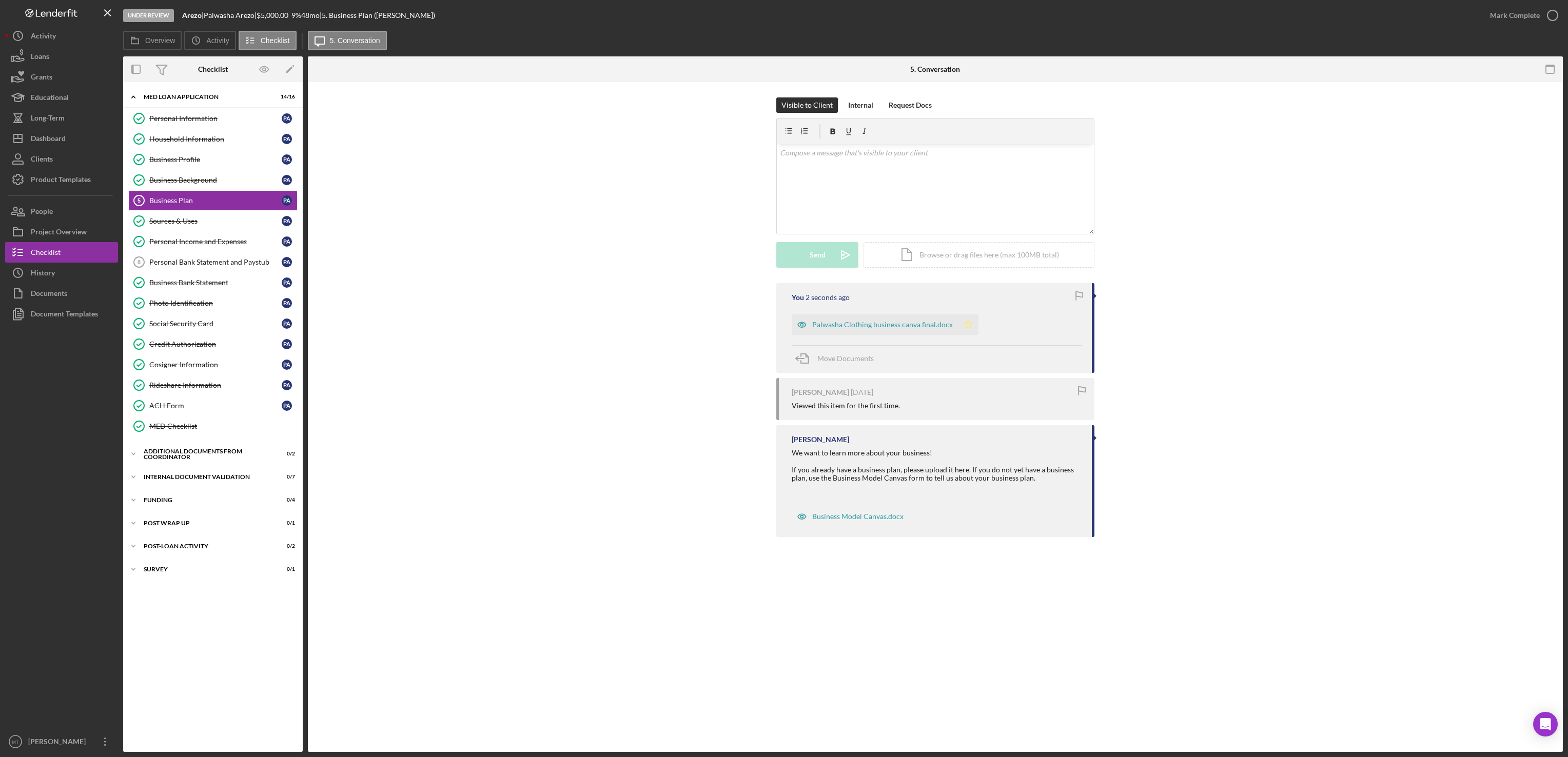
click at [966, 328] on icon "Icon/Star" at bounding box center [968, 324] width 20 height 20
click at [1512, 22] on div "Mark Complete" at bounding box center [1515, 16] width 49 height 20
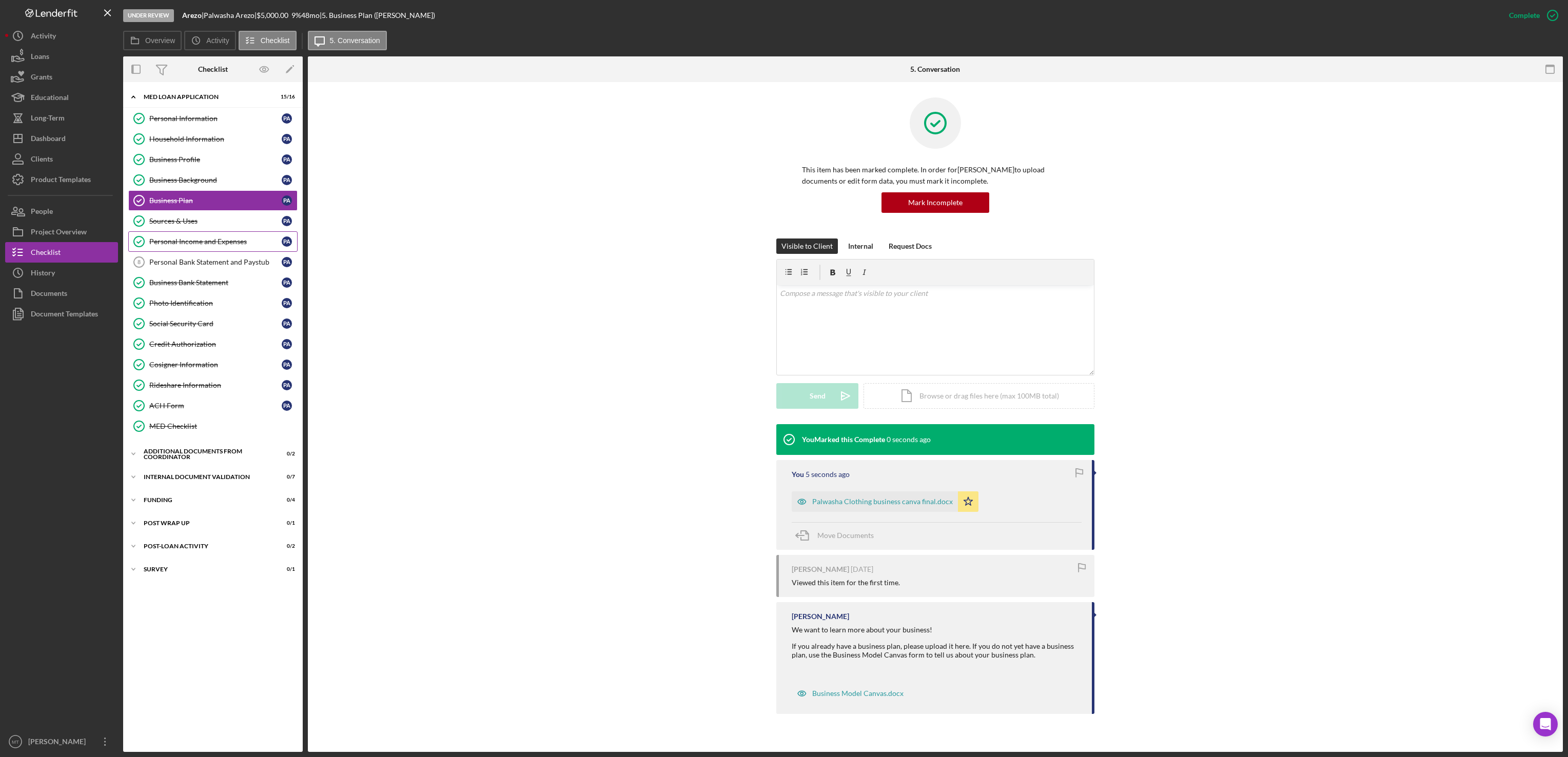
click at [206, 240] on link "Personal Income and Expenses Personal Income and Expenses P A" at bounding box center [212, 242] width 169 height 20
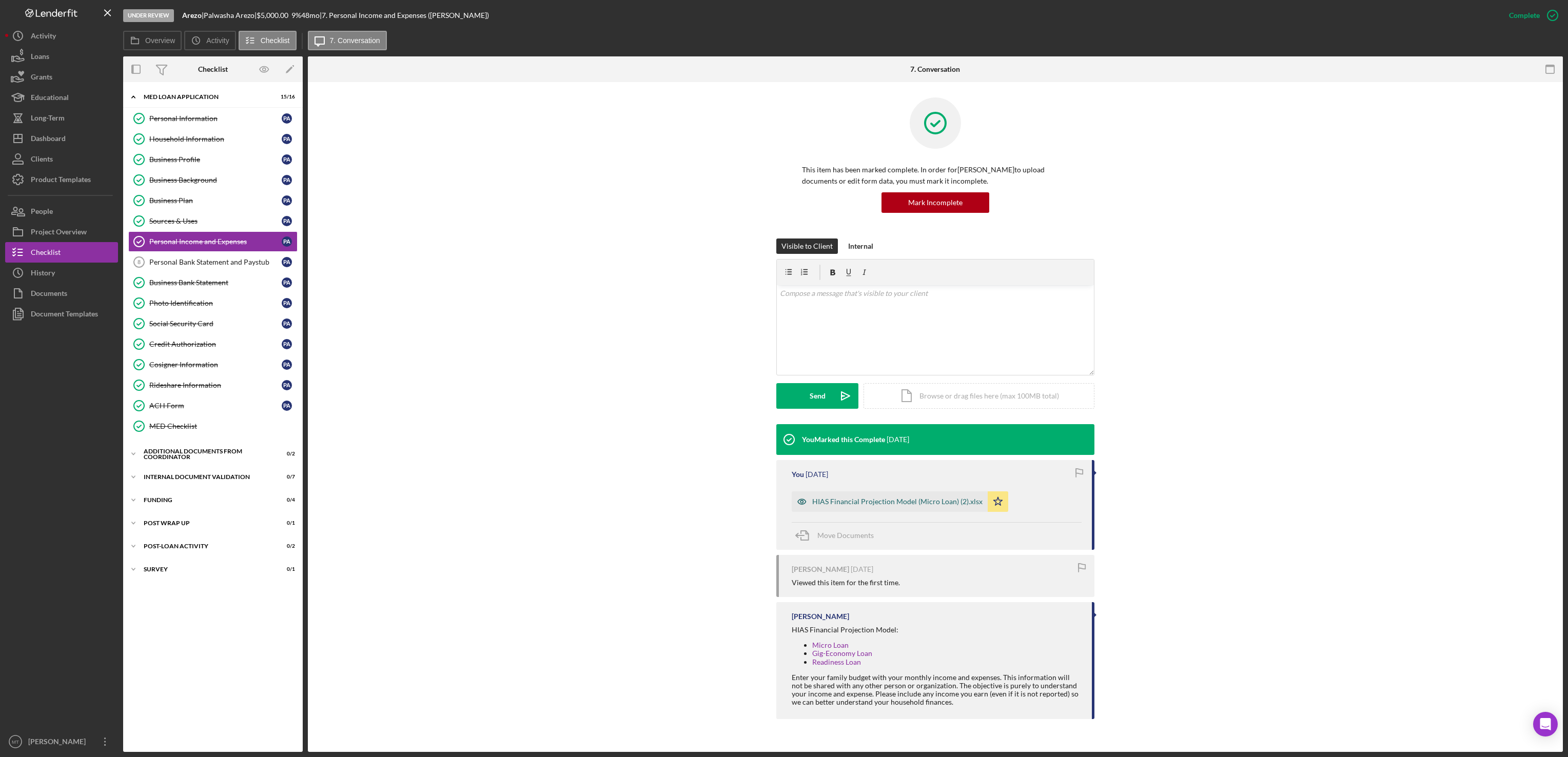
click at [939, 505] on div "HIAS Financial Projection Model (Micro Loan) (2).xlsx" at bounding box center [898, 501] width 170 height 8
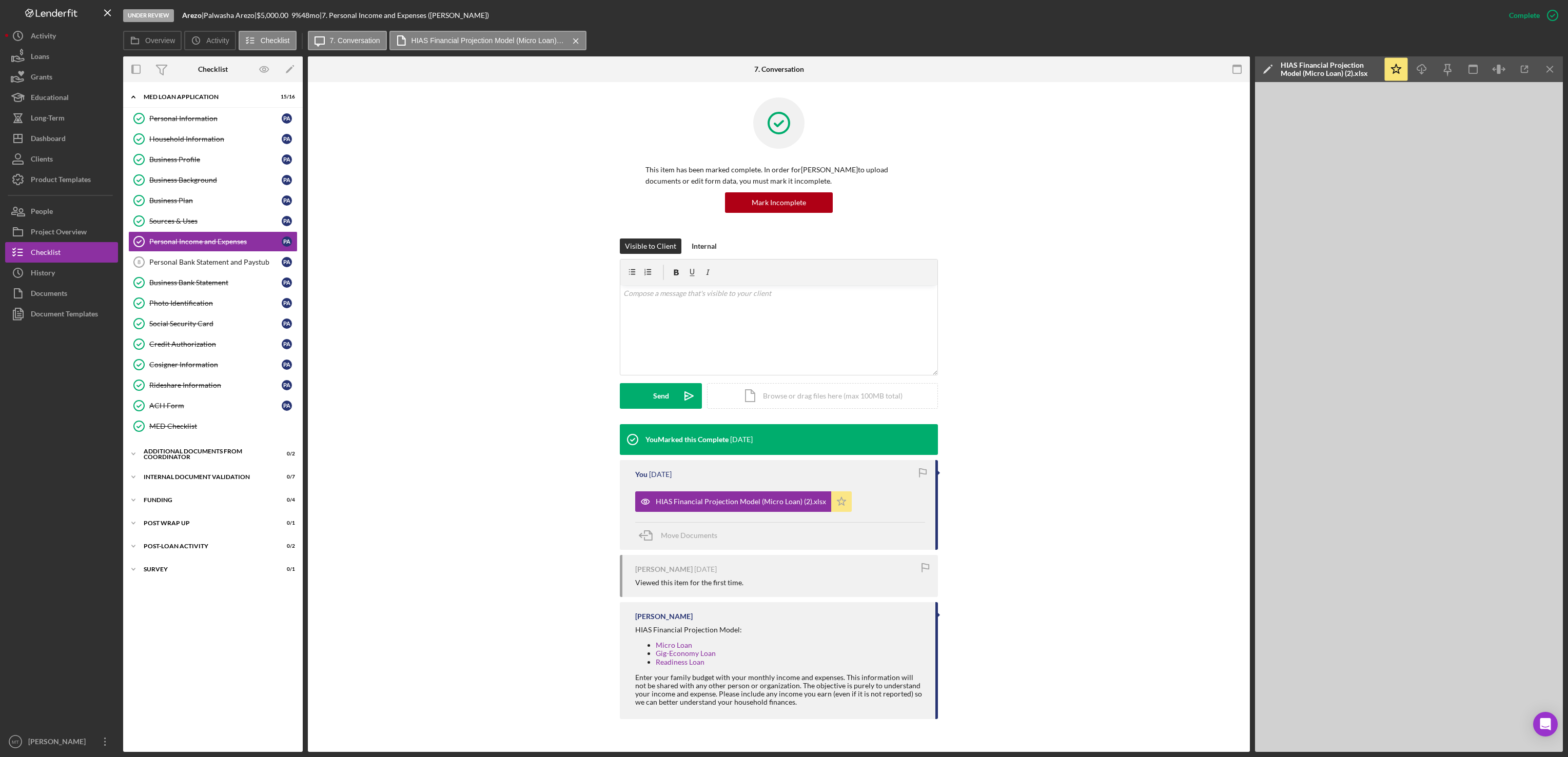
click at [839, 504] on polygon "button" at bounding box center [842, 501] width 9 height 8
